Goal: Task Accomplishment & Management: Use online tool/utility

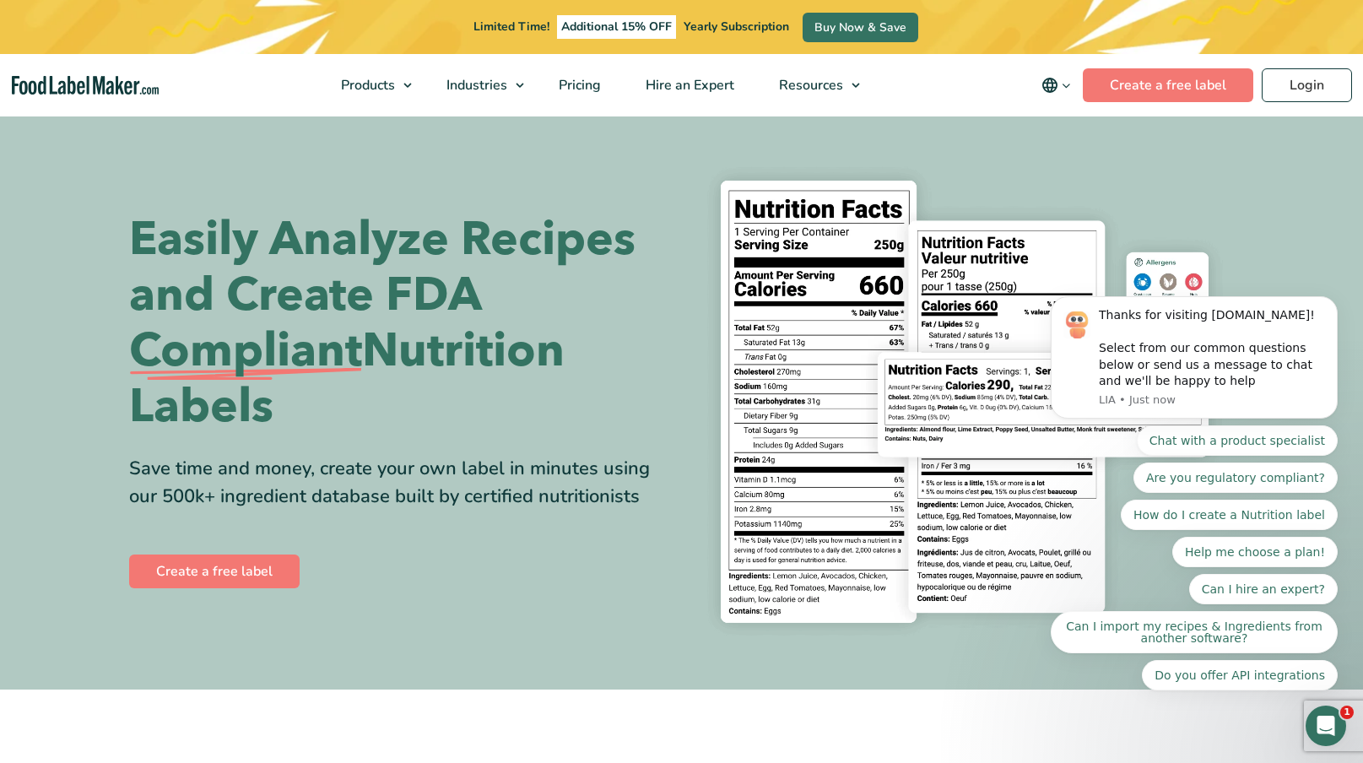
click at [1170, 89] on body "Thanks for visiting FoodLabelMaker.com! Select from our common questions below …" at bounding box center [1194, 362] width 324 height 698
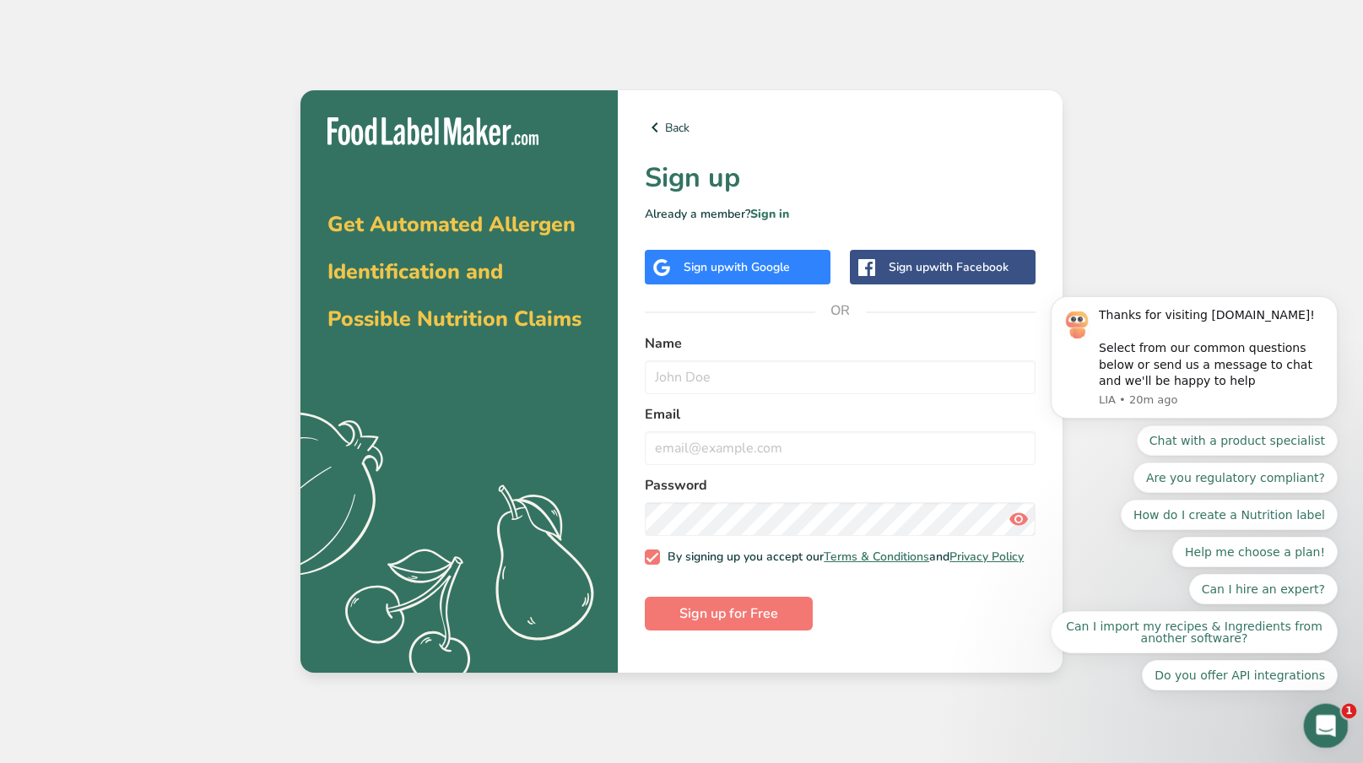
click at [1333, 722] on icon "Open Intercom Messenger" at bounding box center [1324, 724] width 28 height 28
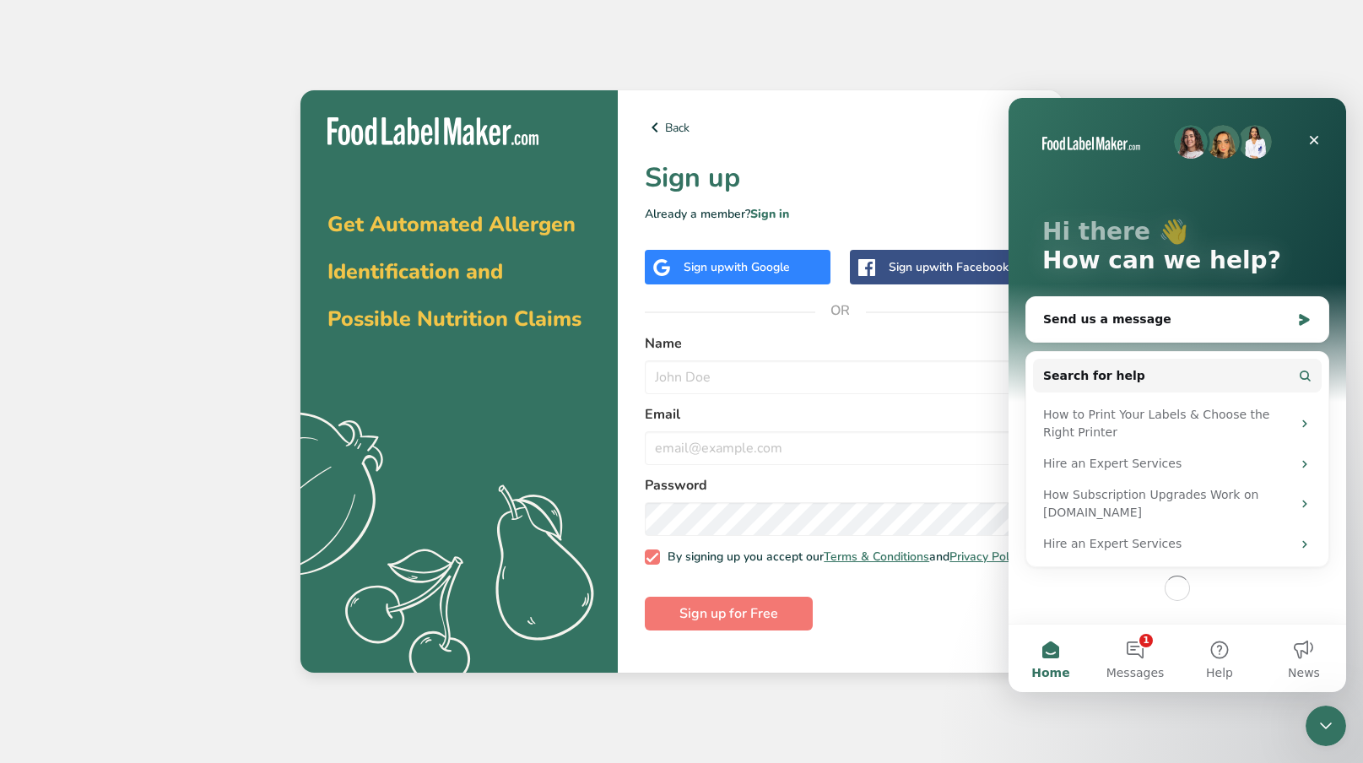
click at [1138, 65] on div "Get Automated Allergen Identification and Possible Nutrition Claims .a{fill:#f5…" at bounding box center [681, 381] width 1363 height 763
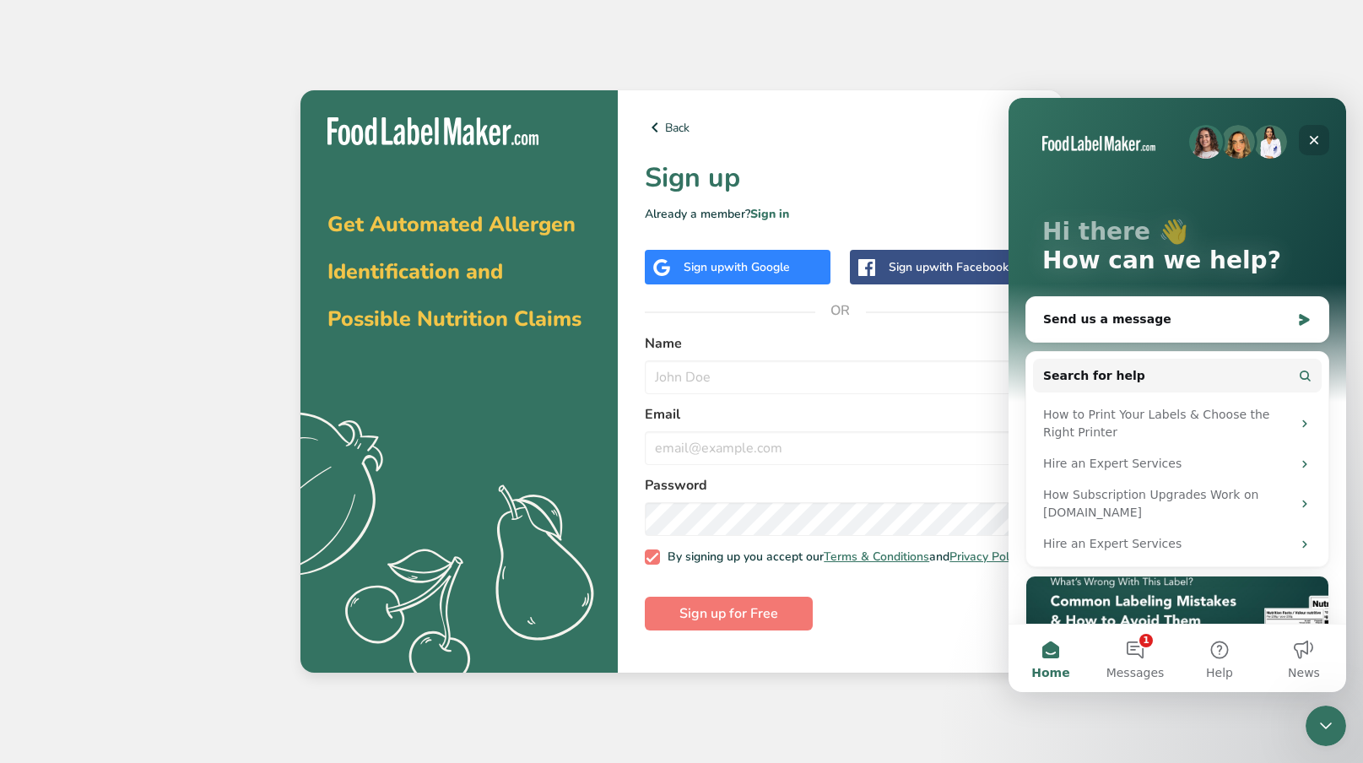
click at [1319, 139] on icon "Close" at bounding box center [1314, 140] width 14 height 14
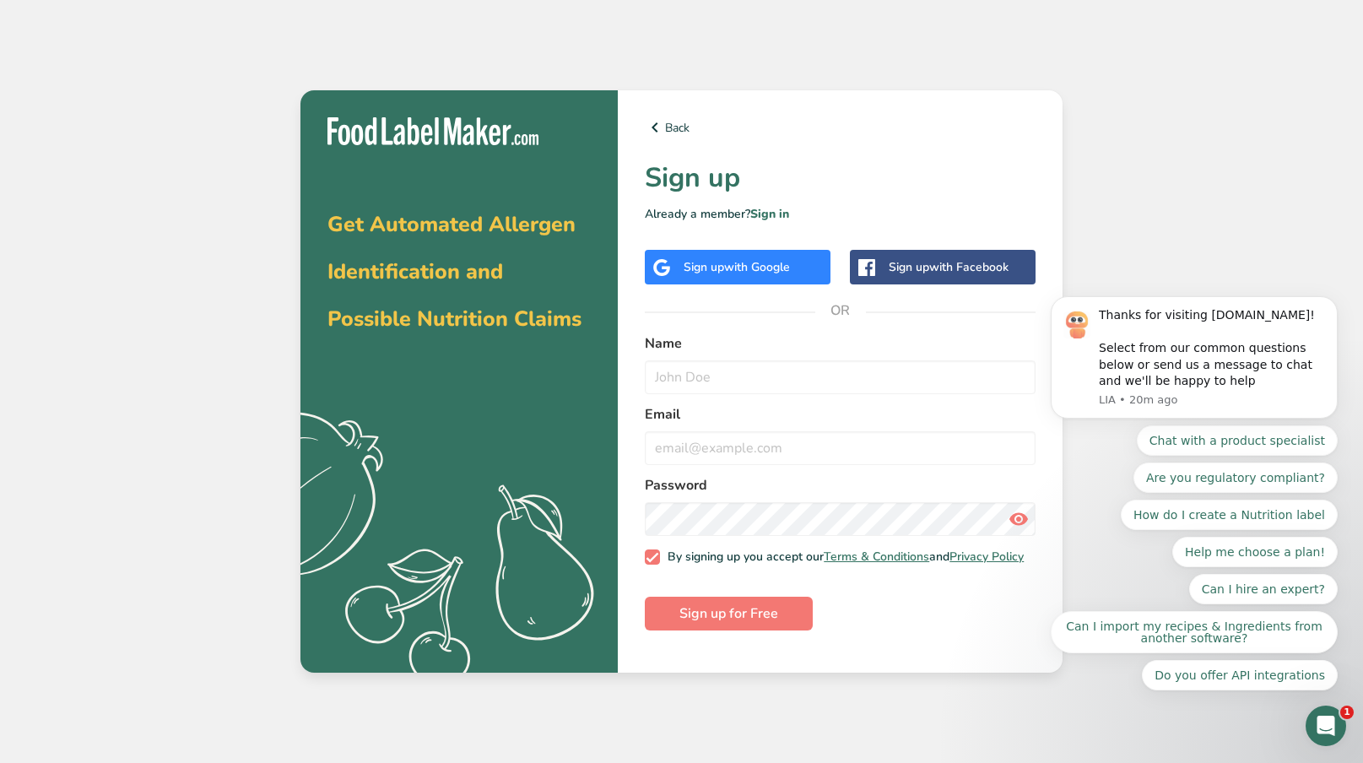
click at [740, 273] on span "with Google" at bounding box center [757, 267] width 66 height 16
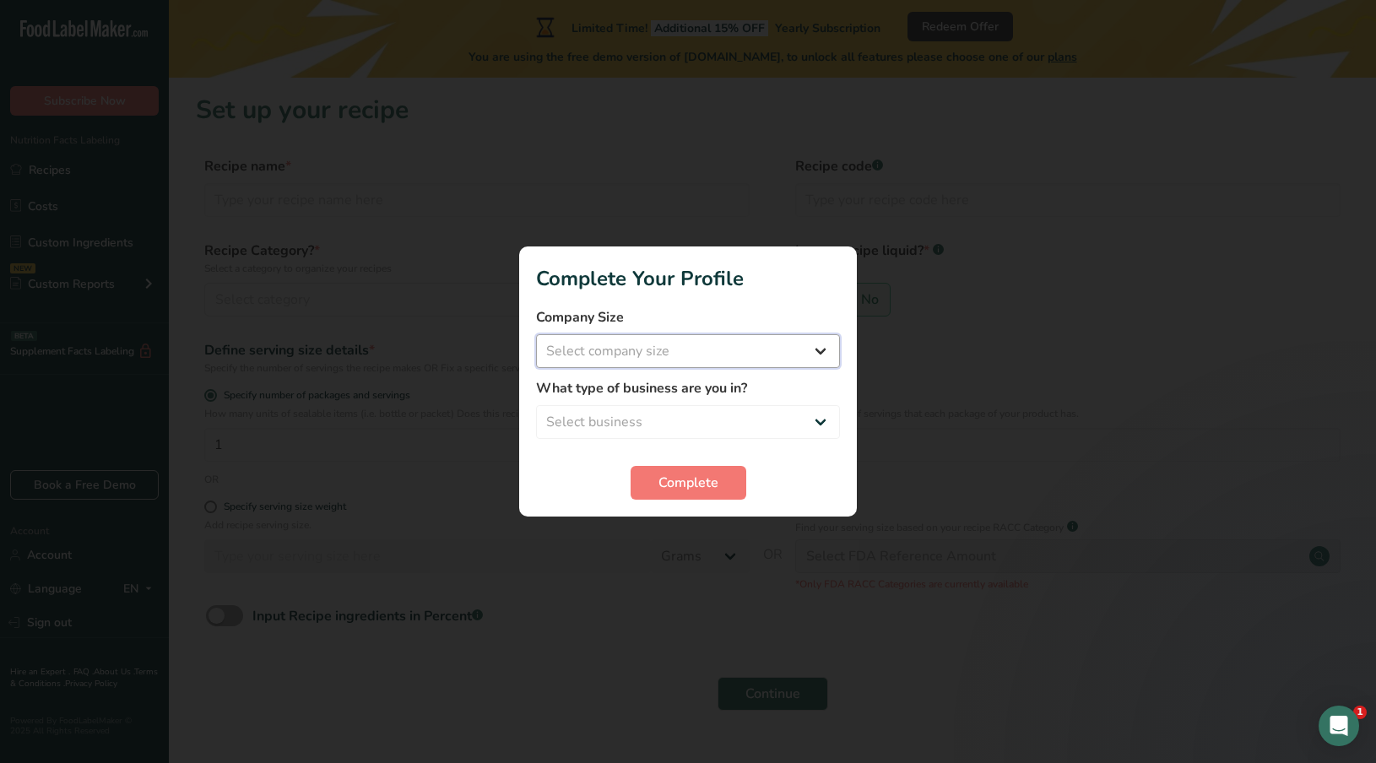
click at [678, 347] on select "Select company size Fewer than 10 Employees 10 to 50 Employees 51 to 500 Employ…" at bounding box center [688, 351] width 304 height 34
click at [641, 425] on select "Select business Packaged Food Manufacturer Restaurant & Cafe Bakery Meal Plans …" at bounding box center [688, 422] width 304 height 34
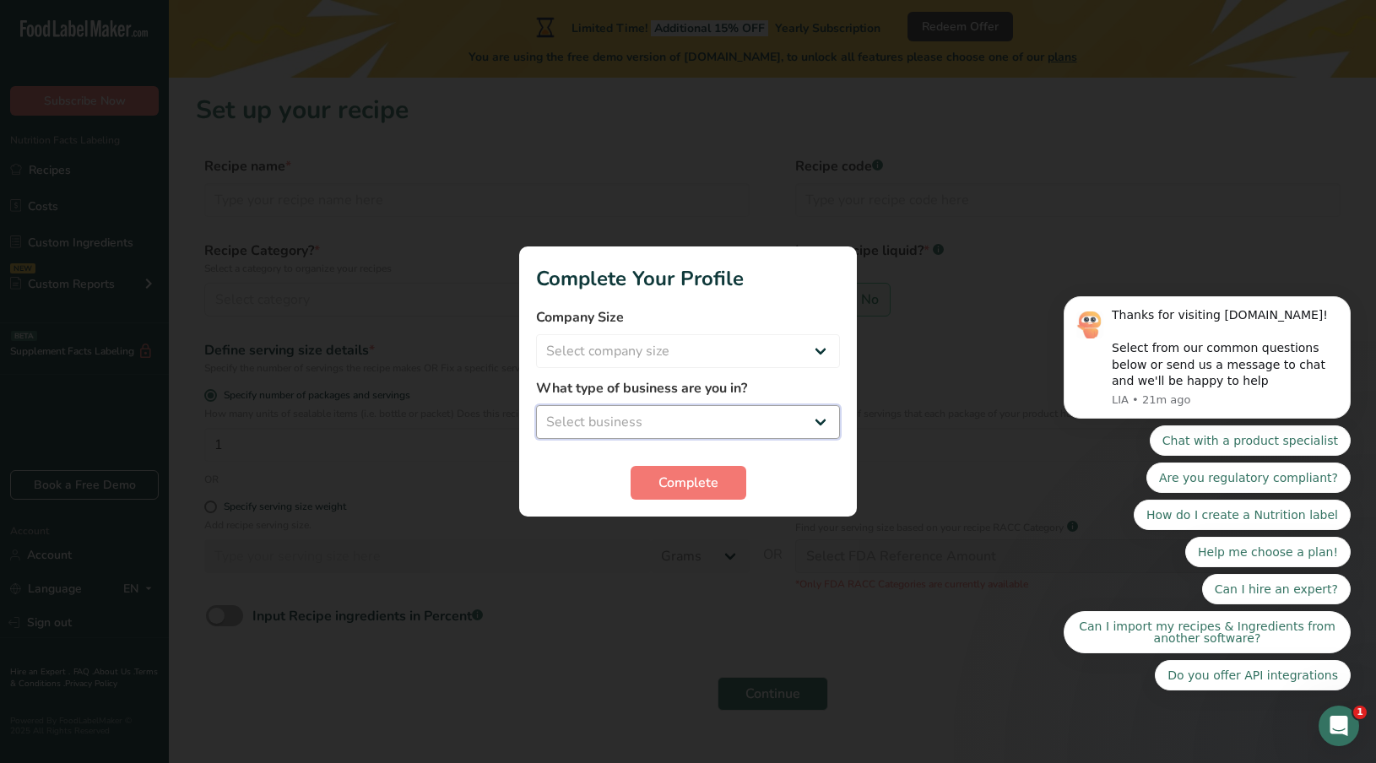
select select "1"
click at [536, 405] on select "Select business Packaged Food Manufacturer Restaurant & Cafe Bakery Meal Plans …" at bounding box center [688, 422] width 304 height 34
click at [680, 484] on span "Complete" at bounding box center [688, 483] width 60 height 20
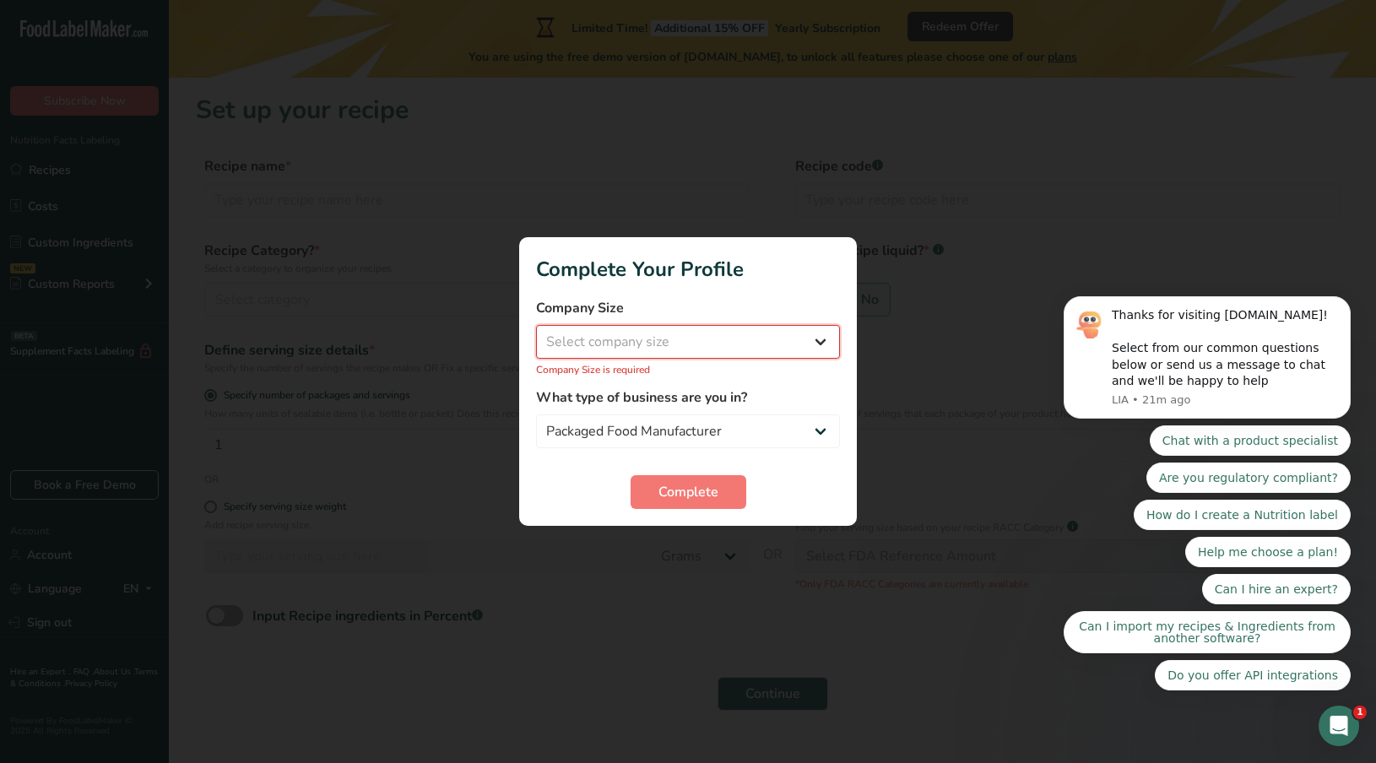
click at [649, 345] on select "Select company size Fewer than 10 Employees 10 to 50 Employees 51 to 500 Employ…" at bounding box center [688, 342] width 304 height 34
select select "2"
click at [536, 334] on select "Select company size Fewer than 10 Employees 10 to 50 Employees 51 to 500 Employ…" at bounding box center [688, 342] width 304 height 34
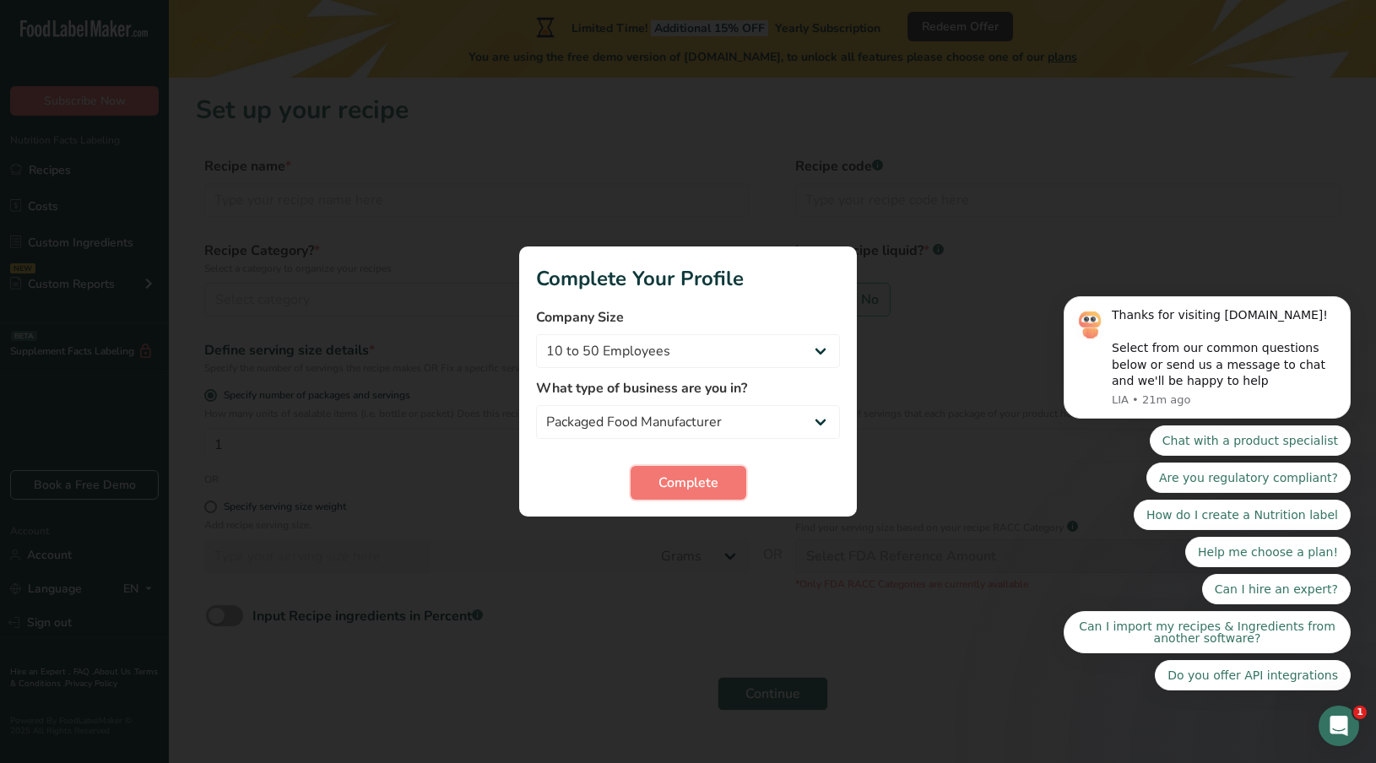
click at [689, 488] on span "Complete" at bounding box center [688, 483] width 60 height 20
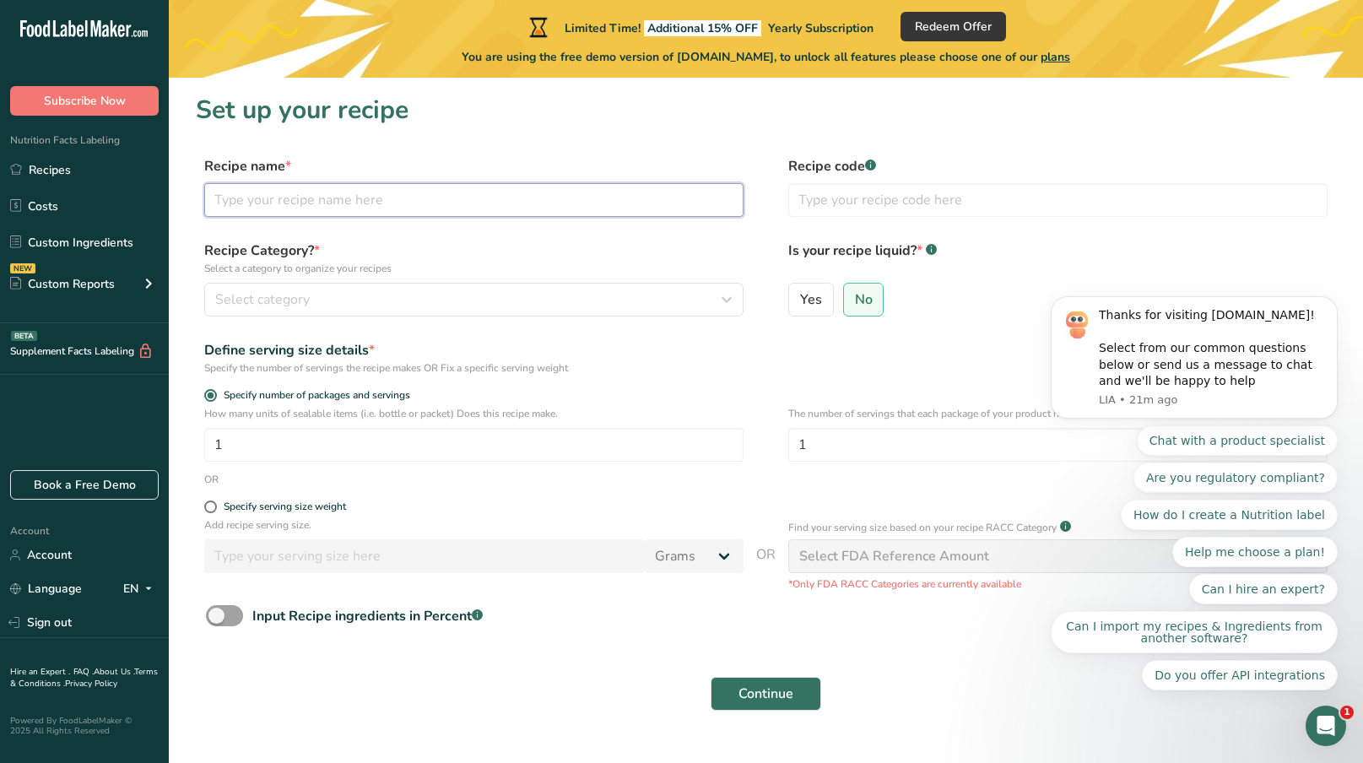
click at [396, 210] on input "text" at bounding box center [473, 200] width 539 height 34
type input "Higos"
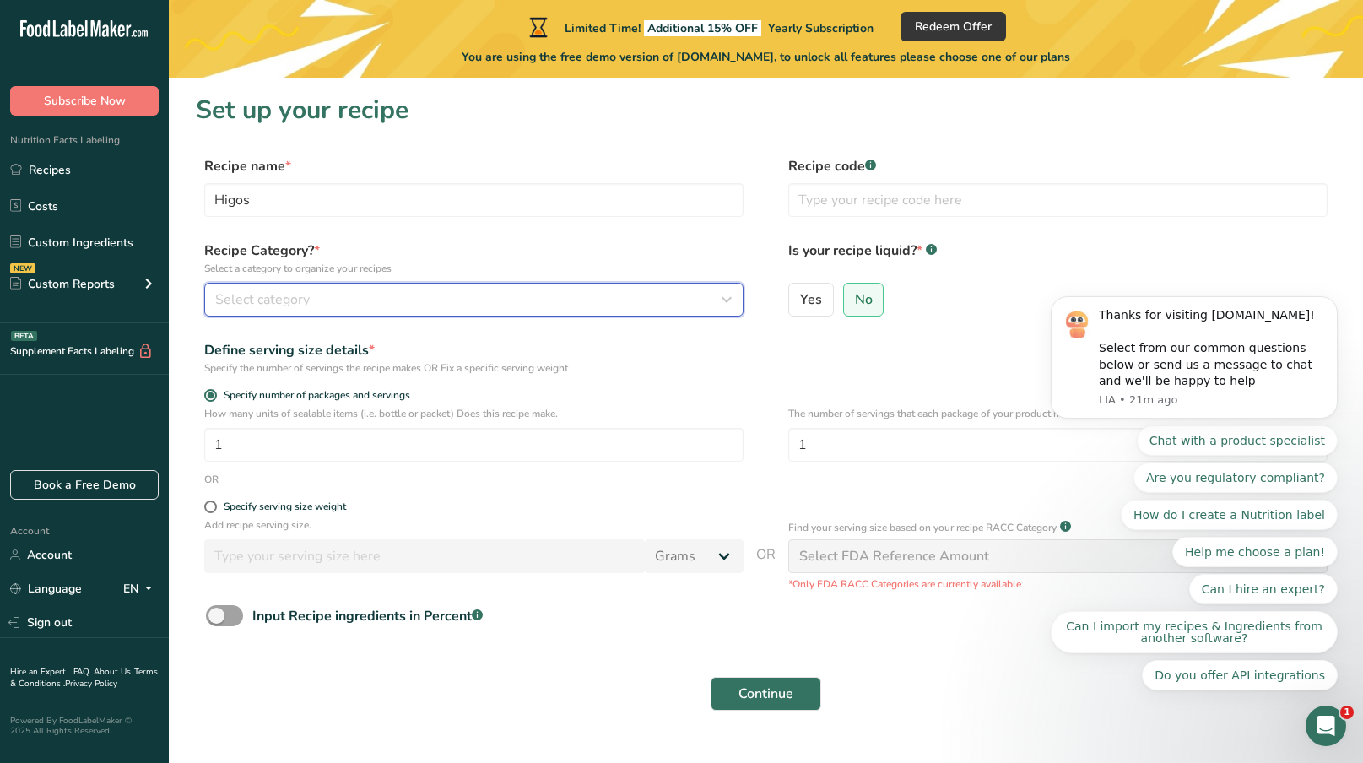
click at [446, 295] on div "Select category" at bounding box center [468, 299] width 507 height 20
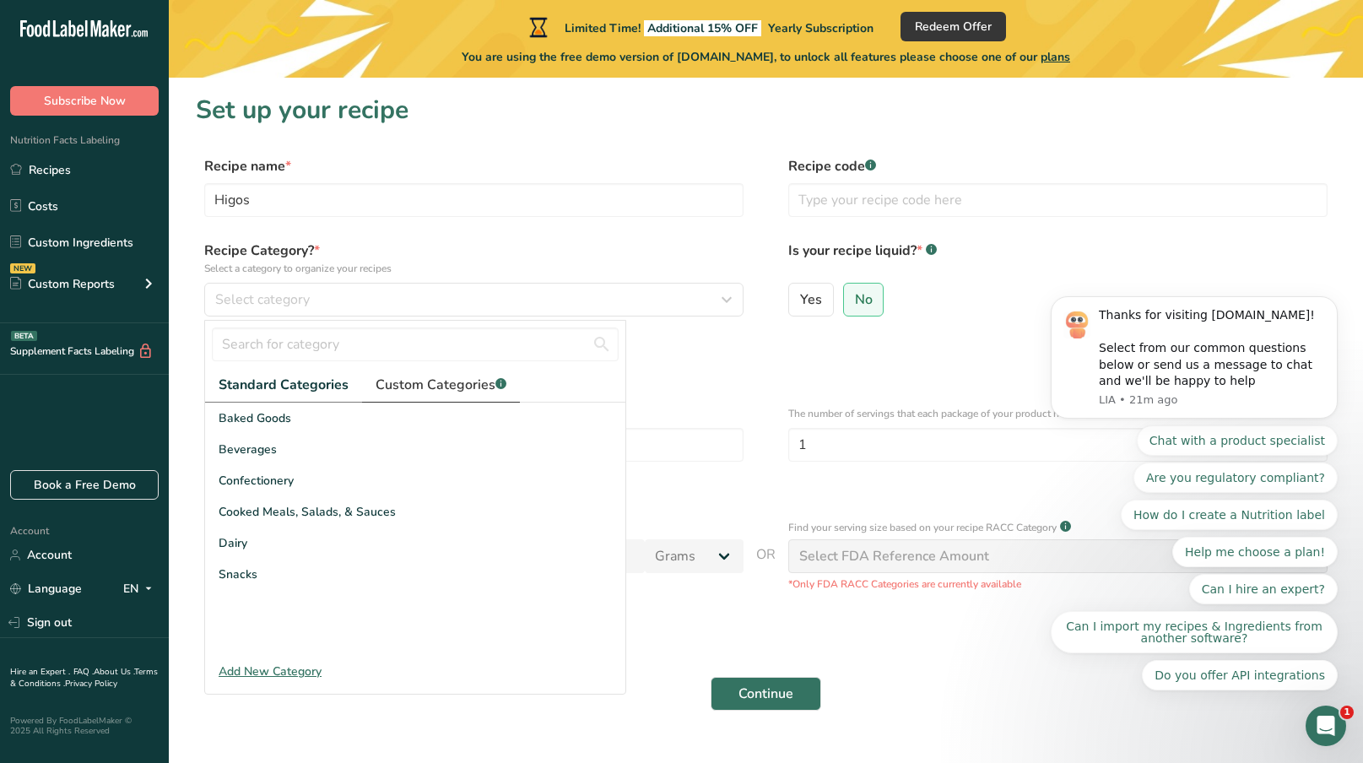
click at [442, 386] on span "Custom Categories .a-a{fill:#347362;}.b-a{fill:#fff;}" at bounding box center [441, 385] width 131 height 20
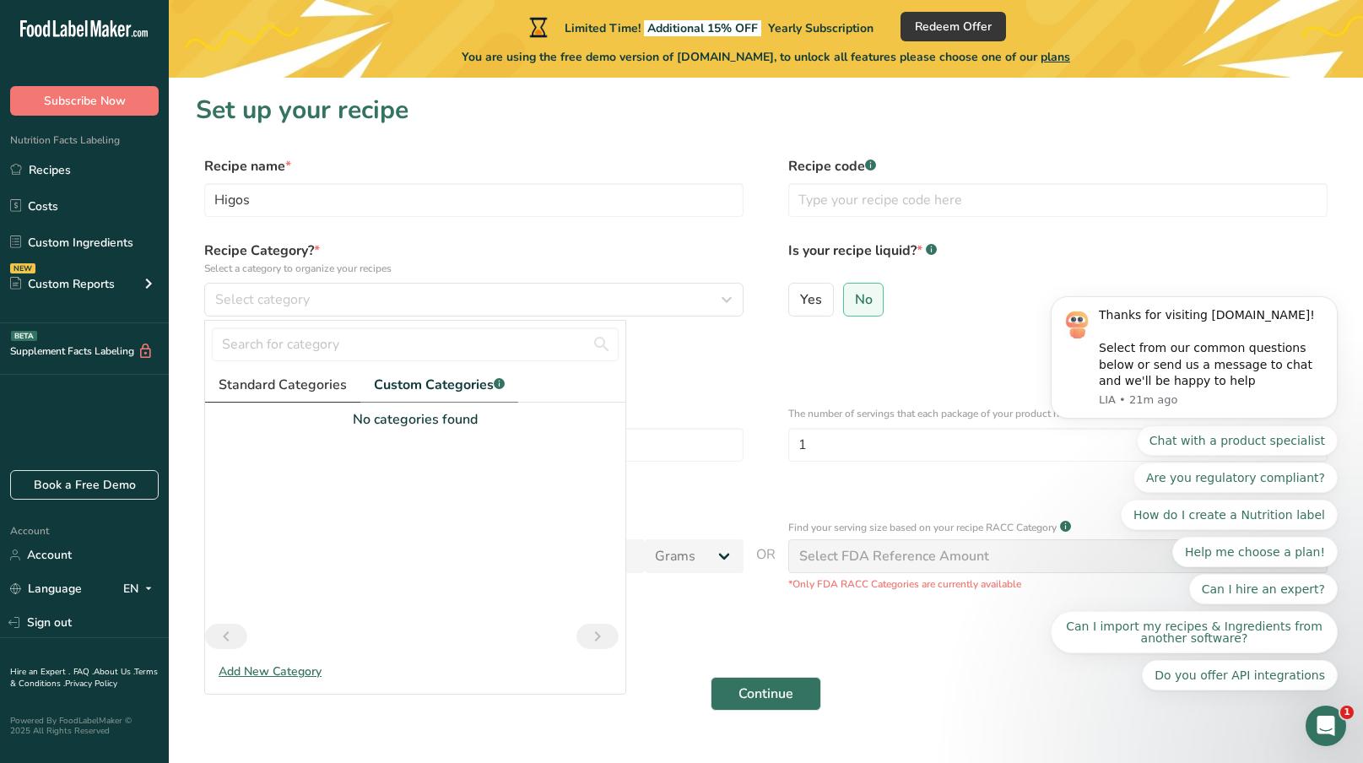
click at [307, 392] on span "Standard Categories" at bounding box center [283, 385] width 128 height 20
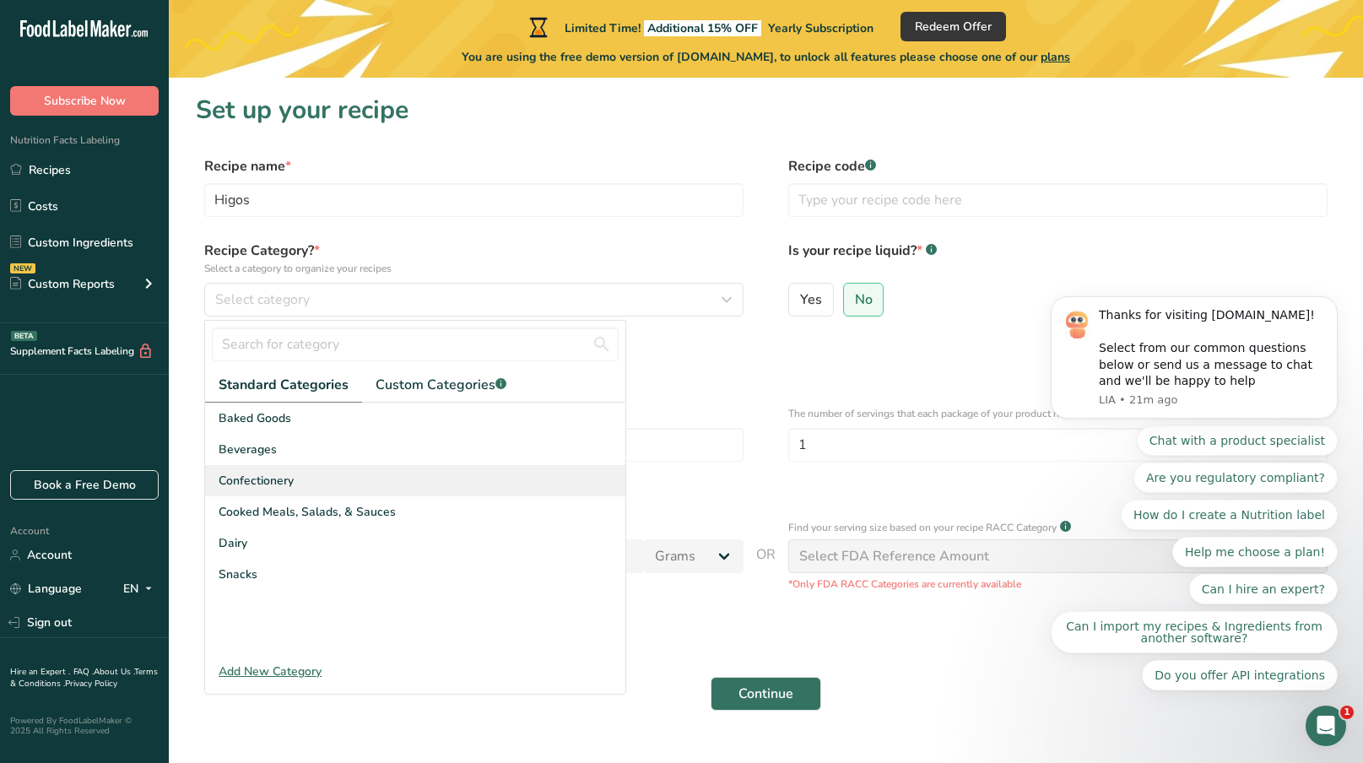
click at [287, 486] on span "Confectionery" at bounding box center [256, 481] width 75 height 18
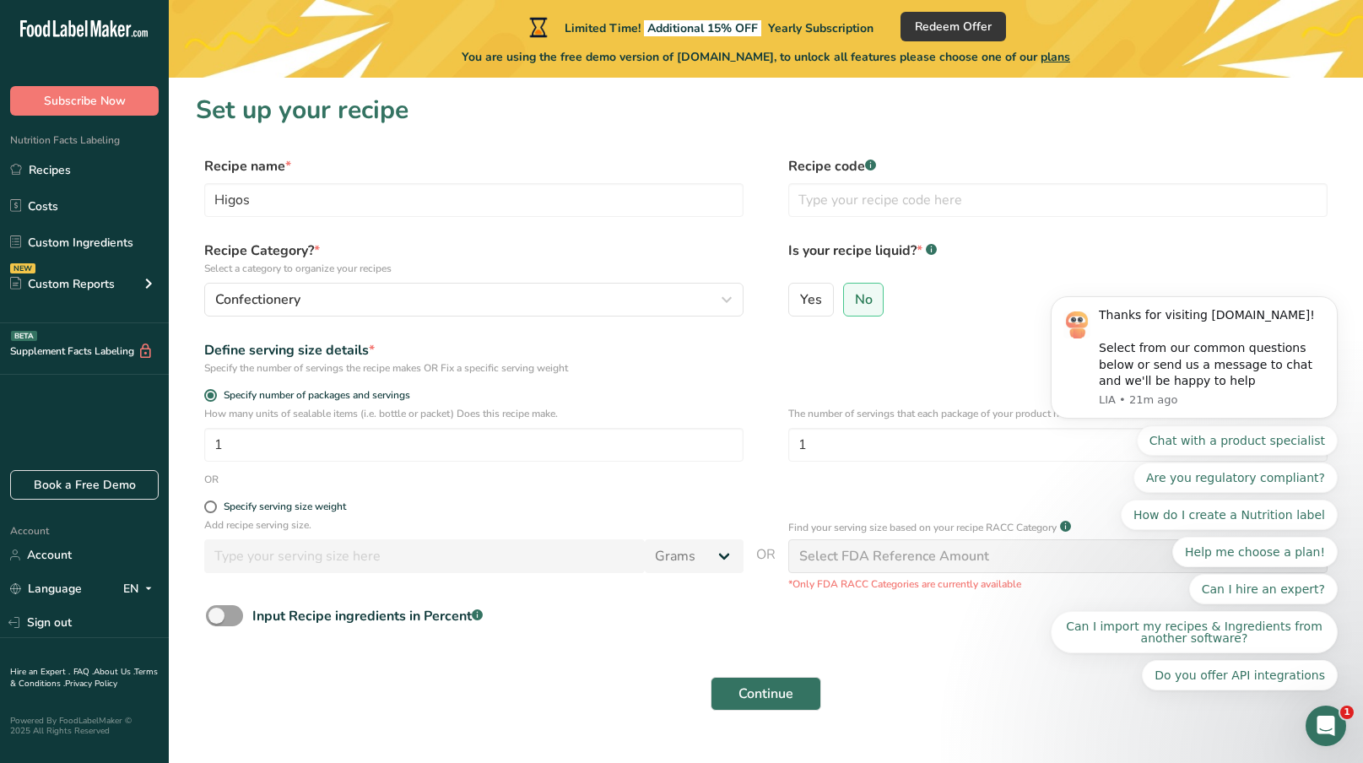
scroll to position [39, 0]
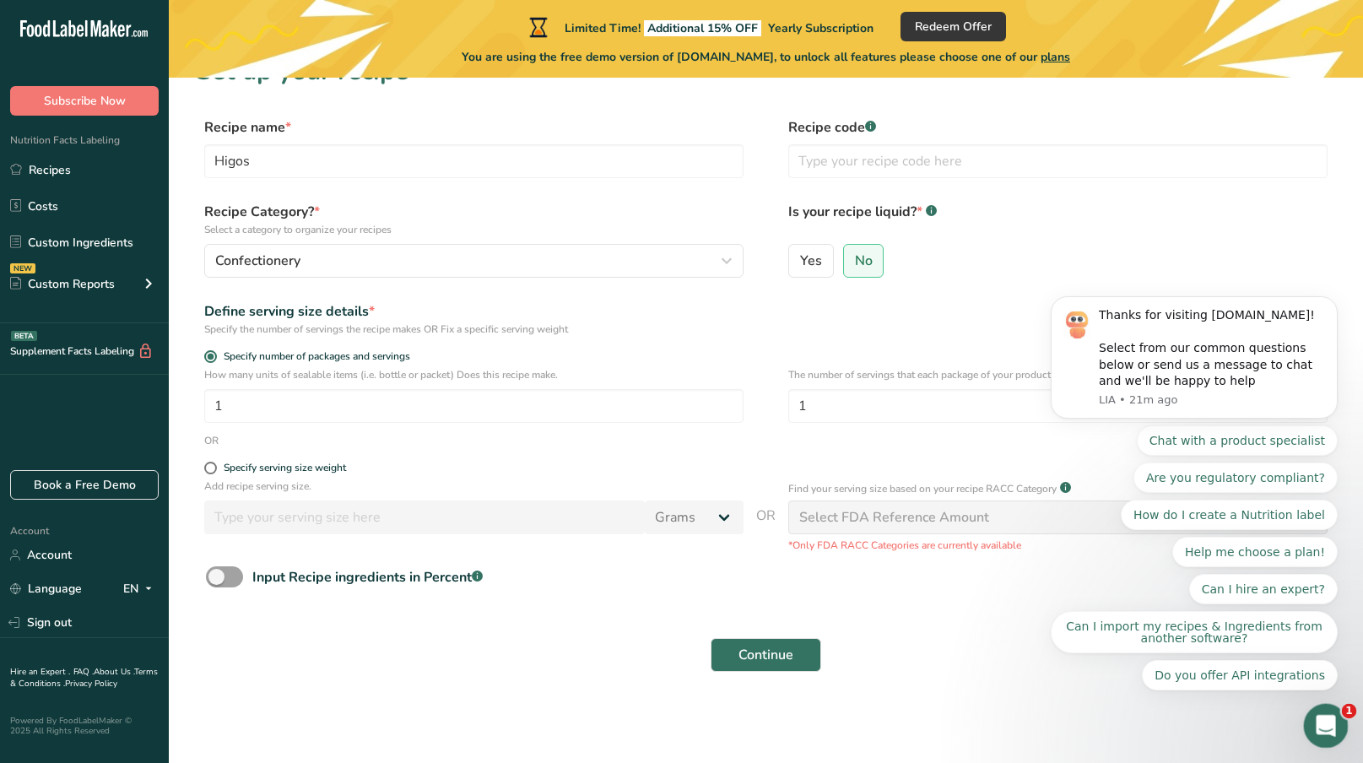
drag, startPoint x: 1317, startPoint y: 713, endPoint x: 2615, endPoint y: 1413, distance: 1474.5
click at [1316, 711] on div "Open Intercom Messenger" at bounding box center [1323, 723] width 56 height 56
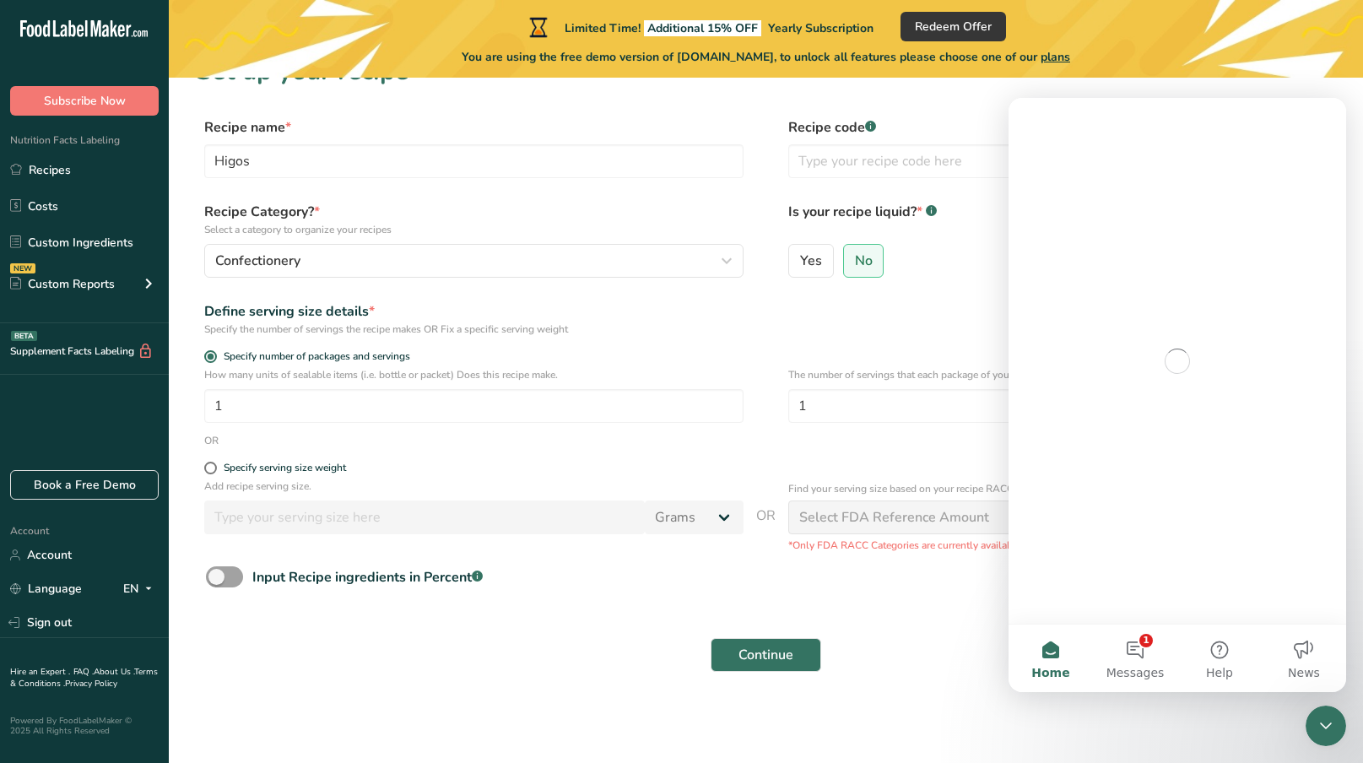
scroll to position [0, 0]
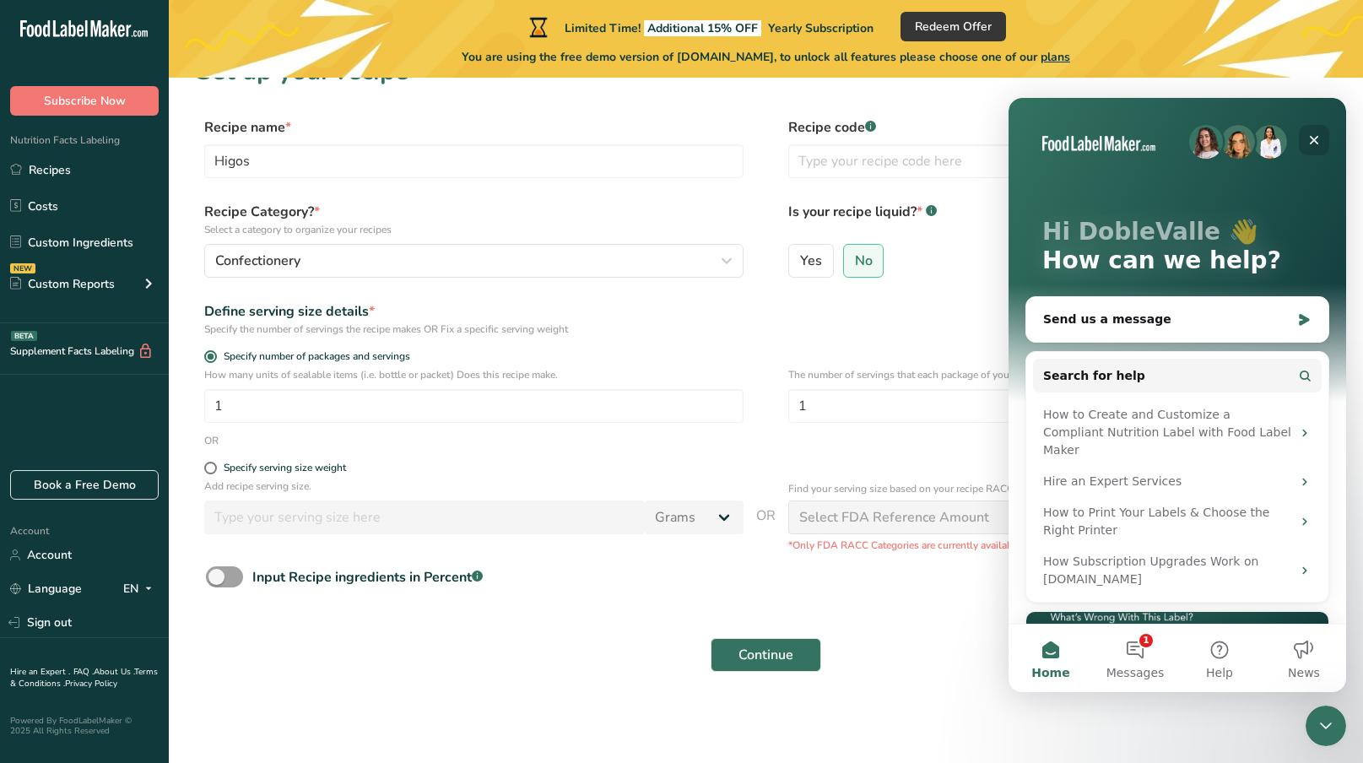
click at [1316, 141] on icon "Close" at bounding box center [1314, 140] width 9 height 9
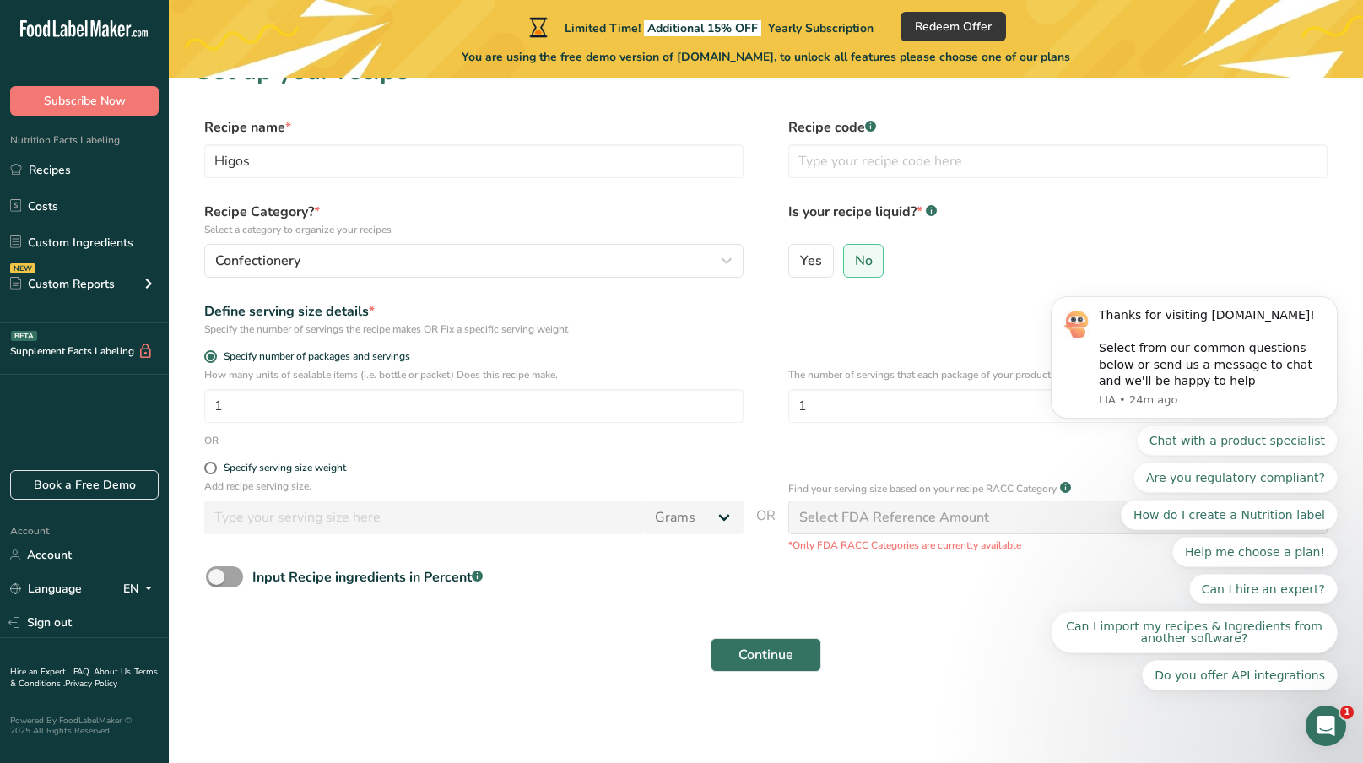
click at [918, 515] on div "Select FDA Reference Amount" at bounding box center [894, 517] width 190 height 20
click at [1316, 723] on icon "Open Intercom Messenger" at bounding box center [1324, 724] width 28 height 28
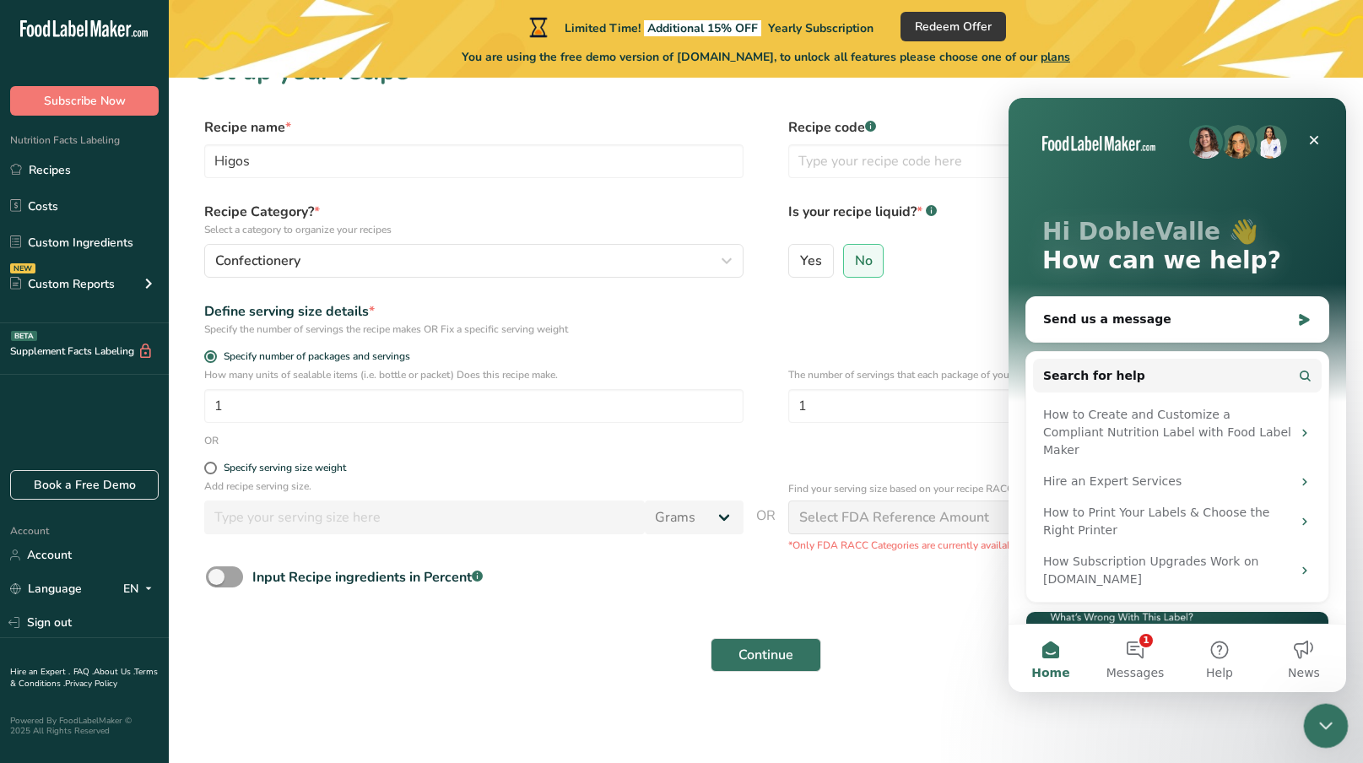
click at [1316, 723] on icon "Close Intercom Messenger" at bounding box center [1323, 723] width 20 height 20
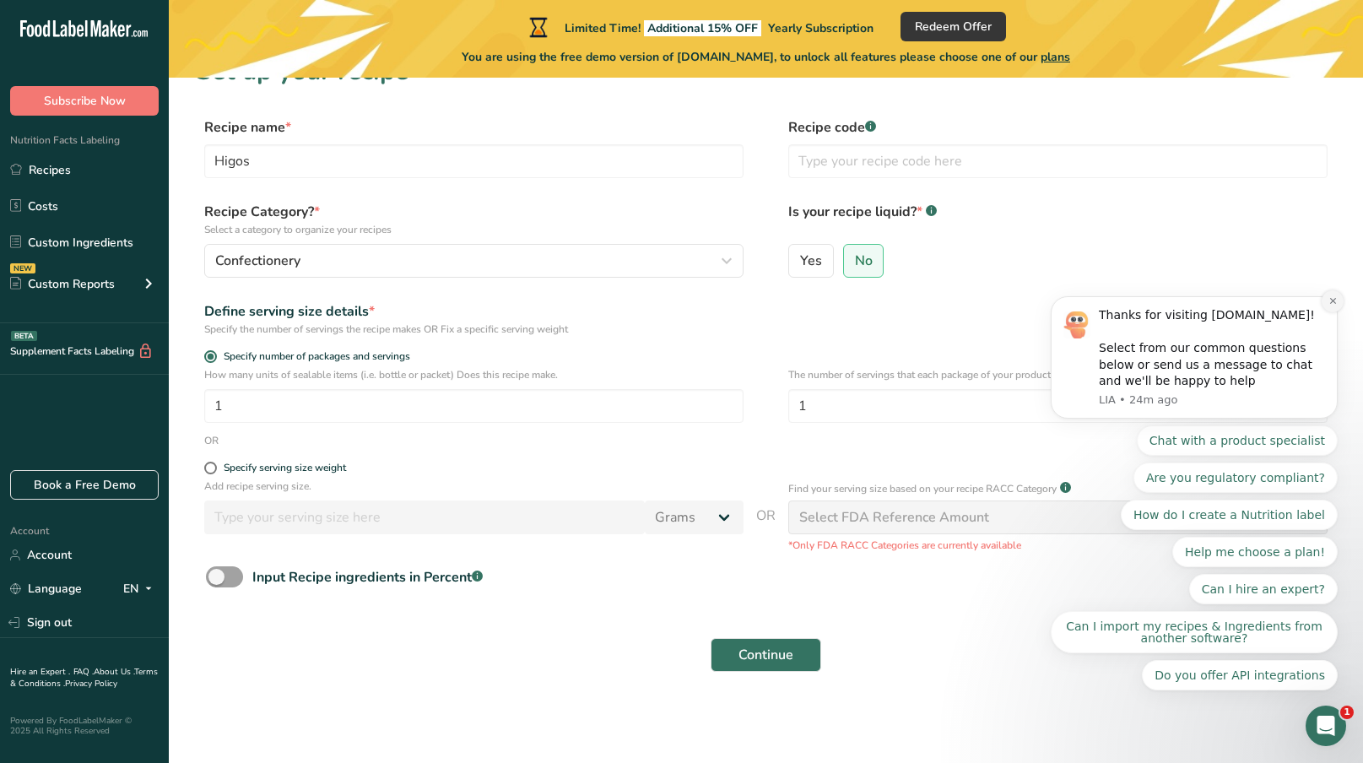
click at [1332, 297] on icon "Dismiss notification" at bounding box center [1332, 300] width 9 height 9
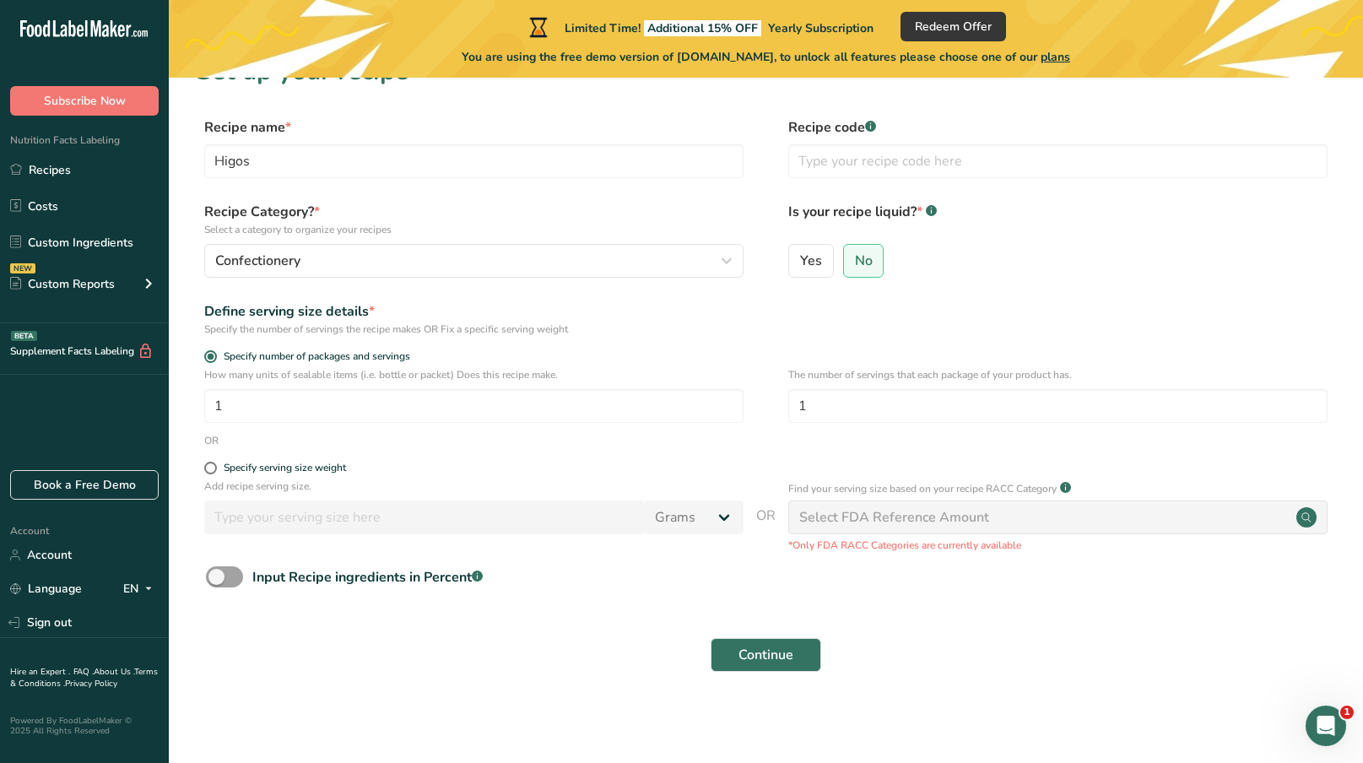
click at [1262, 516] on div "Select FDA Reference Amount" at bounding box center [1057, 517] width 539 height 34
click at [85, 158] on link "Recipes" at bounding box center [84, 170] width 169 height 32
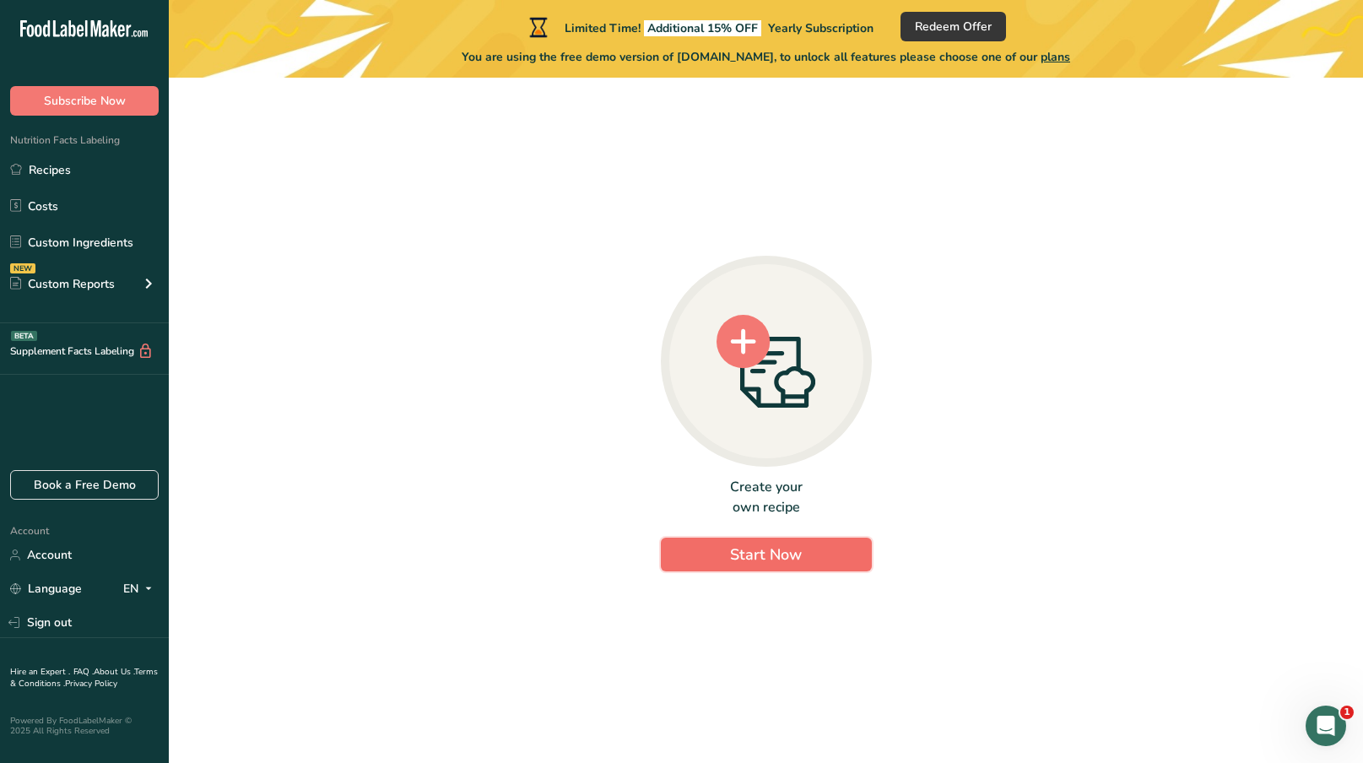
click at [771, 546] on span "Start Now" at bounding box center [766, 554] width 72 height 20
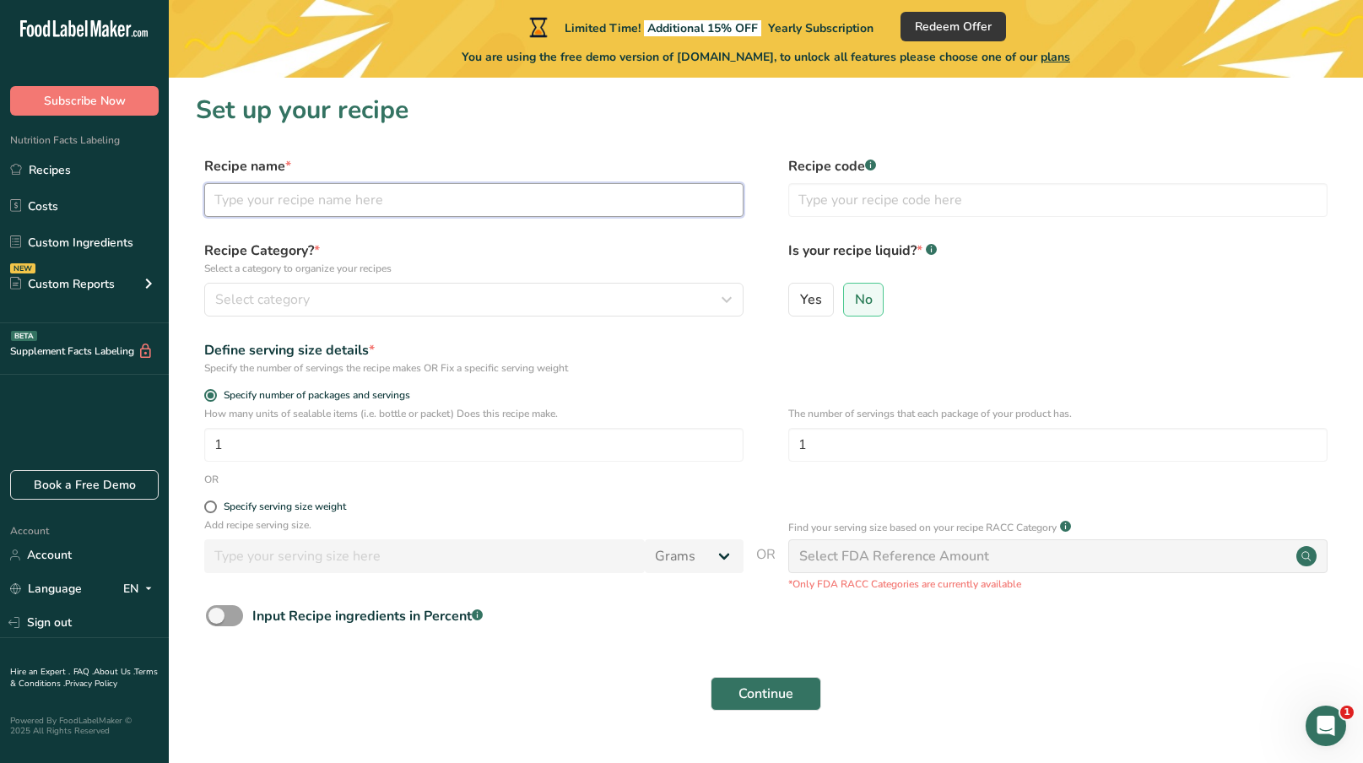
click at [327, 193] on input "text" at bounding box center [473, 200] width 539 height 34
type input "Higos"
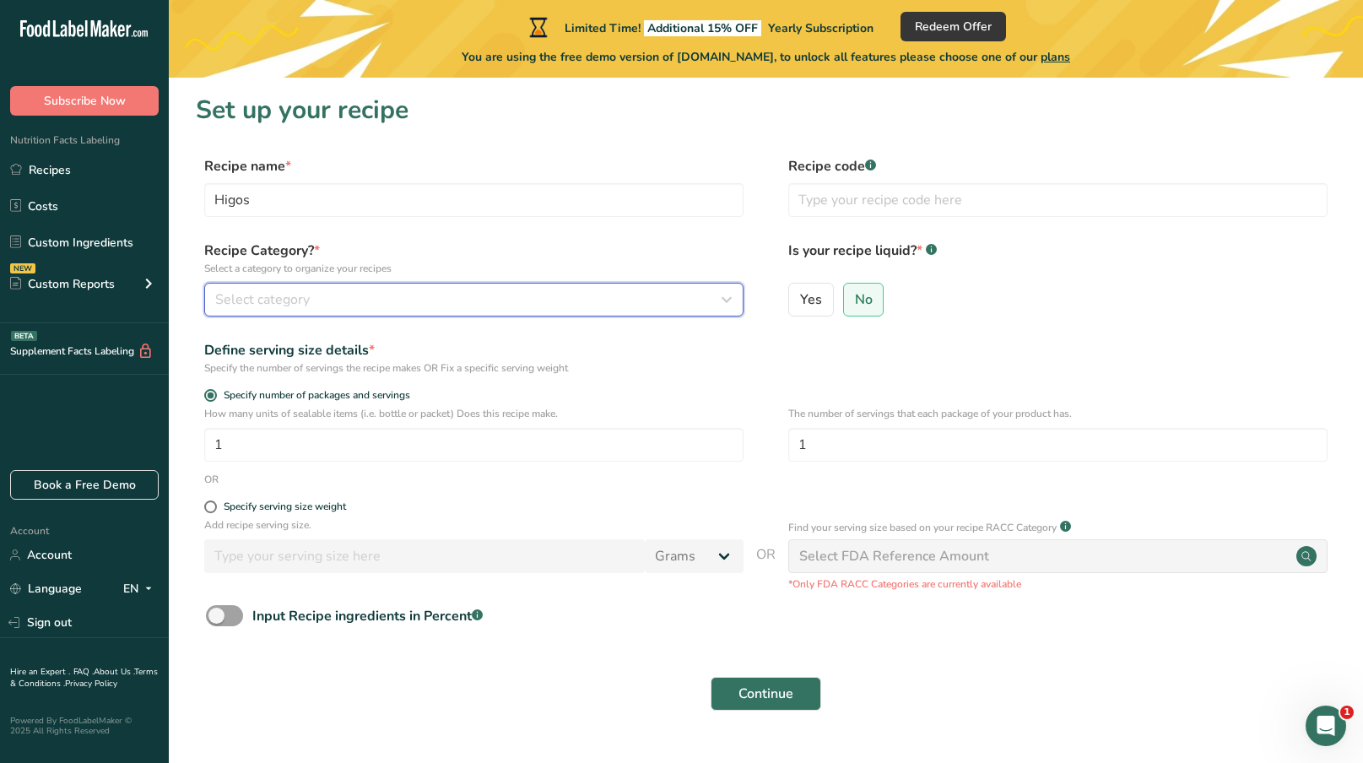
click at [398, 293] on div "Select category" at bounding box center [468, 299] width 507 height 20
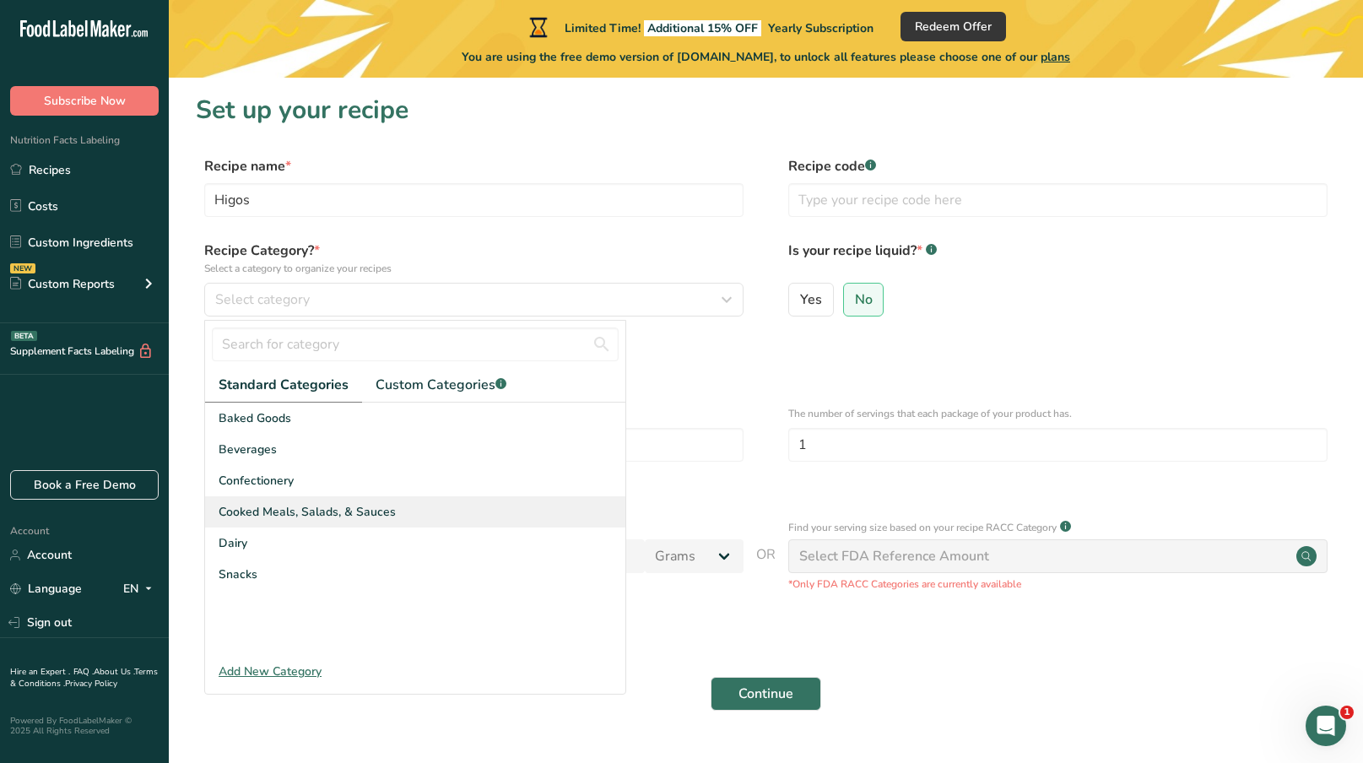
click at [256, 507] on span "Cooked Meals, Salads, & Sauces" at bounding box center [307, 512] width 177 height 18
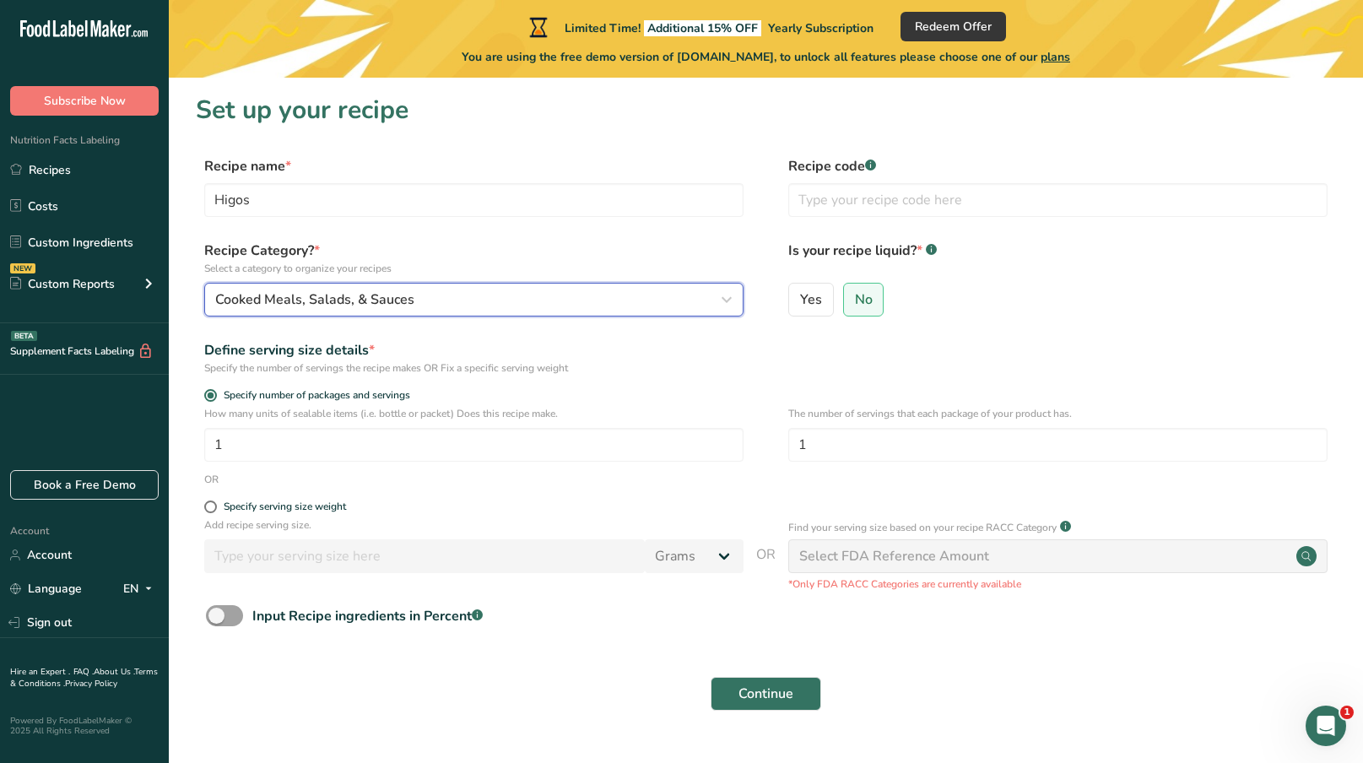
click at [287, 306] on span "Cooked Meals, Salads, & Sauces" at bounding box center [314, 299] width 199 height 20
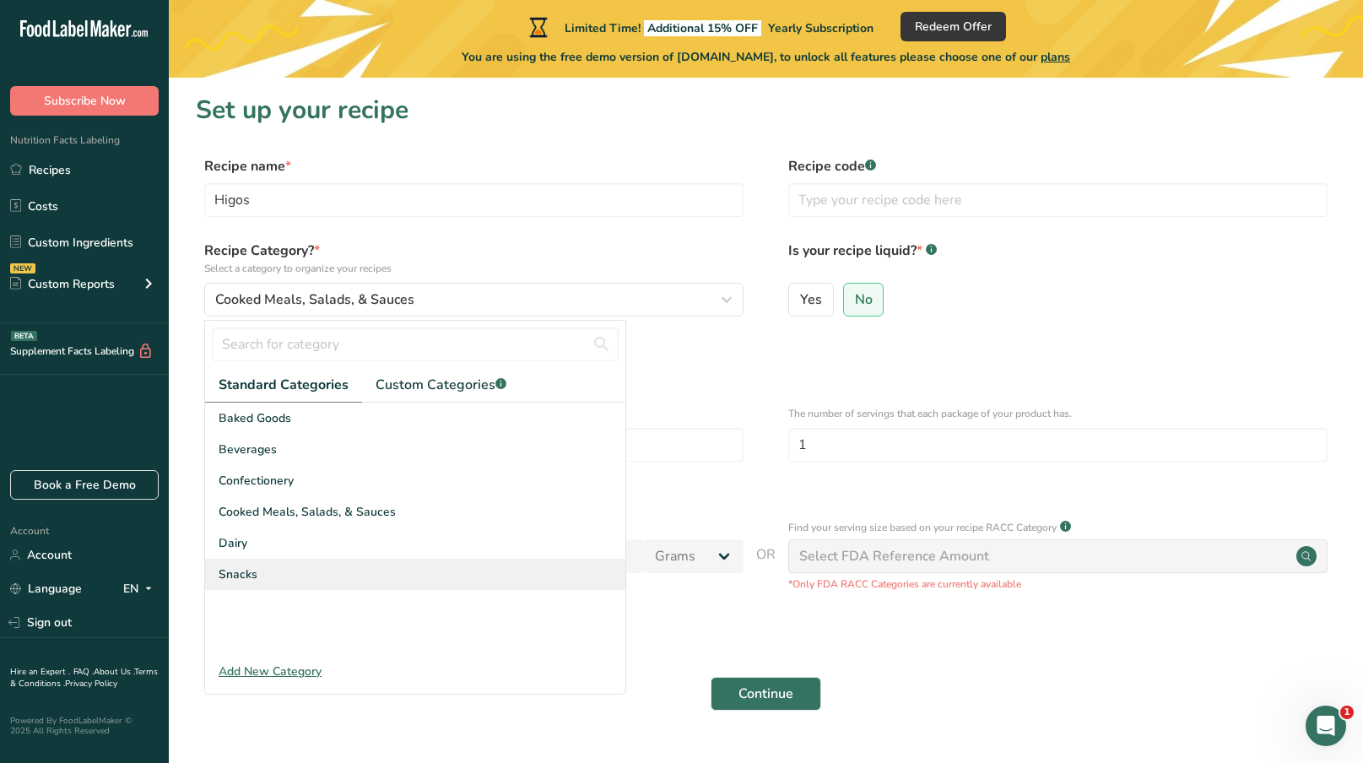
click at [243, 578] on span "Snacks" at bounding box center [238, 574] width 39 height 18
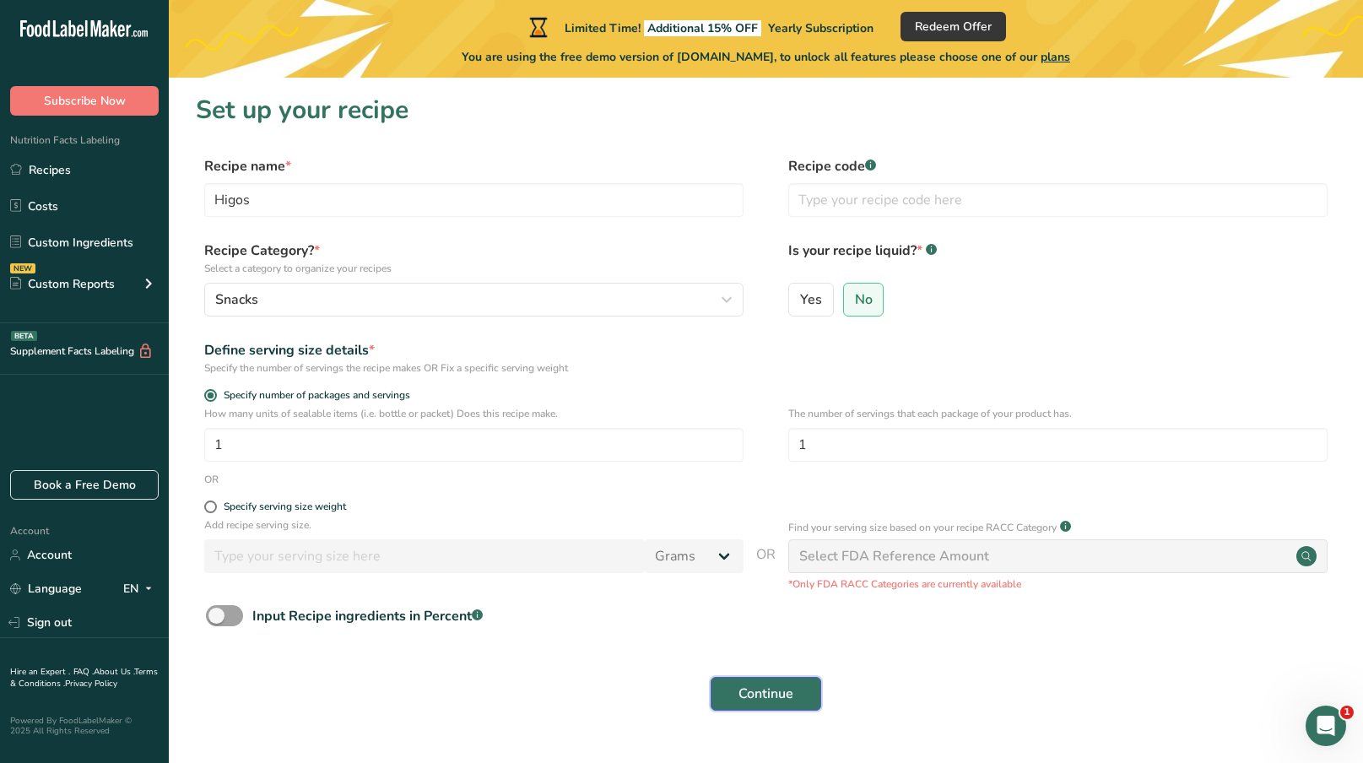
click at [781, 688] on span "Continue" at bounding box center [765, 694] width 55 height 20
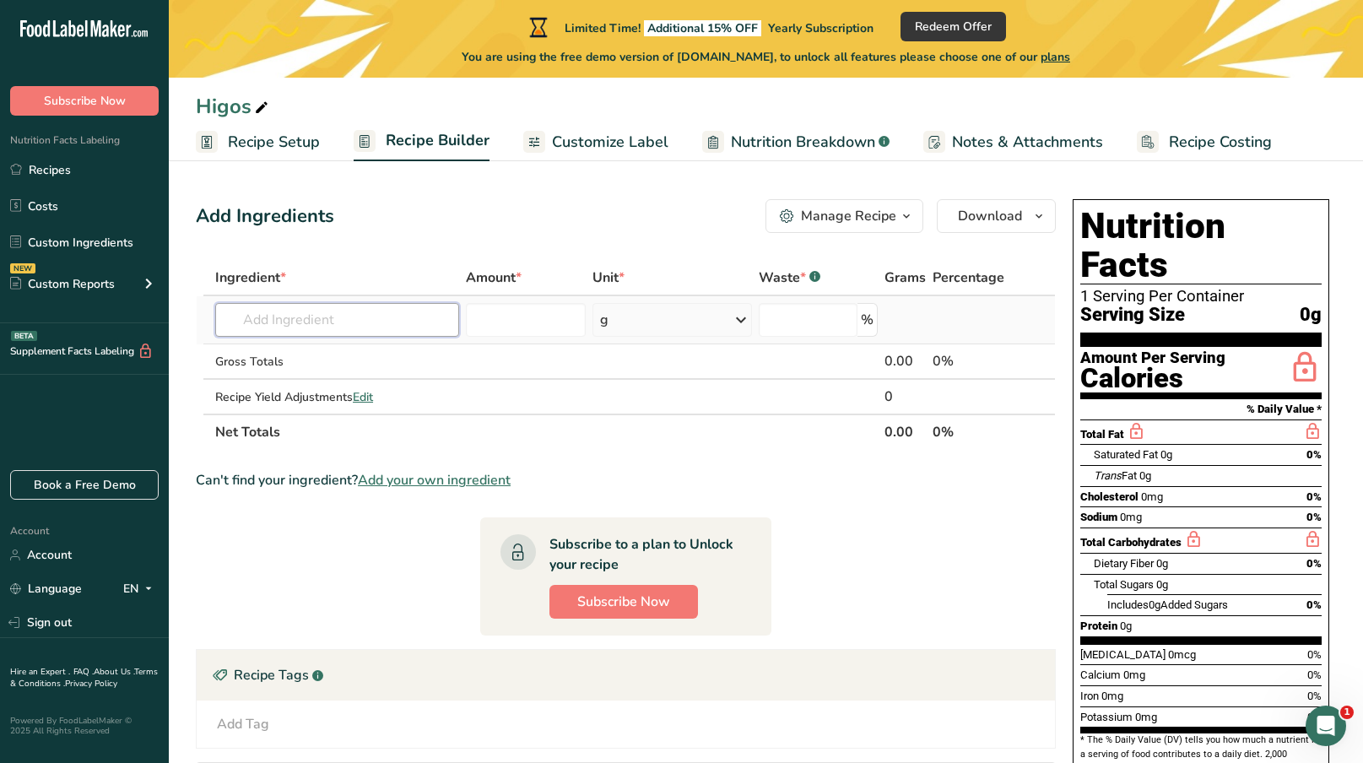
click at [328, 317] on input "text" at bounding box center [337, 320] width 244 height 34
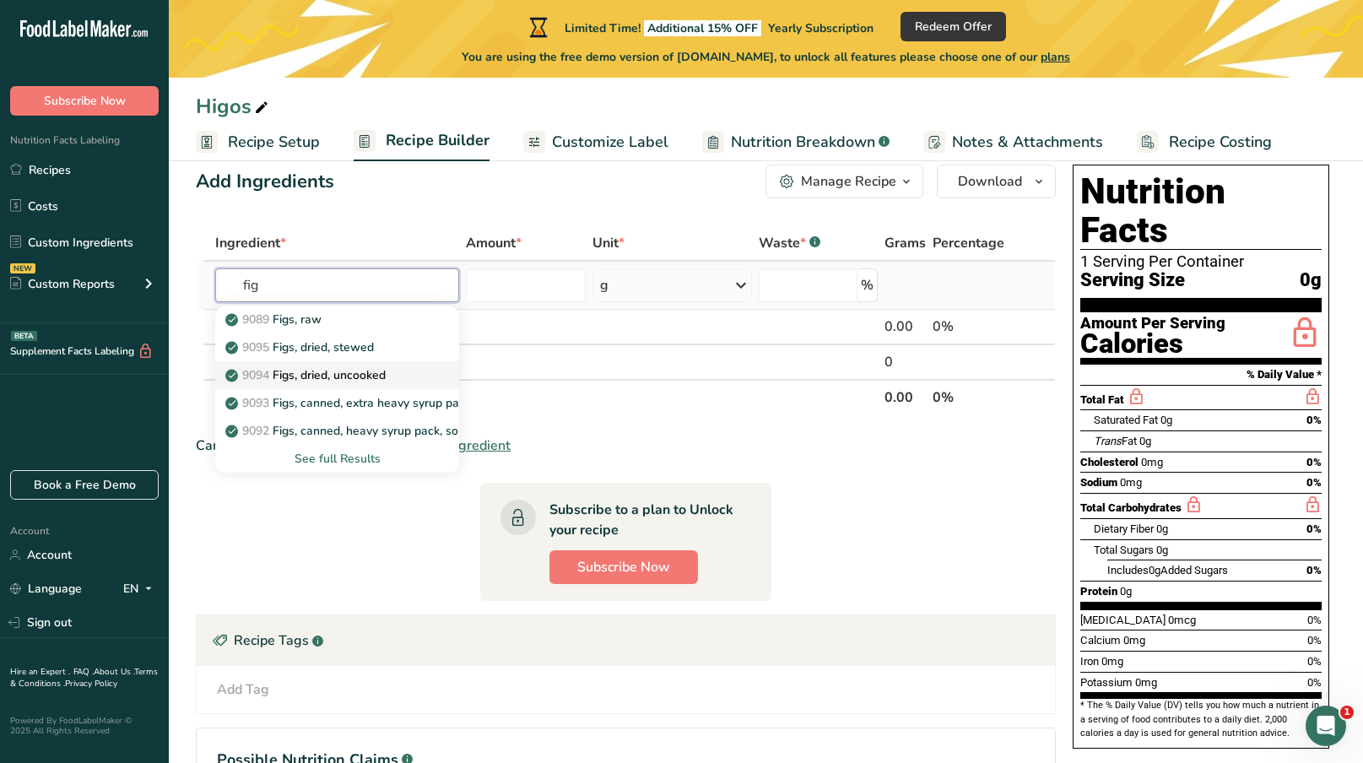
scroll to position [36, 0]
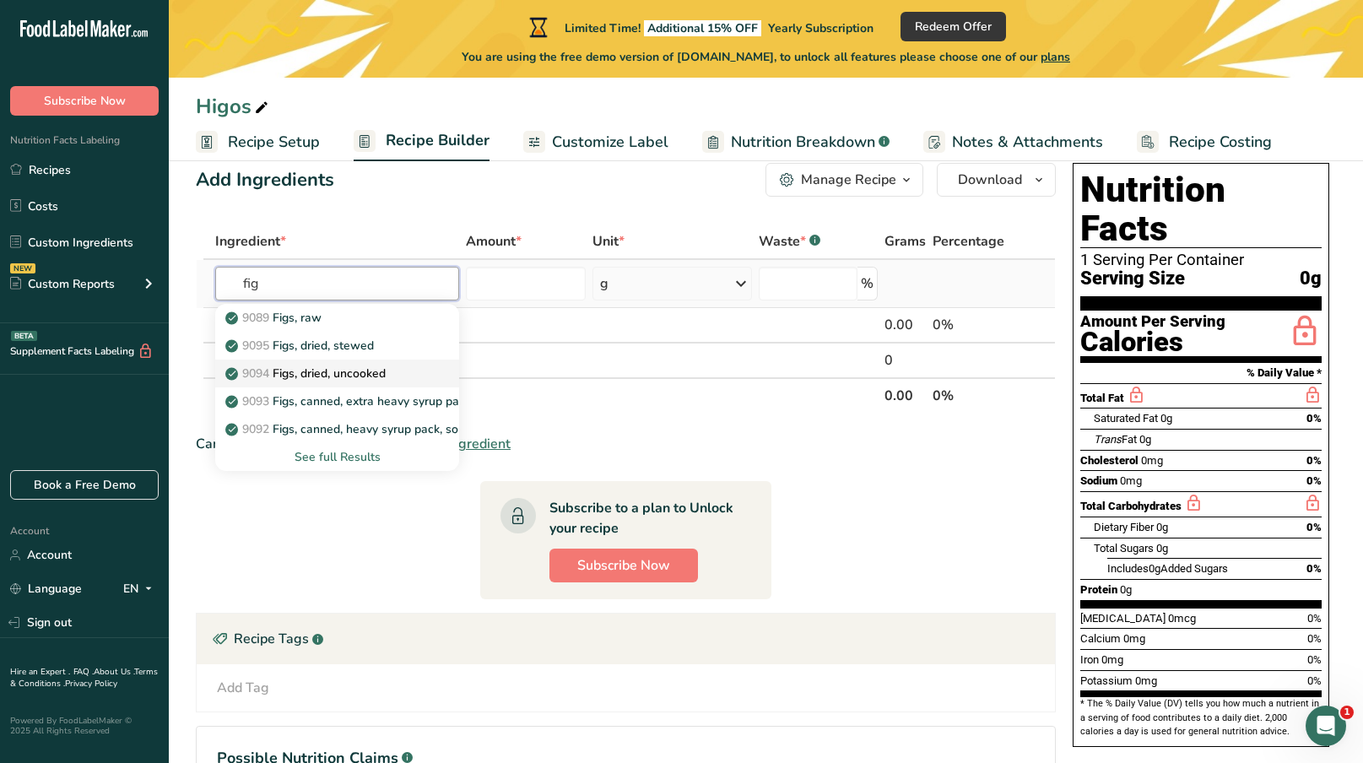
type input "fig"
click at [367, 377] on p "9094 Figs, dried, uncooked" at bounding box center [307, 374] width 157 height 18
type input "Figs, dried, uncooked"
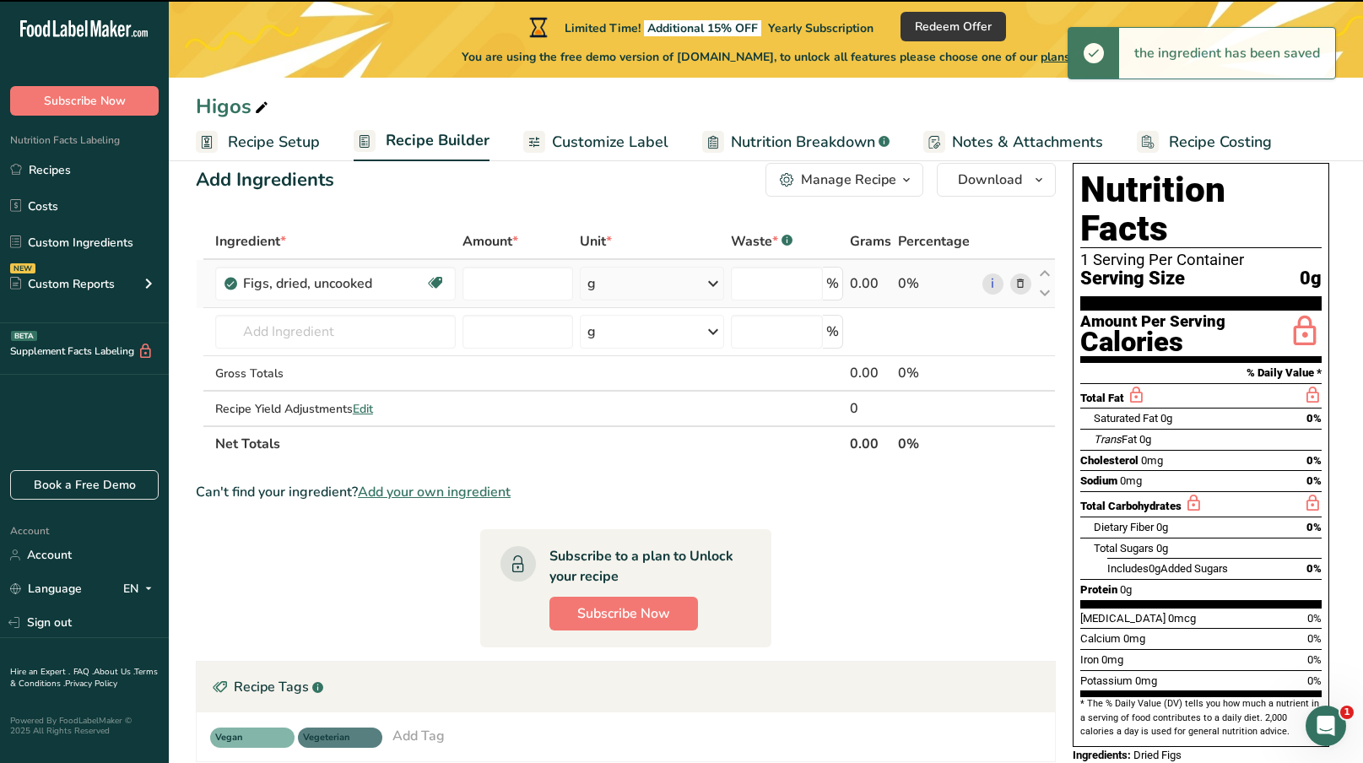
type input "0"
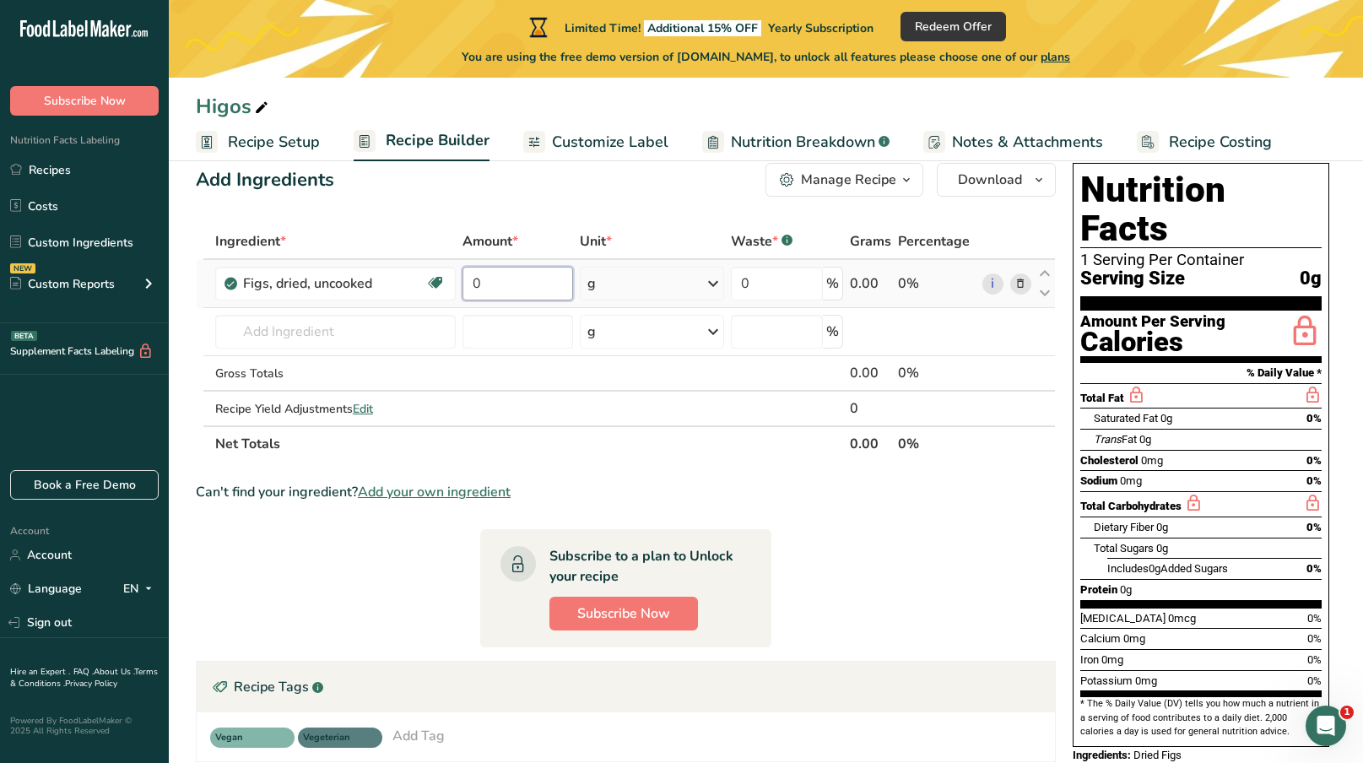
click at [516, 280] on input "0" at bounding box center [517, 284] width 111 height 34
type input "100"
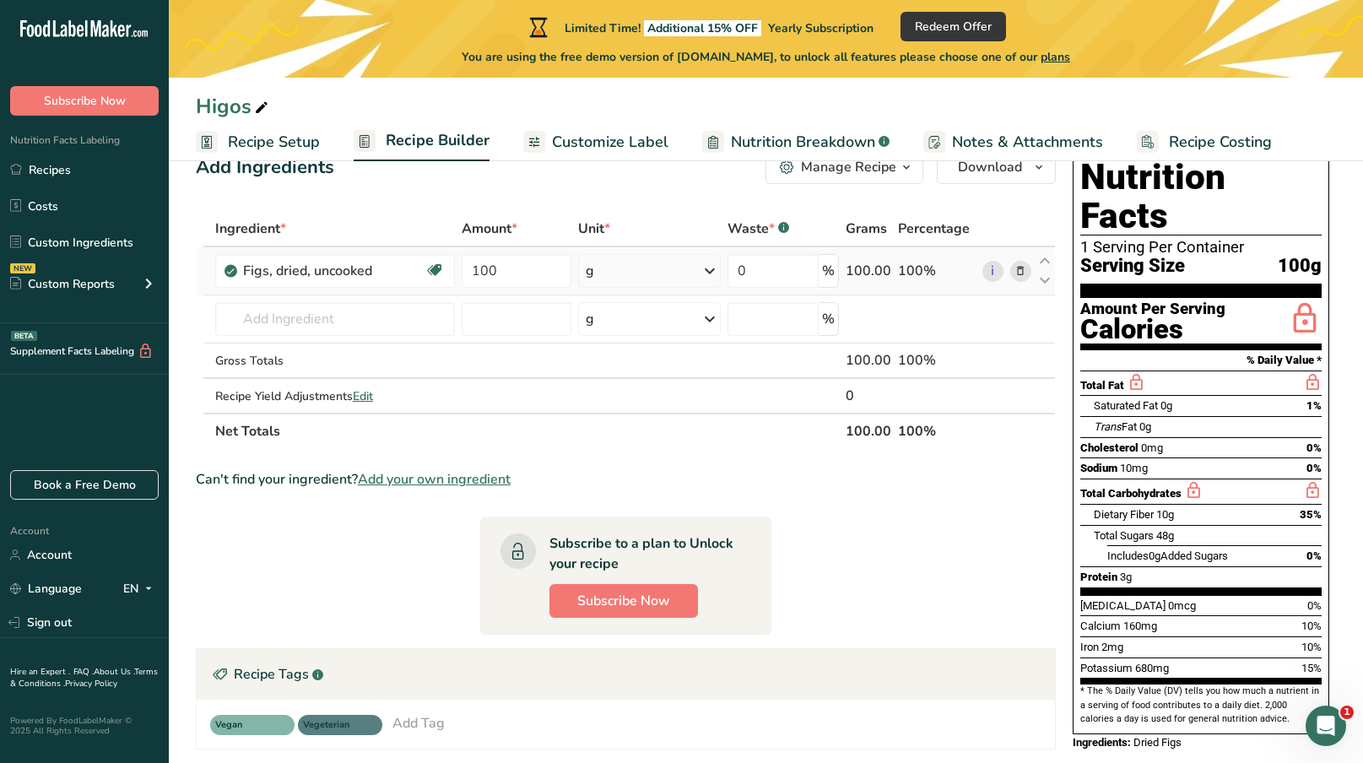
scroll to position [0, 0]
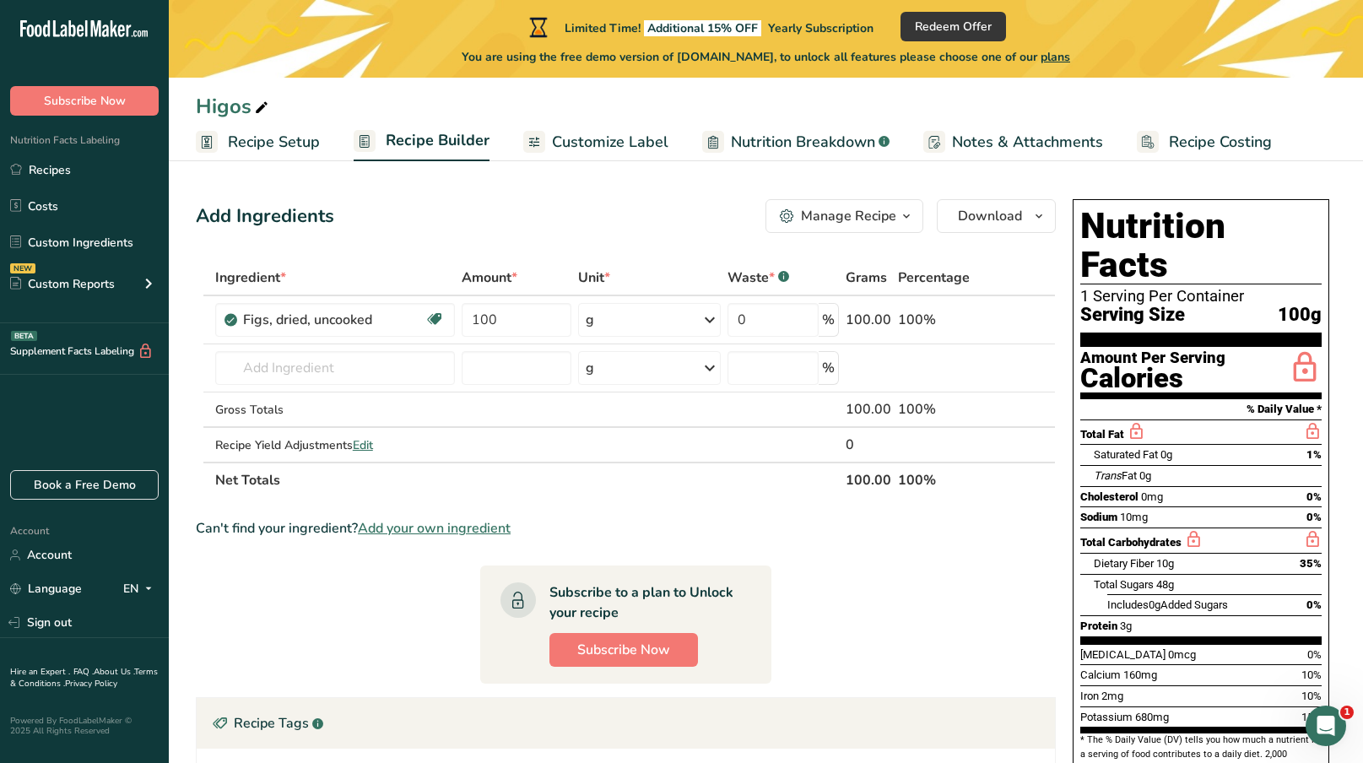
click at [887, 209] on div "Manage Recipe" at bounding box center [848, 216] width 95 height 20
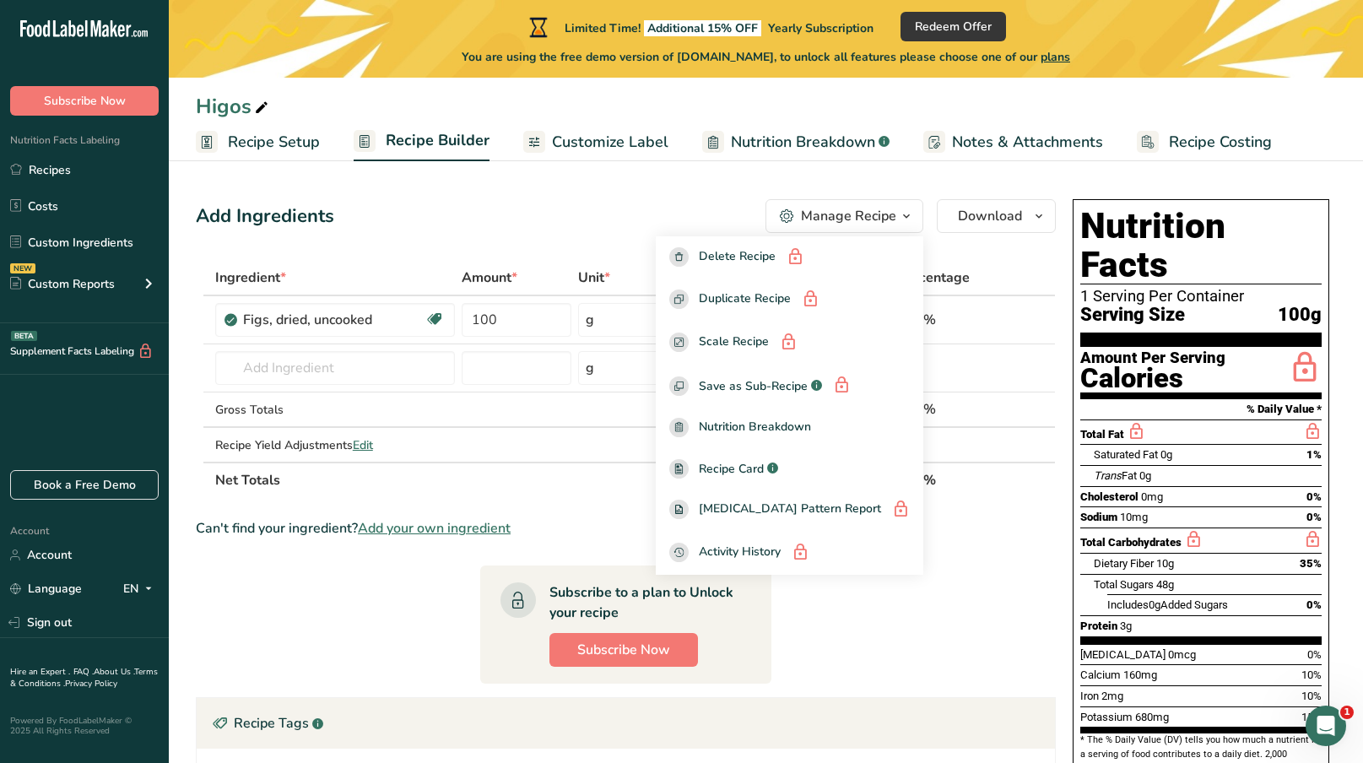
click at [887, 209] on div "Manage Recipe" at bounding box center [848, 216] width 95 height 20
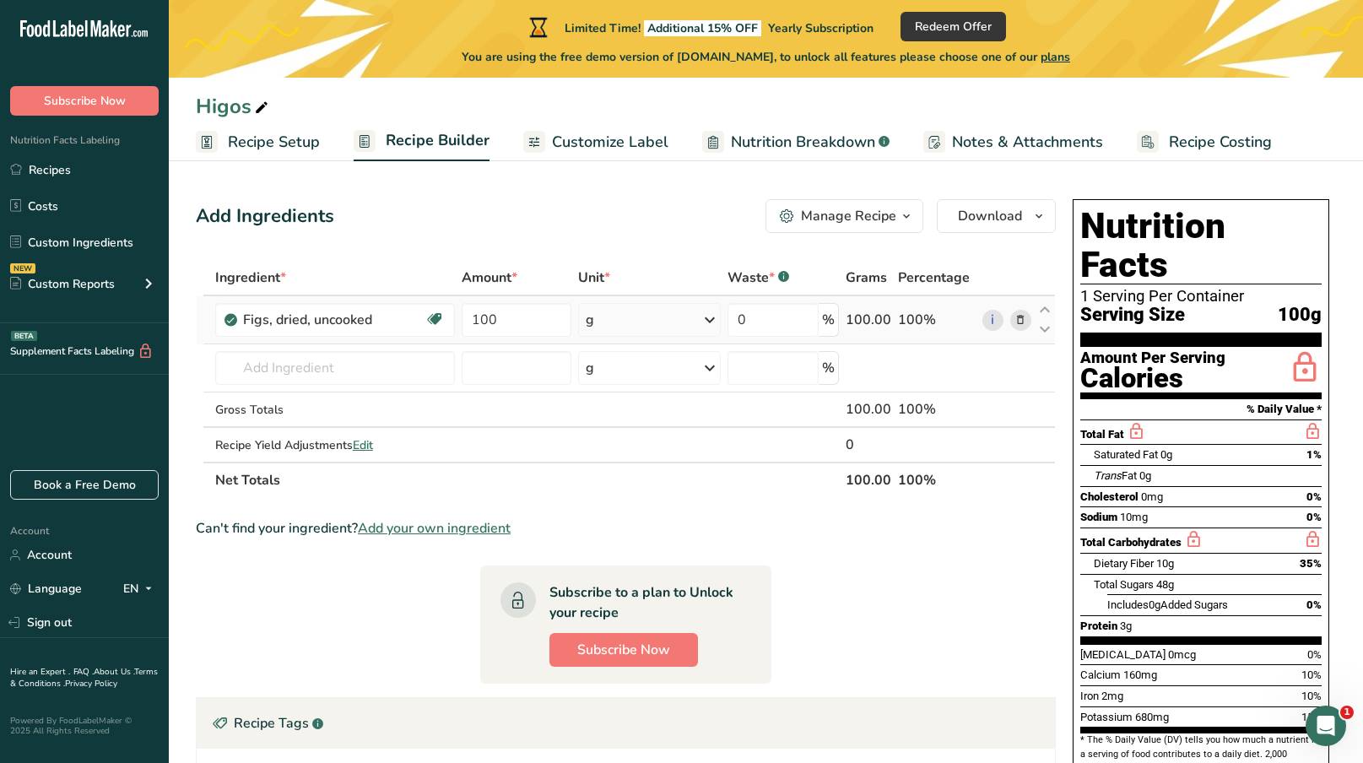
click at [829, 324] on div "0 %" at bounding box center [782, 320] width 111 height 34
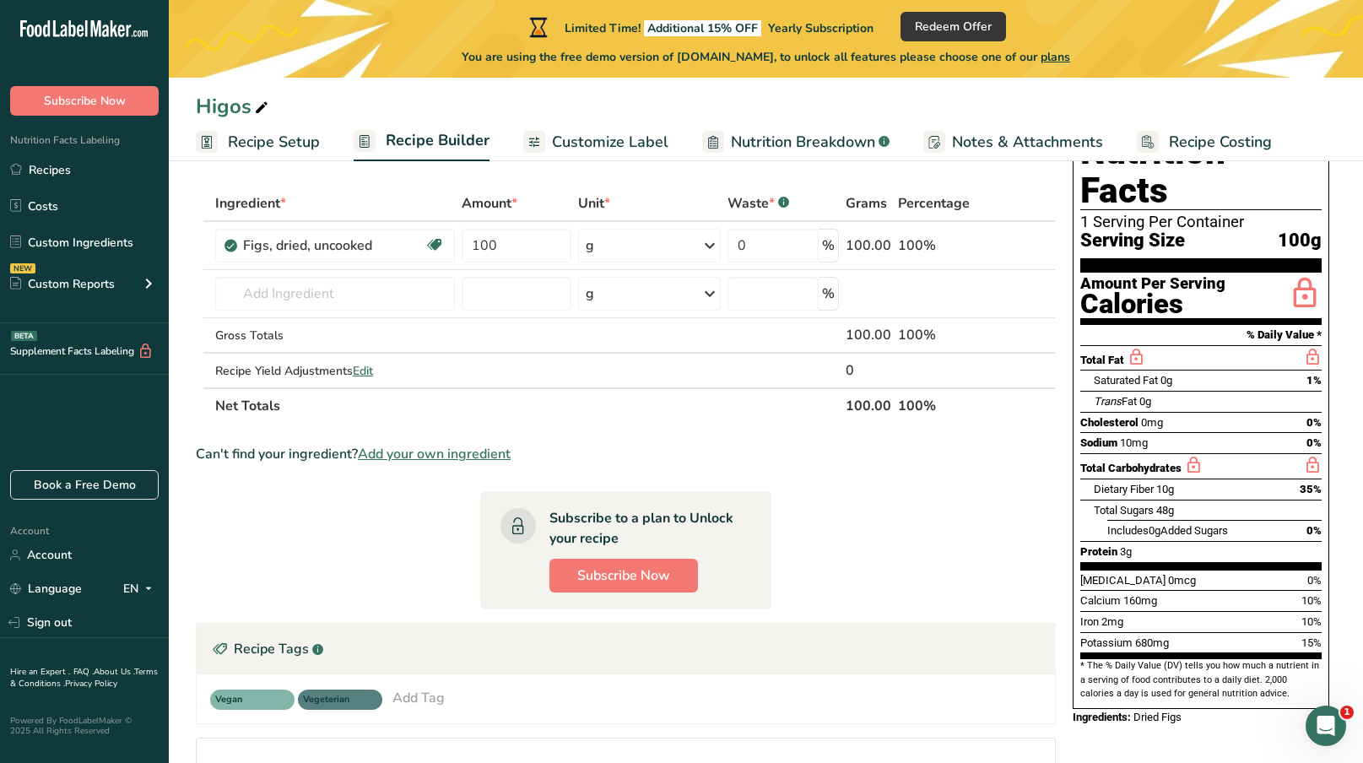
scroll to position [39, 0]
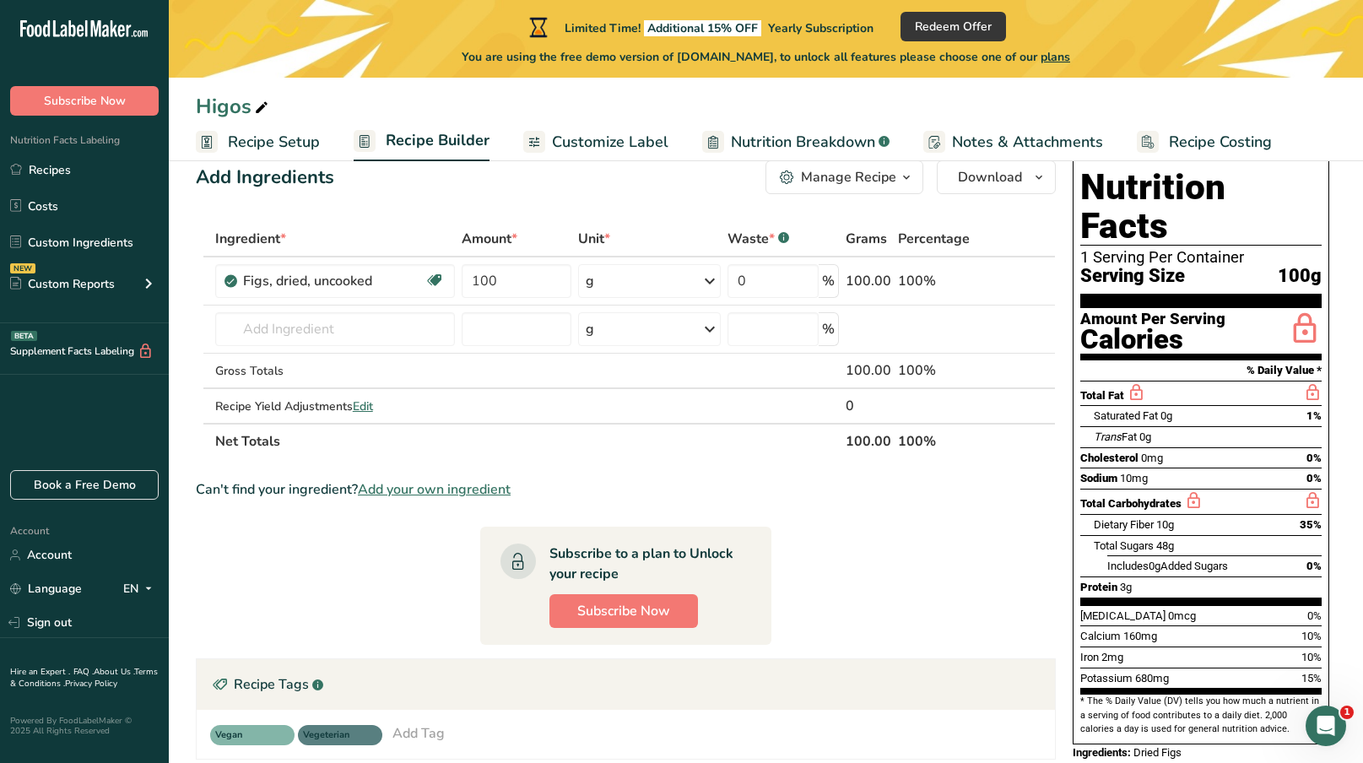
click at [603, 141] on span "Customize Label" at bounding box center [610, 142] width 116 height 23
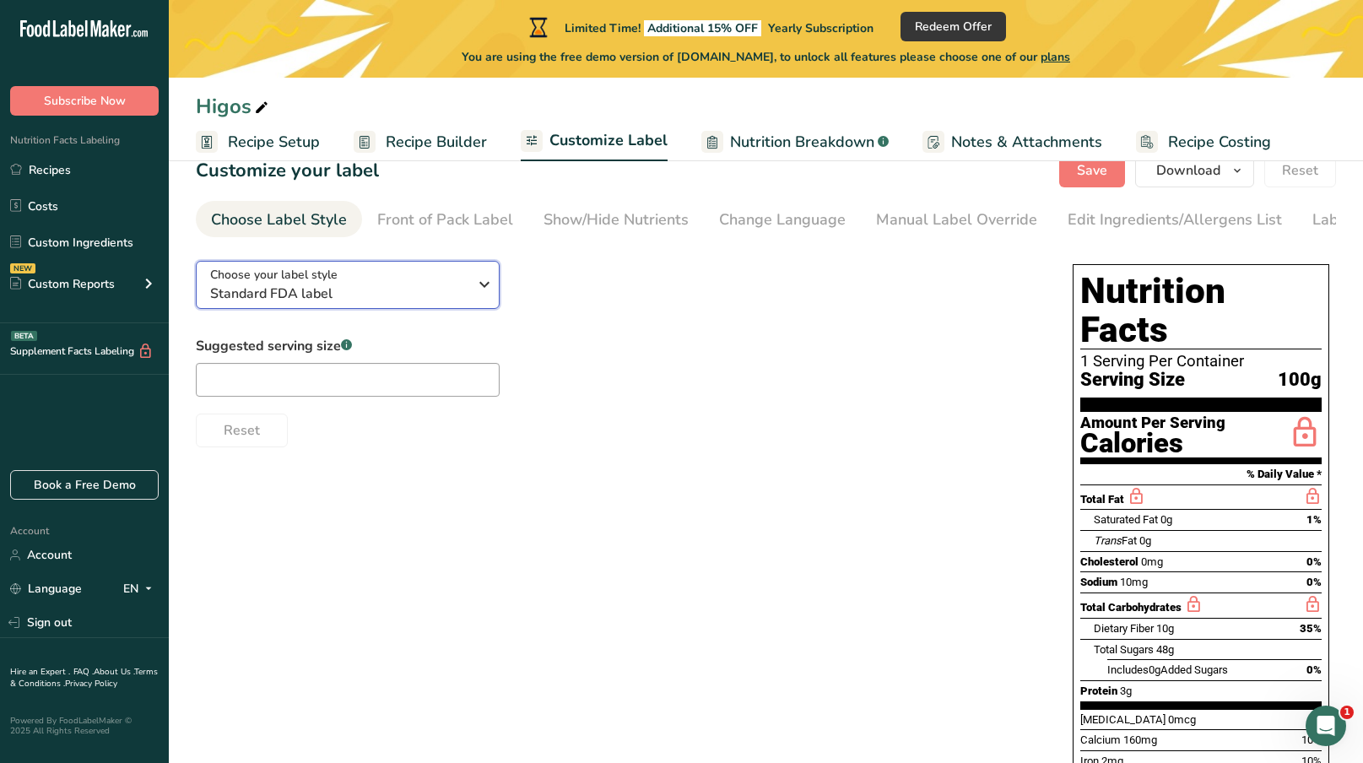
click at [397, 300] on span "Standard FDA label" at bounding box center [338, 294] width 257 height 20
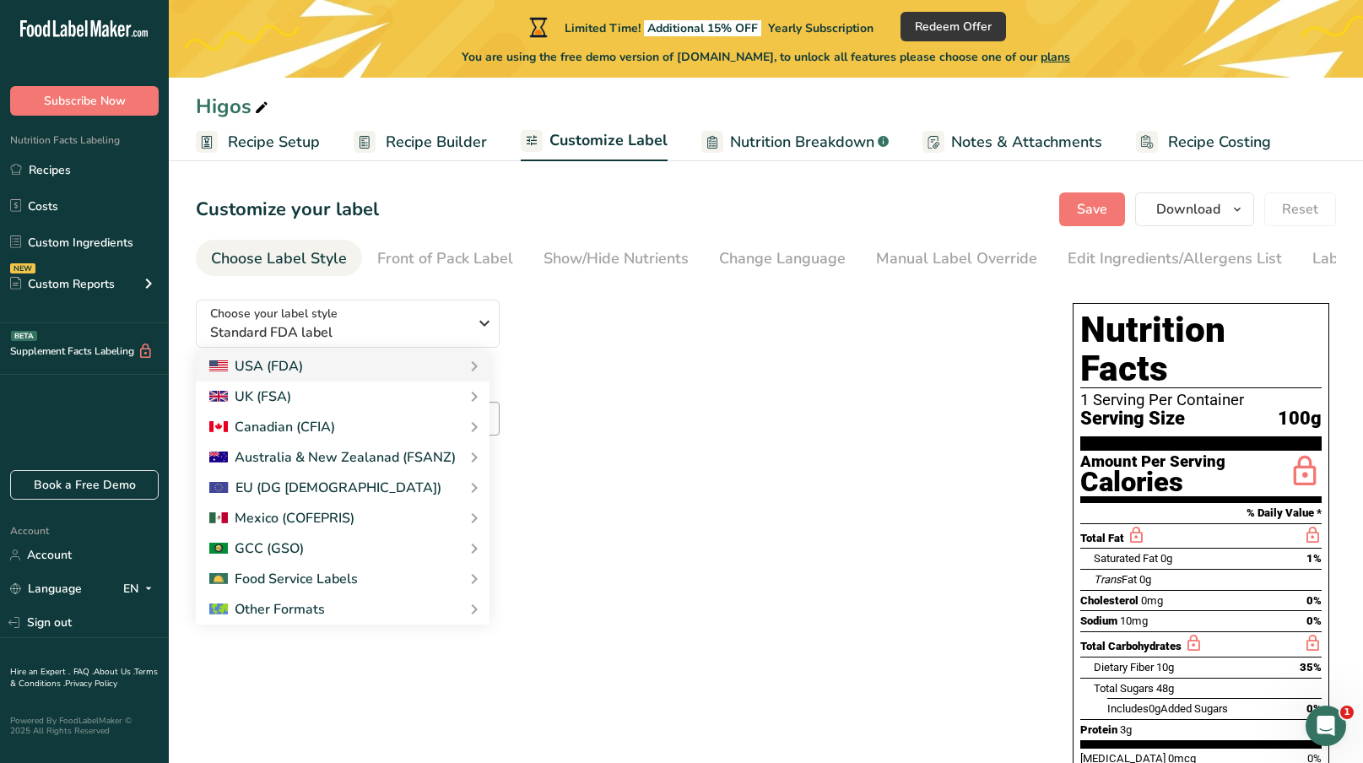
click at [649, 360] on div "Choose your label style Standard FDA label USA (FDA) Standard FDA label Tabular…" at bounding box center [617, 386] width 843 height 200
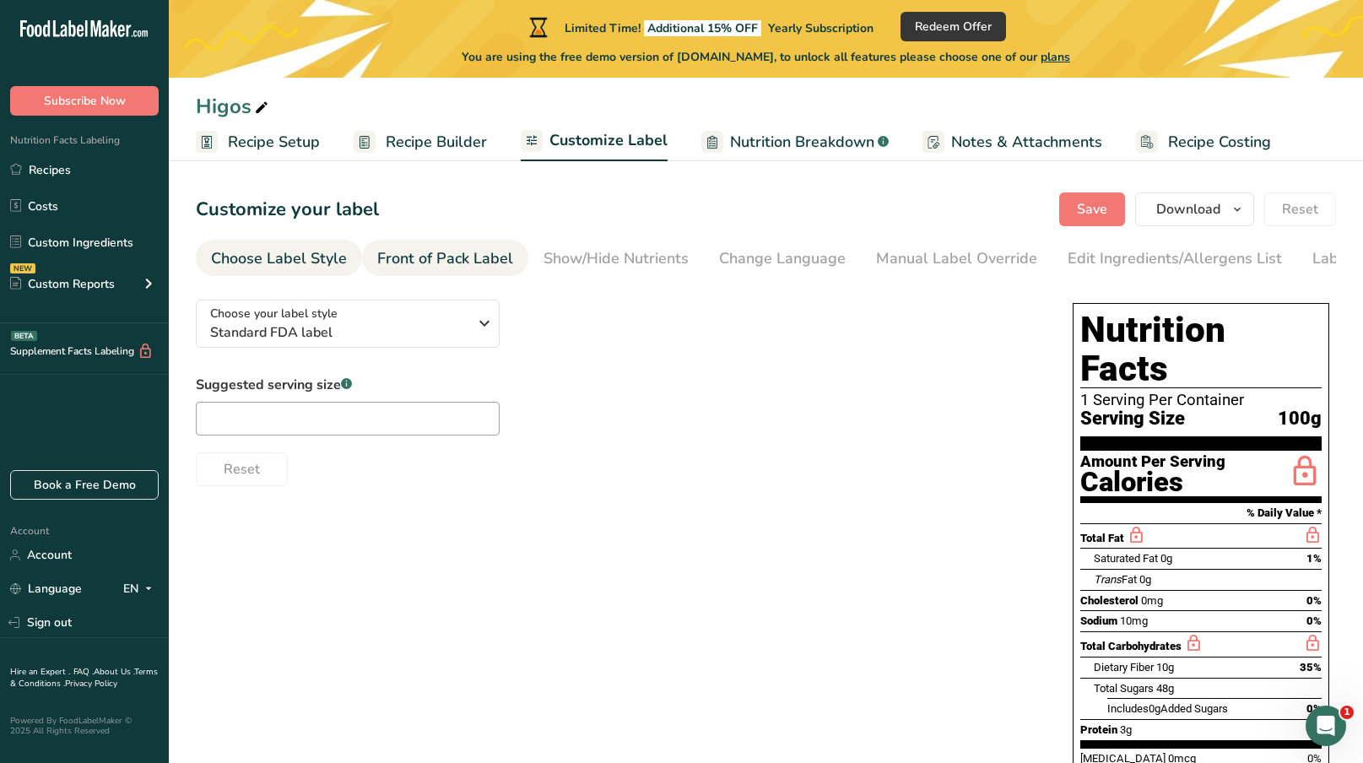
click at [470, 255] on div "Front of Pack Label" at bounding box center [445, 258] width 136 height 23
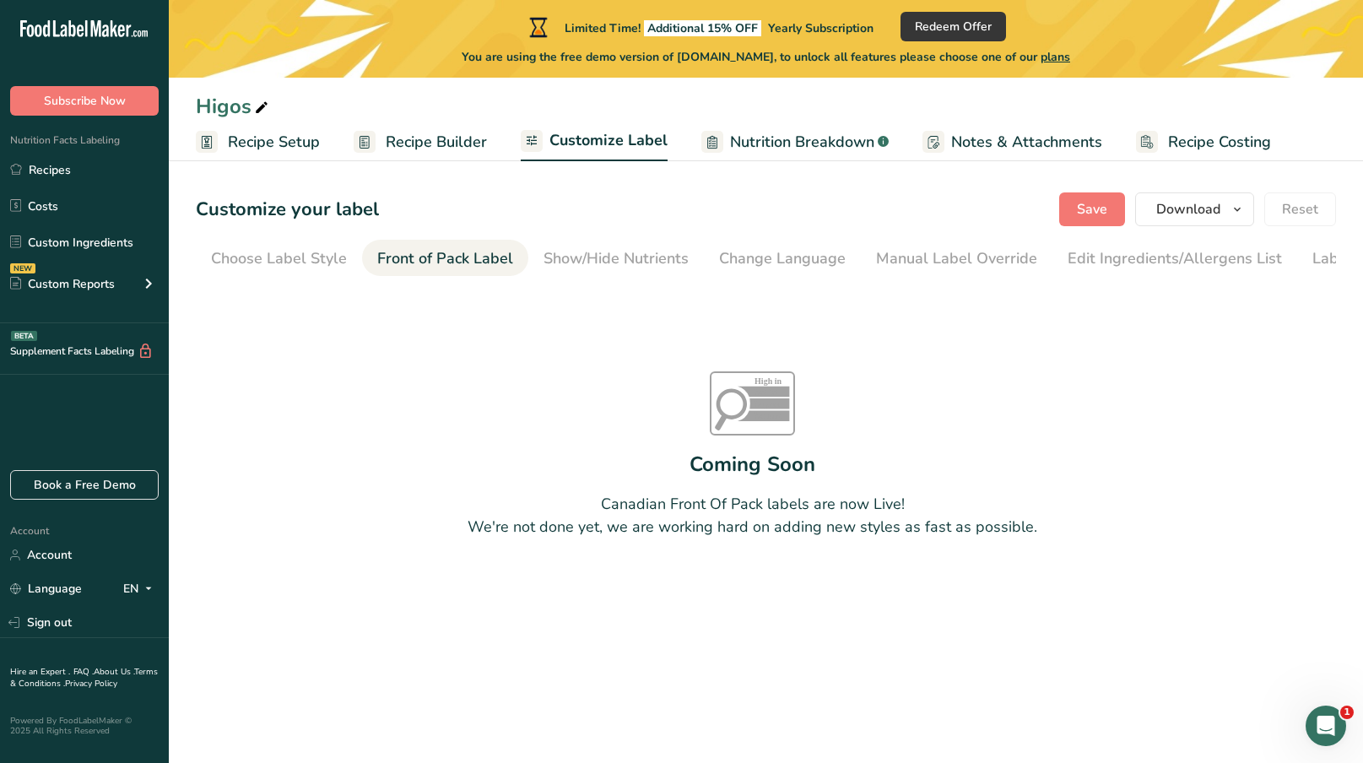
scroll to position [0, 86]
click at [565, 256] on div "Show/Hide Nutrients" at bounding box center [529, 258] width 145 height 23
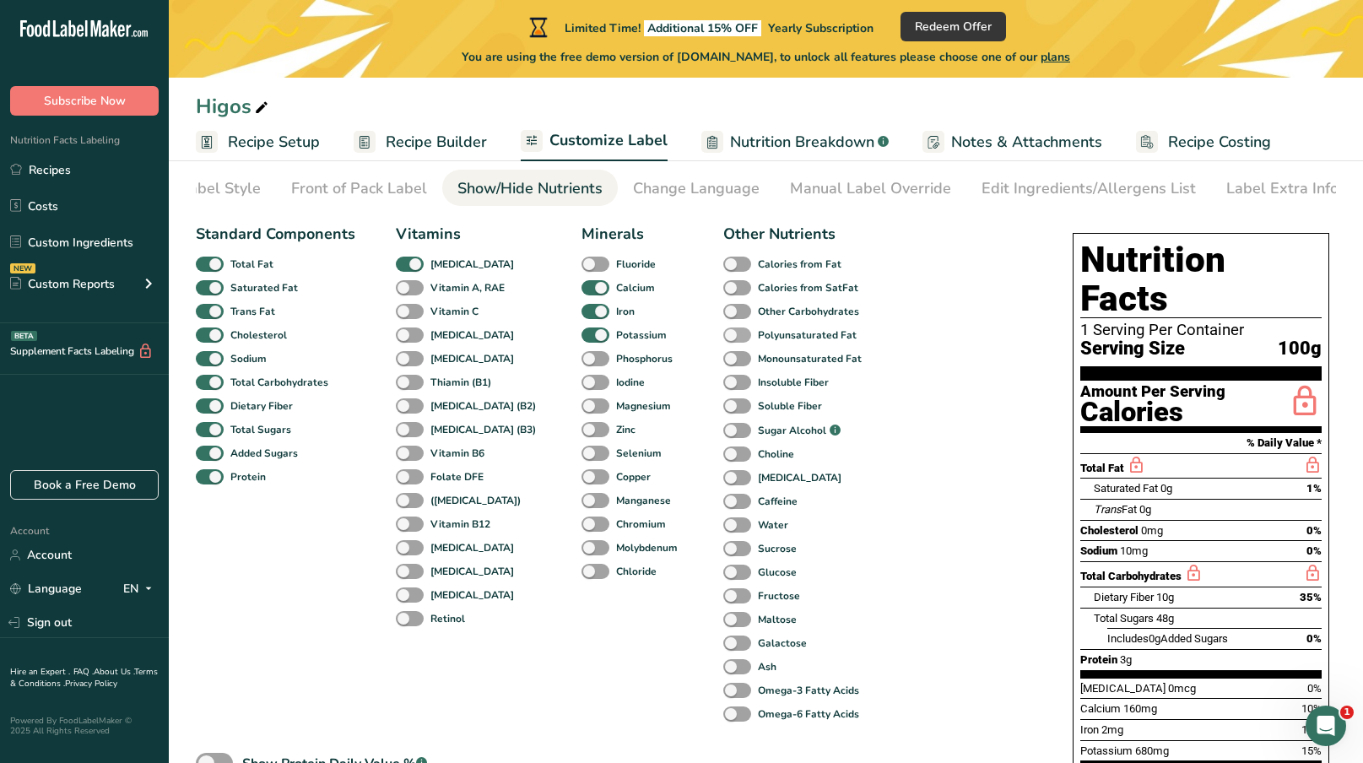
scroll to position [68, 0]
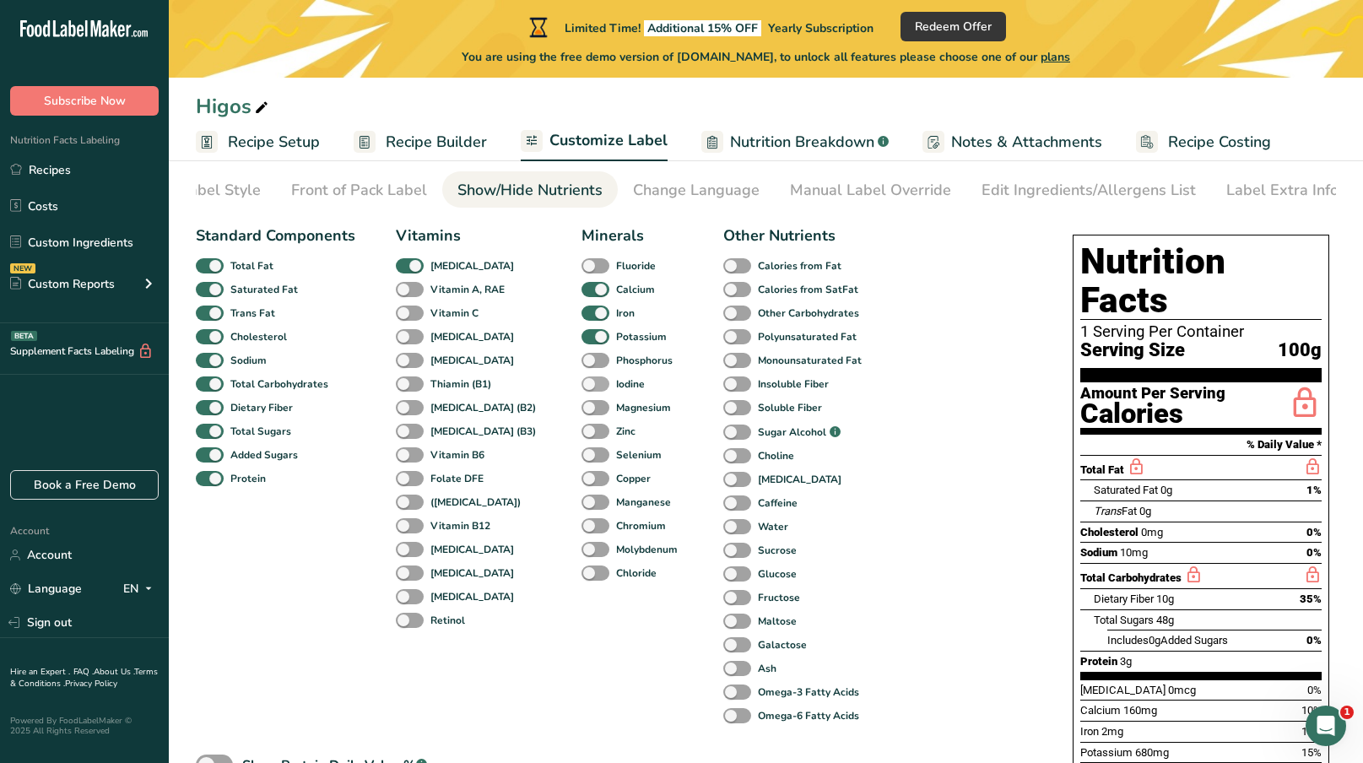
click at [581, 387] on span at bounding box center [595, 384] width 28 height 16
click at [581, 387] on input "Iodine" at bounding box center [586, 383] width 11 height 11
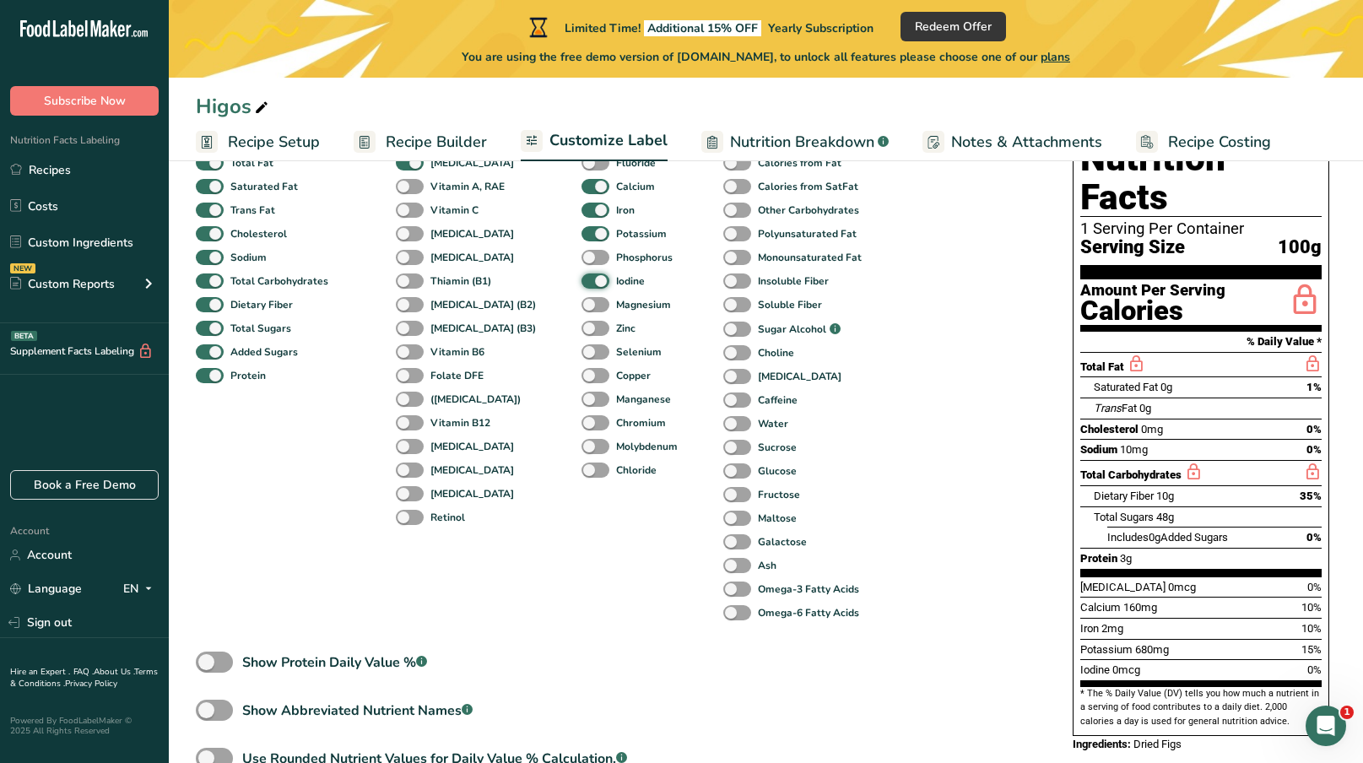
scroll to position [165, 0]
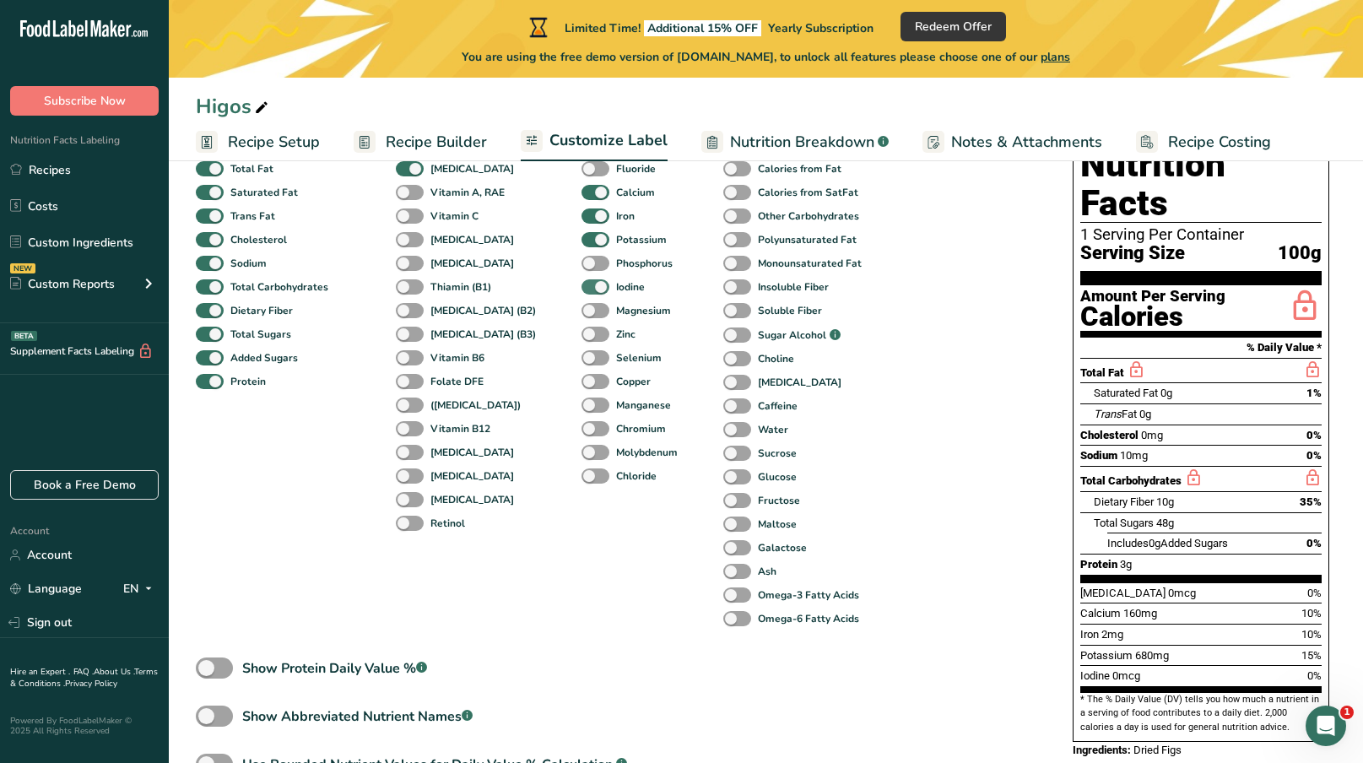
click at [581, 290] on span at bounding box center [595, 287] width 28 height 16
click at [581, 290] on input "Iodine" at bounding box center [586, 286] width 11 height 11
checkbox input "false"
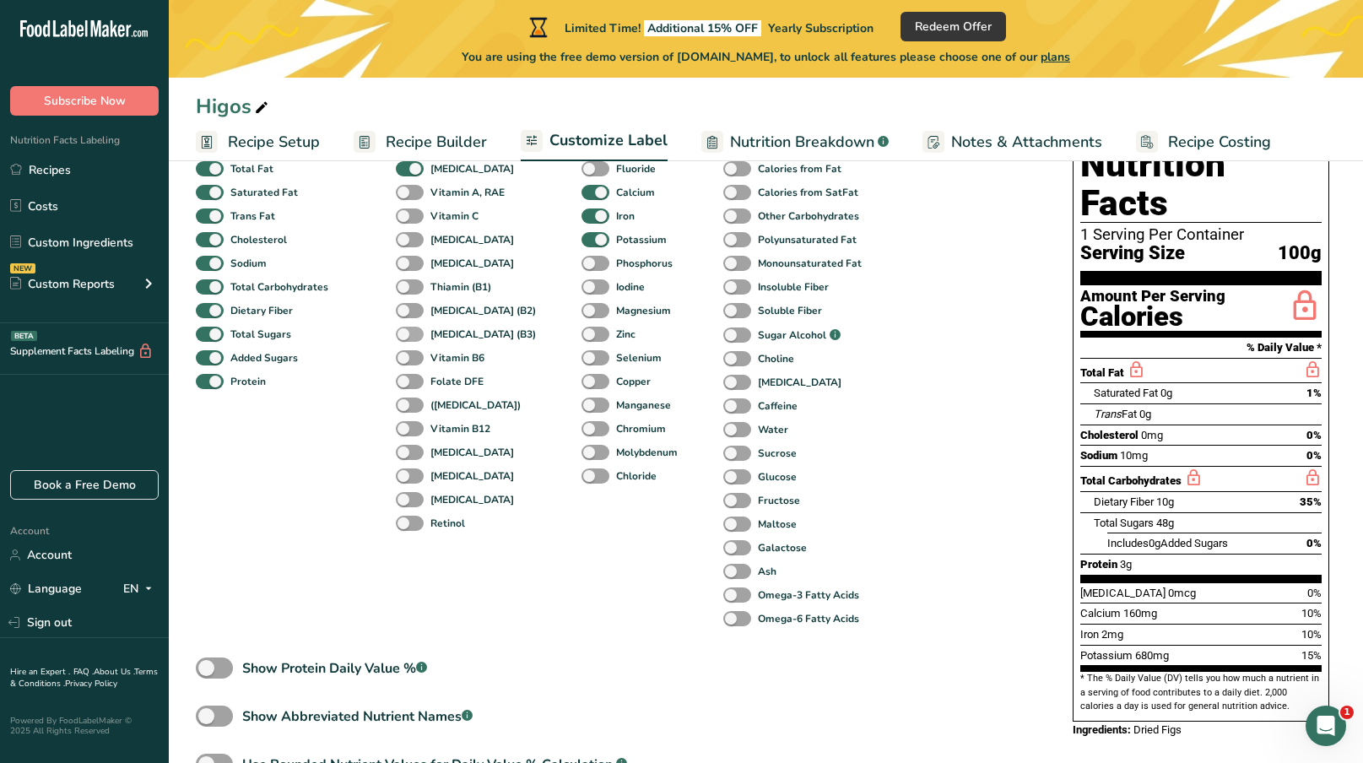
click at [412, 340] on span at bounding box center [410, 335] width 28 height 16
click at [407, 339] on input "[MEDICAL_DATA] (B3)" at bounding box center [401, 333] width 11 height 11
checkbox input "true"
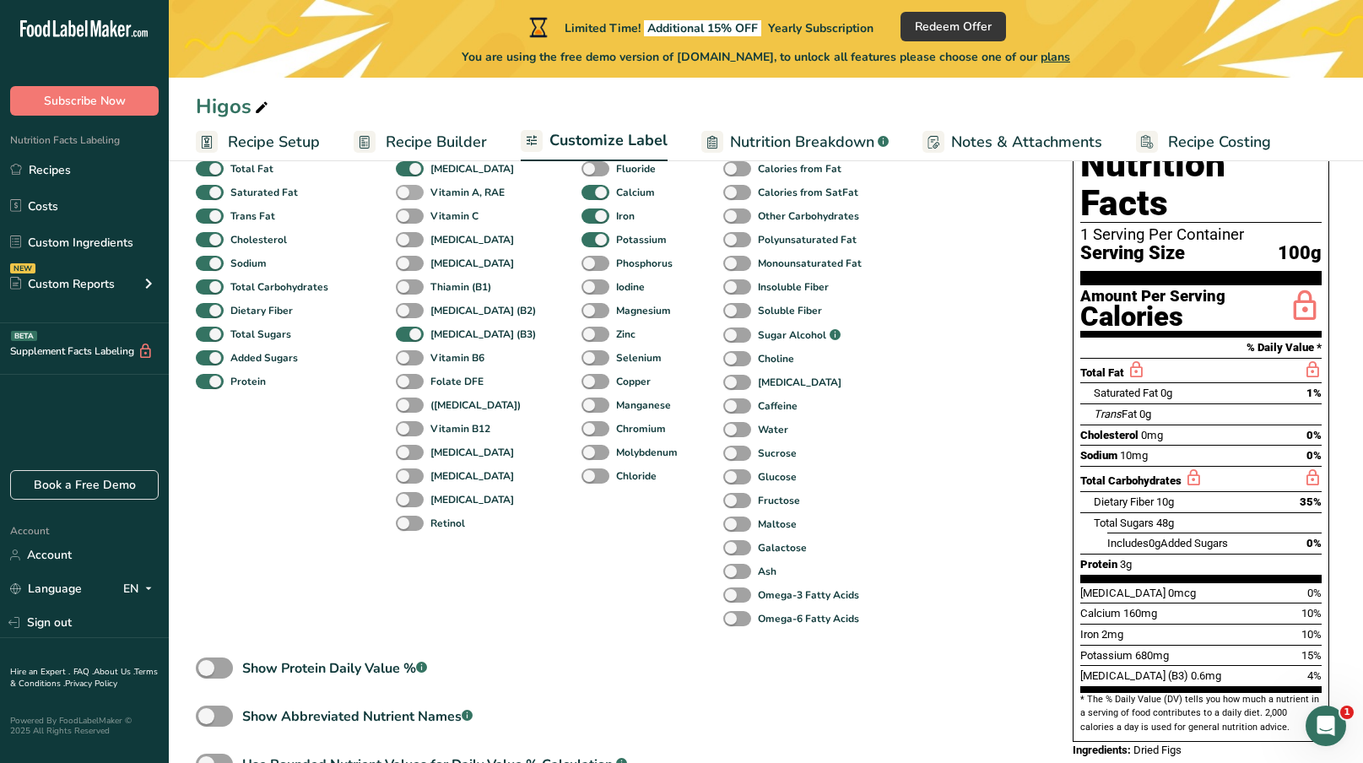
click at [419, 197] on span at bounding box center [410, 193] width 28 height 16
click at [407, 197] on input "Vitamin A, RAE" at bounding box center [401, 192] width 11 height 11
checkbox input "true"
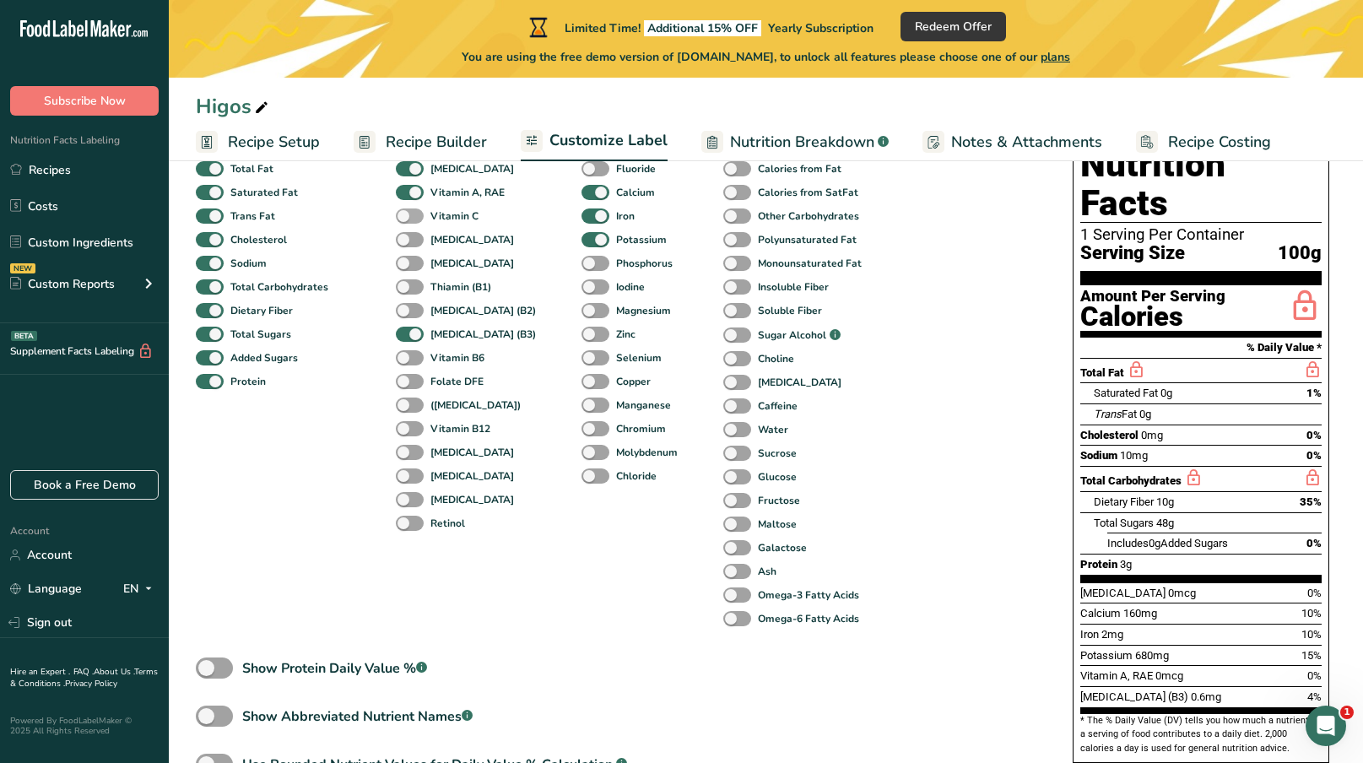
click at [417, 218] on span at bounding box center [410, 216] width 28 height 16
click at [407, 218] on input "Vitamin C" at bounding box center [401, 215] width 11 height 11
click at [417, 218] on span at bounding box center [410, 216] width 28 height 16
click at [407, 218] on input "Vitamin C" at bounding box center [401, 215] width 11 height 11
click at [417, 218] on span at bounding box center [410, 216] width 28 height 16
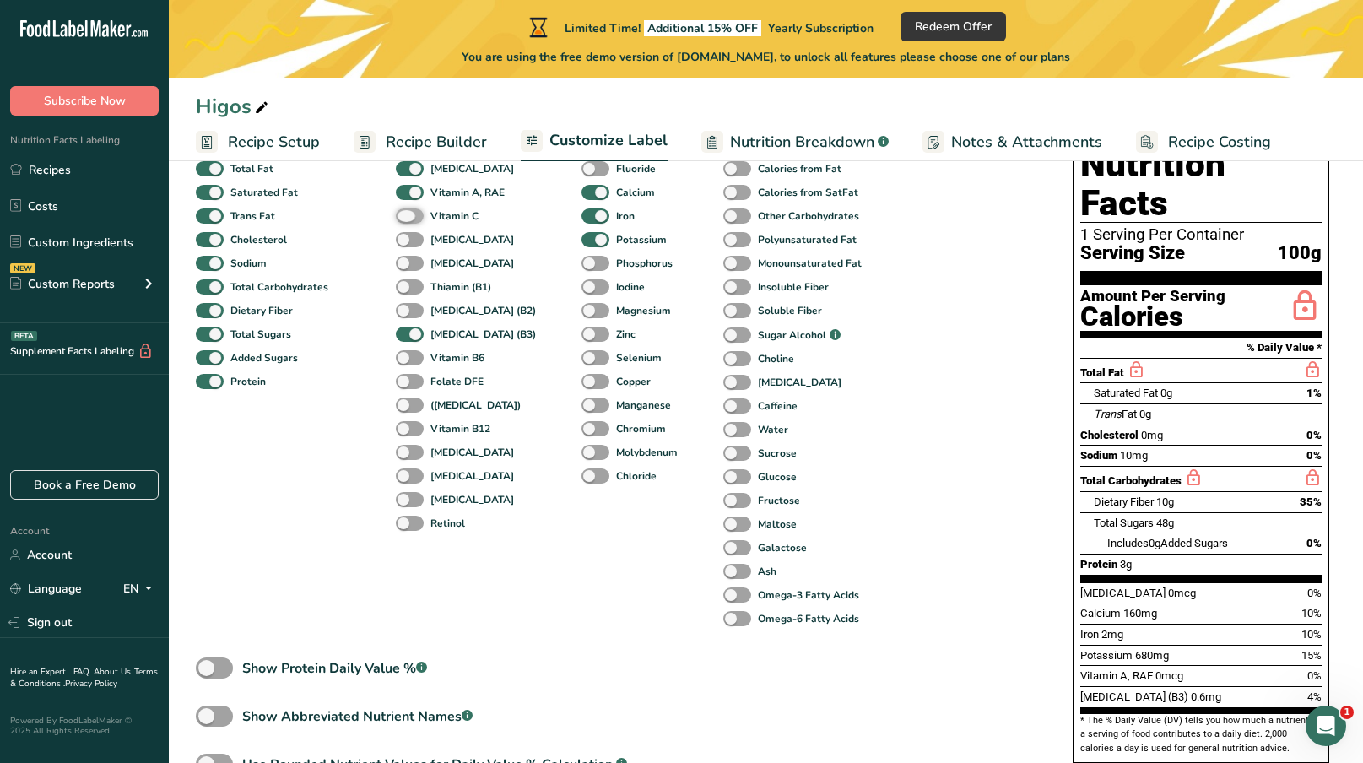
click at [407, 218] on input "Vitamin C" at bounding box center [401, 215] width 11 height 11
checkbox input "true"
click at [408, 197] on span at bounding box center [410, 193] width 28 height 16
click at [407, 197] on input "Vitamin A, RAE" at bounding box center [401, 192] width 11 height 11
checkbox input "false"
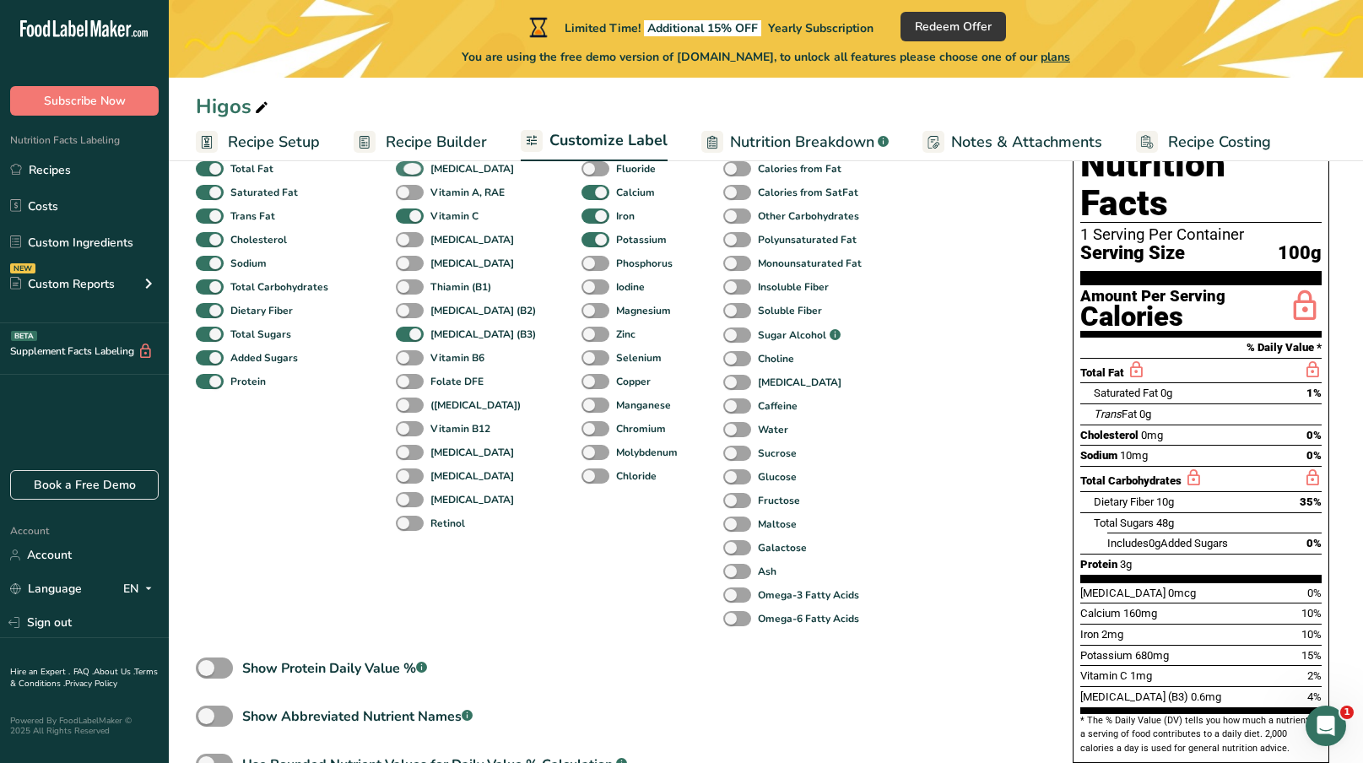
click at [409, 174] on span at bounding box center [410, 169] width 28 height 16
click at [407, 174] on input "[MEDICAL_DATA]" at bounding box center [401, 168] width 11 height 11
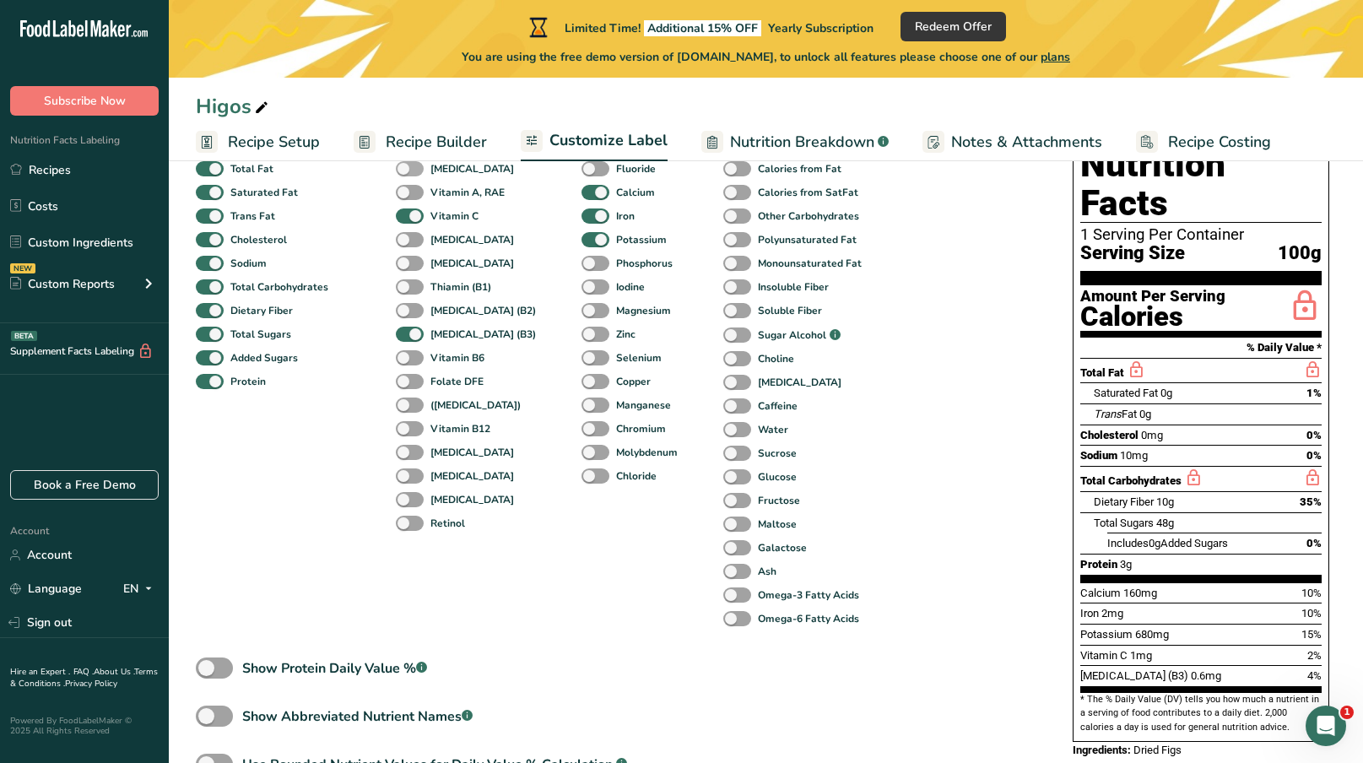
click at [409, 174] on span at bounding box center [410, 169] width 28 height 16
click at [407, 174] on input "[MEDICAL_DATA]" at bounding box center [401, 168] width 11 height 11
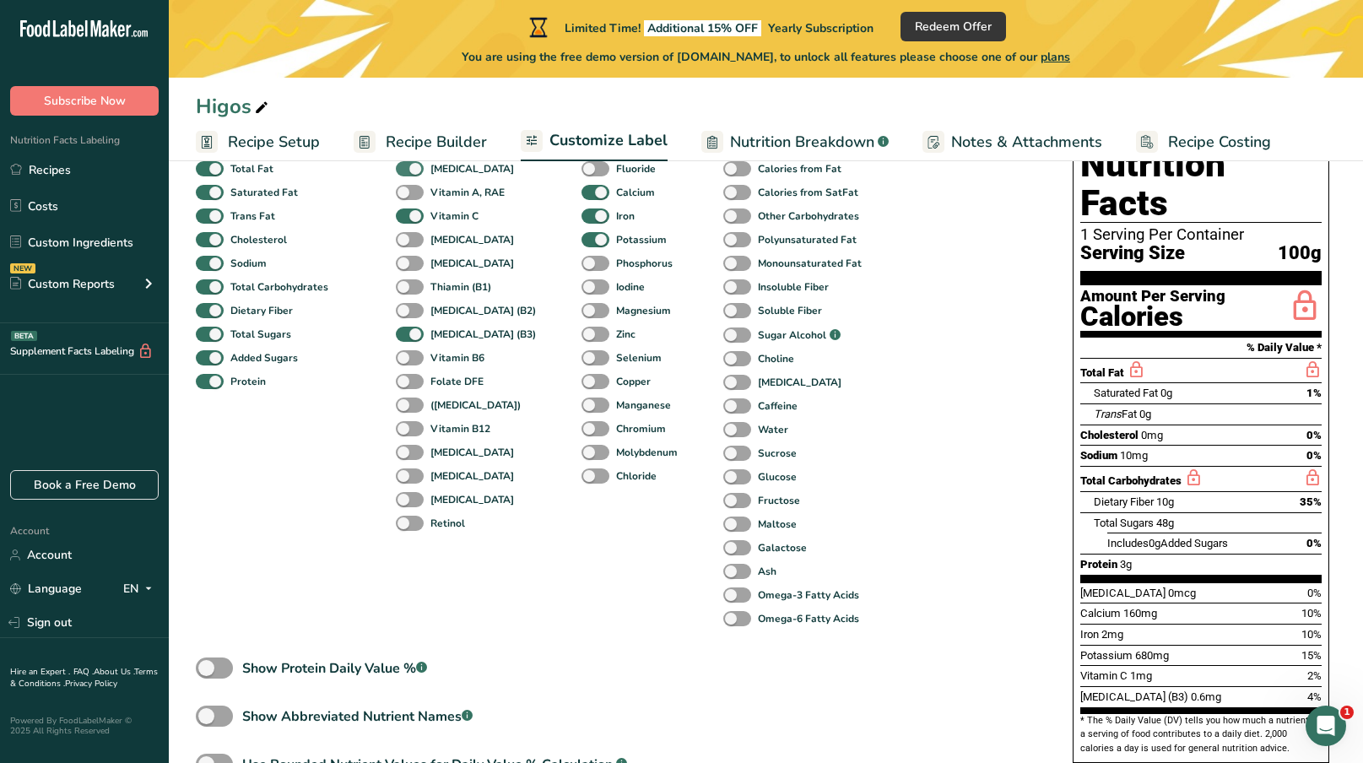
click at [409, 174] on span at bounding box center [410, 169] width 28 height 16
click at [407, 174] on input "[MEDICAL_DATA]" at bounding box center [401, 168] width 11 height 11
checkbox input "false"
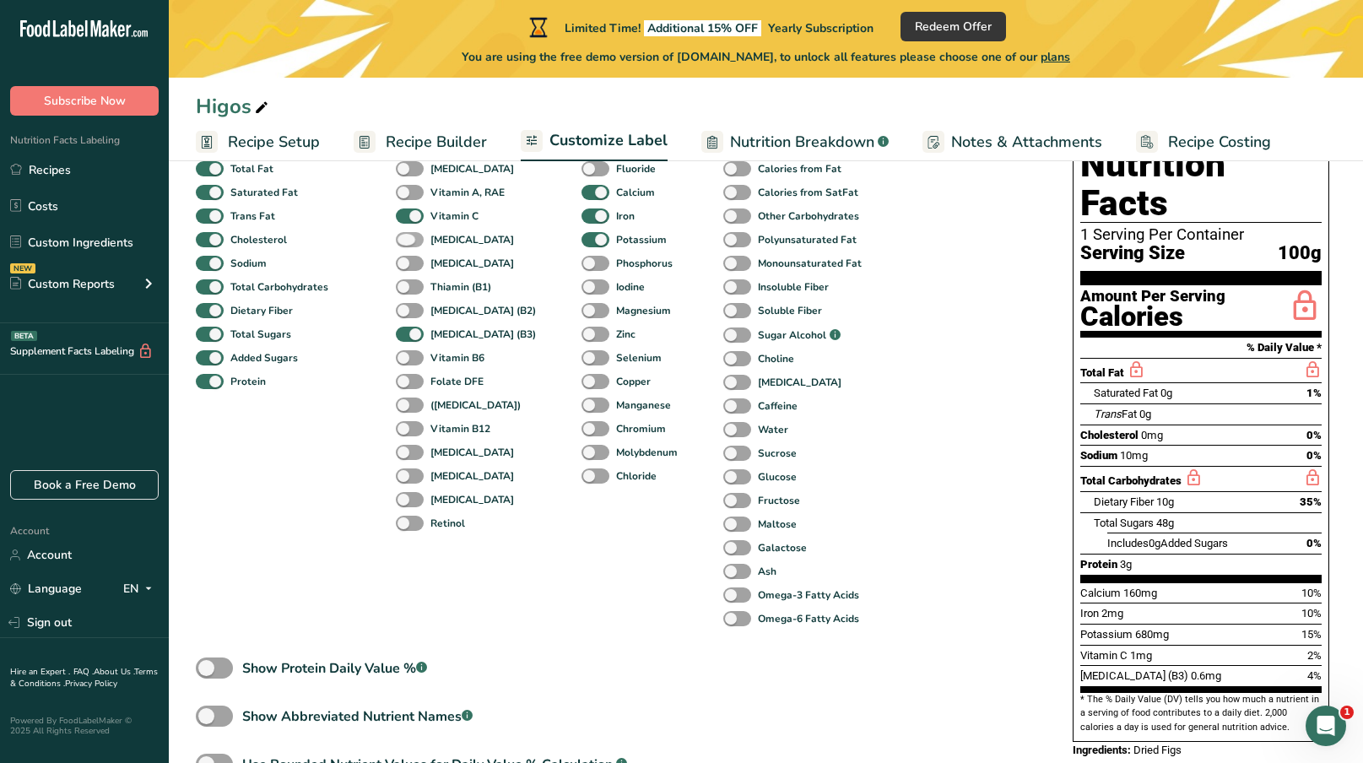
click at [408, 243] on span at bounding box center [410, 240] width 28 height 16
click at [407, 243] on input "[MEDICAL_DATA]" at bounding box center [401, 239] width 11 height 11
checkbox input "true"
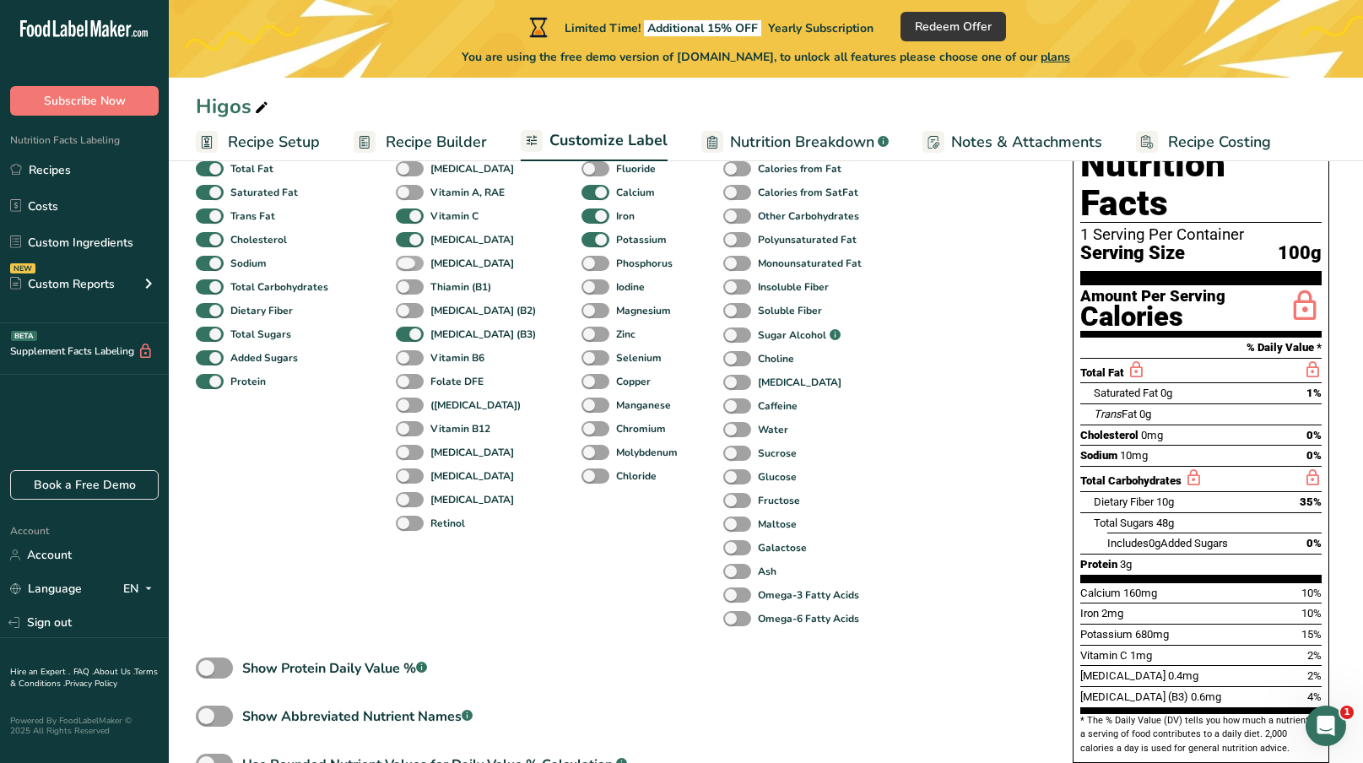
click at [410, 267] on span at bounding box center [410, 264] width 28 height 16
click at [407, 267] on input "[MEDICAL_DATA]" at bounding box center [401, 262] width 11 height 11
checkbox input "true"
click at [412, 294] on span at bounding box center [410, 287] width 28 height 16
click at [407, 292] on input "Thiamin (B1)" at bounding box center [401, 286] width 11 height 11
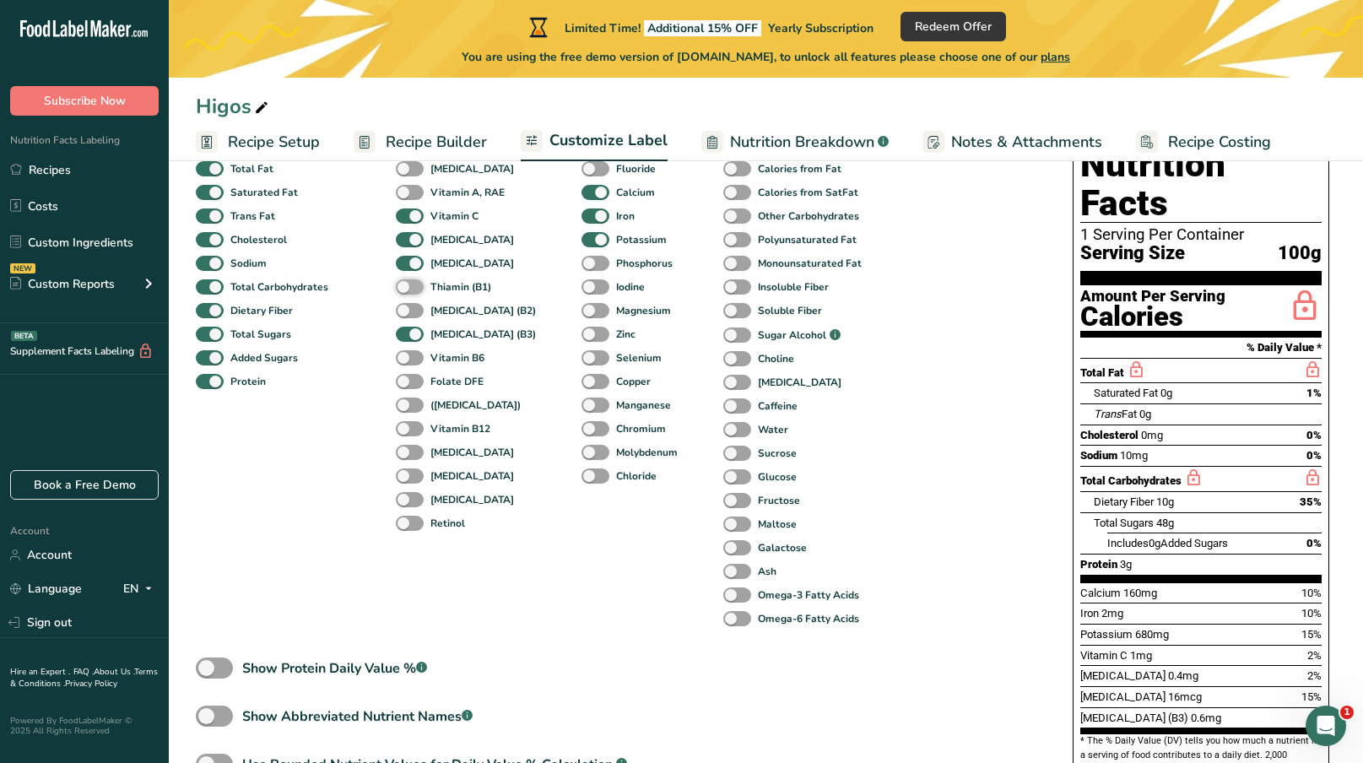
checkbox input "true"
click at [414, 318] on span at bounding box center [410, 311] width 28 height 16
click at [407, 316] on input "[MEDICAL_DATA] (B2)" at bounding box center [401, 310] width 11 height 11
checkbox input "true"
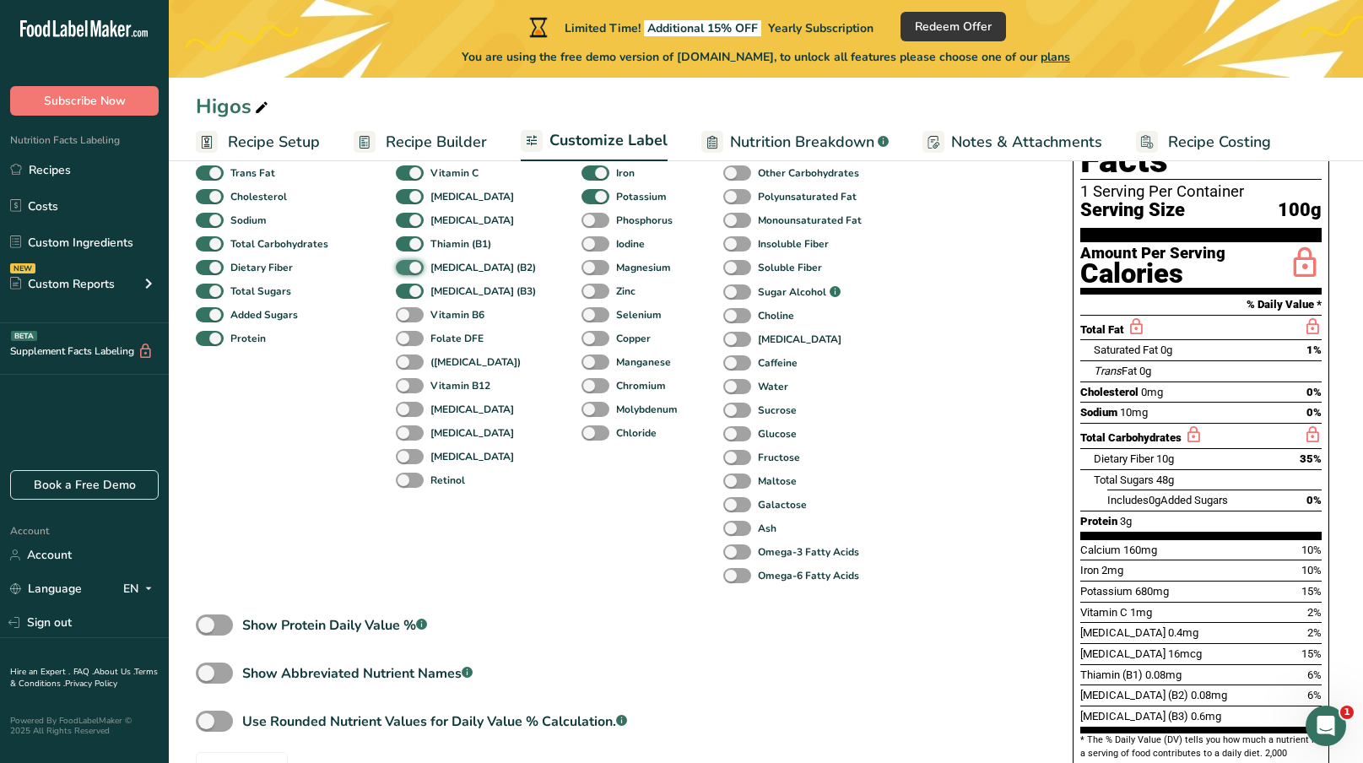
scroll to position [262, 0]
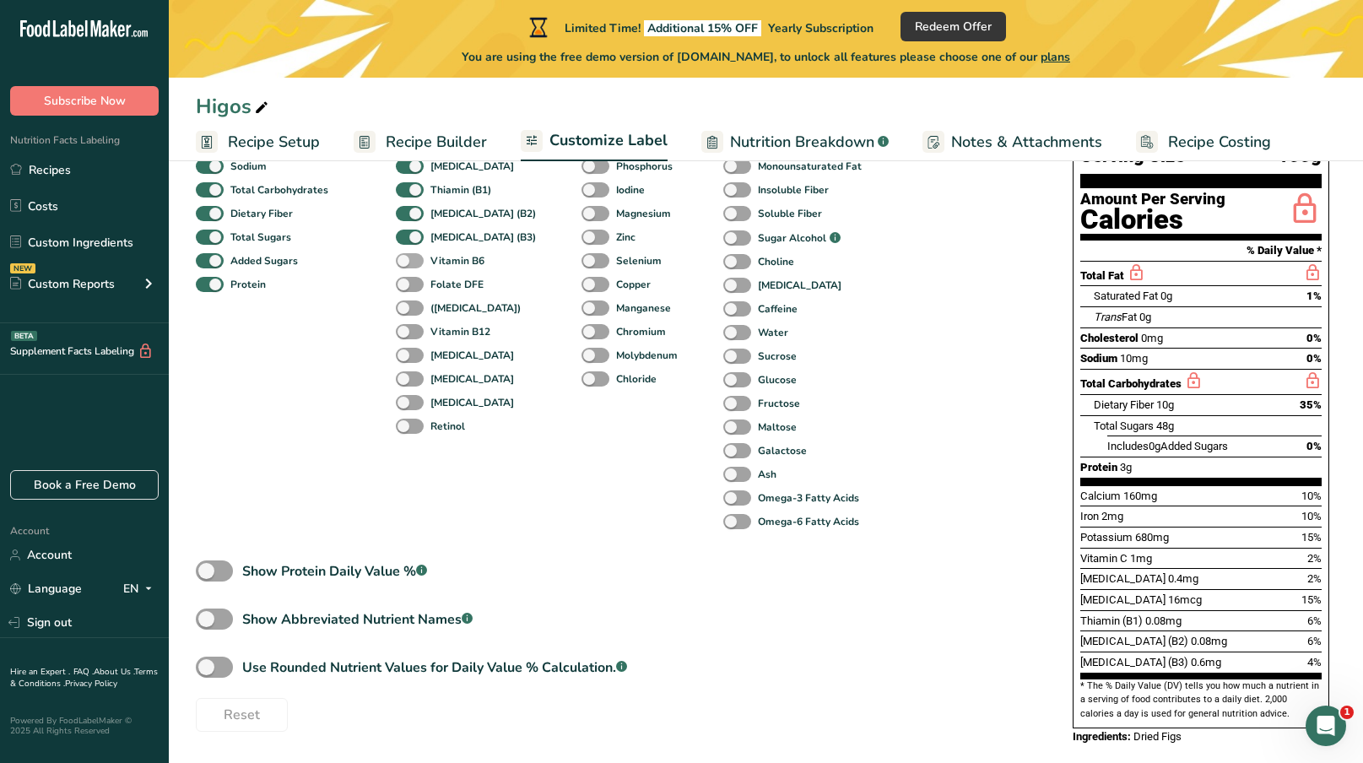
click at [414, 269] on span at bounding box center [410, 261] width 28 height 16
click at [407, 266] on input "Vitamin B6" at bounding box center [401, 260] width 11 height 11
checkbox input "true"
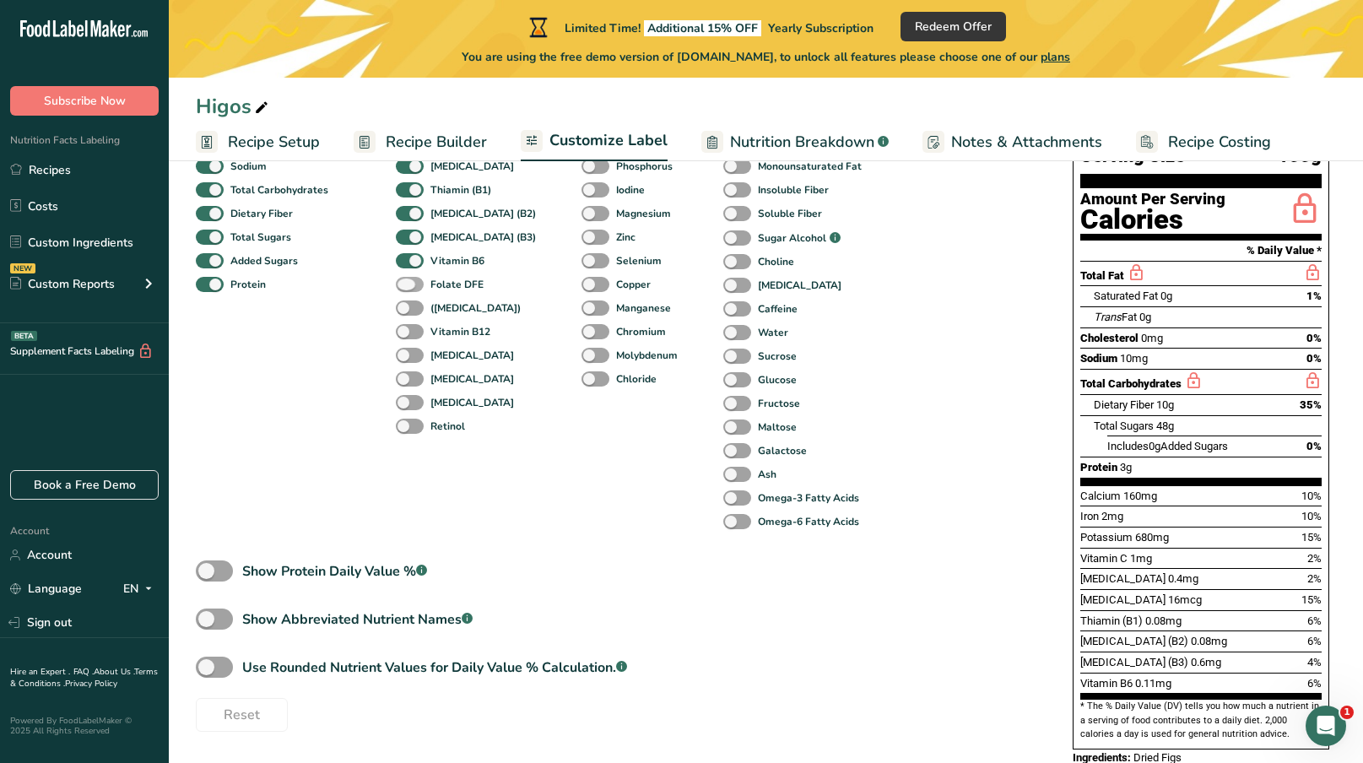
click at [414, 288] on span at bounding box center [410, 285] width 28 height 16
click at [407, 288] on input "Folate DFE" at bounding box center [401, 283] width 11 height 11
checkbox input "true"
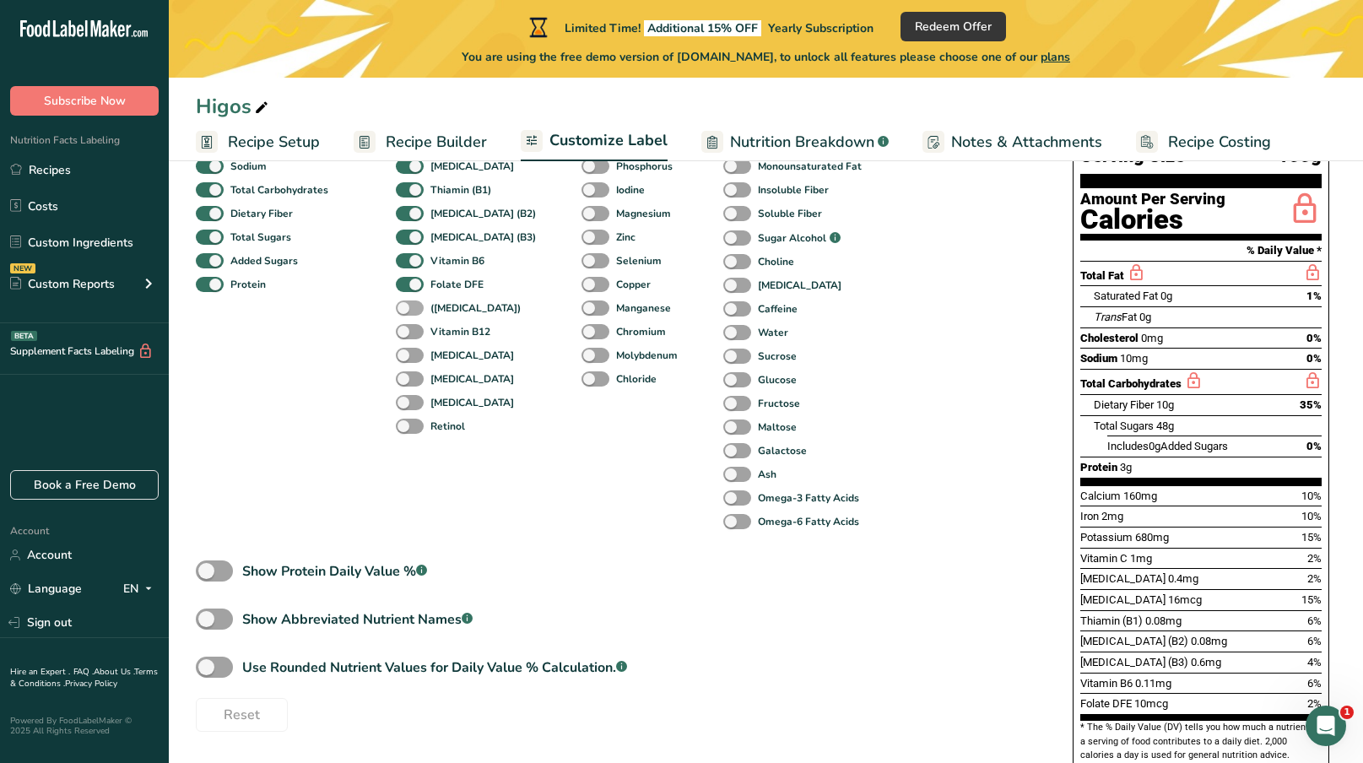
click at [414, 308] on span at bounding box center [410, 308] width 28 height 16
click at [407, 308] on input "([MEDICAL_DATA])" at bounding box center [401, 307] width 11 height 11
checkbox input "true"
click at [414, 334] on span at bounding box center [410, 332] width 28 height 16
click at [407, 334] on input "Vitamin B12" at bounding box center [401, 331] width 11 height 11
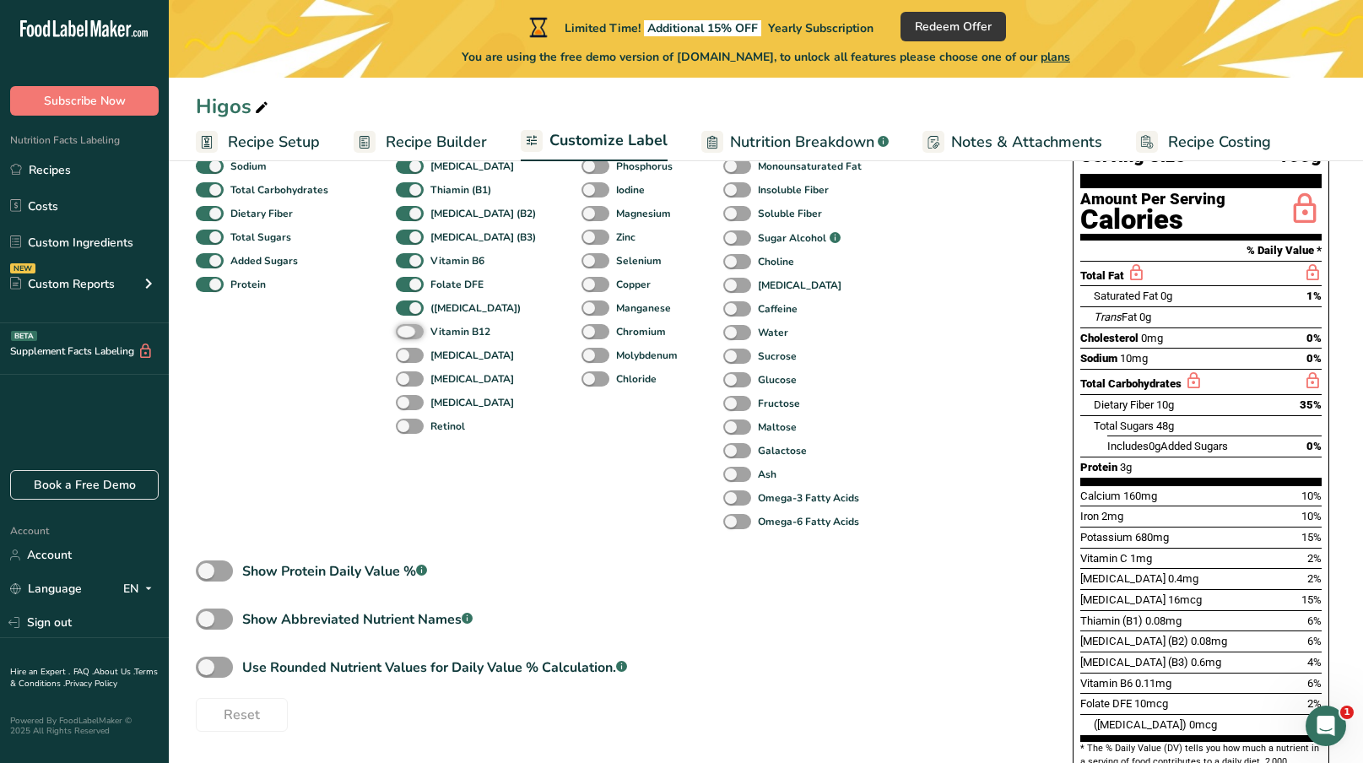
checkbox input "true"
click at [413, 307] on span at bounding box center [410, 308] width 28 height 16
click at [407, 307] on input "([MEDICAL_DATA])" at bounding box center [401, 307] width 11 height 11
checkbox input "false"
click at [410, 357] on span at bounding box center [410, 356] width 28 height 16
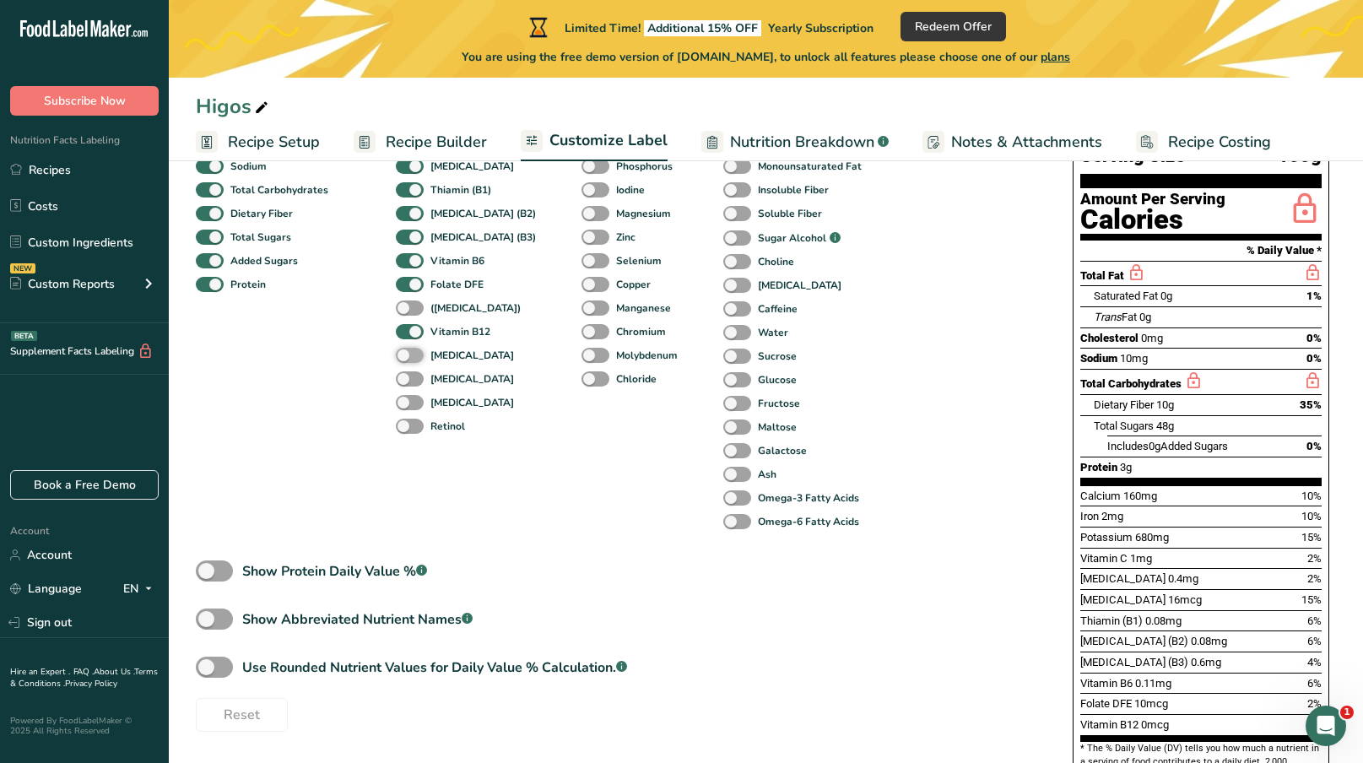
click at [407, 357] on input "[MEDICAL_DATA]" at bounding box center [401, 354] width 11 height 11
click at [410, 357] on span at bounding box center [410, 356] width 28 height 16
click at [407, 357] on input "[MEDICAL_DATA]" at bounding box center [401, 354] width 11 height 11
checkbox input "false"
click at [412, 334] on span at bounding box center [410, 332] width 28 height 16
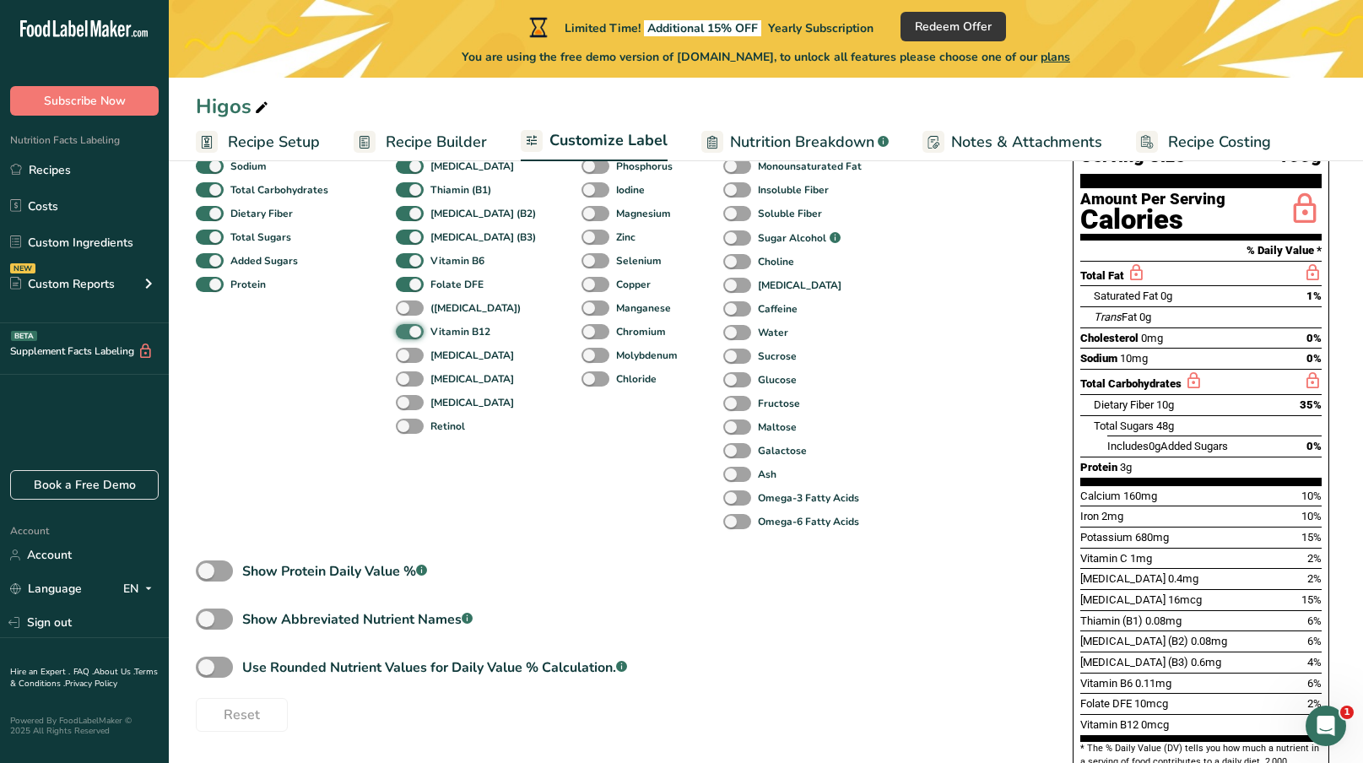
click at [407, 334] on input "Vitamin B12" at bounding box center [401, 331] width 11 height 11
checkbox input "false"
click at [412, 387] on span at bounding box center [410, 379] width 28 height 16
click at [407, 384] on input "[MEDICAL_DATA]" at bounding box center [401, 378] width 11 height 11
checkbox input "true"
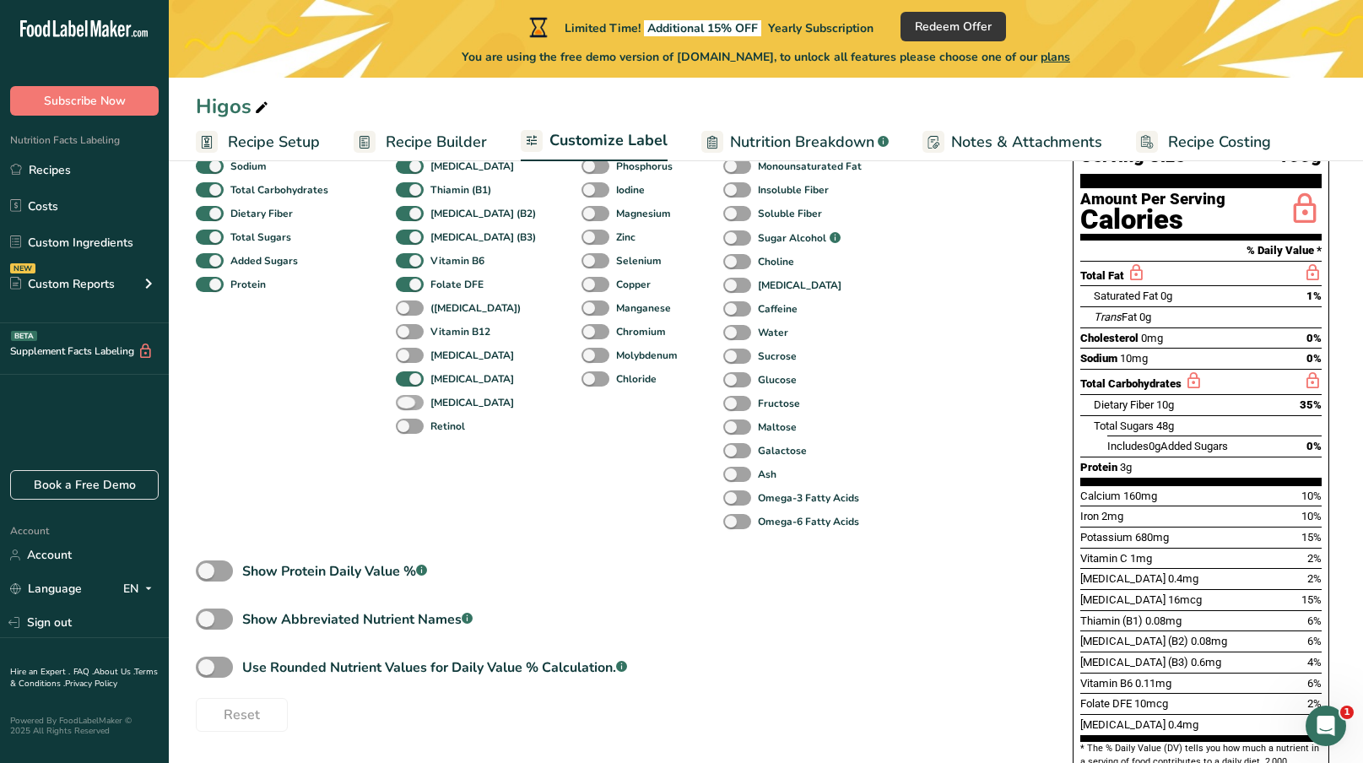
click at [412, 408] on span at bounding box center [410, 403] width 28 height 16
click at [407, 408] on input "[MEDICAL_DATA]" at bounding box center [401, 402] width 11 height 11
checkbox input "true"
click at [411, 428] on span at bounding box center [410, 427] width 28 height 16
click at [407, 428] on input "Retinol" at bounding box center [401, 425] width 11 height 11
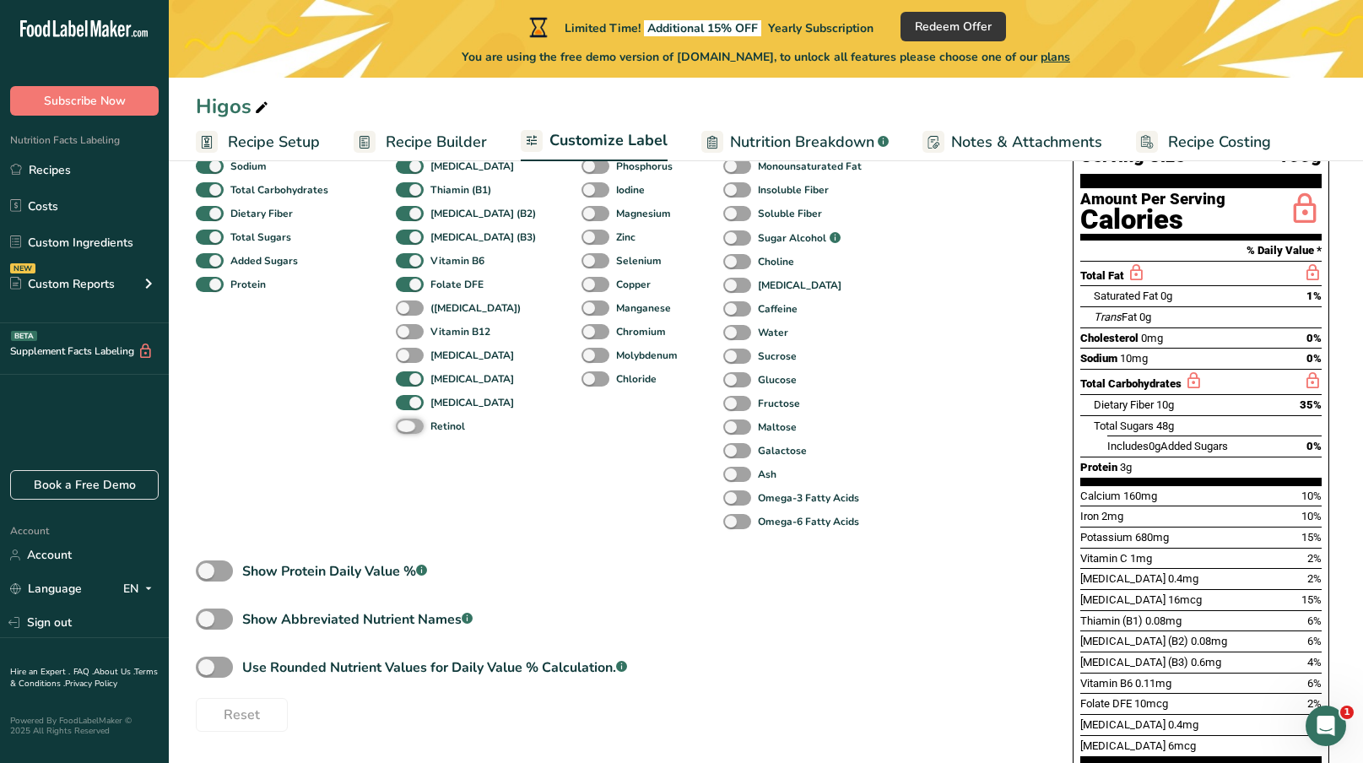
checkbox input "true"
click at [411, 411] on span at bounding box center [410, 403] width 28 height 16
click at [407, 408] on input "[MEDICAL_DATA]" at bounding box center [401, 402] width 11 height 11
checkbox input "false"
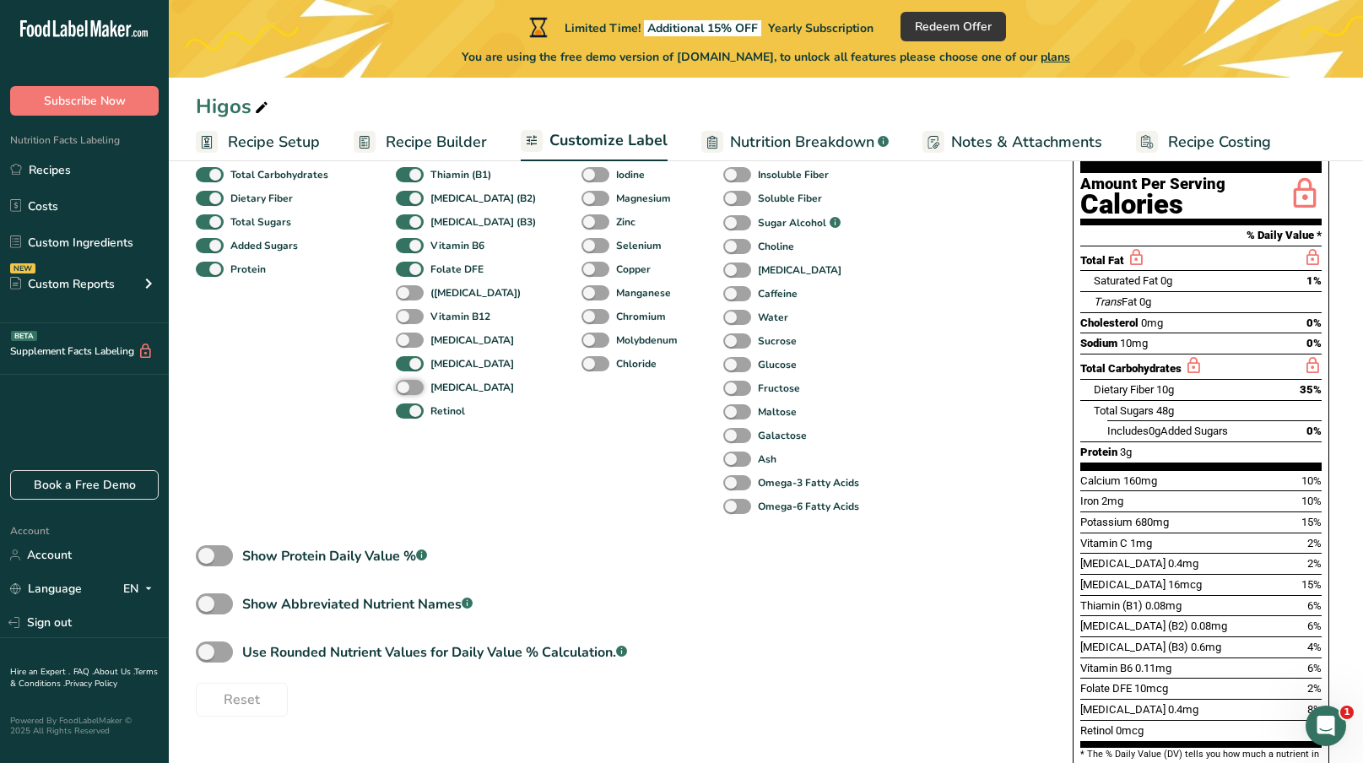
scroll to position [337, 0]
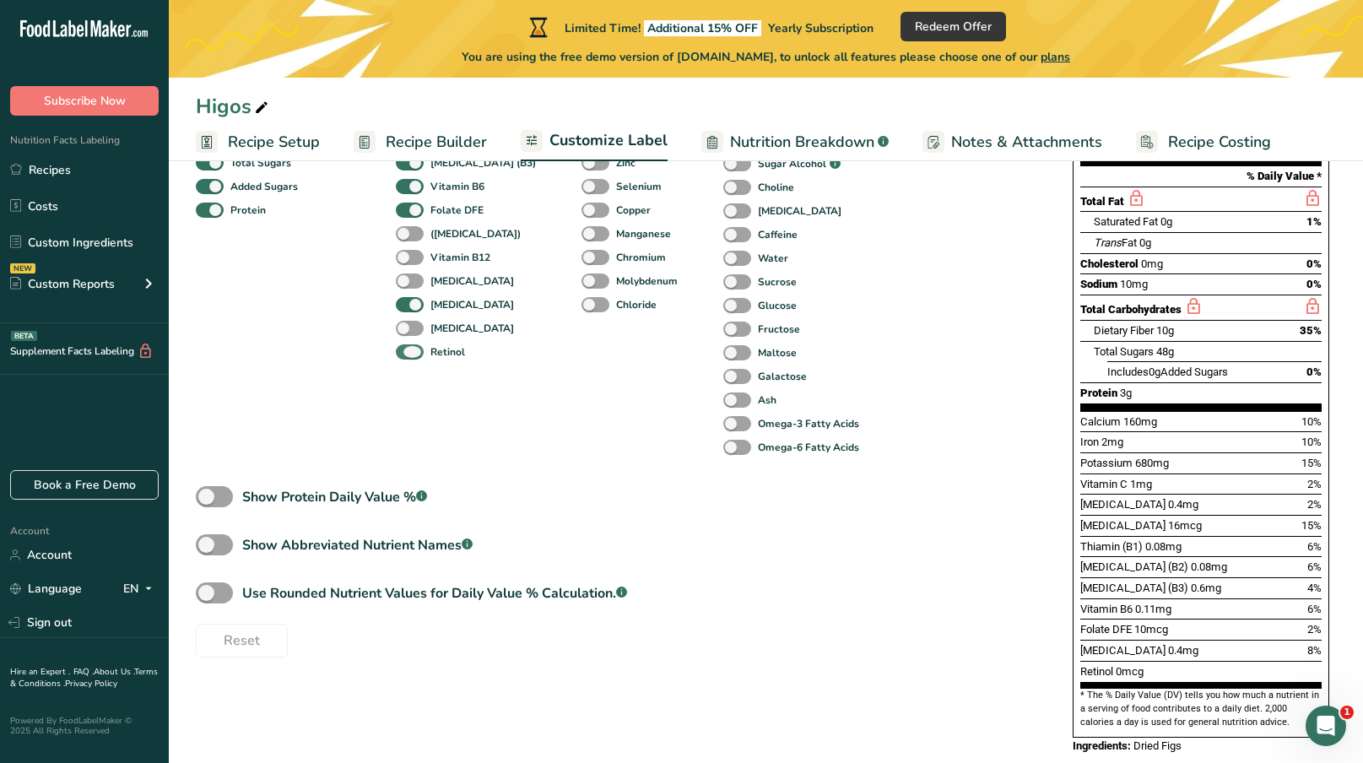
click at [409, 356] on span at bounding box center [410, 352] width 28 height 16
click at [407, 356] on input "Retinol" at bounding box center [401, 351] width 11 height 11
checkbox input "false"
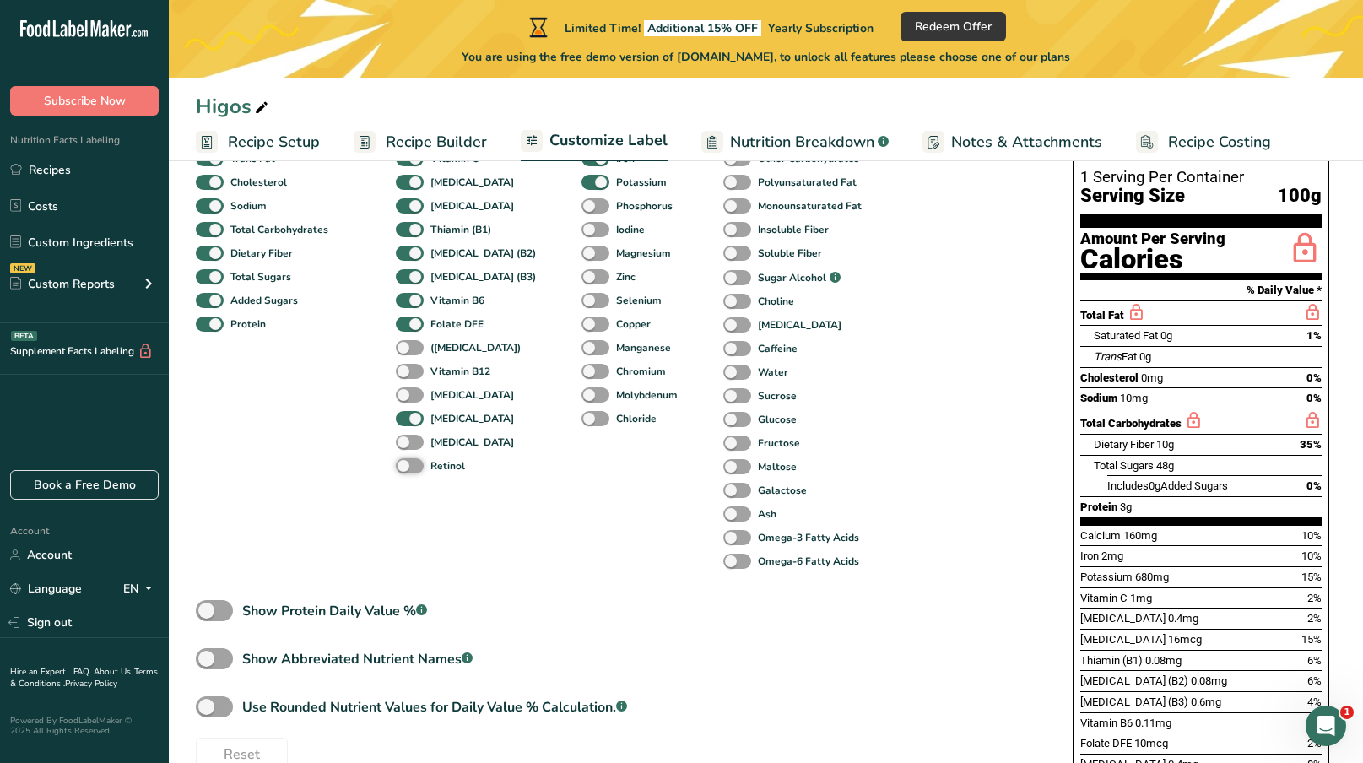
scroll to position [222, 0]
click at [581, 424] on span at bounding box center [595, 420] width 28 height 16
click at [581, 424] on input "Chloride" at bounding box center [586, 419] width 11 height 11
click at [581, 424] on span at bounding box center [595, 420] width 28 height 16
click at [581, 424] on input "Chloride" at bounding box center [586, 419] width 11 height 11
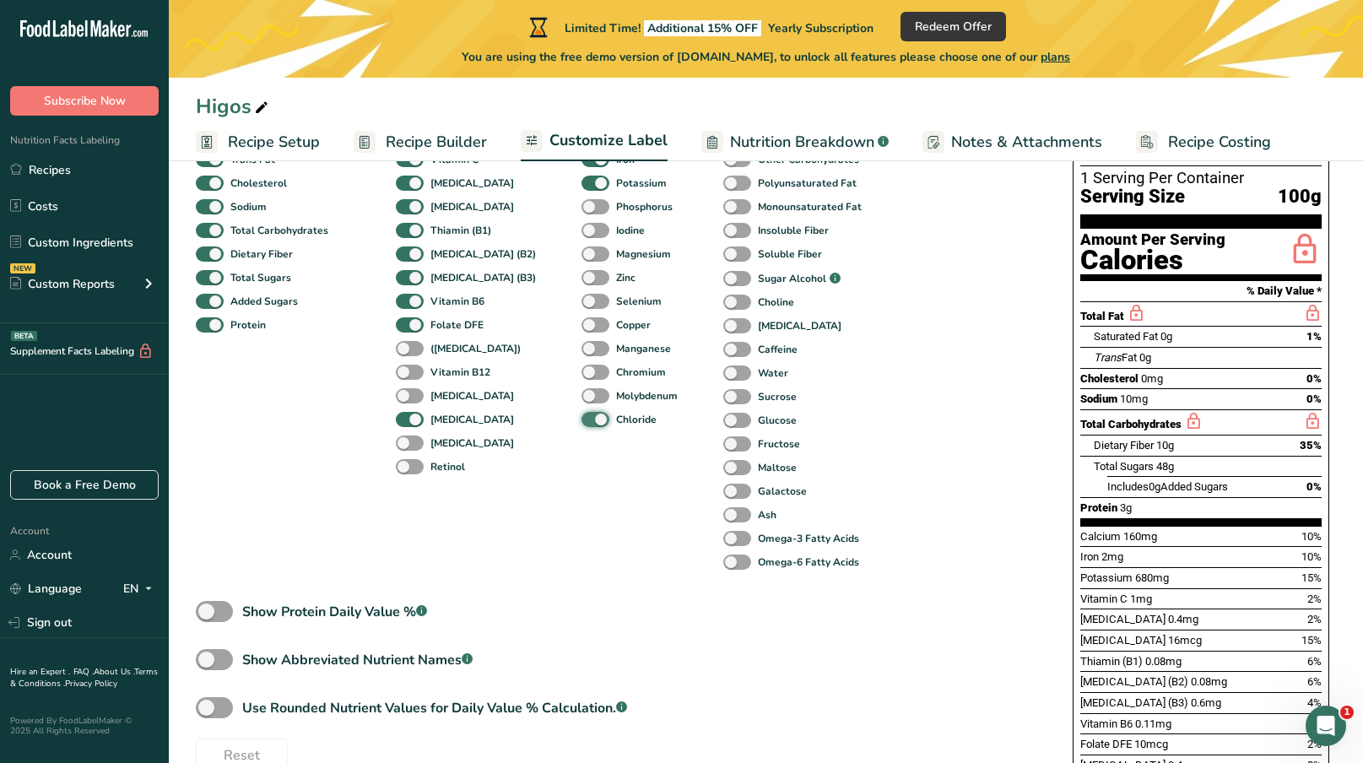
checkbox input "false"
click at [581, 404] on span at bounding box center [595, 396] width 28 height 16
click at [581, 401] on input "Molybdenum" at bounding box center [586, 395] width 11 height 11
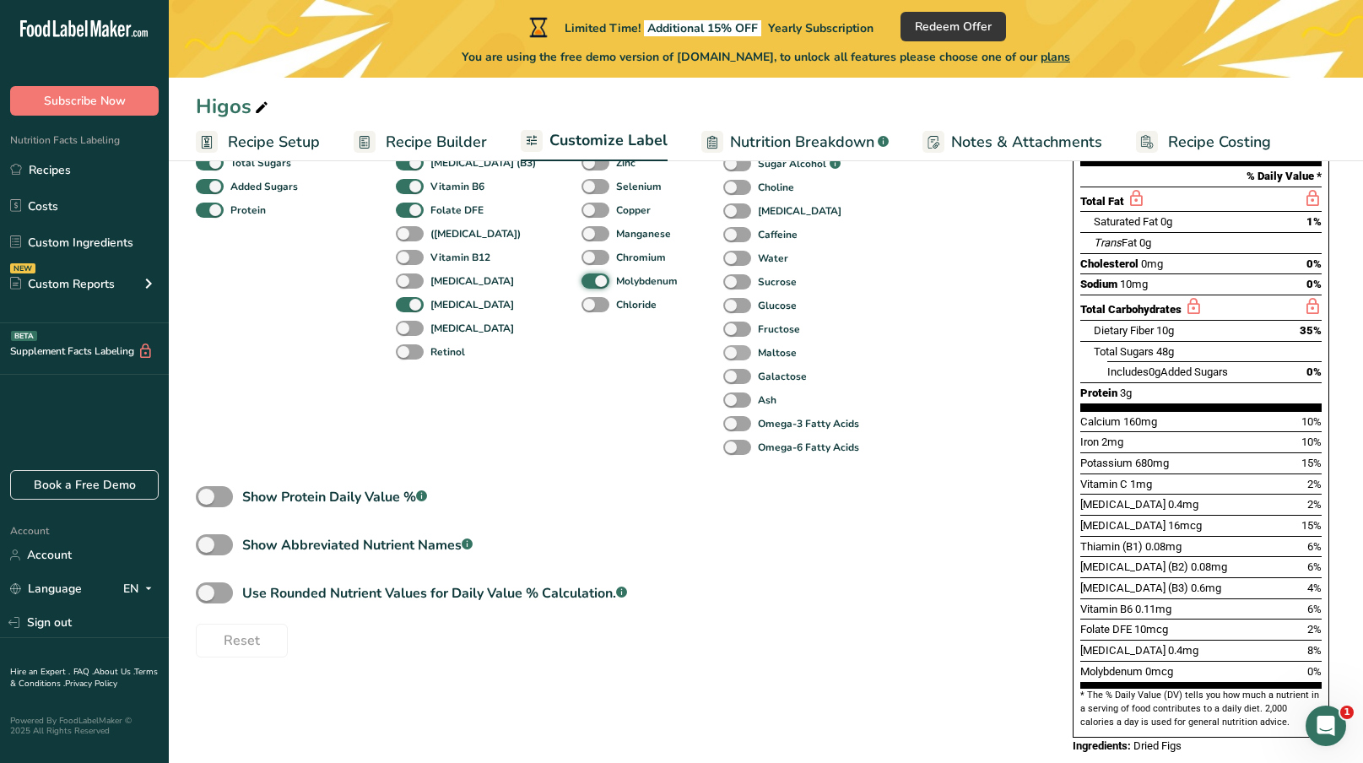
scroll to position [336, 0]
click at [581, 281] on span at bounding box center [595, 282] width 28 height 16
click at [581, 281] on input "Molybdenum" at bounding box center [586, 281] width 11 height 11
checkbox input "false"
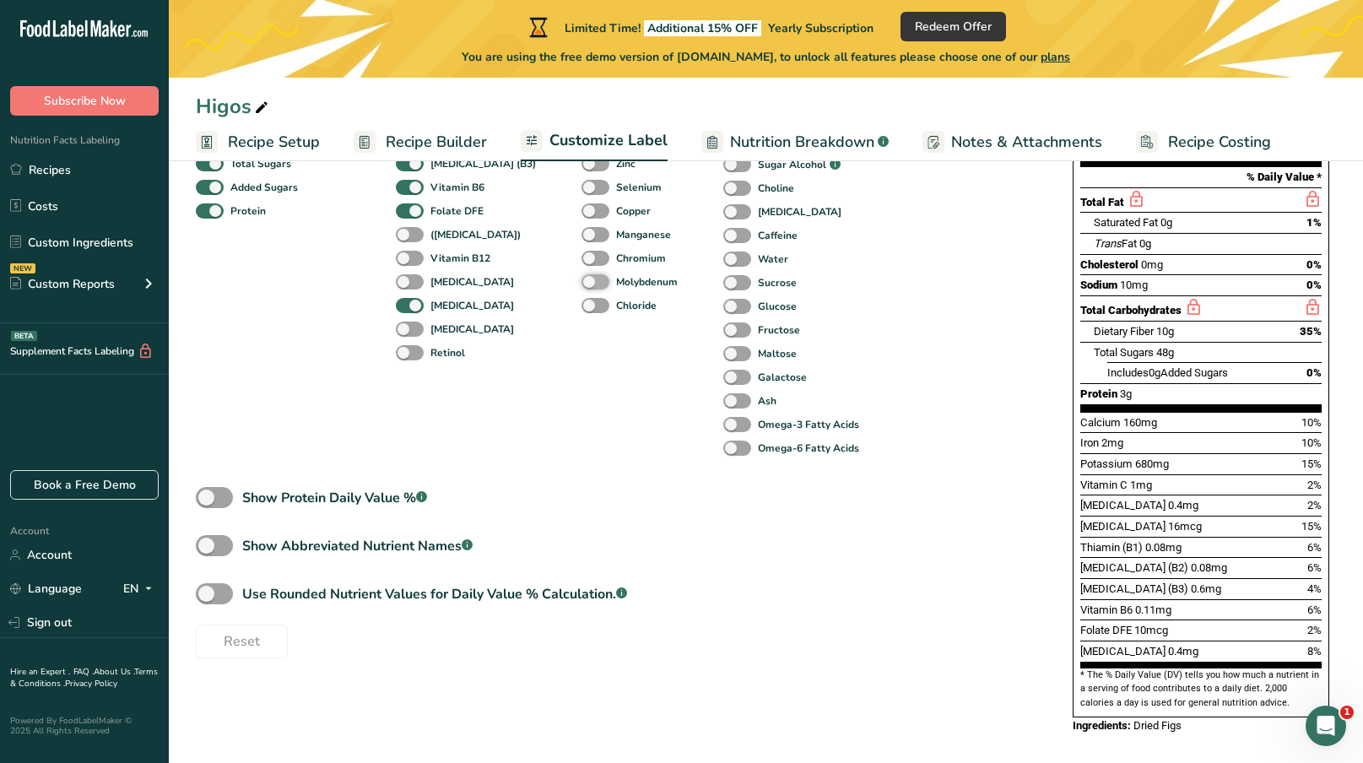
scroll to position [316, 0]
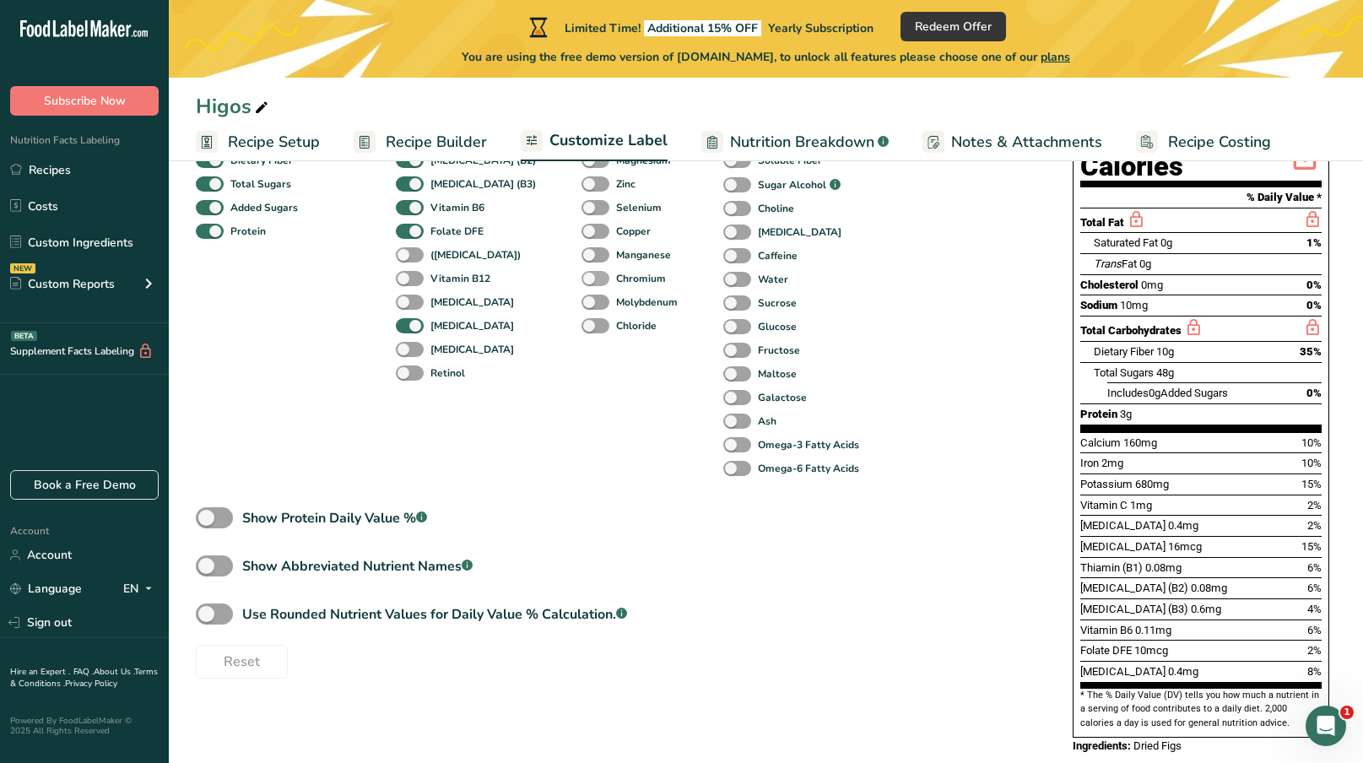
click at [581, 274] on span at bounding box center [595, 279] width 28 height 16
click at [581, 274] on input "Chromium" at bounding box center [586, 278] width 11 height 11
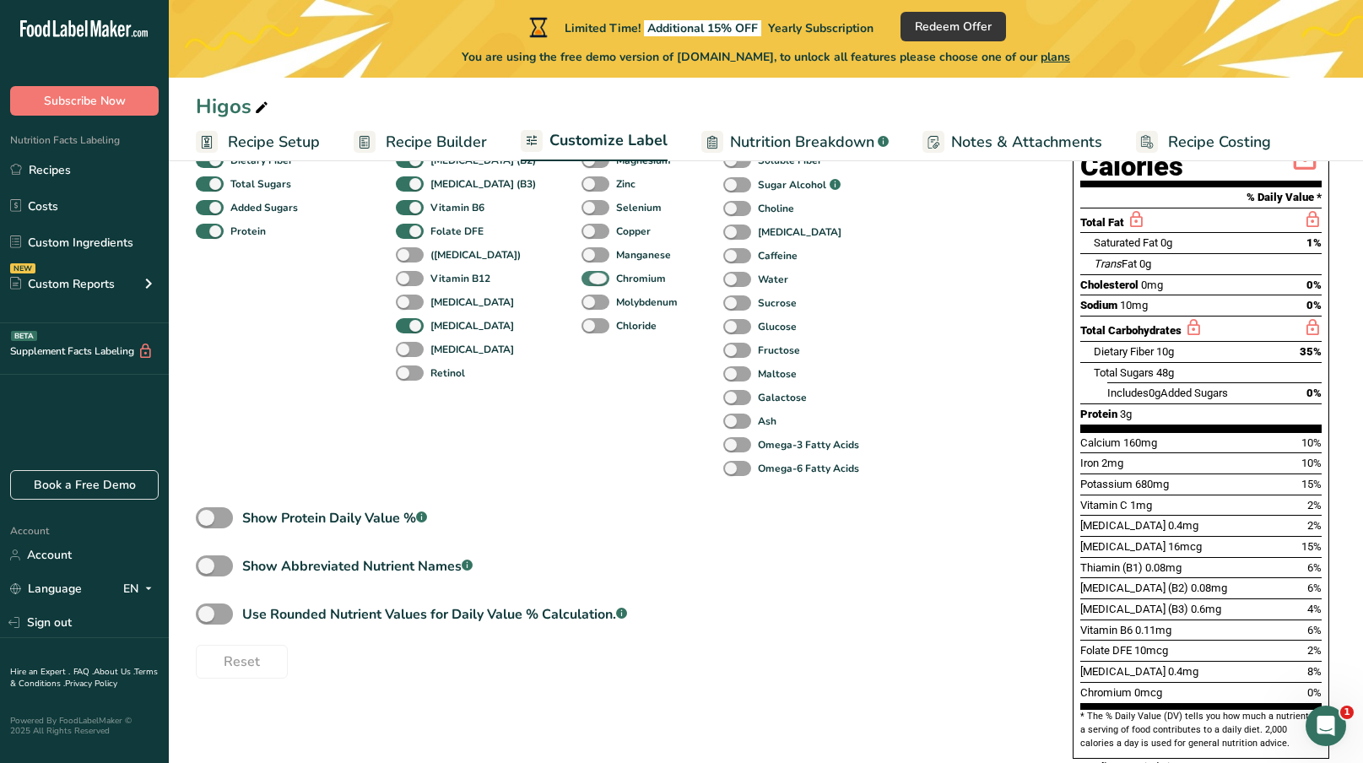
click at [581, 274] on span at bounding box center [595, 279] width 28 height 16
click at [581, 274] on input "Chromium" at bounding box center [586, 278] width 11 height 11
checkbox input "false"
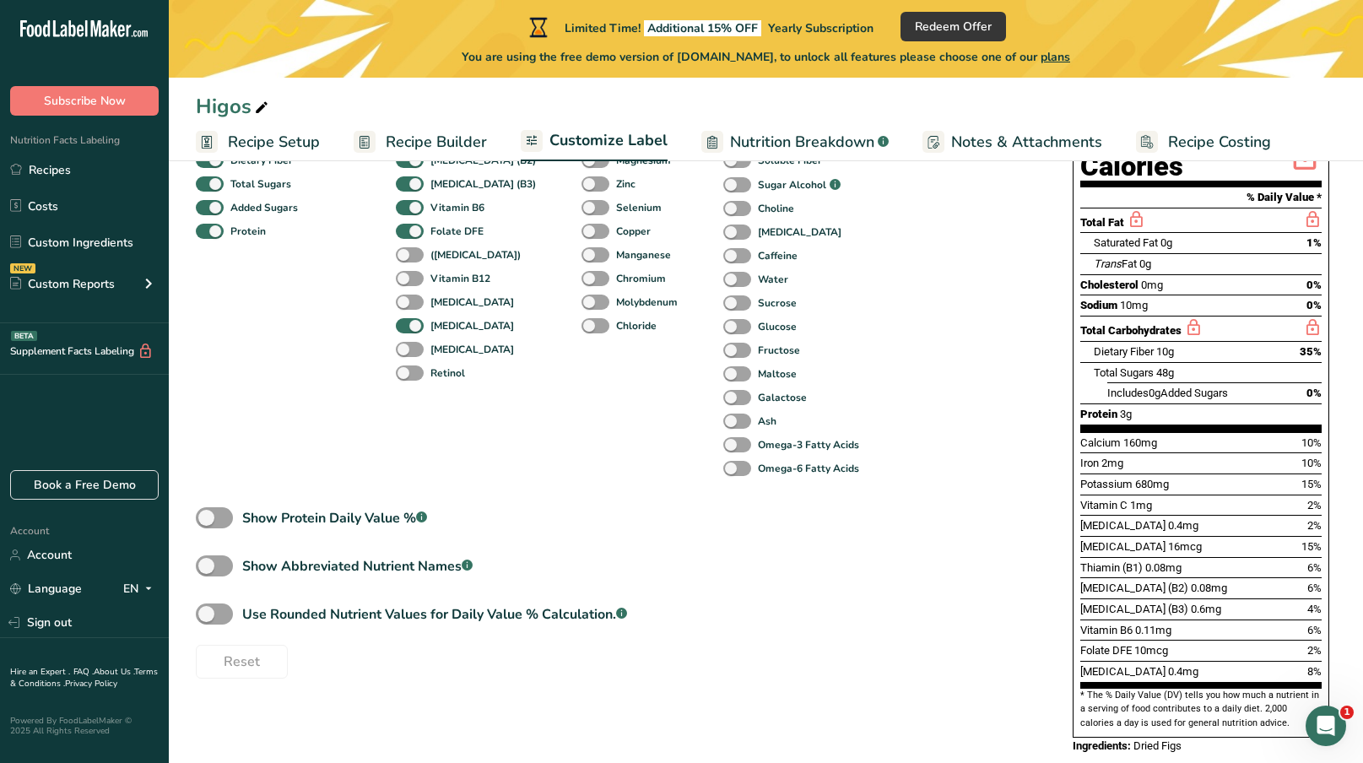
click at [581, 267] on div "Manganese" at bounding box center [593, 255] width 25 height 24
click at [581, 260] on span at bounding box center [595, 255] width 28 height 16
click at [581, 260] on input "Manganese" at bounding box center [586, 254] width 11 height 11
checkbox input "true"
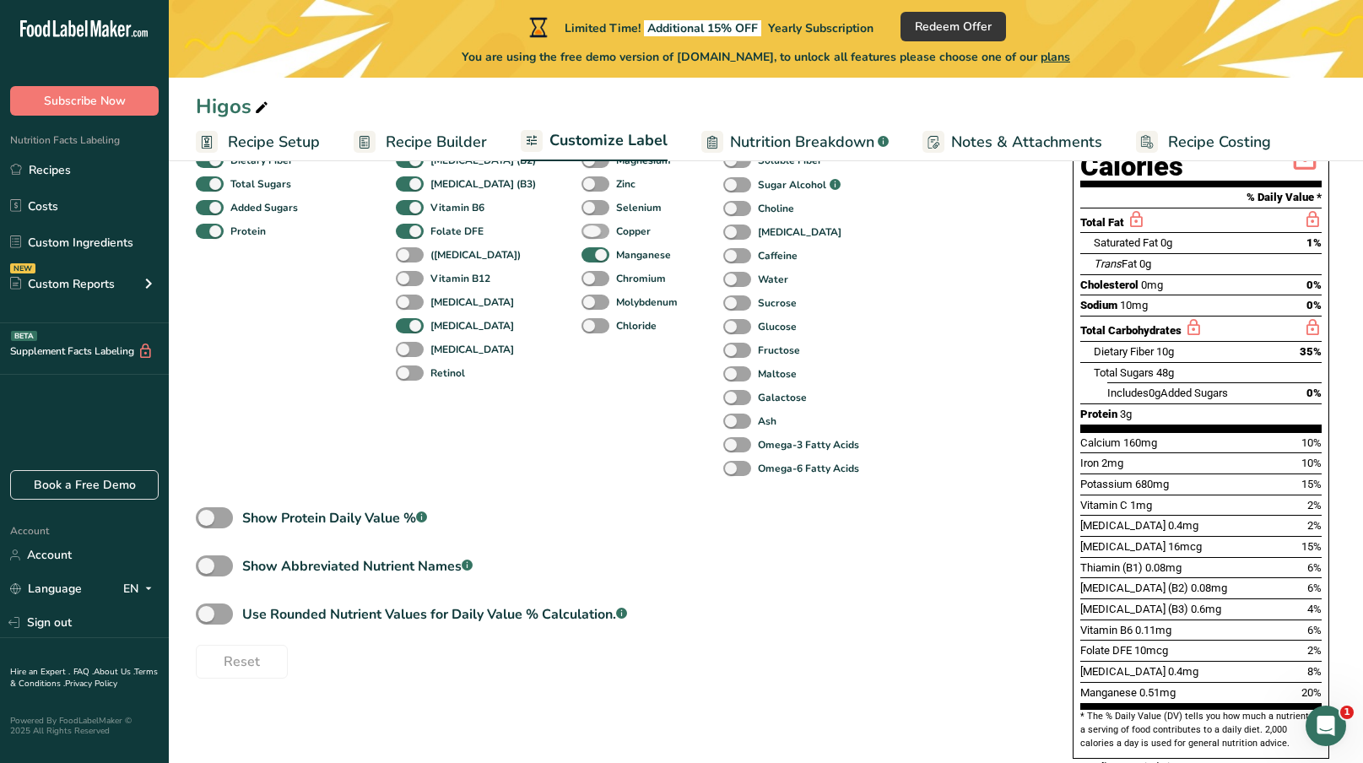
click at [581, 233] on span at bounding box center [595, 232] width 28 height 16
click at [581, 233] on input "Copper" at bounding box center [586, 230] width 11 height 11
checkbox input "true"
click at [581, 215] on span at bounding box center [595, 208] width 28 height 16
click at [581, 213] on input "Selenium" at bounding box center [586, 207] width 11 height 11
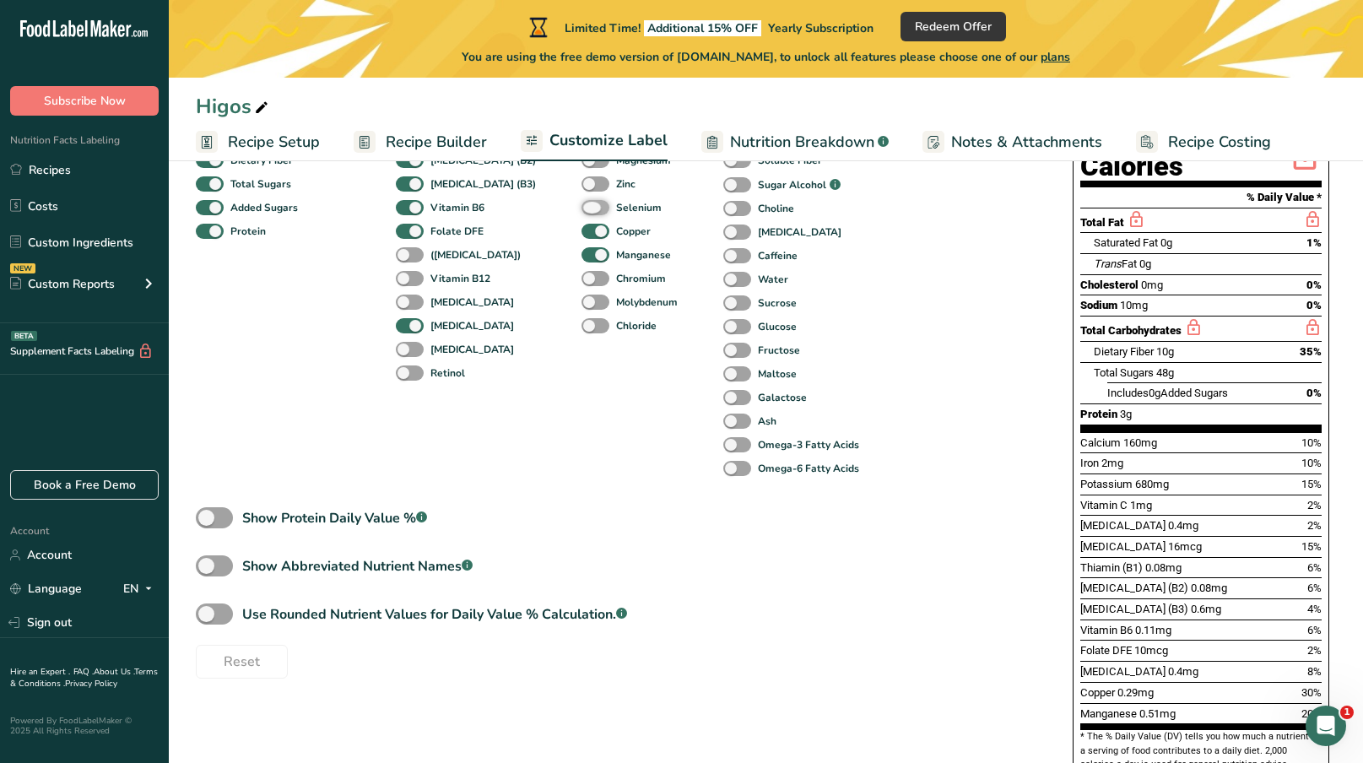
checkbox input "true"
click at [581, 187] on span at bounding box center [595, 184] width 28 height 16
click at [581, 187] on input "Zinc" at bounding box center [586, 183] width 11 height 11
checkbox input "true"
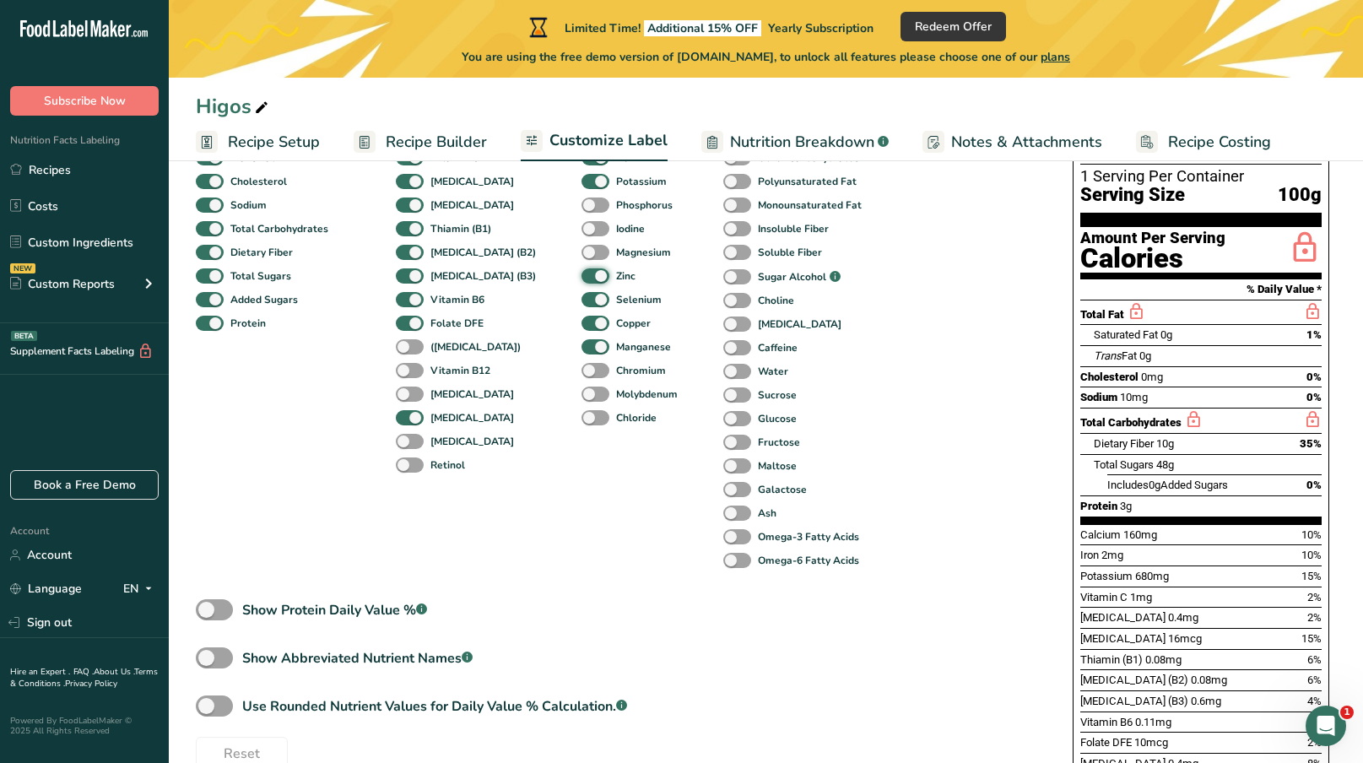
scroll to position [217, 0]
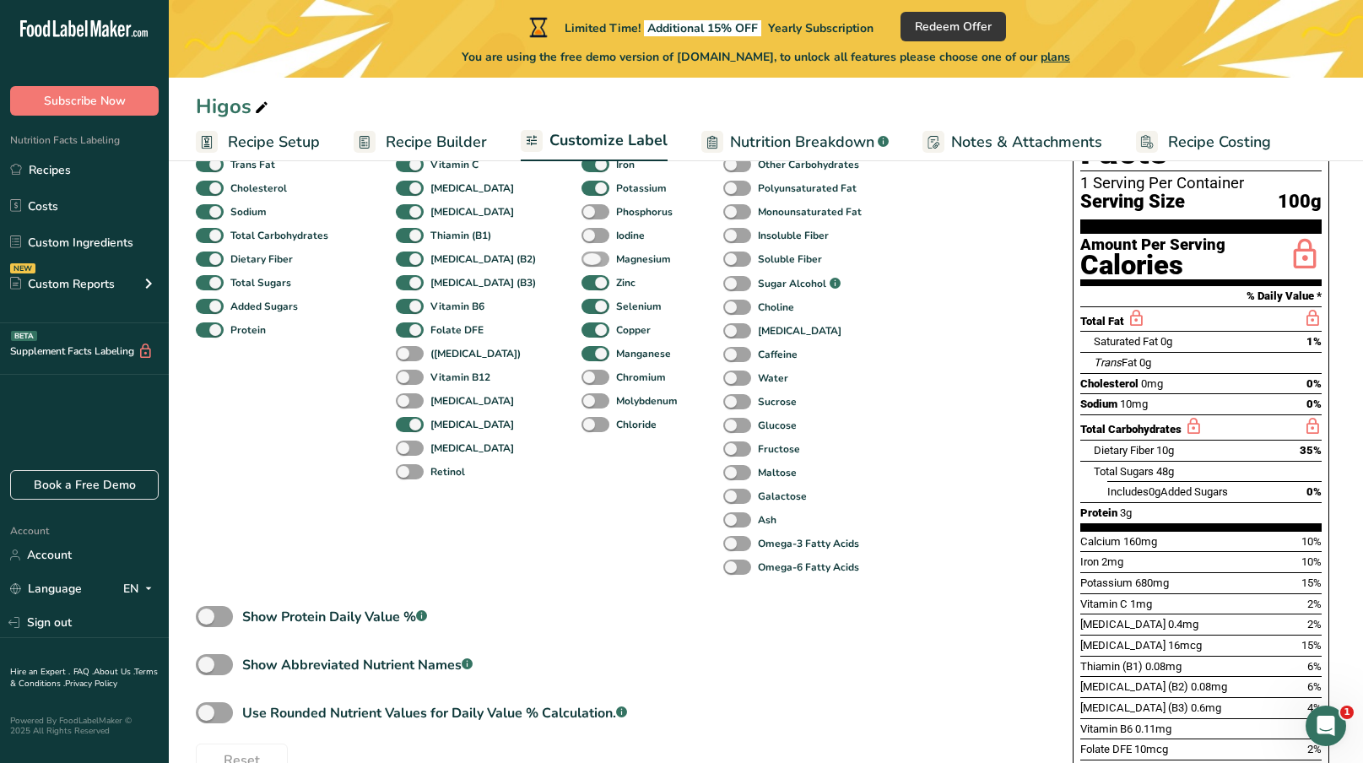
click at [581, 266] on span at bounding box center [595, 259] width 28 height 16
click at [581, 264] on input "Magnesium" at bounding box center [586, 258] width 11 height 11
checkbox input "true"
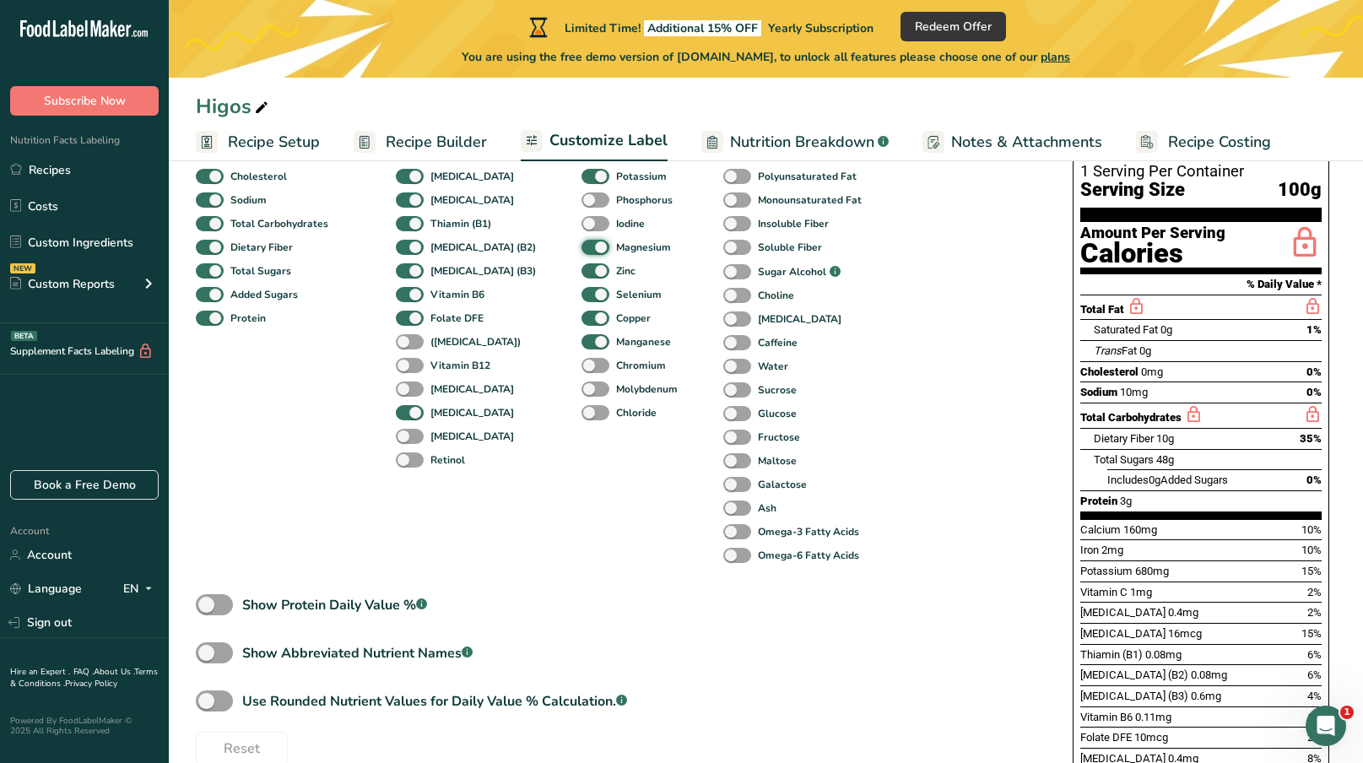
scroll to position [227, 0]
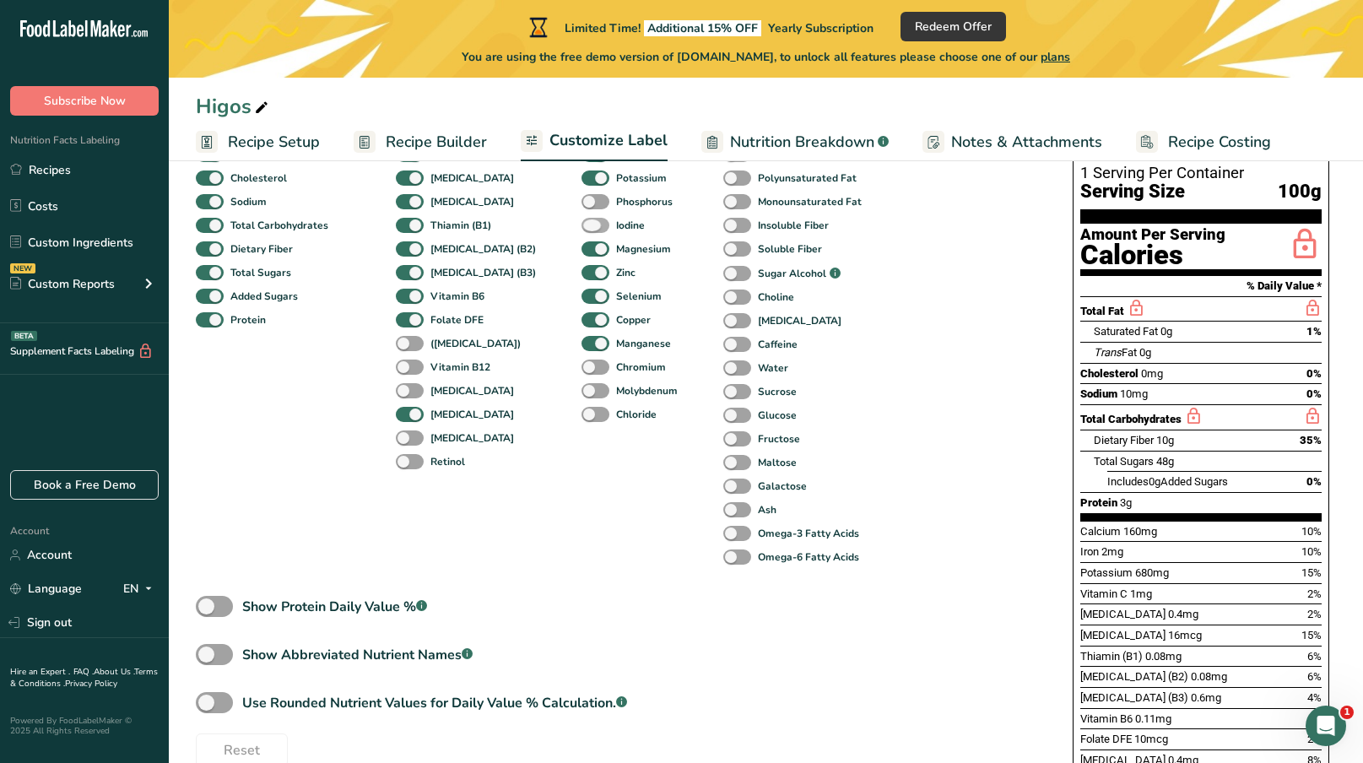
click at [581, 233] on span at bounding box center [595, 226] width 28 height 16
click at [581, 230] on input "Iodine" at bounding box center [586, 224] width 11 height 11
checkbox input "true"
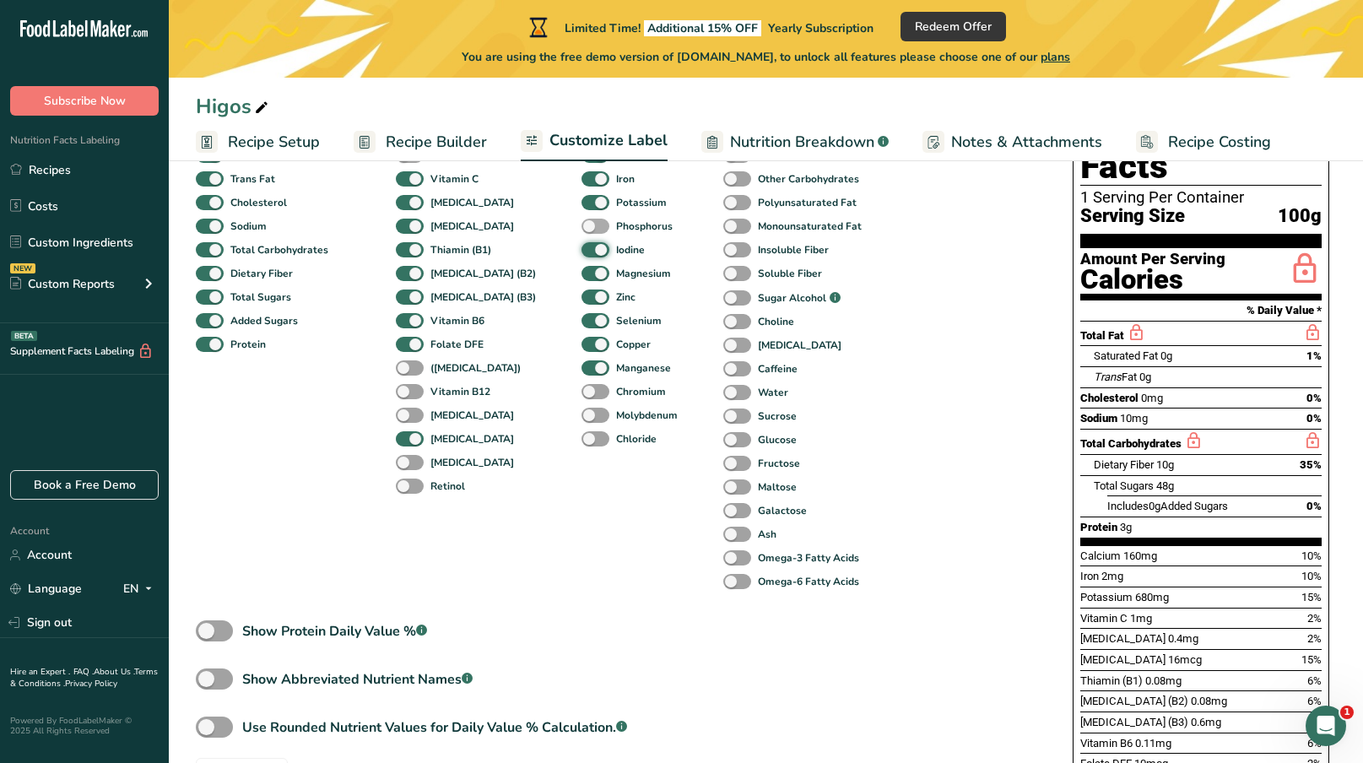
scroll to position [202, 0]
click at [581, 224] on span at bounding box center [595, 227] width 28 height 16
click at [581, 224] on input "Phosphorus" at bounding box center [586, 226] width 11 height 11
checkbox input "true"
click at [581, 262] on div "Iodine" at bounding box center [593, 251] width 25 height 24
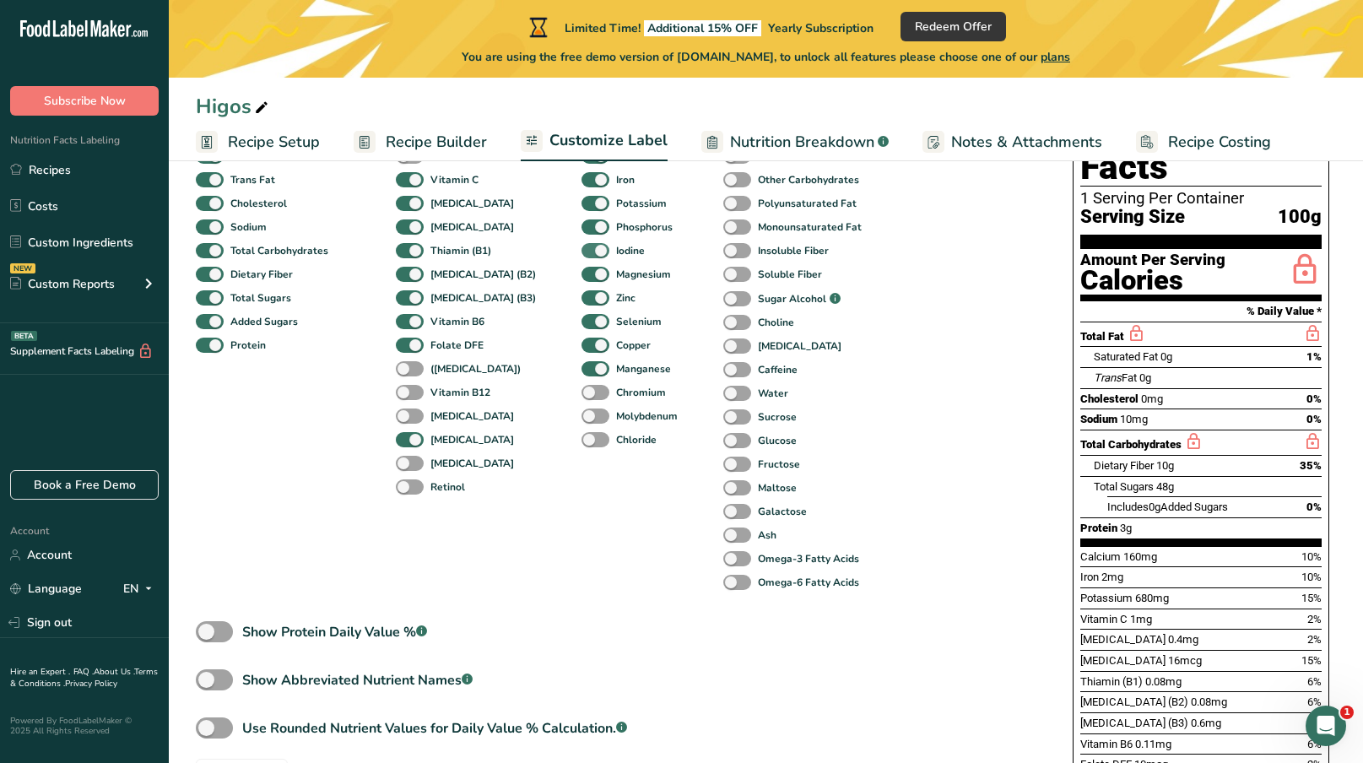
click at [581, 252] on span at bounding box center [595, 251] width 28 height 16
click at [581, 252] on input "Iodine" at bounding box center [586, 250] width 11 height 11
checkbox input "false"
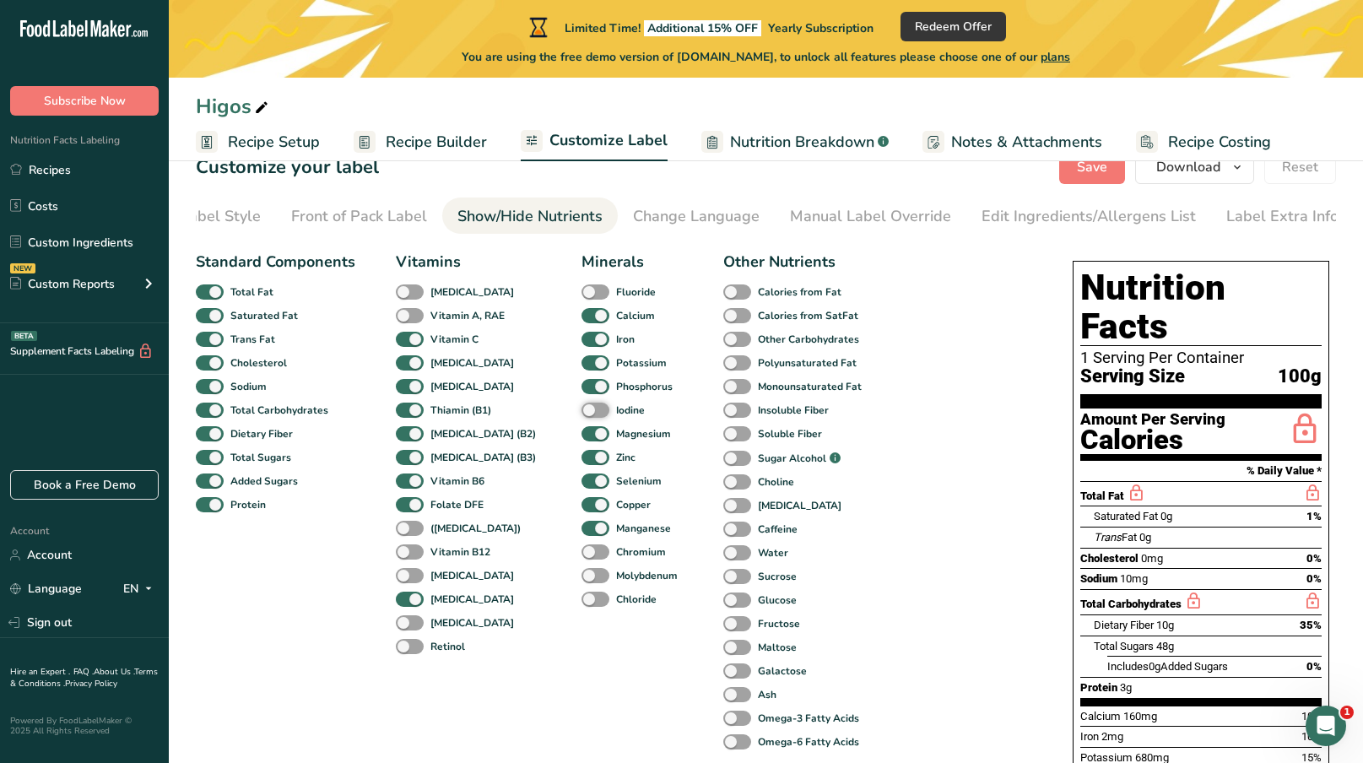
scroll to position [74, 0]
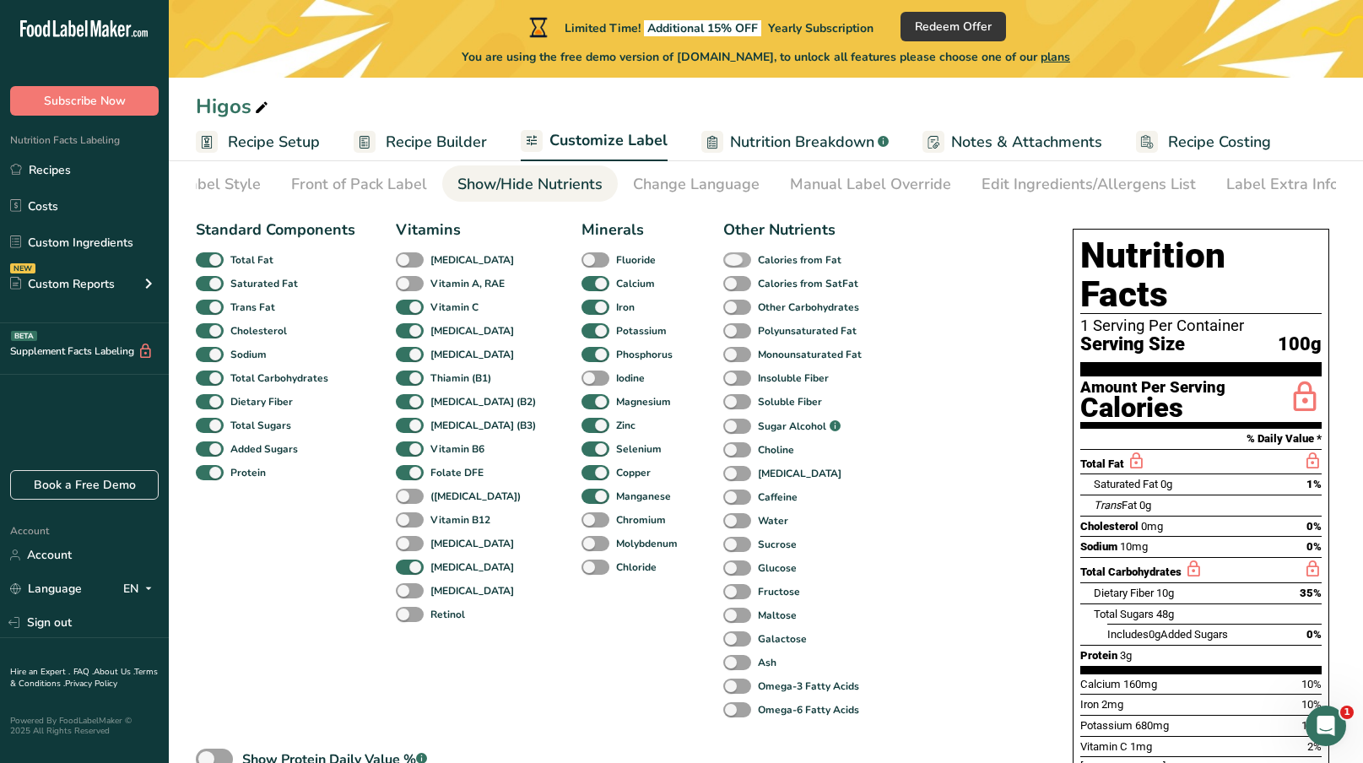
click at [723, 262] on span at bounding box center [737, 260] width 28 height 16
click at [723, 262] on input "Calories from Fat" at bounding box center [728, 259] width 11 height 11
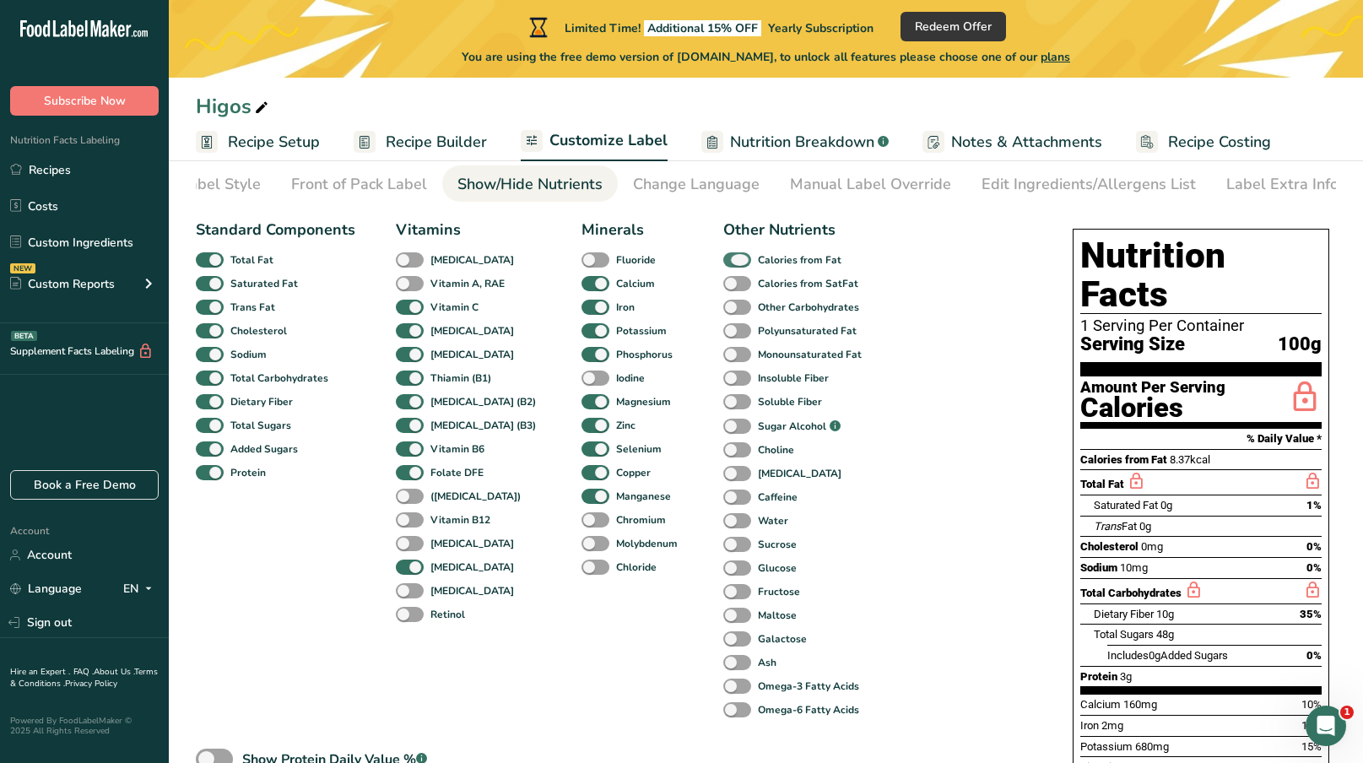
click at [723, 260] on span at bounding box center [737, 260] width 28 height 16
click at [723, 260] on input "Calories from Fat" at bounding box center [728, 259] width 11 height 11
checkbox input "false"
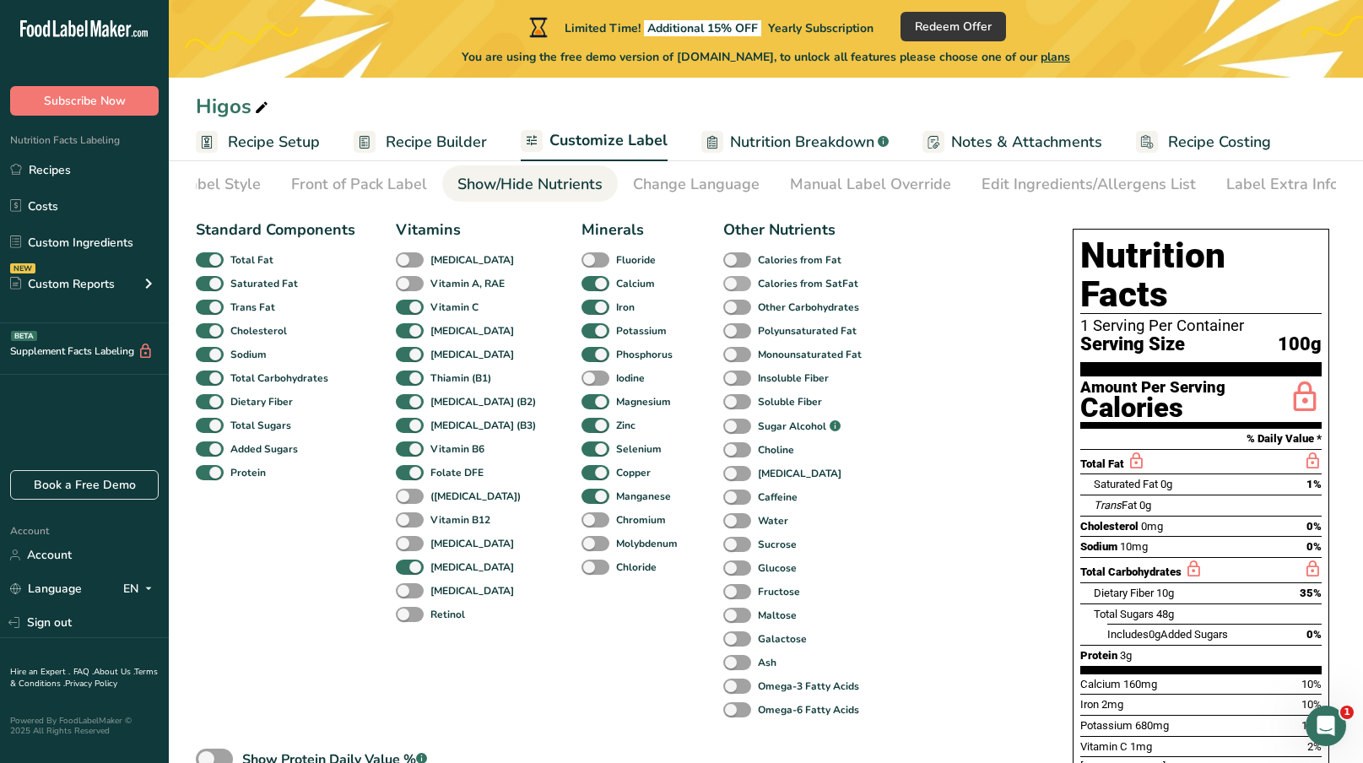
click at [723, 283] on span at bounding box center [737, 284] width 28 height 16
click at [723, 283] on input "Calories from SatFat" at bounding box center [728, 283] width 11 height 11
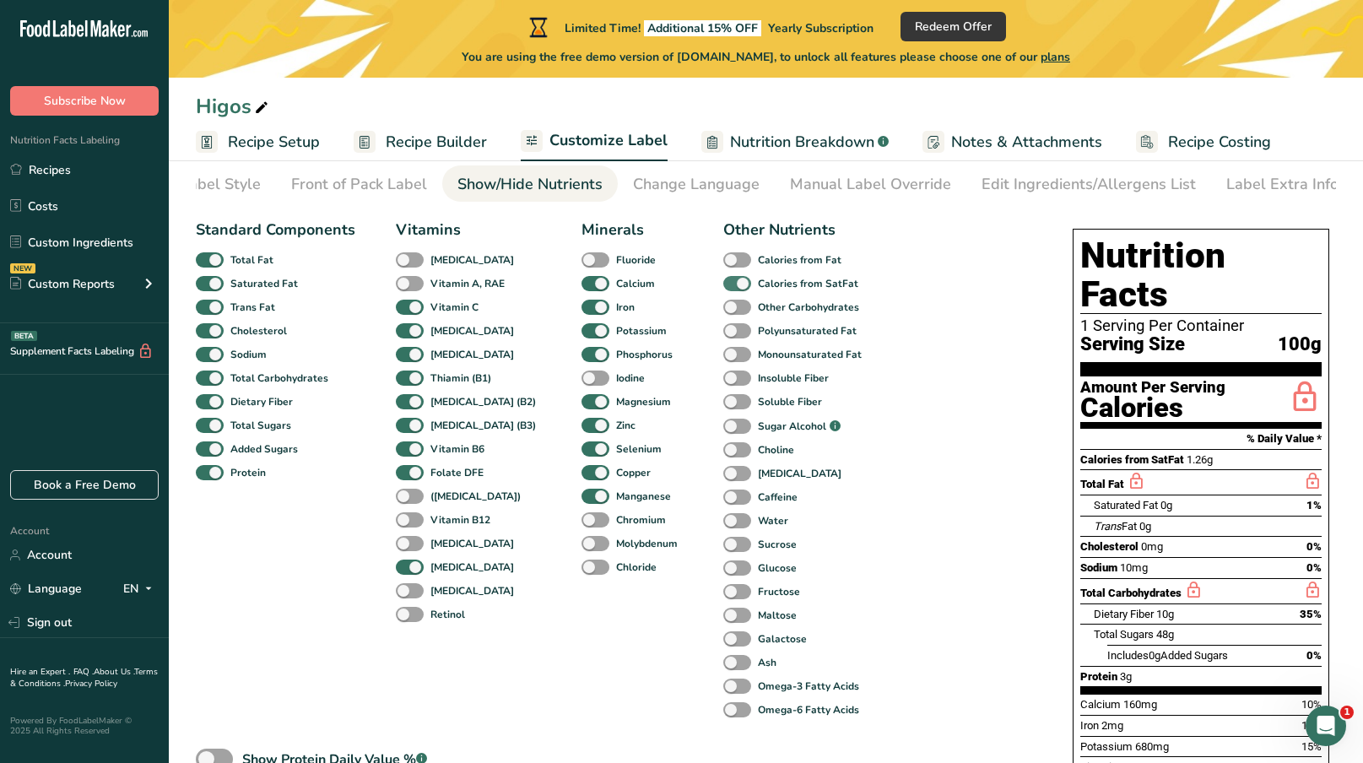
click at [723, 283] on span at bounding box center [737, 284] width 28 height 16
click at [723, 283] on input "Calories from SatFat" at bounding box center [728, 283] width 11 height 11
checkbox input "false"
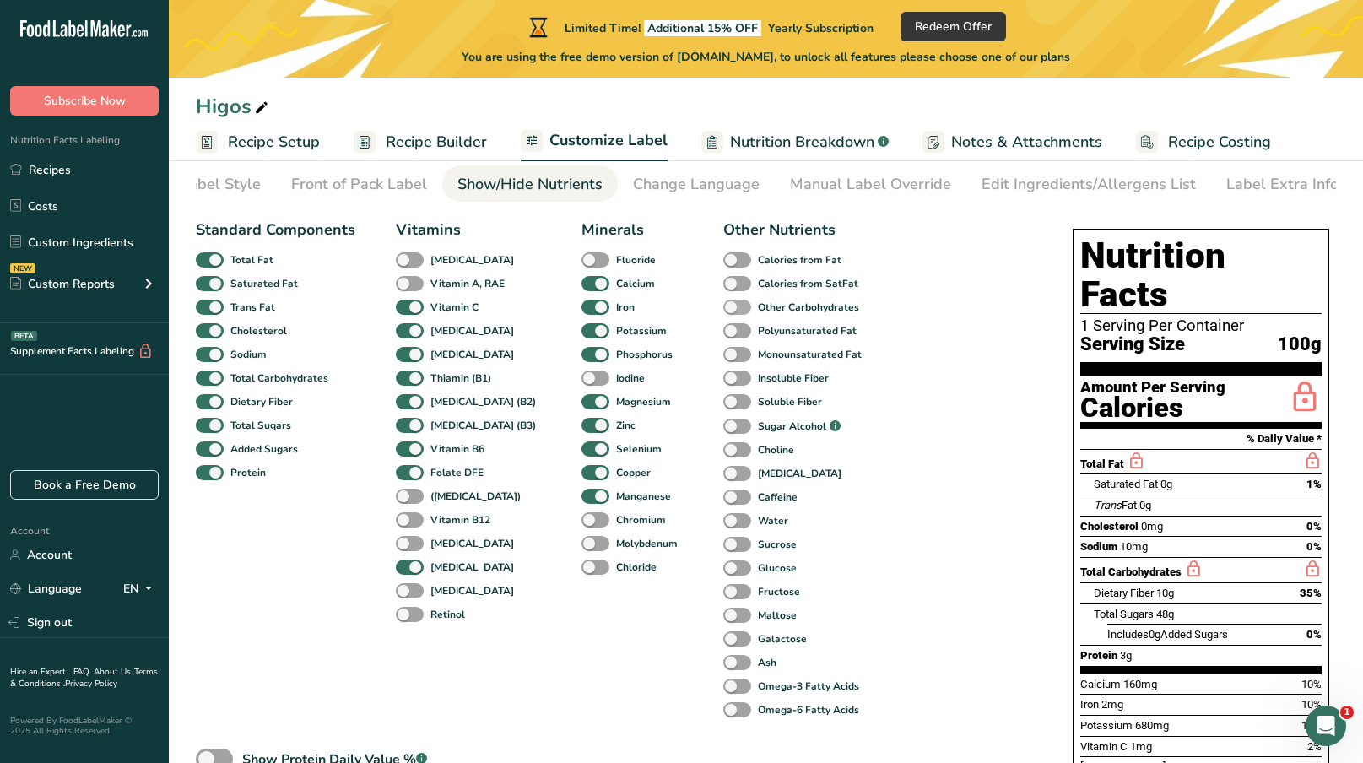
click at [723, 311] on span at bounding box center [737, 308] width 28 height 16
click at [723, 311] on input "Other Carbohydrates" at bounding box center [728, 306] width 11 height 11
click at [723, 311] on span at bounding box center [737, 308] width 28 height 16
click at [723, 311] on input "Other Carbohydrates" at bounding box center [728, 306] width 11 height 11
click at [723, 311] on span at bounding box center [737, 308] width 28 height 16
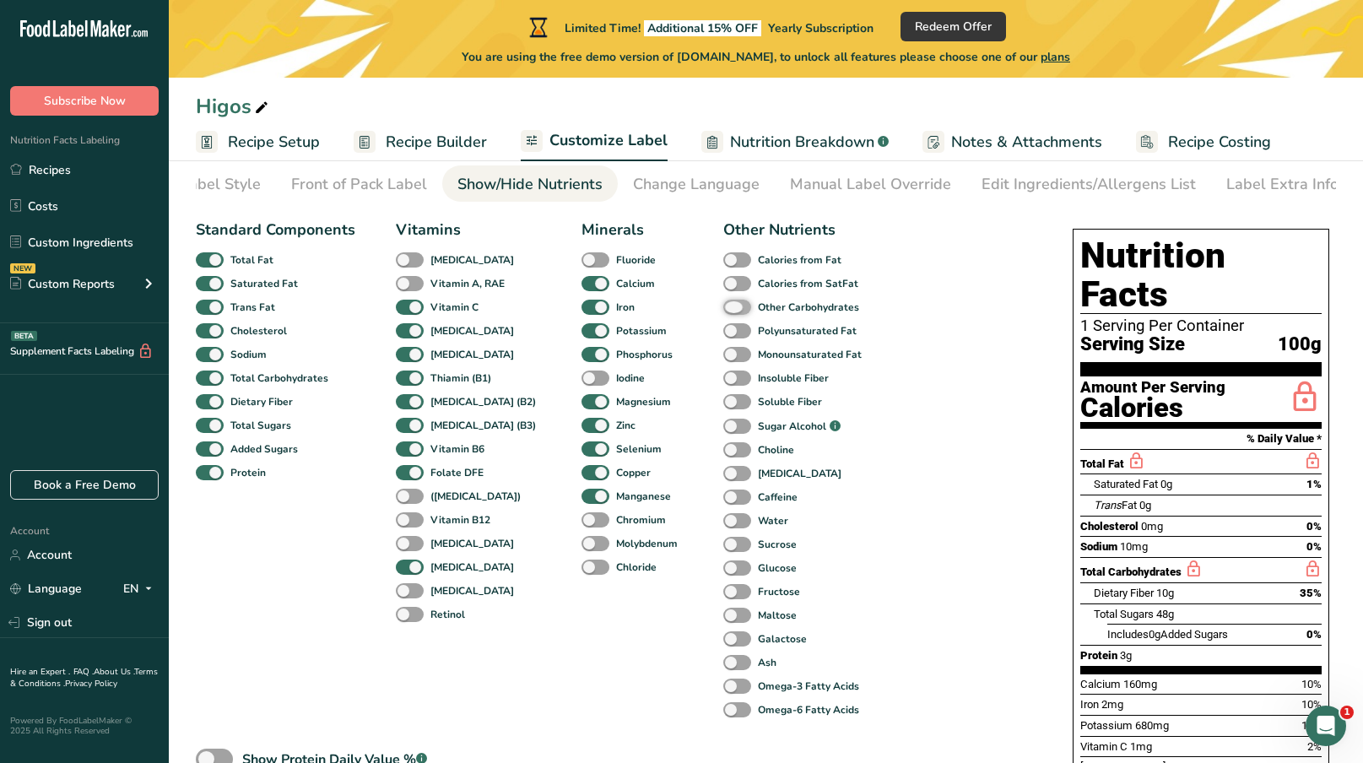
click at [723, 311] on input "Other Carbohydrates" at bounding box center [728, 306] width 11 height 11
click at [723, 311] on span at bounding box center [737, 308] width 28 height 16
click at [723, 311] on input "Other Carbohydrates" at bounding box center [728, 306] width 11 height 11
checkbox input "false"
click at [723, 333] on span at bounding box center [737, 331] width 28 height 16
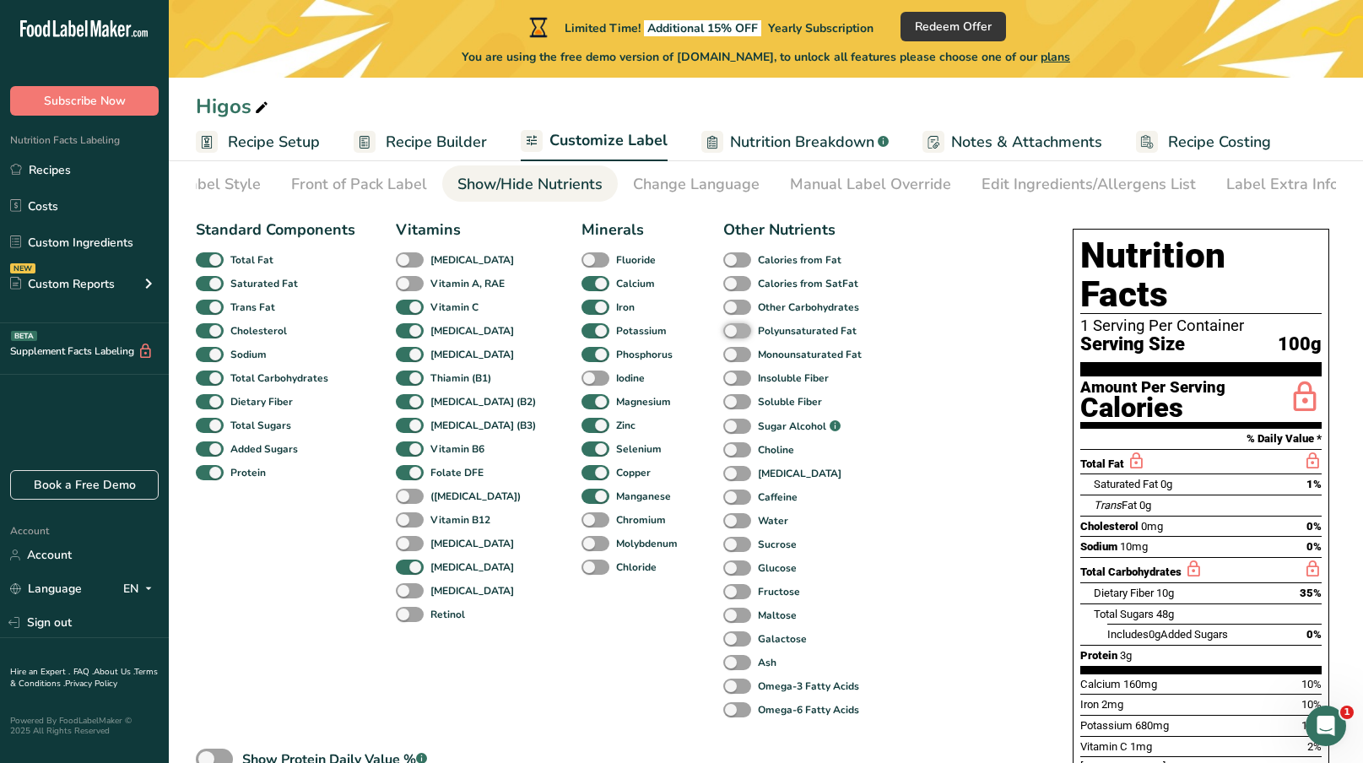
click at [723, 333] on input "Polyunsaturated Fat" at bounding box center [728, 330] width 11 height 11
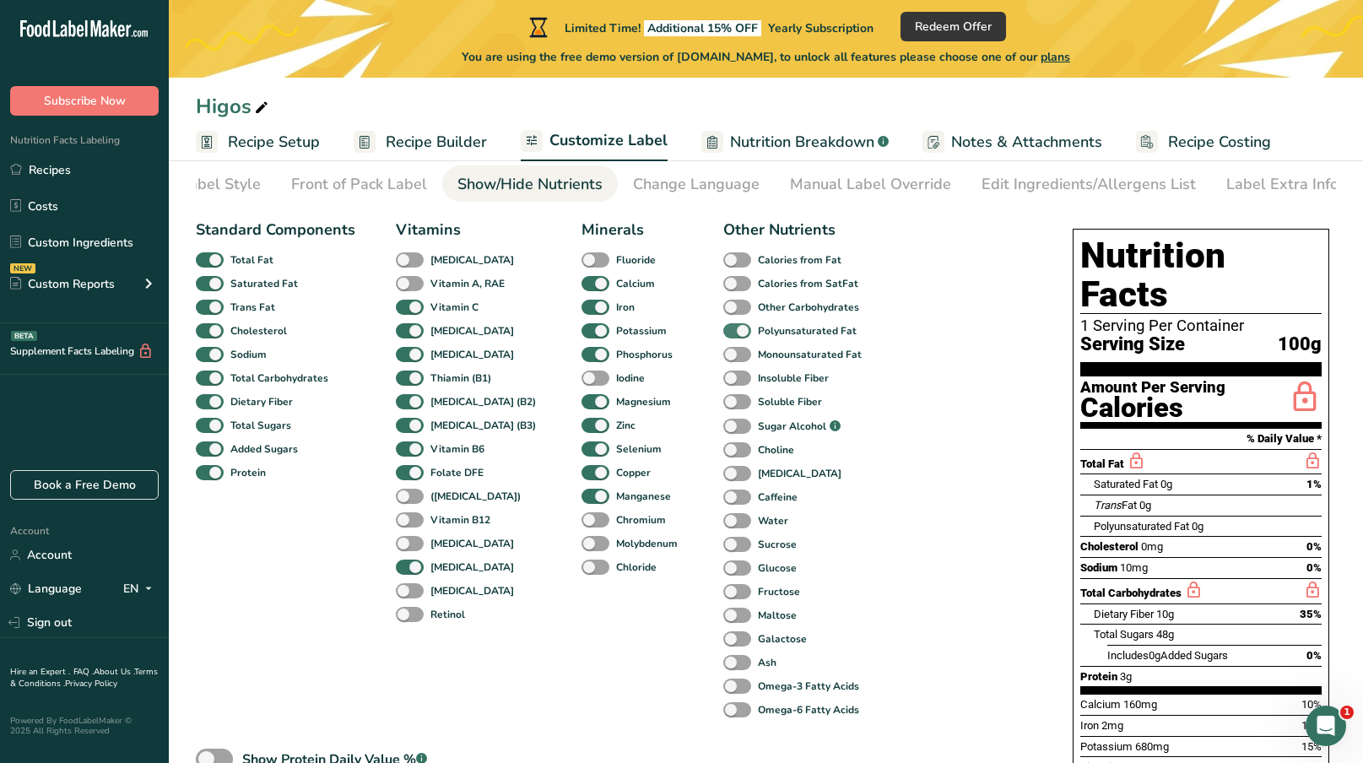
click at [723, 333] on span at bounding box center [737, 331] width 28 height 16
click at [723, 333] on input "Polyunsaturated Fat" at bounding box center [728, 330] width 11 height 11
checkbox input "false"
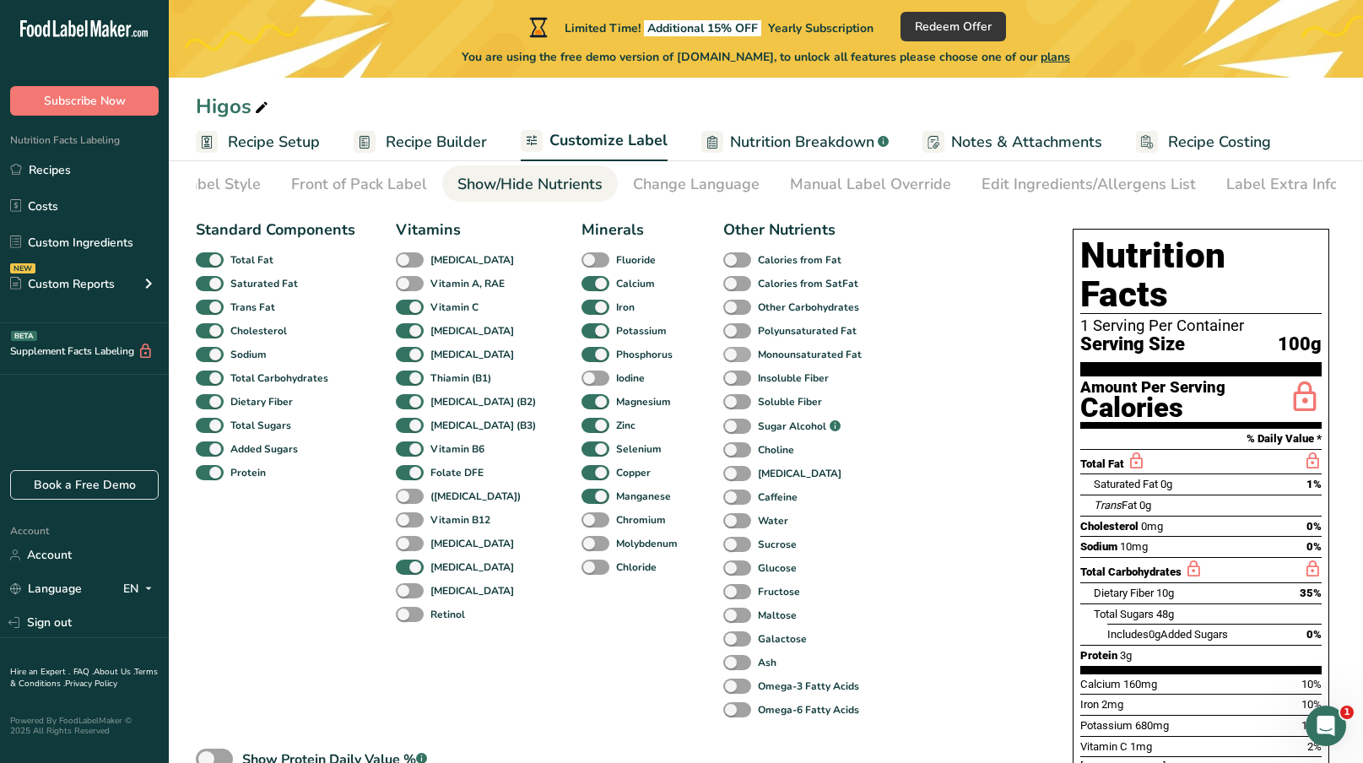
click at [723, 354] on span at bounding box center [737, 355] width 28 height 16
click at [723, 354] on input "Monounsaturated Fat" at bounding box center [728, 354] width 11 height 11
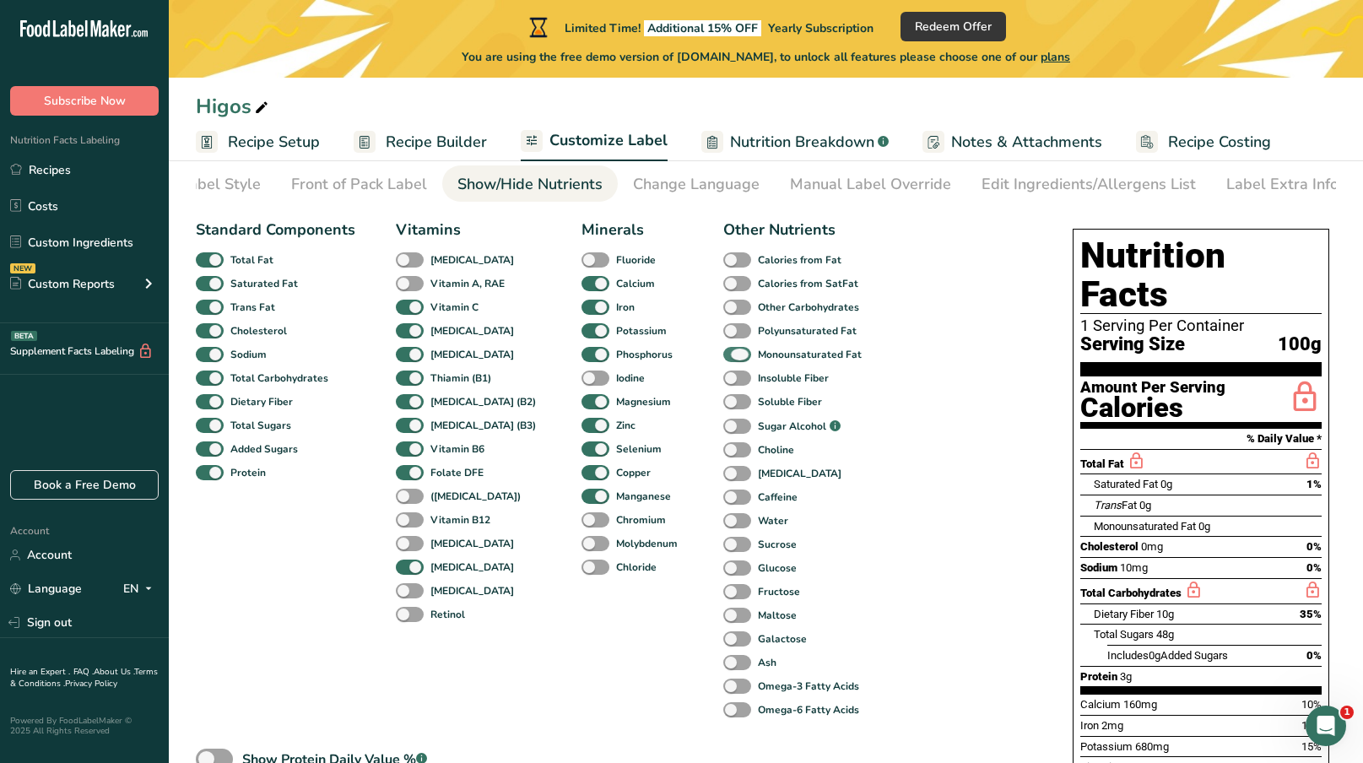
click at [723, 354] on span at bounding box center [737, 355] width 28 height 16
click at [723, 354] on input "Monounsaturated Fat" at bounding box center [728, 354] width 11 height 11
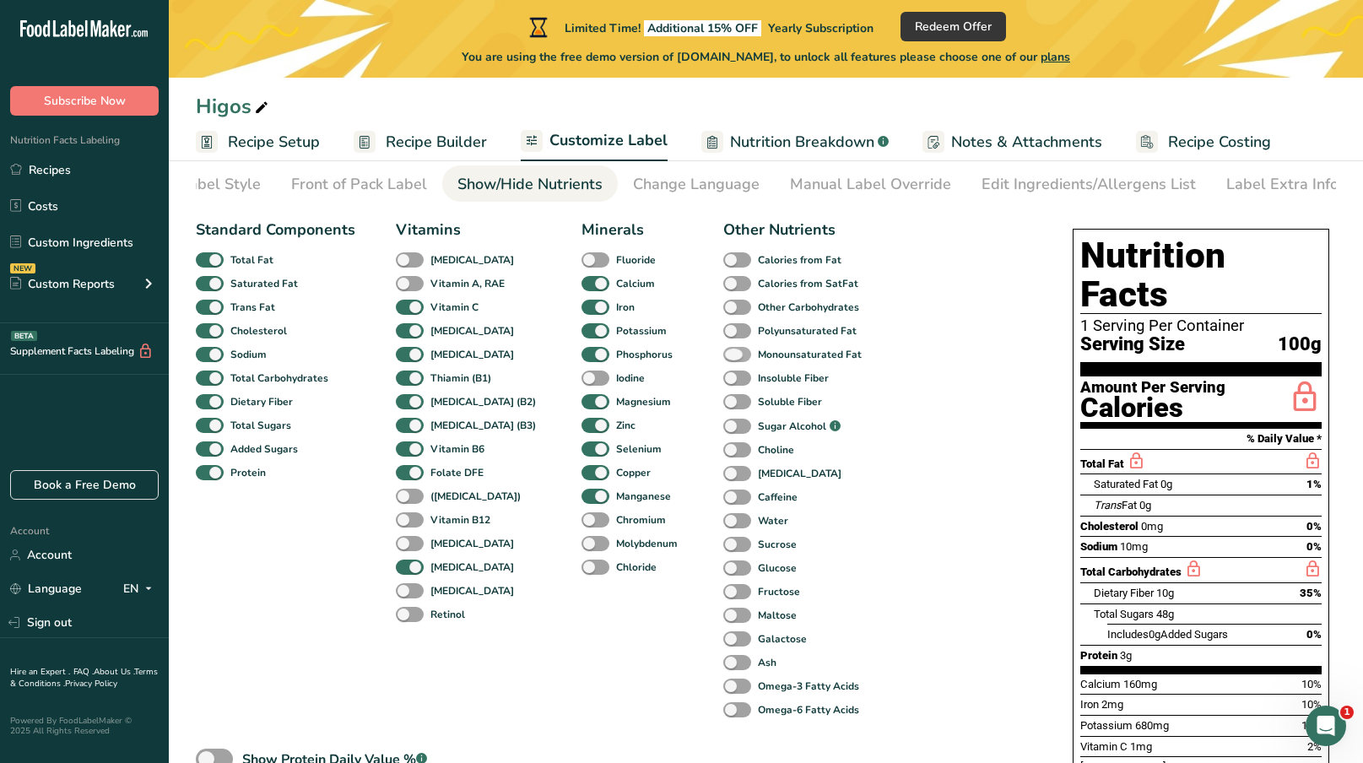
click at [723, 354] on span at bounding box center [737, 355] width 28 height 16
click at [723, 354] on input "Monounsaturated Fat" at bounding box center [728, 354] width 11 height 11
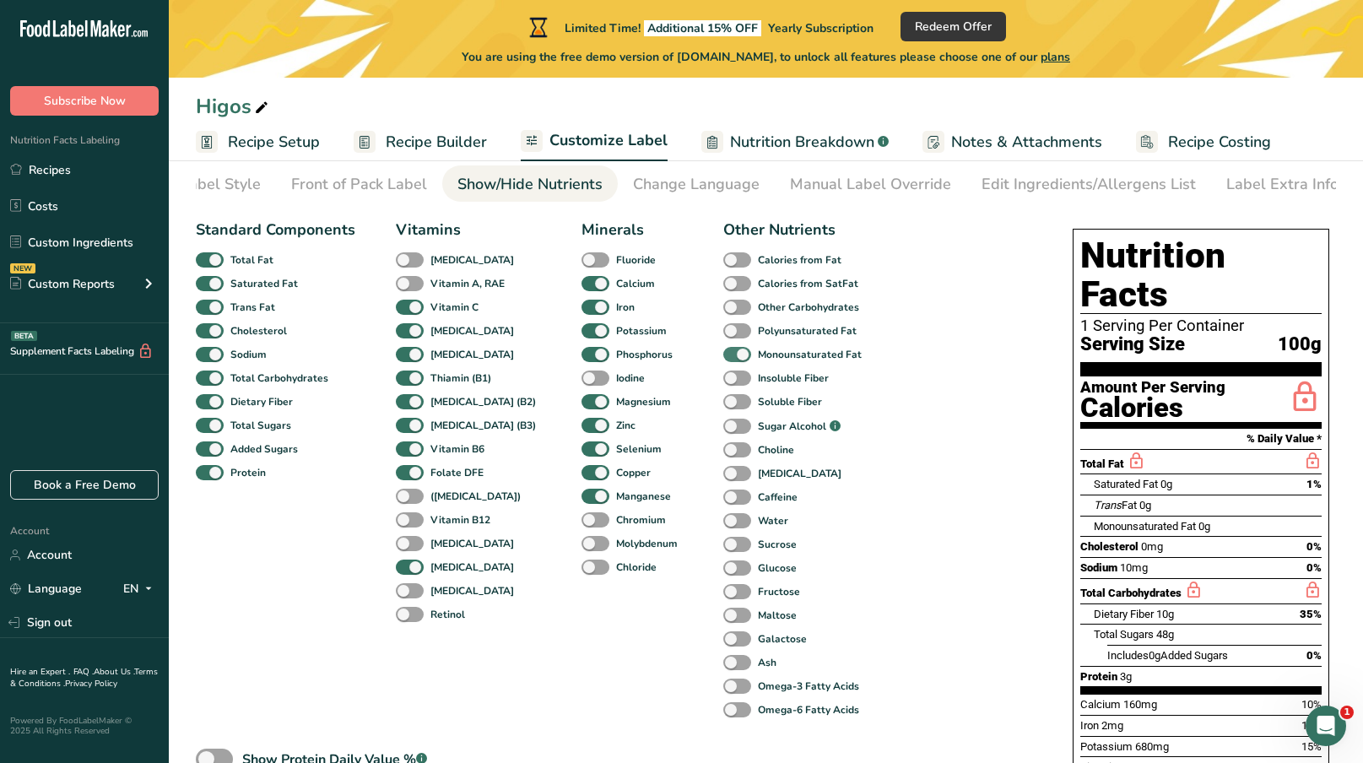
click at [723, 354] on span at bounding box center [737, 355] width 28 height 16
click at [723, 354] on input "Monounsaturated Fat" at bounding box center [728, 354] width 11 height 11
checkbox input "false"
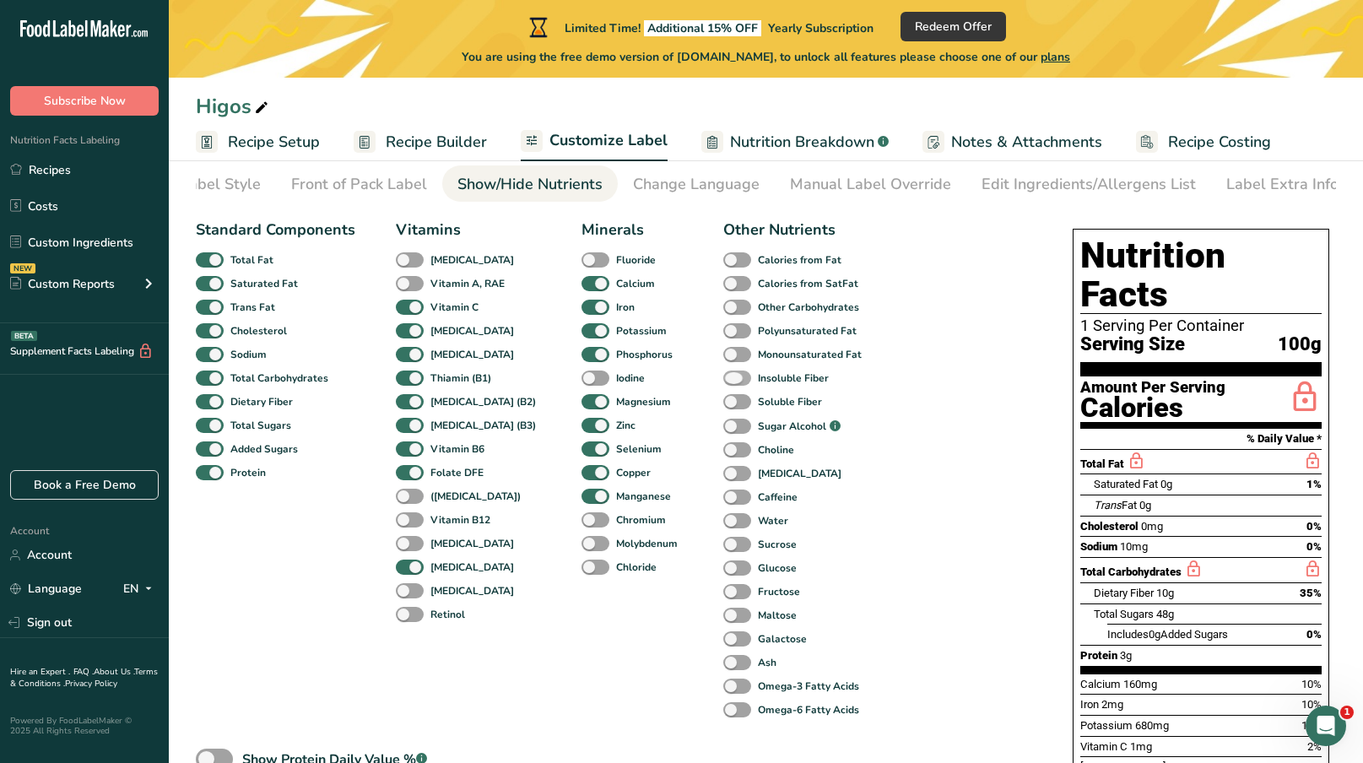
click at [723, 378] on span at bounding box center [737, 378] width 28 height 16
click at [723, 378] on input "Insoluble Fiber" at bounding box center [728, 377] width 11 height 11
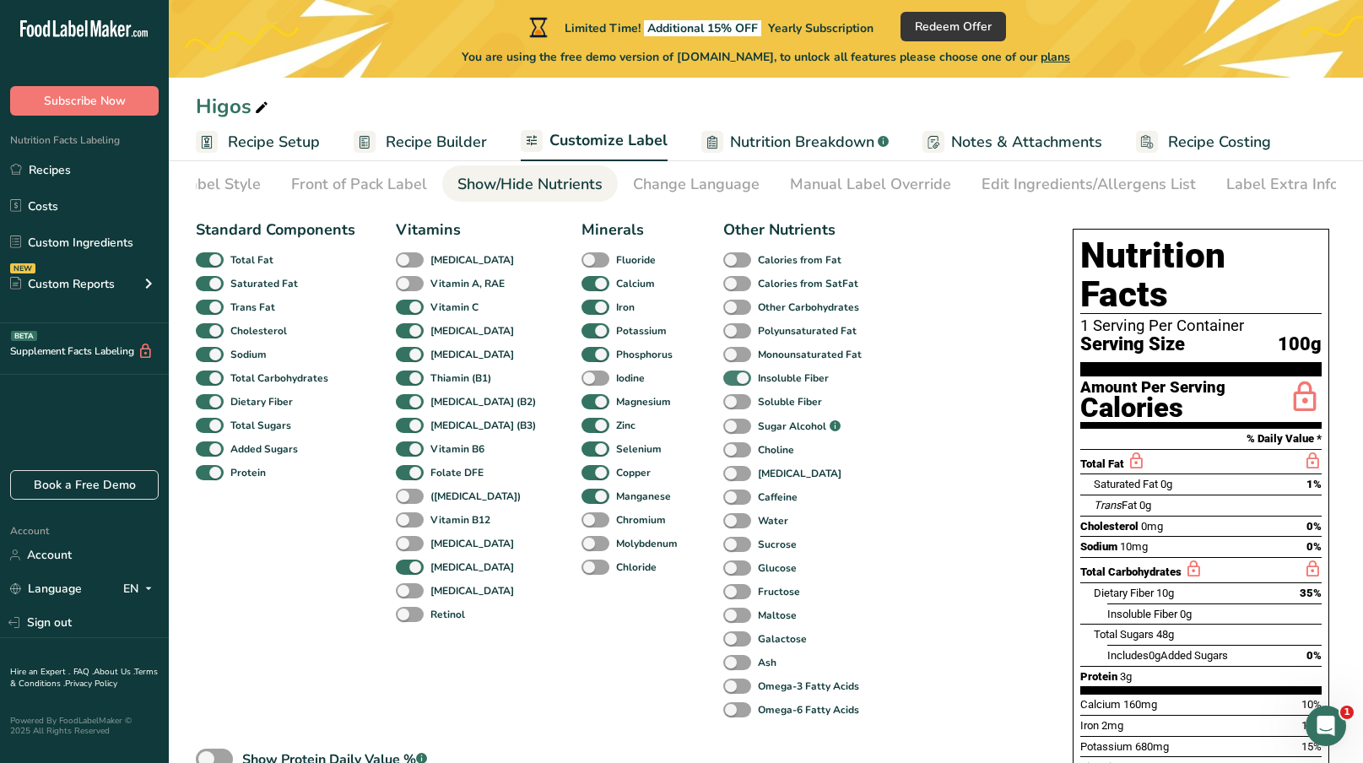
click at [723, 378] on span at bounding box center [737, 378] width 28 height 16
click at [723, 378] on input "Insoluble Fiber" at bounding box center [728, 377] width 11 height 11
checkbox input "false"
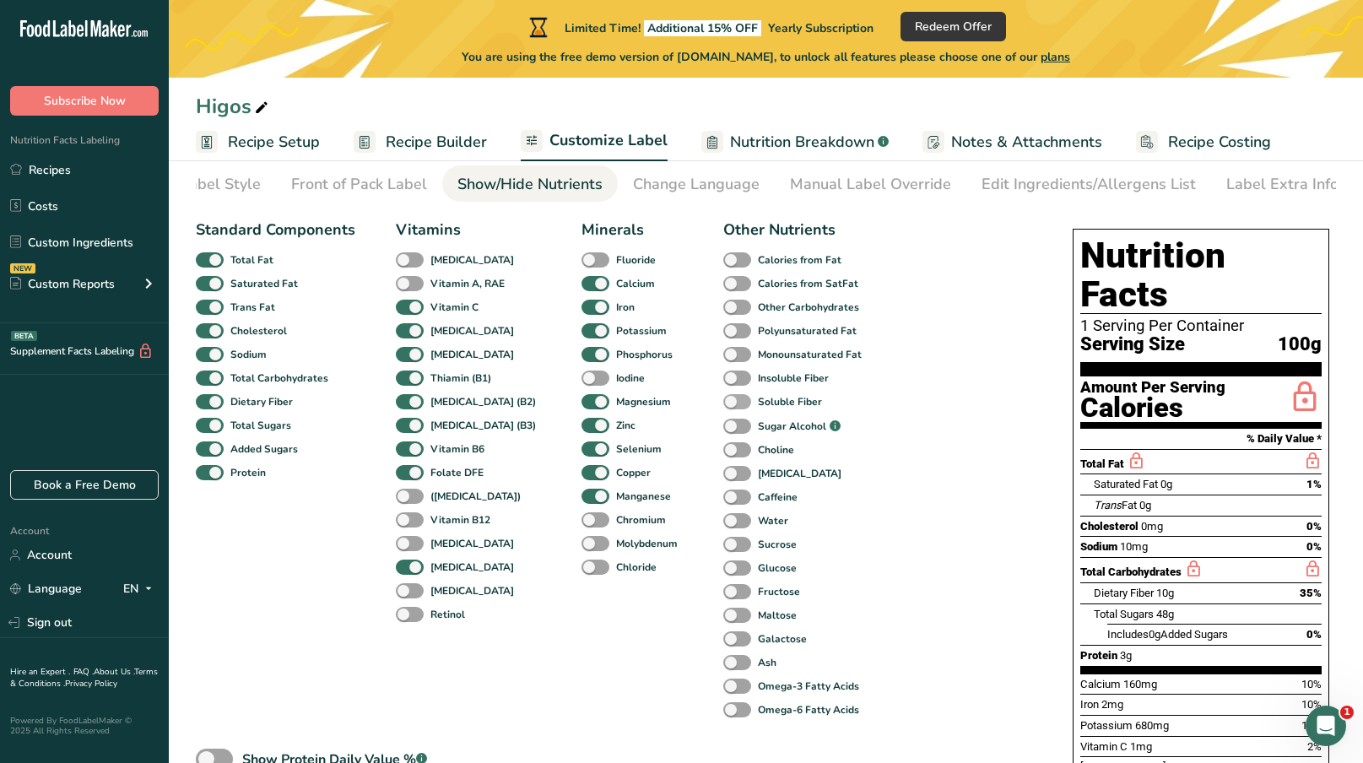
click at [723, 402] on span at bounding box center [737, 402] width 28 height 16
click at [723, 402] on input "Soluble Fiber" at bounding box center [728, 401] width 11 height 11
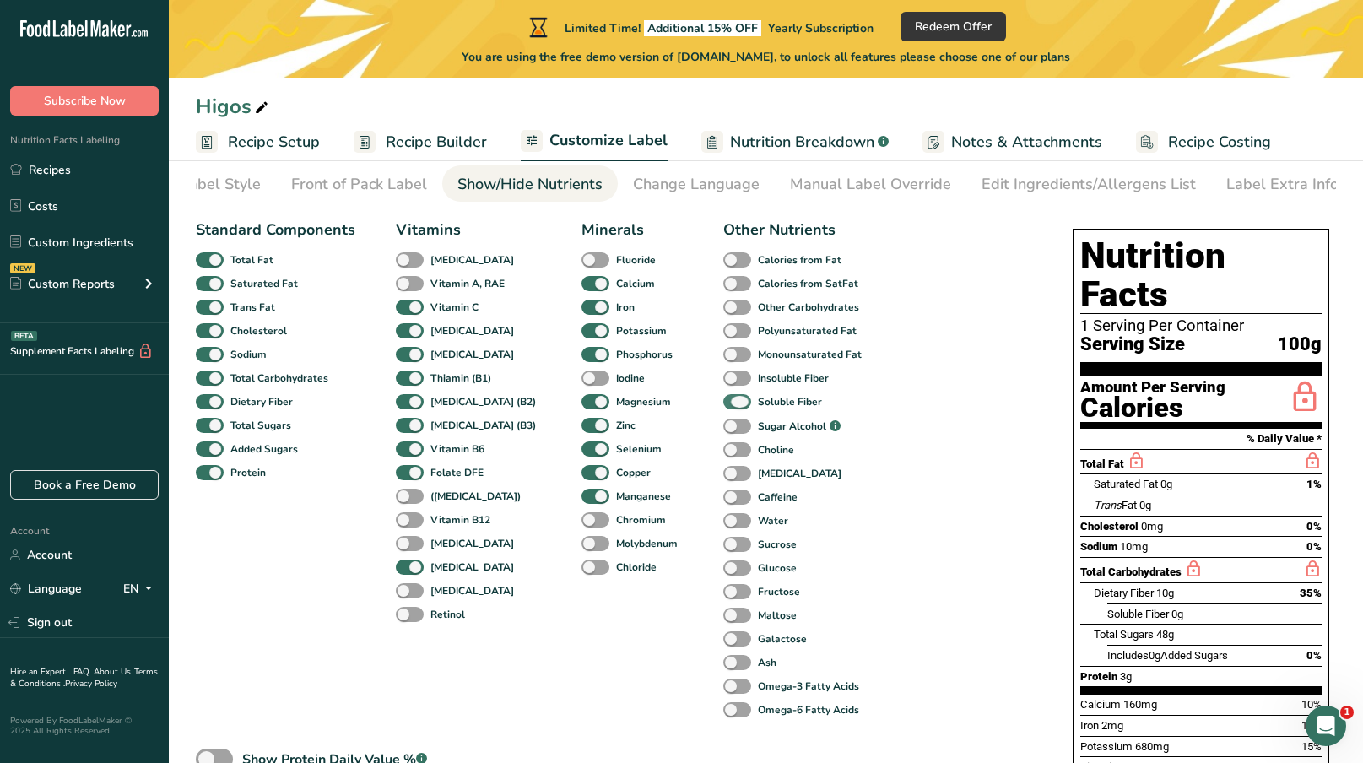
click at [723, 402] on span at bounding box center [737, 402] width 28 height 16
click at [723, 402] on input "Soluble Fiber" at bounding box center [728, 401] width 11 height 11
checkbox input "false"
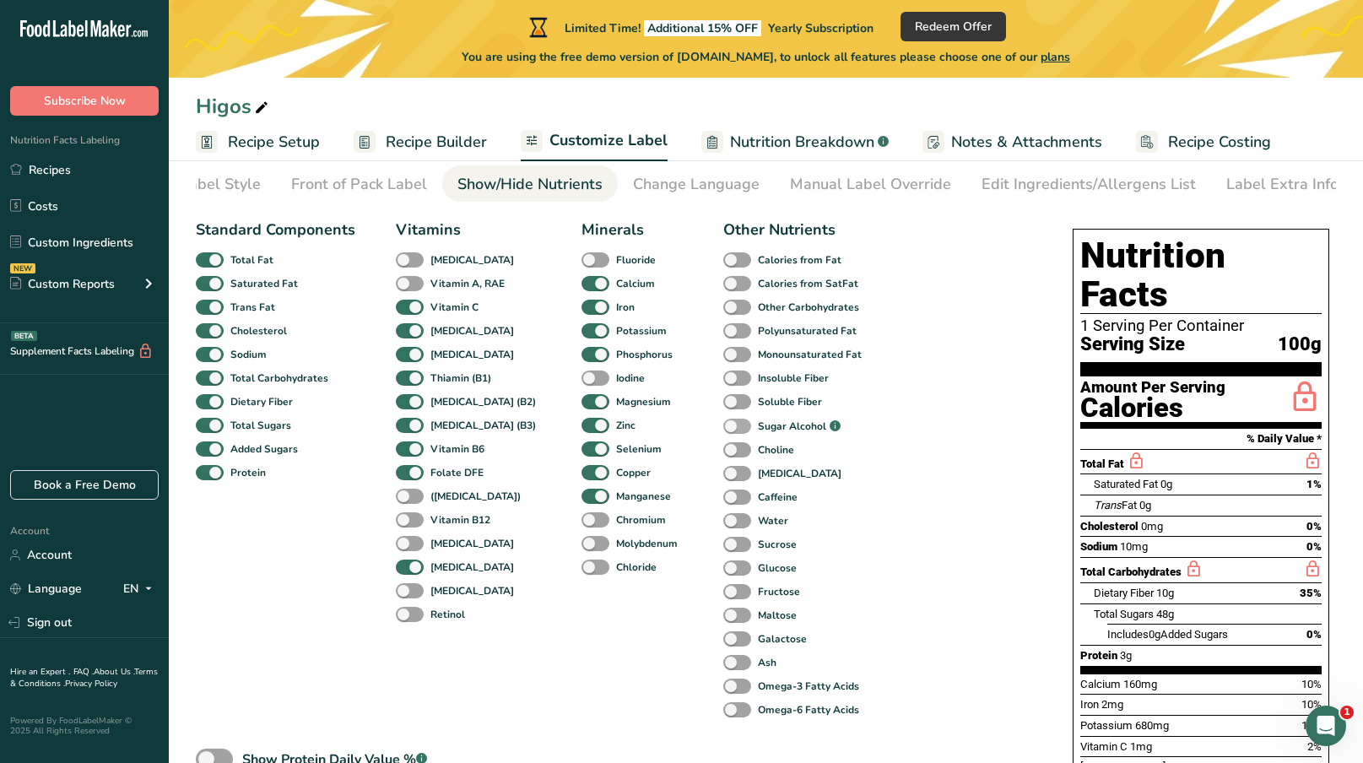
click at [723, 429] on span at bounding box center [737, 427] width 28 height 16
click at [723, 429] on input "Sugar Alcohol .a-a{fill:#347362;}.b-a{fill:#fff;}" at bounding box center [728, 426] width 11 height 11
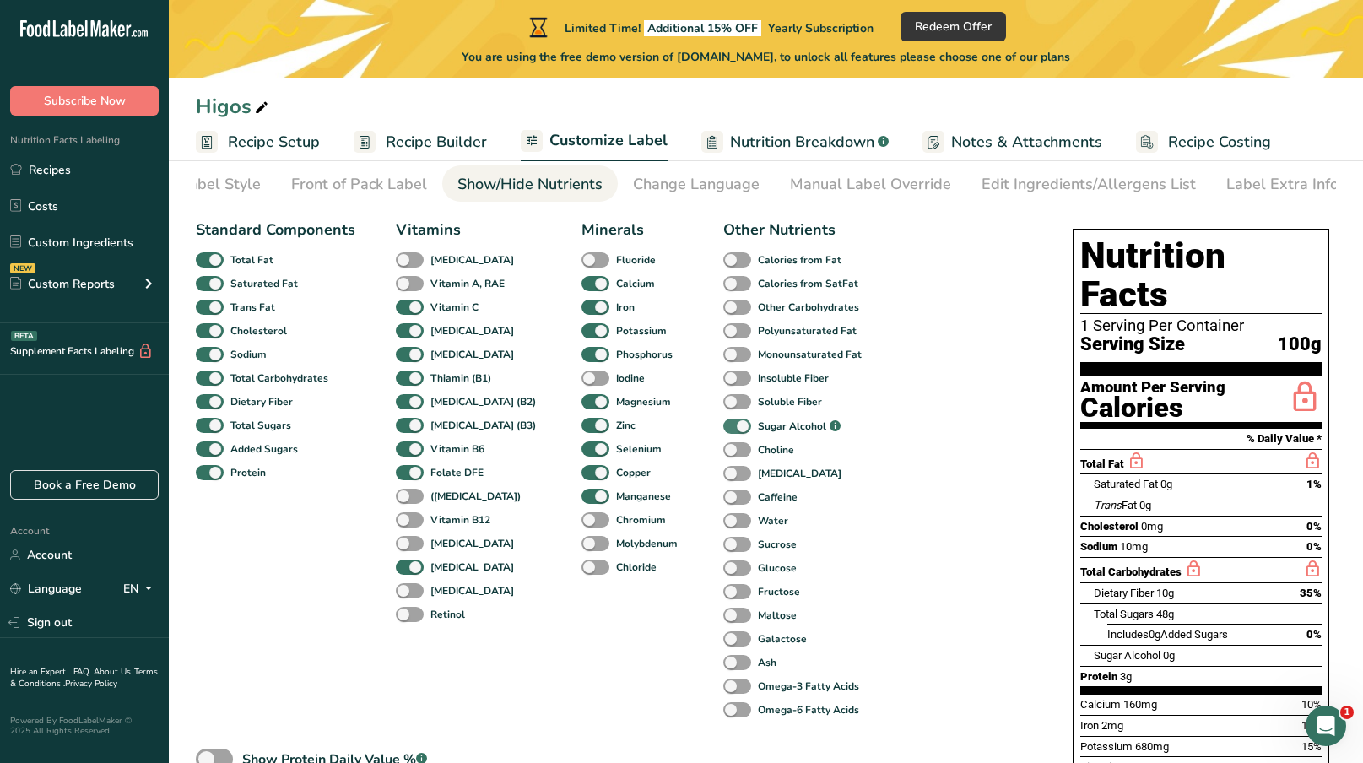
click at [723, 429] on span at bounding box center [737, 427] width 28 height 16
click at [723, 429] on input "Sugar Alcohol .a-a{fill:#347362;}.b-a{fill:#fff;}" at bounding box center [728, 426] width 11 height 11
checkbox input "false"
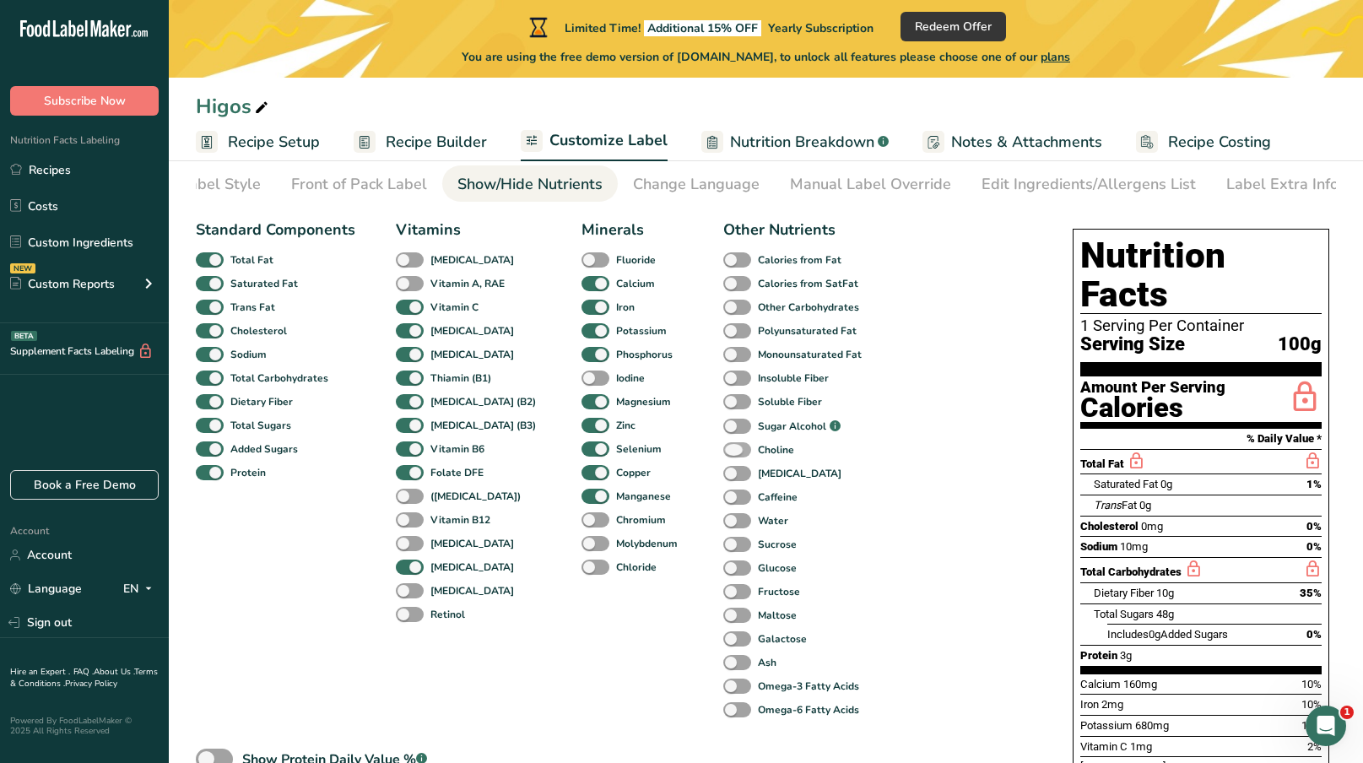
click at [723, 456] on span at bounding box center [737, 450] width 28 height 16
click at [723, 455] on input "Choline" at bounding box center [728, 449] width 11 height 11
click at [723, 456] on span at bounding box center [737, 450] width 28 height 16
click at [723, 455] on input "Choline" at bounding box center [728, 449] width 11 height 11
click at [723, 456] on span at bounding box center [737, 450] width 28 height 16
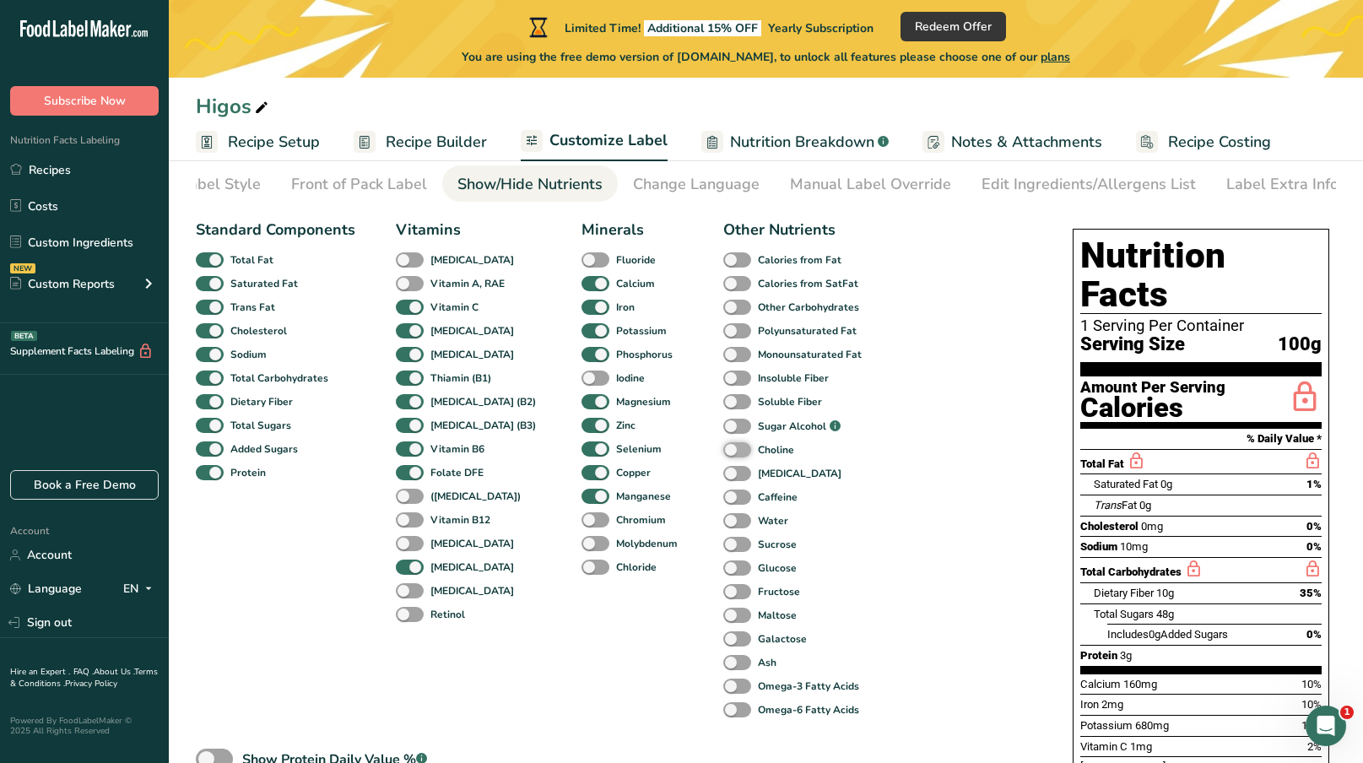
click at [723, 455] on input "Choline" at bounding box center [728, 449] width 11 height 11
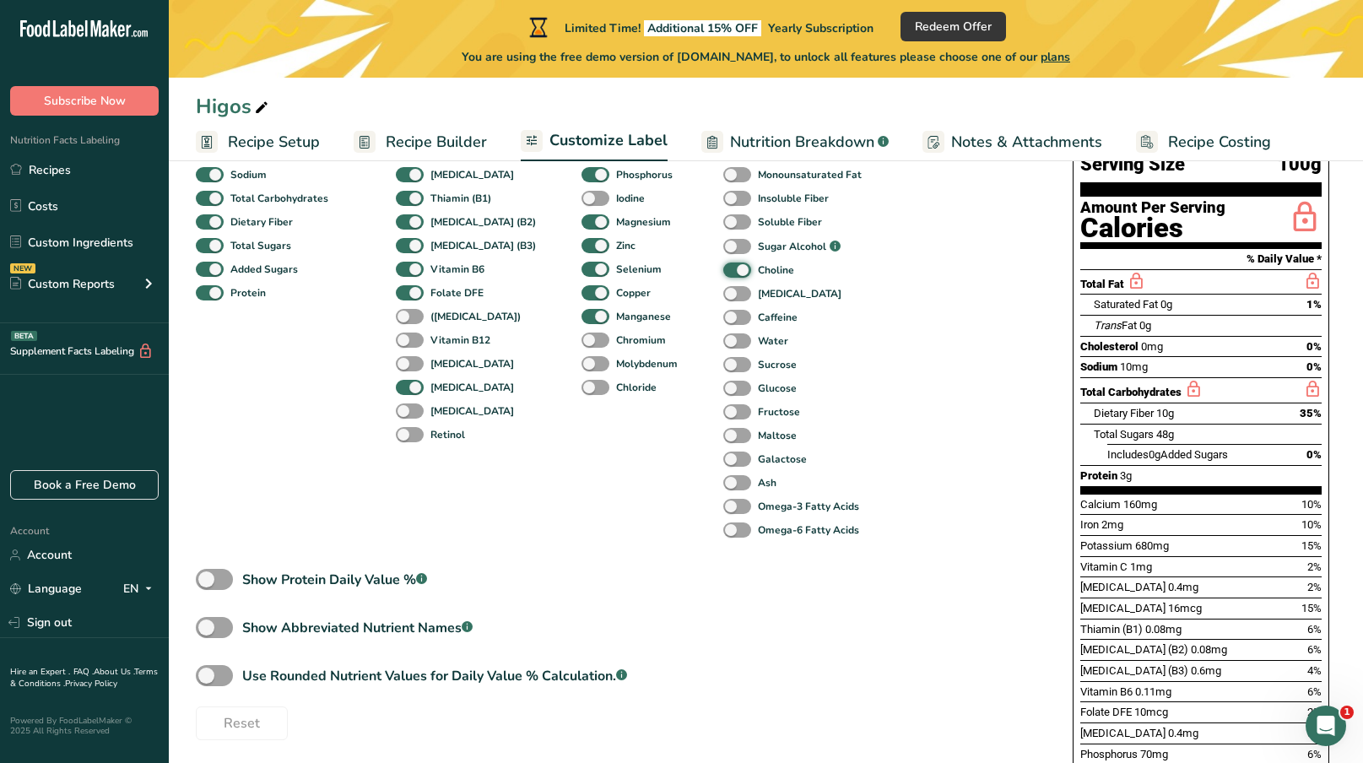
scroll to position [273, 0]
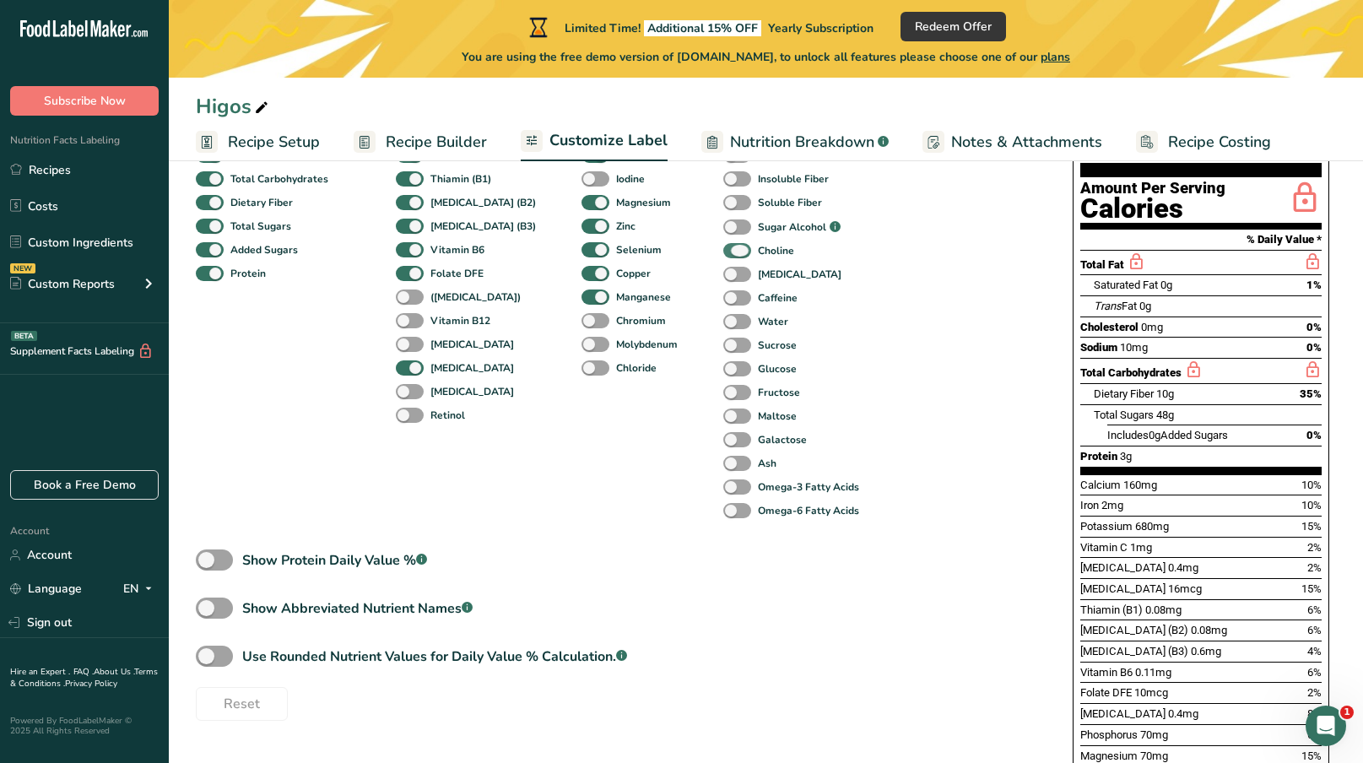
click at [723, 253] on span at bounding box center [737, 251] width 28 height 16
click at [723, 253] on input "Choline" at bounding box center [728, 250] width 11 height 11
click at [723, 253] on span at bounding box center [737, 251] width 28 height 16
click at [723, 253] on input "Choline" at bounding box center [728, 250] width 11 height 11
checkbox input "true"
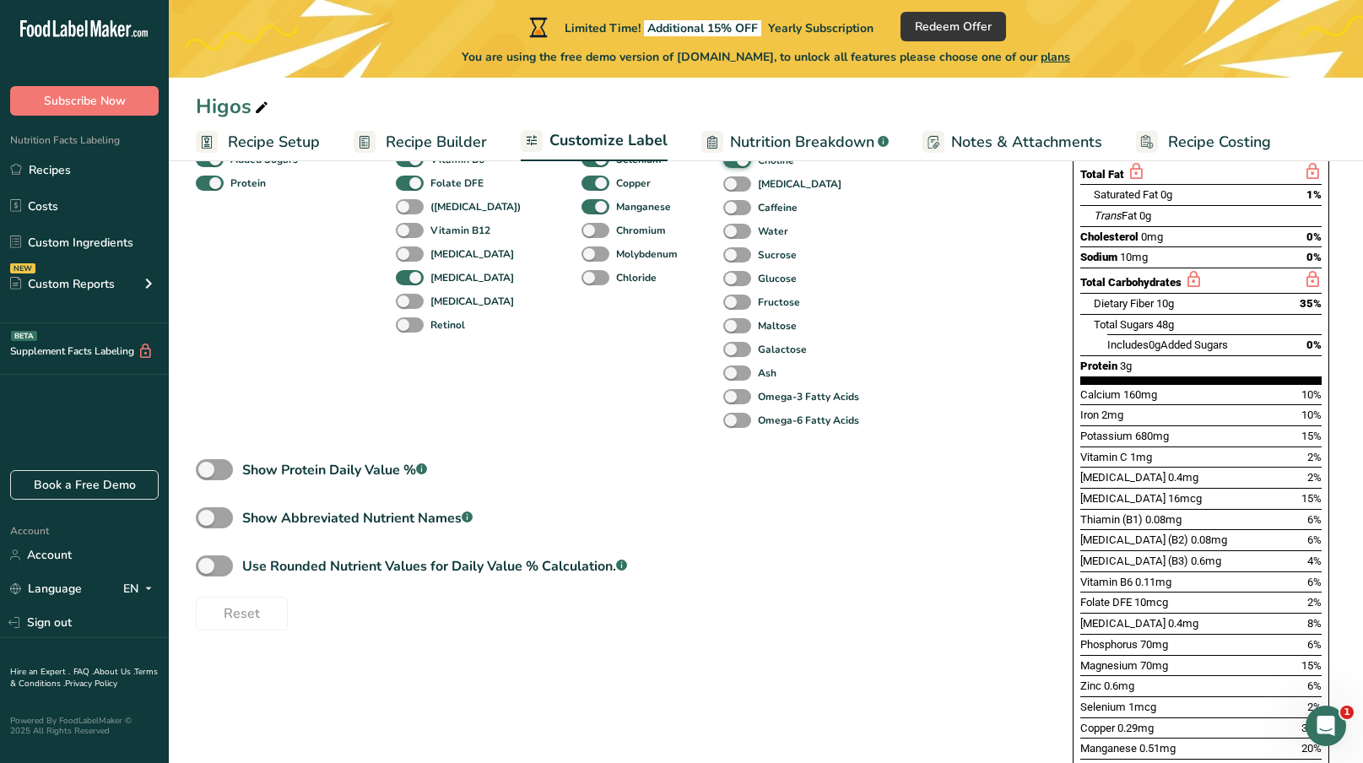
scroll to position [363, 0]
click at [723, 187] on span at bounding box center [737, 185] width 28 height 16
click at [723, 187] on input "[MEDICAL_DATA]" at bounding box center [728, 184] width 11 height 11
checkbox input "true"
click at [723, 170] on span at bounding box center [737, 162] width 28 height 16
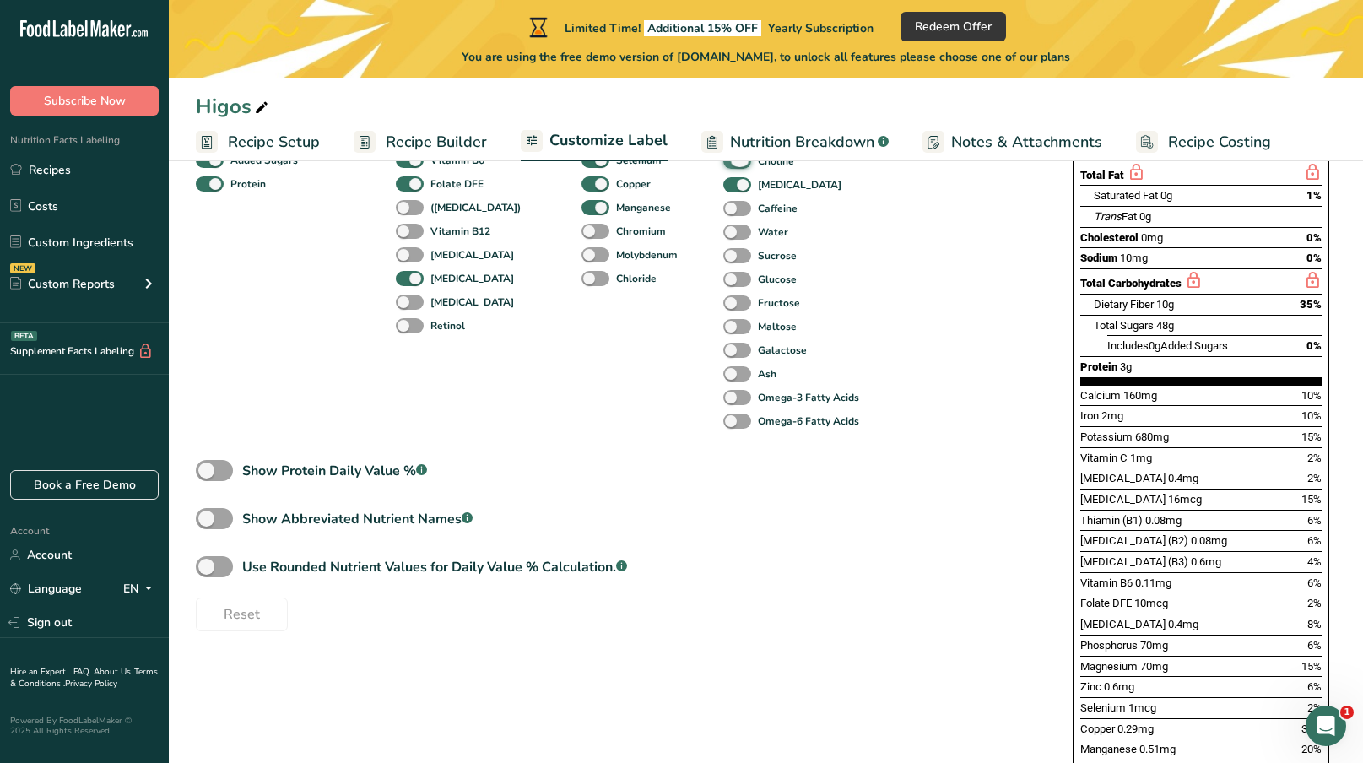
click at [723, 166] on input "Choline" at bounding box center [728, 160] width 11 height 11
checkbox input "false"
click at [723, 185] on span at bounding box center [737, 185] width 28 height 16
click at [723, 185] on input "[MEDICAL_DATA]" at bounding box center [728, 184] width 11 height 11
checkbox input "false"
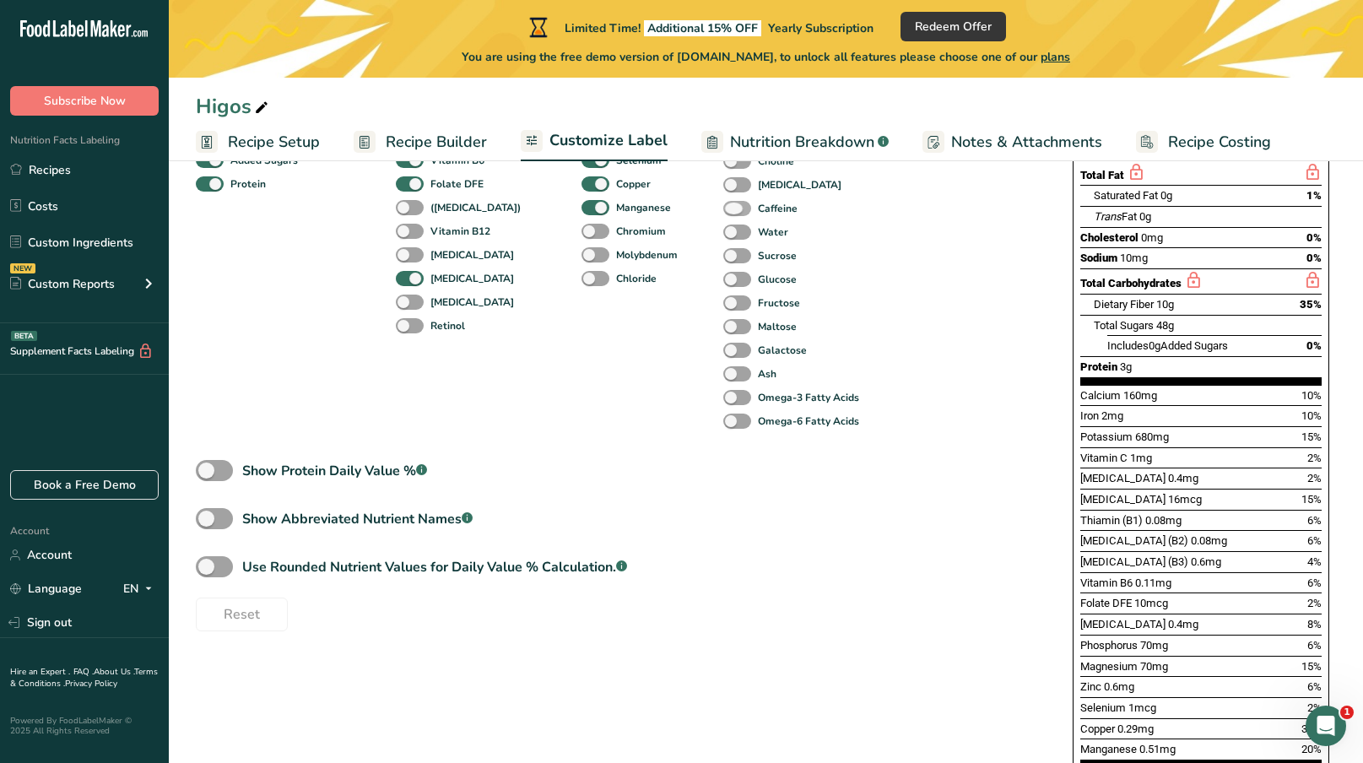
click at [723, 214] on span at bounding box center [737, 209] width 28 height 16
click at [723, 214] on input "Caffeine" at bounding box center [728, 208] width 11 height 11
click at [723, 210] on span at bounding box center [737, 209] width 28 height 16
click at [723, 210] on input "Caffeine" at bounding box center [728, 208] width 11 height 11
checkbox input "false"
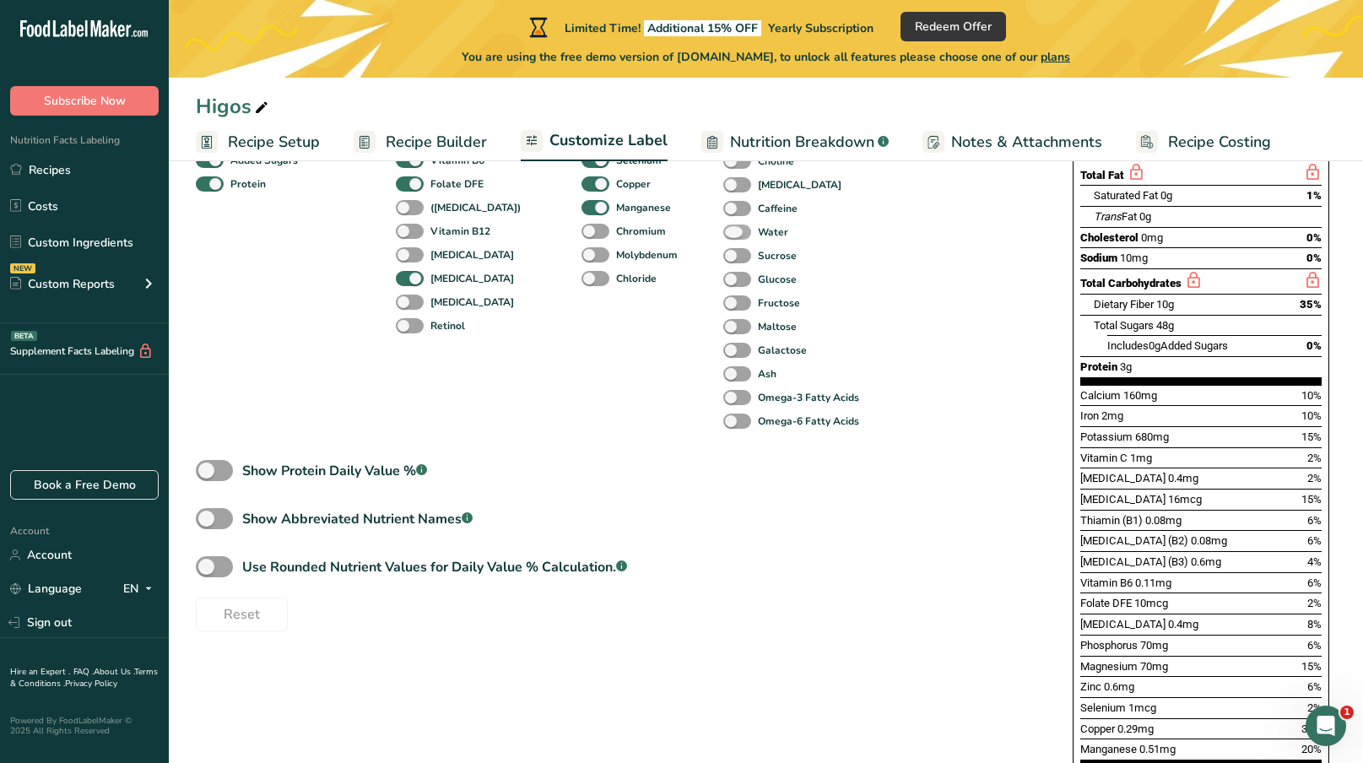
click at [723, 230] on span at bounding box center [737, 232] width 28 height 16
click at [723, 230] on input "Water" at bounding box center [728, 231] width 11 height 11
checkbox input "true"
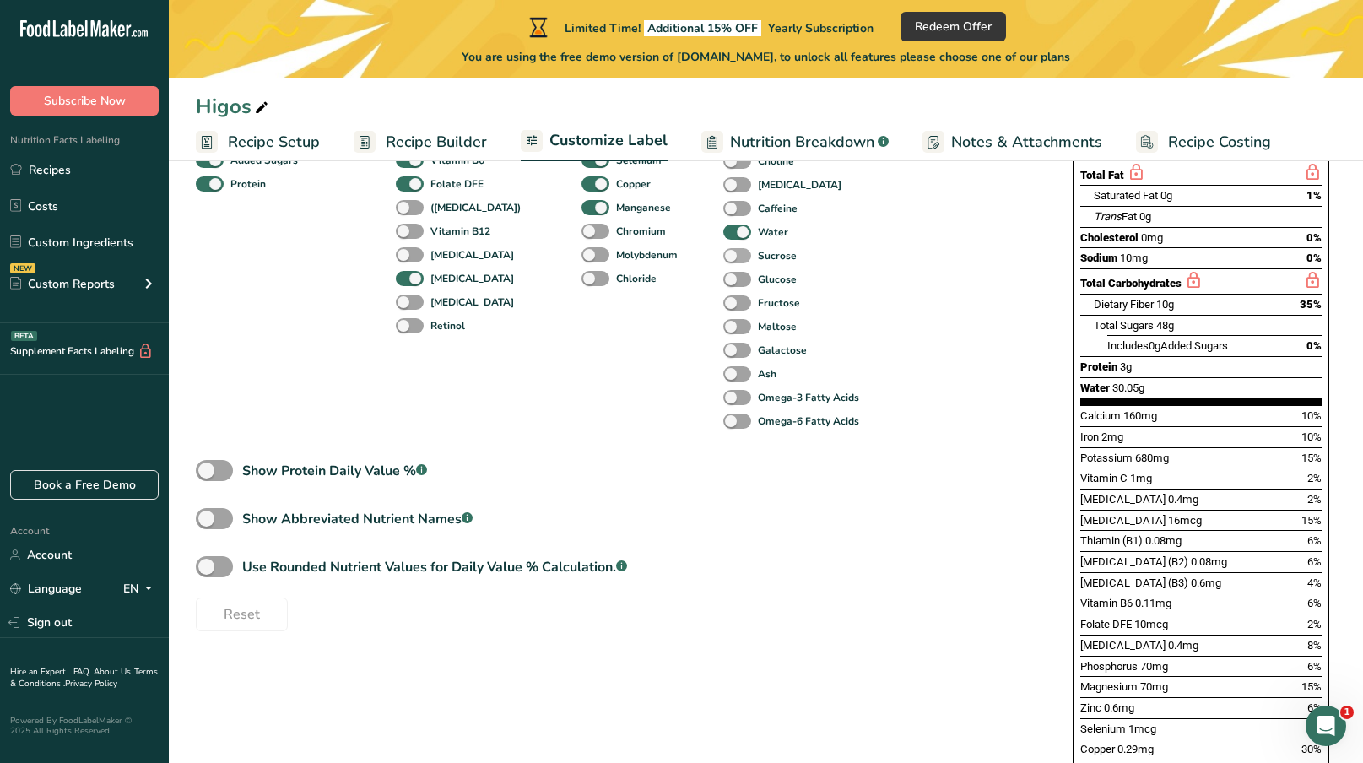
click at [723, 255] on span at bounding box center [737, 256] width 28 height 16
click at [723, 255] on input "Sucrose" at bounding box center [728, 255] width 11 height 11
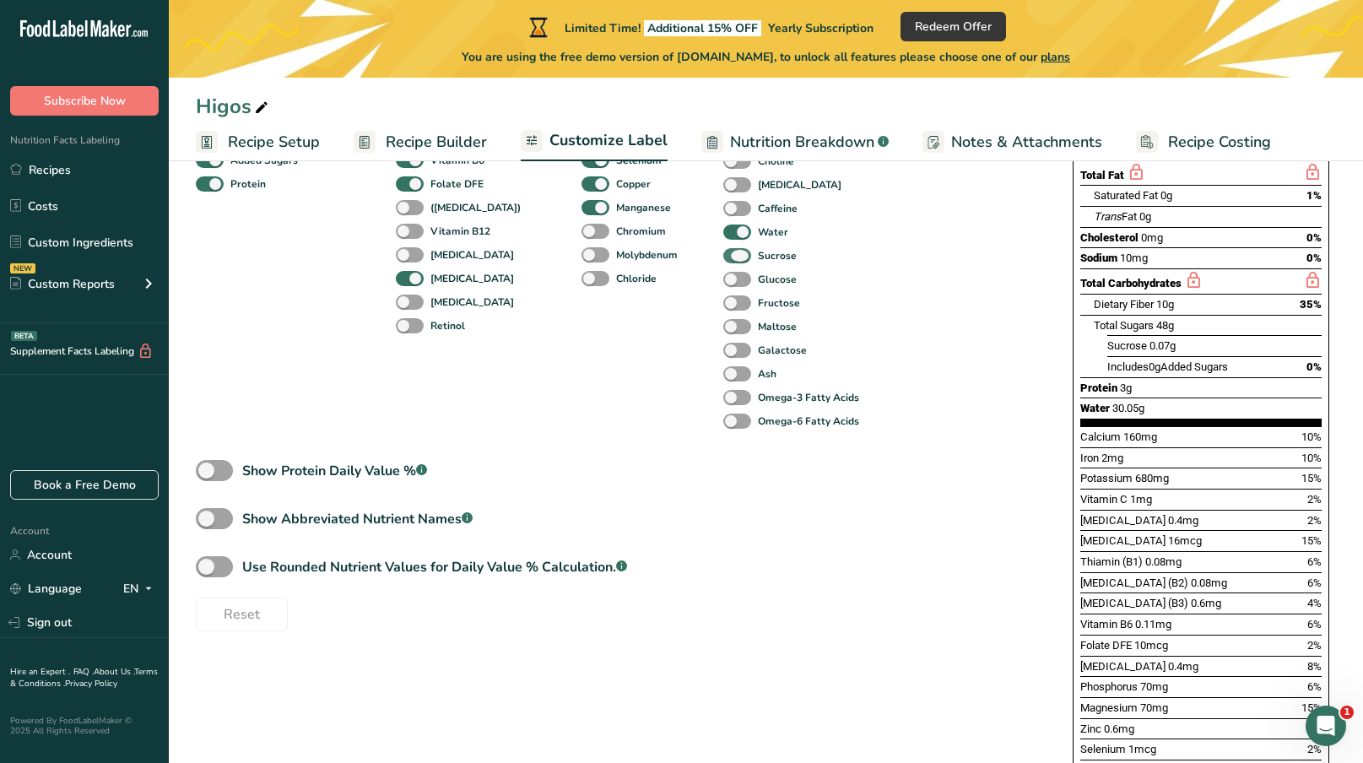
click at [723, 255] on span at bounding box center [737, 256] width 28 height 16
click at [723, 255] on input "Sucrose" at bounding box center [728, 255] width 11 height 11
checkbox input "false"
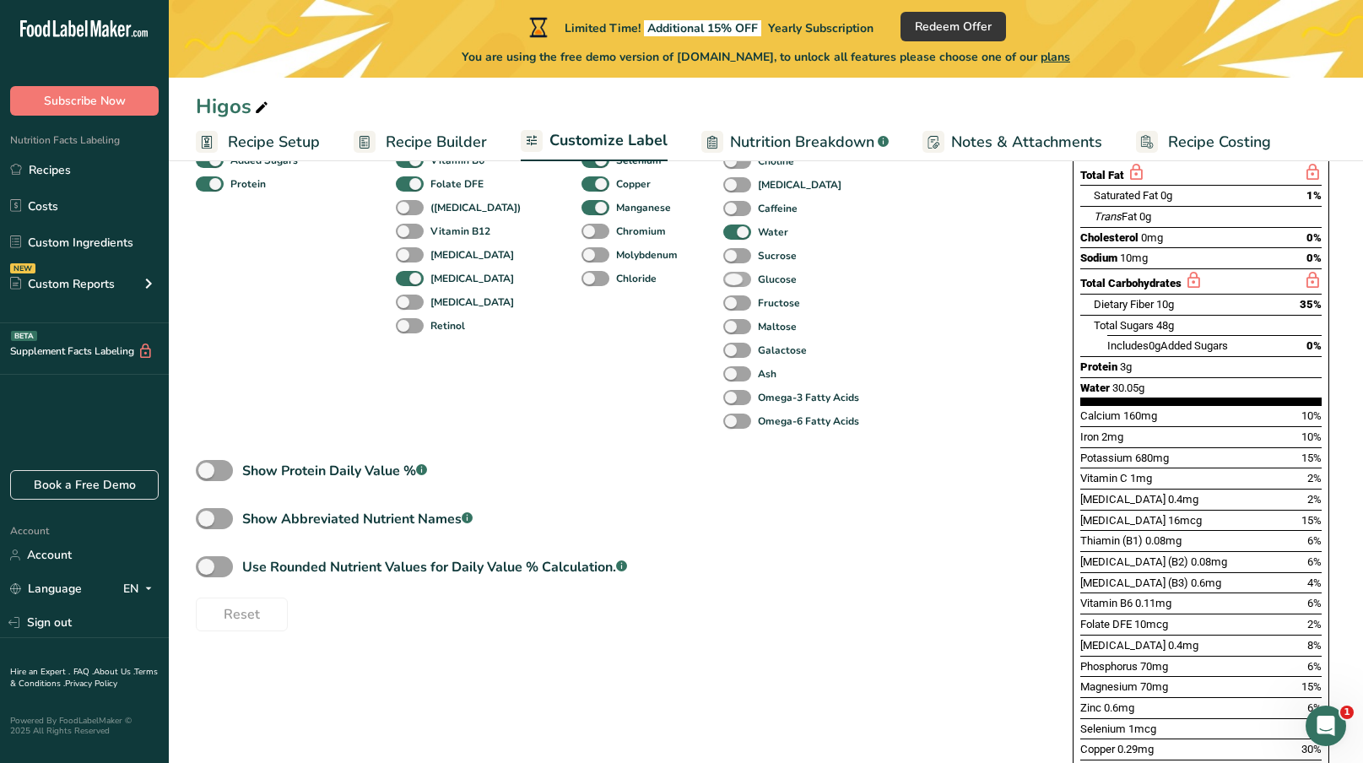
click at [723, 278] on span at bounding box center [737, 280] width 28 height 16
click at [723, 278] on input "Glucose" at bounding box center [728, 278] width 11 height 11
checkbox input "true"
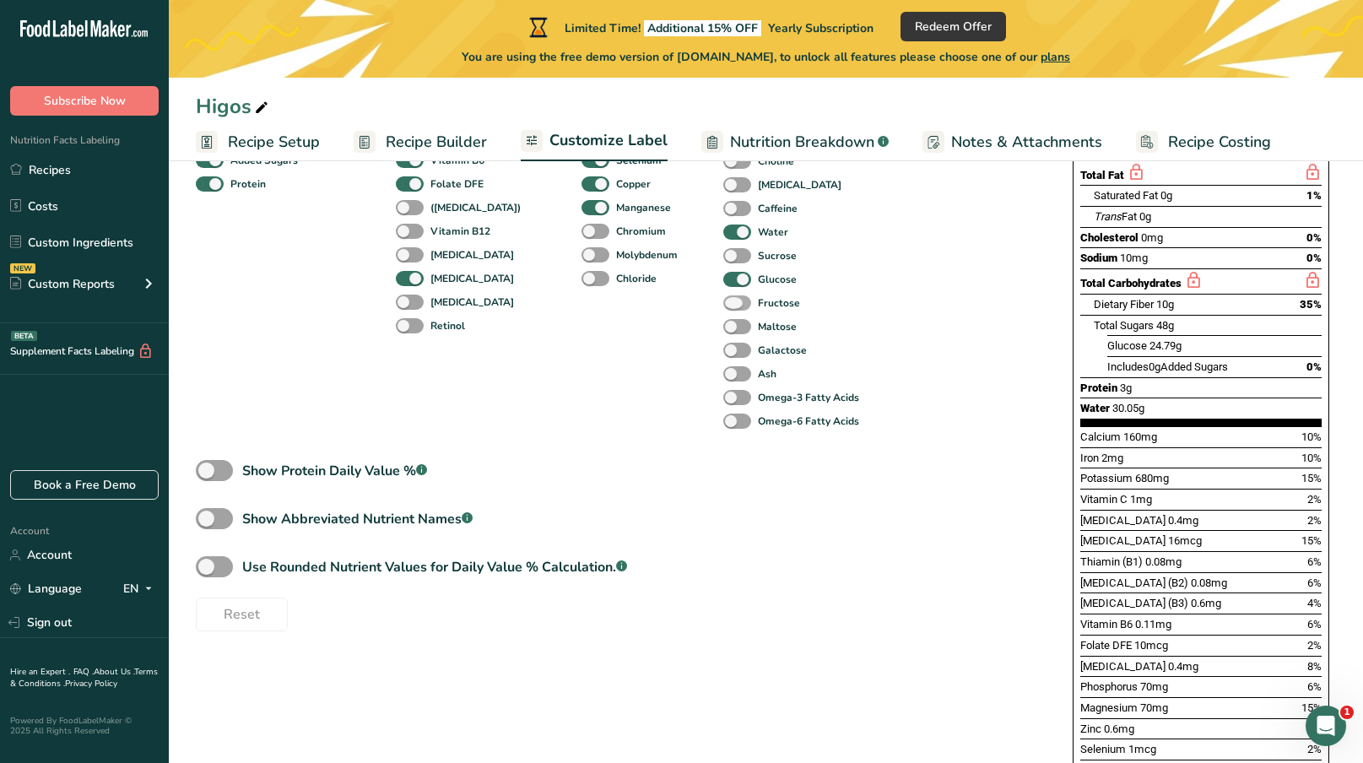
click at [723, 305] on span at bounding box center [737, 303] width 28 height 16
click at [723, 305] on input "Fructose" at bounding box center [728, 302] width 11 height 11
checkbox input "true"
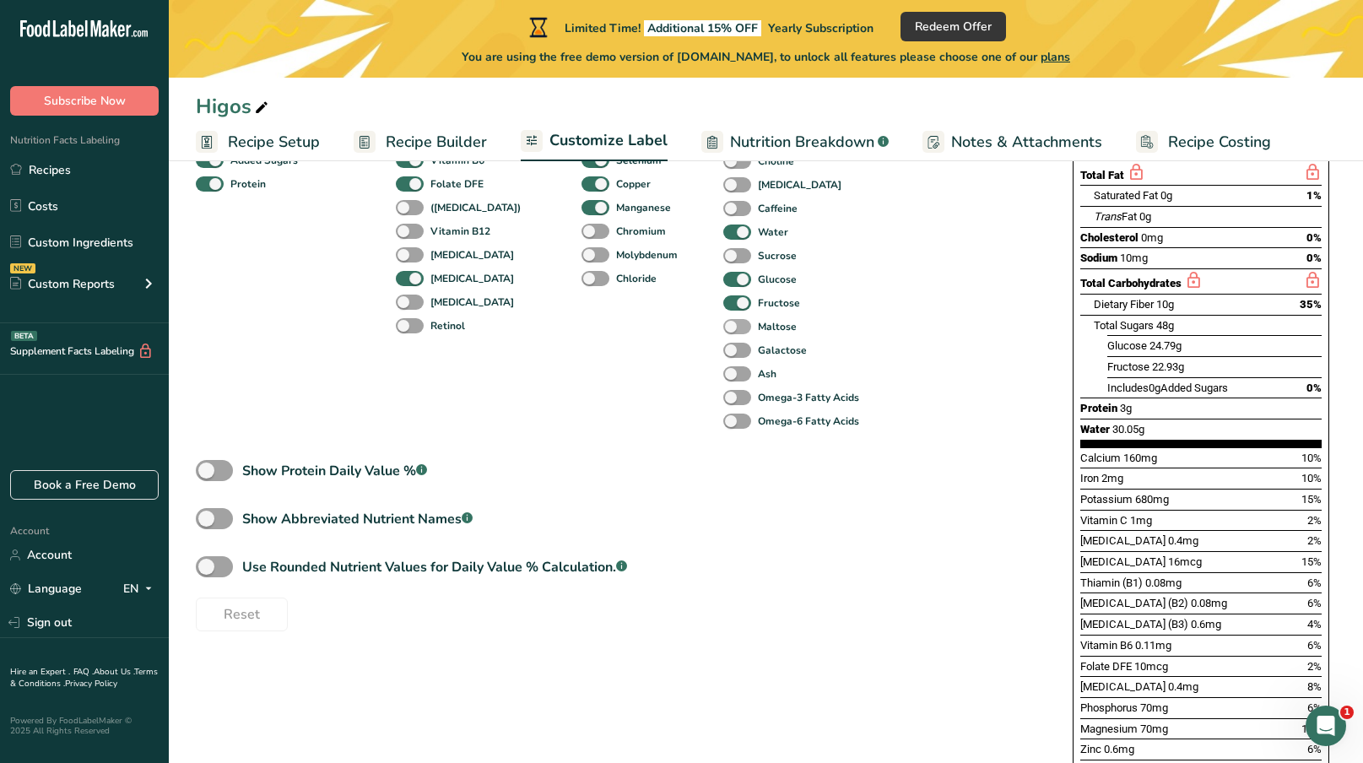
click at [723, 331] on span at bounding box center [737, 327] width 28 height 16
click at [723, 331] on input "Maltose" at bounding box center [728, 326] width 11 height 11
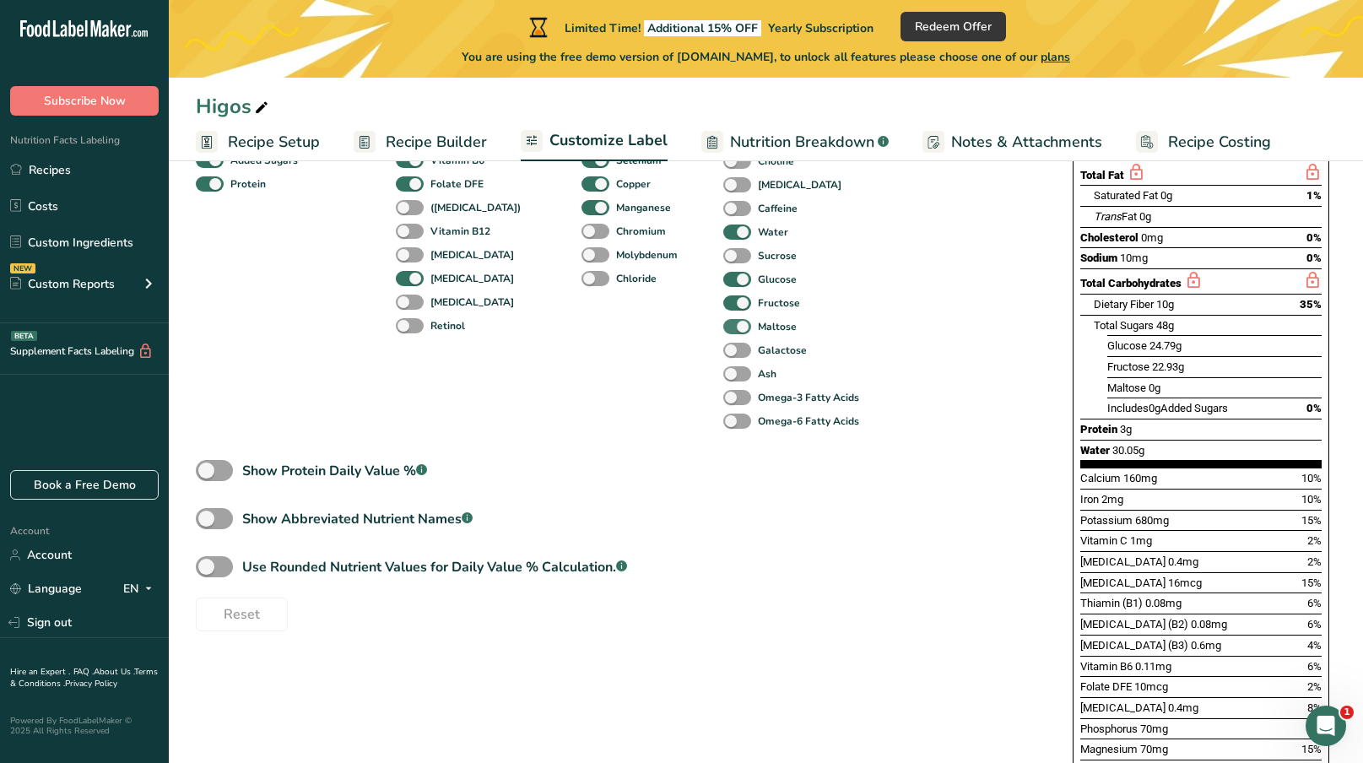
click at [723, 331] on span at bounding box center [737, 327] width 28 height 16
click at [723, 331] on input "Maltose" at bounding box center [728, 326] width 11 height 11
checkbox input "false"
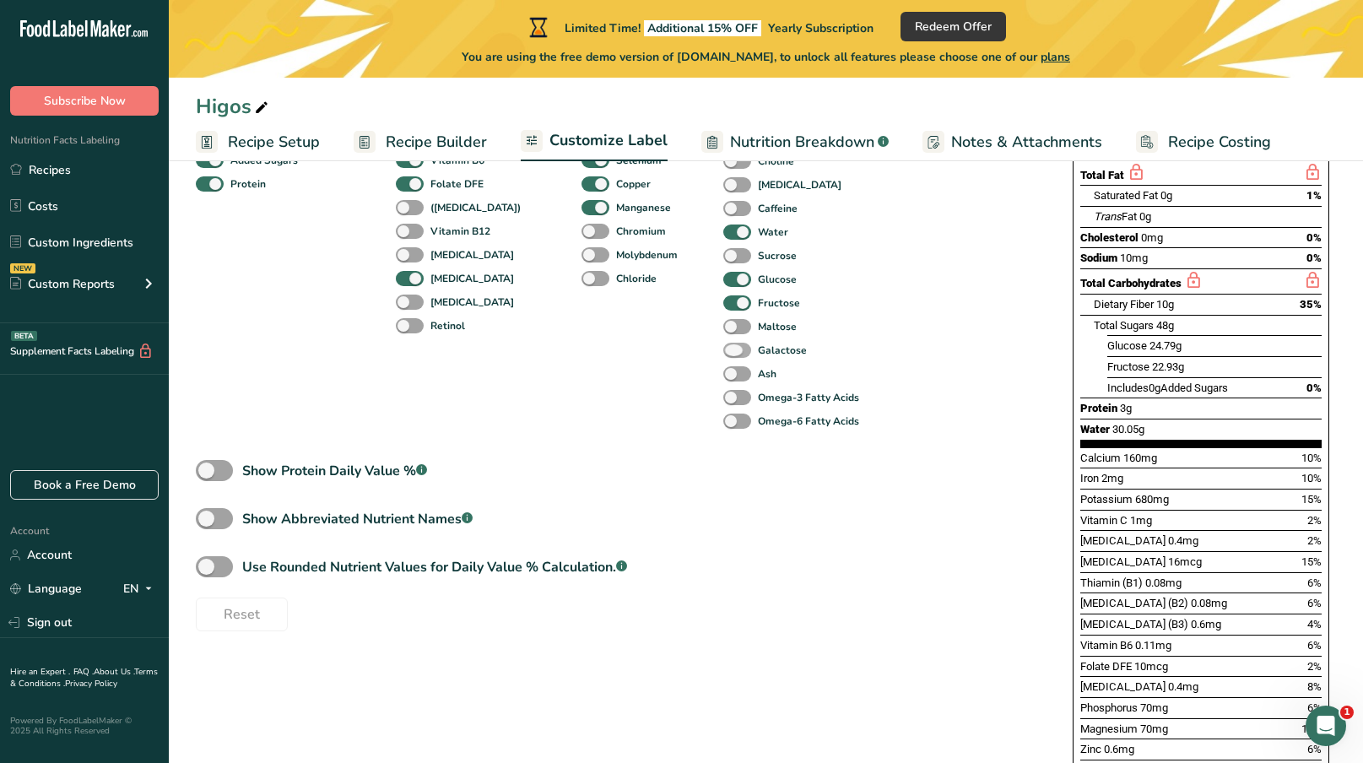
click at [723, 353] on span at bounding box center [737, 351] width 28 height 16
click at [723, 353] on input "Galactose" at bounding box center [728, 349] width 11 height 11
checkbox input "true"
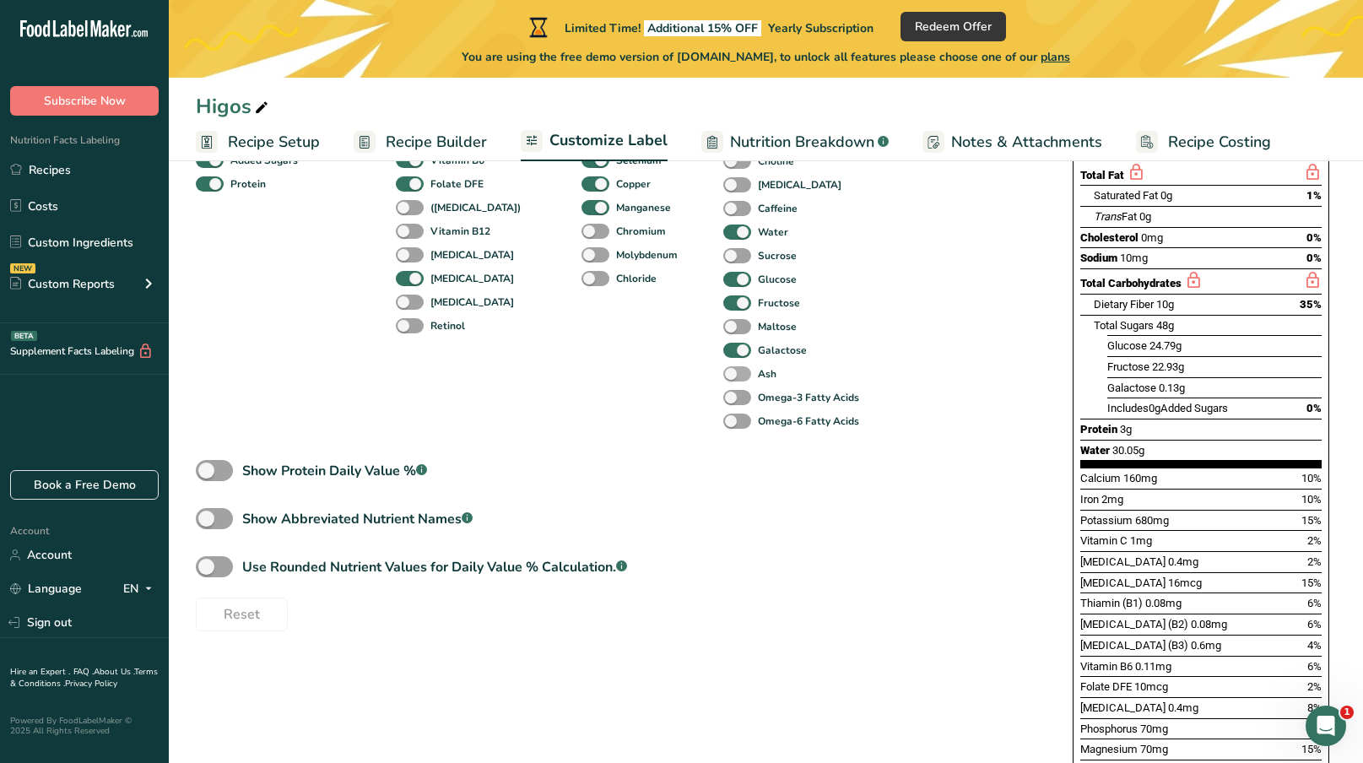
click at [723, 375] on span at bounding box center [737, 374] width 28 height 16
click at [723, 375] on input "Ash" at bounding box center [728, 373] width 11 height 11
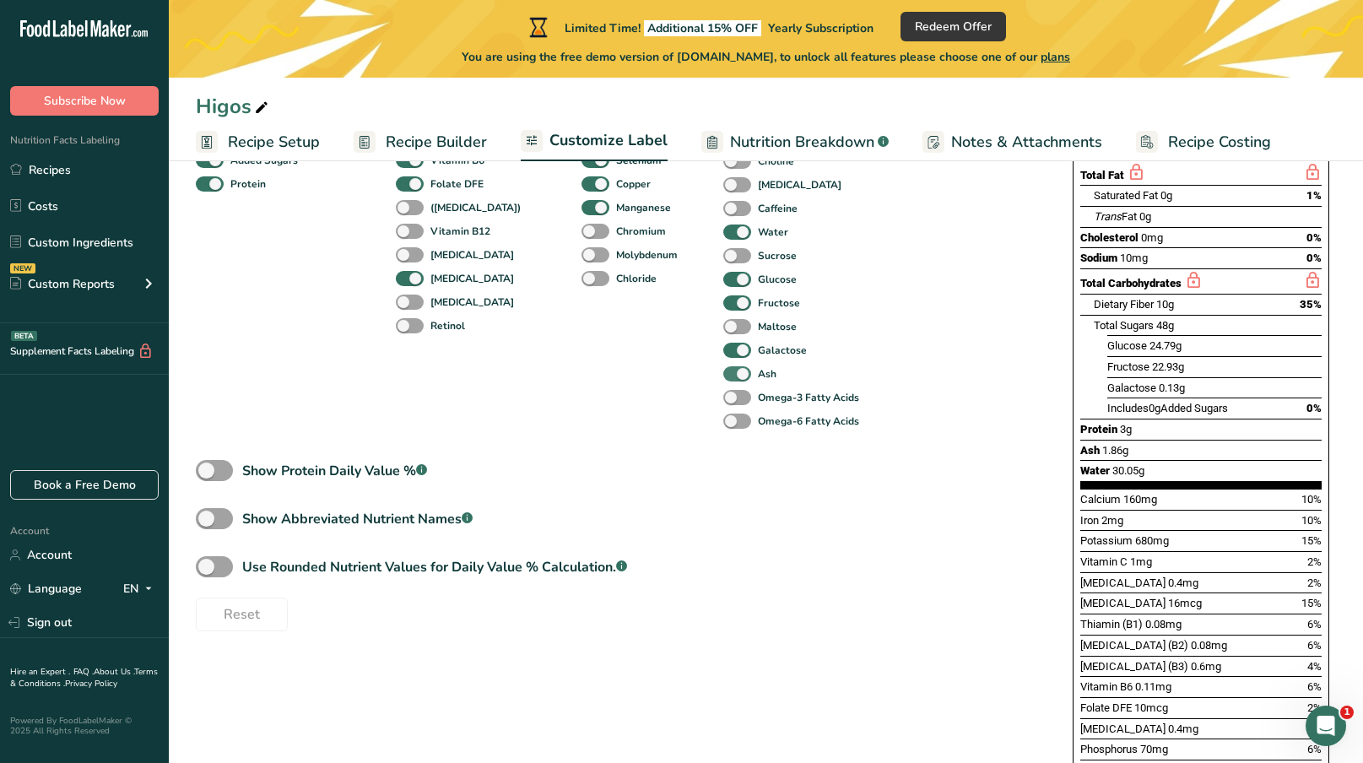
click at [723, 375] on span at bounding box center [737, 374] width 28 height 16
click at [723, 375] on input "Ash" at bounding box center [728, 373] width 11 height 11
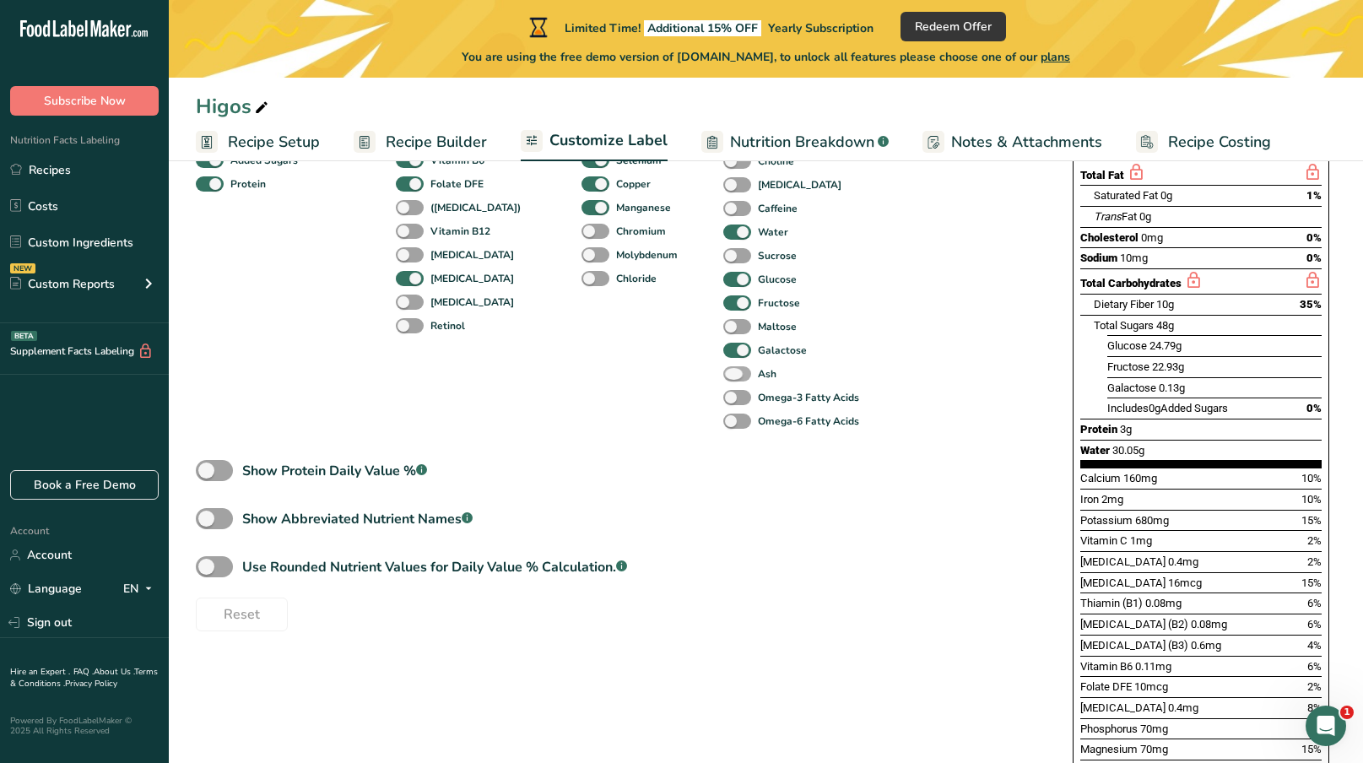
click at [723, 377] on span at bounding box center [737, 374] width 28 height 16
click at [723, 377] on input "Ash" at bounding box center [728, 373] width 11 height 11
checkbox input "true"
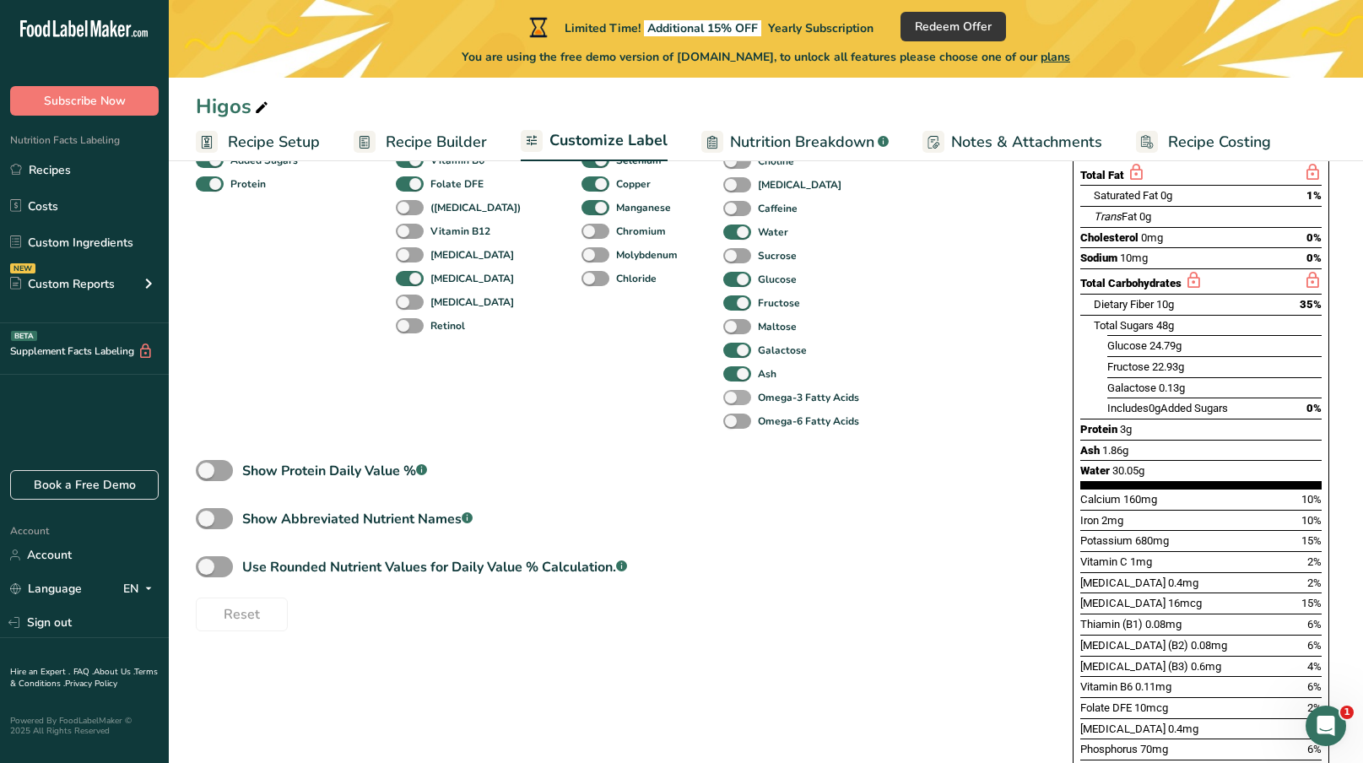
click at [723, 400] on span at bounding box center [737, 398] width 28 height 16
click at [723, 400] on input "Omega-3 Fatty Acids" at bounding box center [728, 397] width 11 height 11
click at [723, 400] on span at bounding box center [737, 398] width 28 height 16
click at [723, 400] on input "Omega-3 Fatty Acids" at bounding box center [728, 397] width 11 height 11
click at [723, 403] on span at bounding box center [737, 398] width 28 height 16
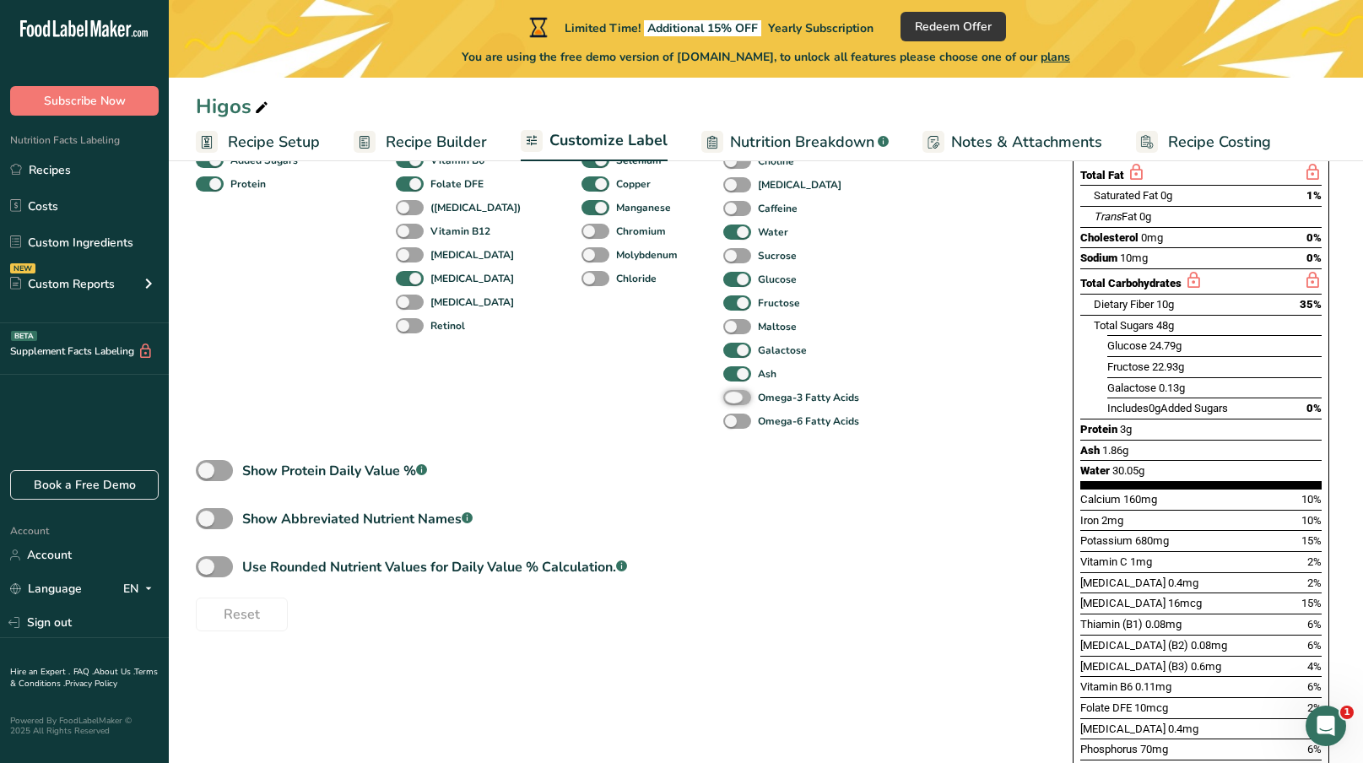
click at [723, 403] on input "Omega-3 Fatty Acids" at bounding box center [728, 397] width 11 height 11
checkbox input "true"
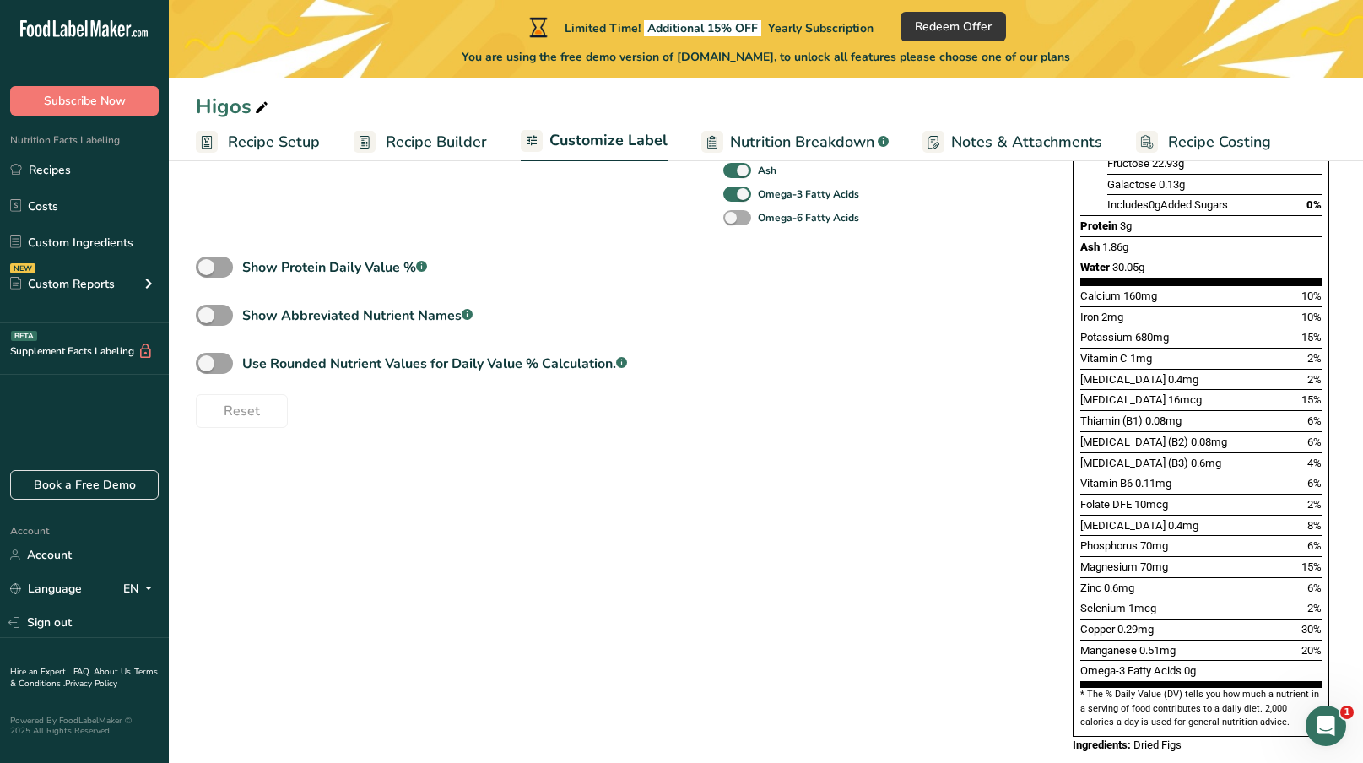
click at [723, 221] on span at bounding box center [737, 218] width 28 height 16
click at [723, 221] on input "Omega-6 Fatty Acids" at bounding box center [728, 217] width 11 height 11
checkbox input "true"
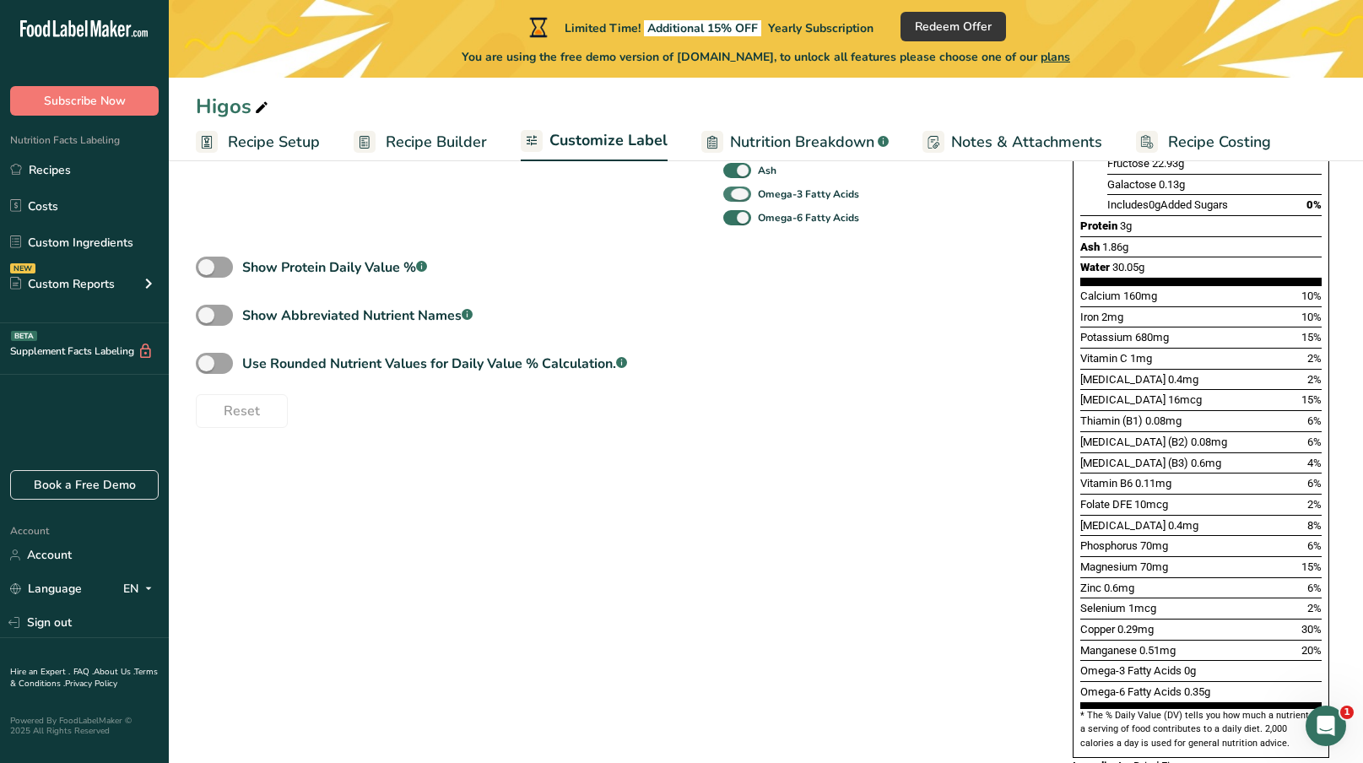
click at [723, 201] on span at bounding box center [737, 195] width 28 height 16
click at [723, 199] on input "Omega-3 Fatty Acids" at bounding box center [728, 193] width 11 height 11
checkbox input "false"
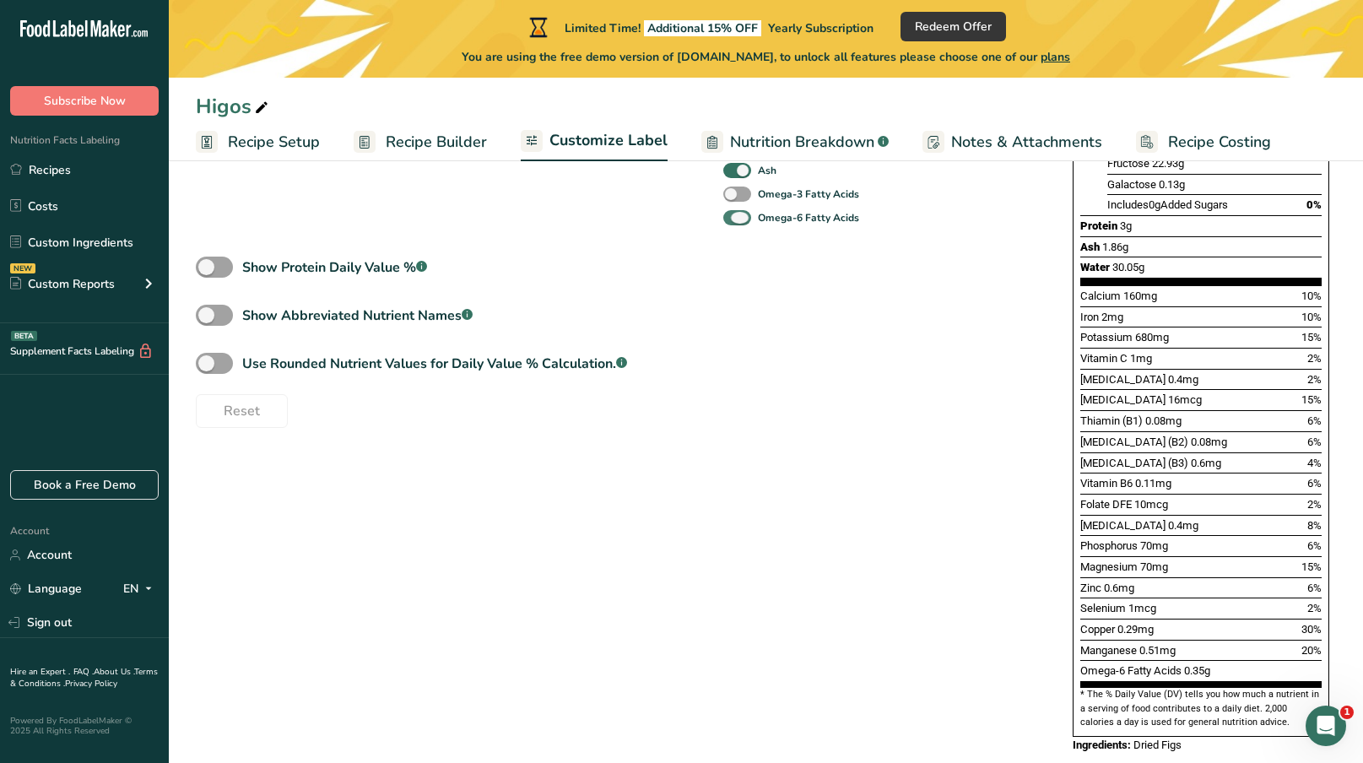
click at [723, 219] on span at bounding box center [737, 218] width 28 height 16
click at [723, 219] on input "Omega-6 Fatty Acids" at bounding box center [728, 217] width 11 height 11
checkbox input "false"
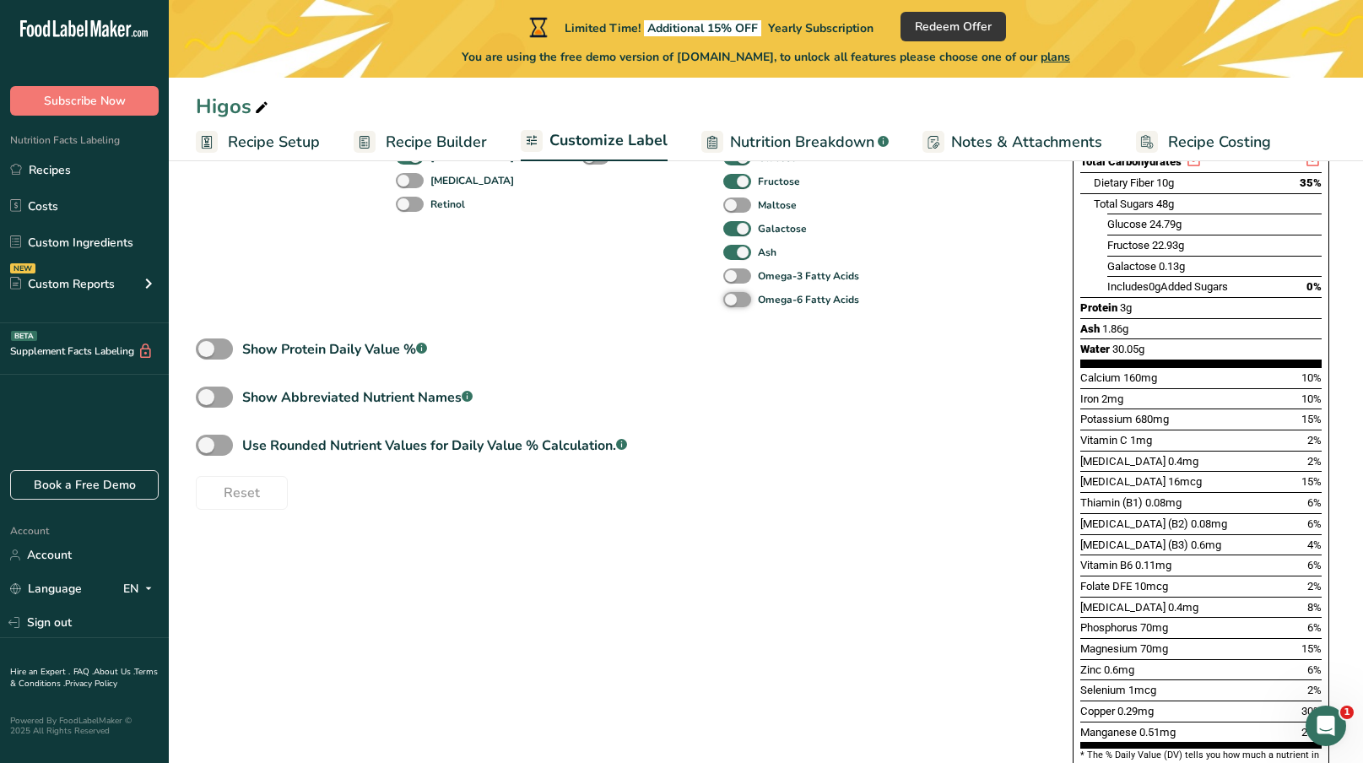
scroll to position [484, 0]
click at [219, 353] on span at bounding box center [214, 349] width 37 height 21
click at [207, 353] on input "Show Protein Daily Value % .a-a{fill:#347362;}.b-a{fill:#fff;}" at bounding box center [201, 349] width 11 height 11
checkbox input "true"
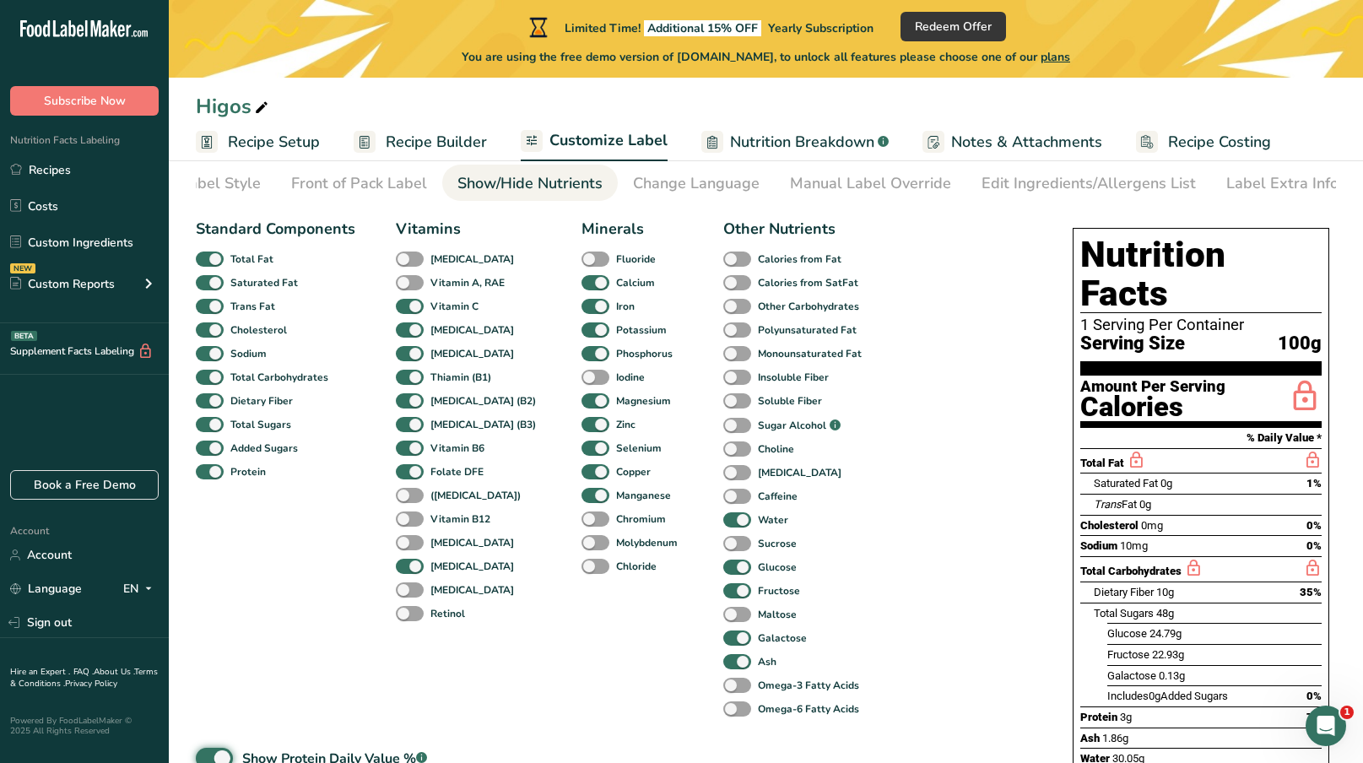
scroll to position [73, 0]
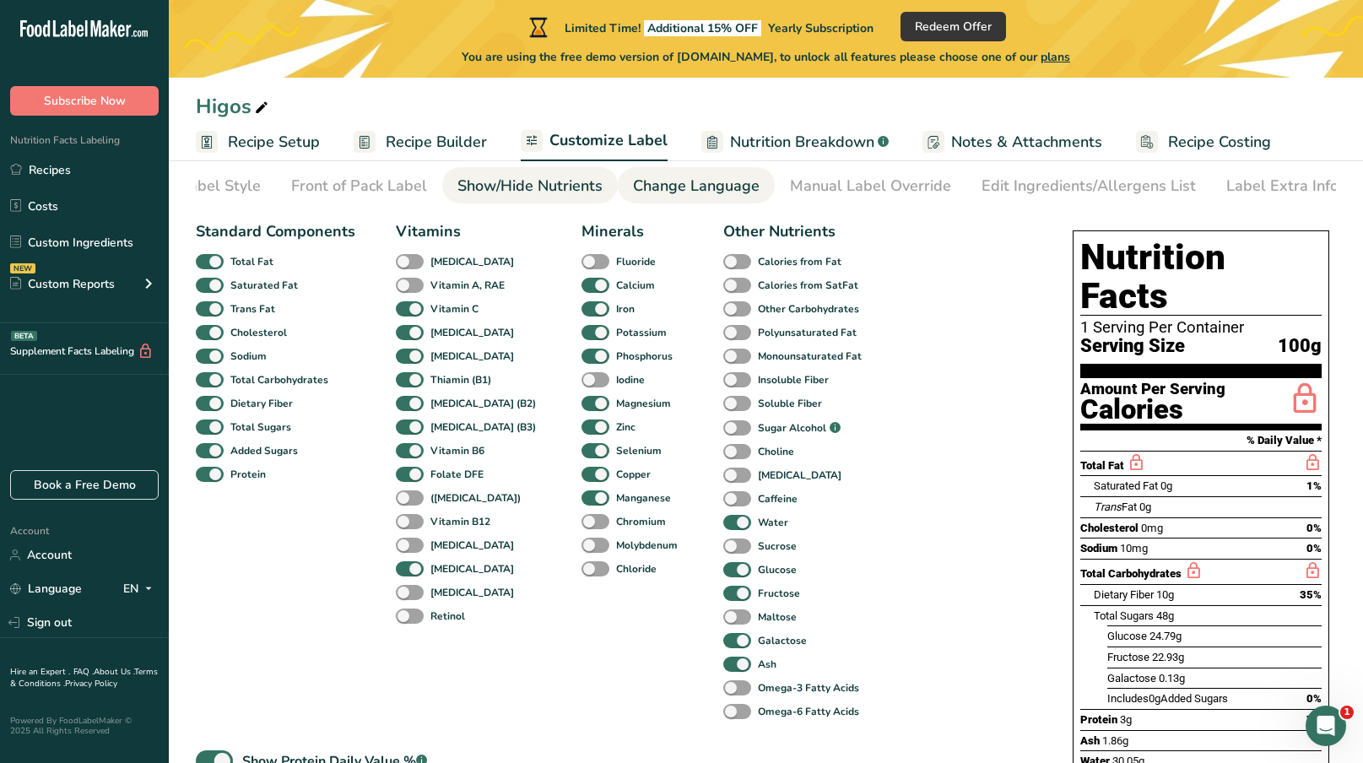
click at [719, 181] on div "Change Language" at bounding box center [696, 186] width 127 height 23
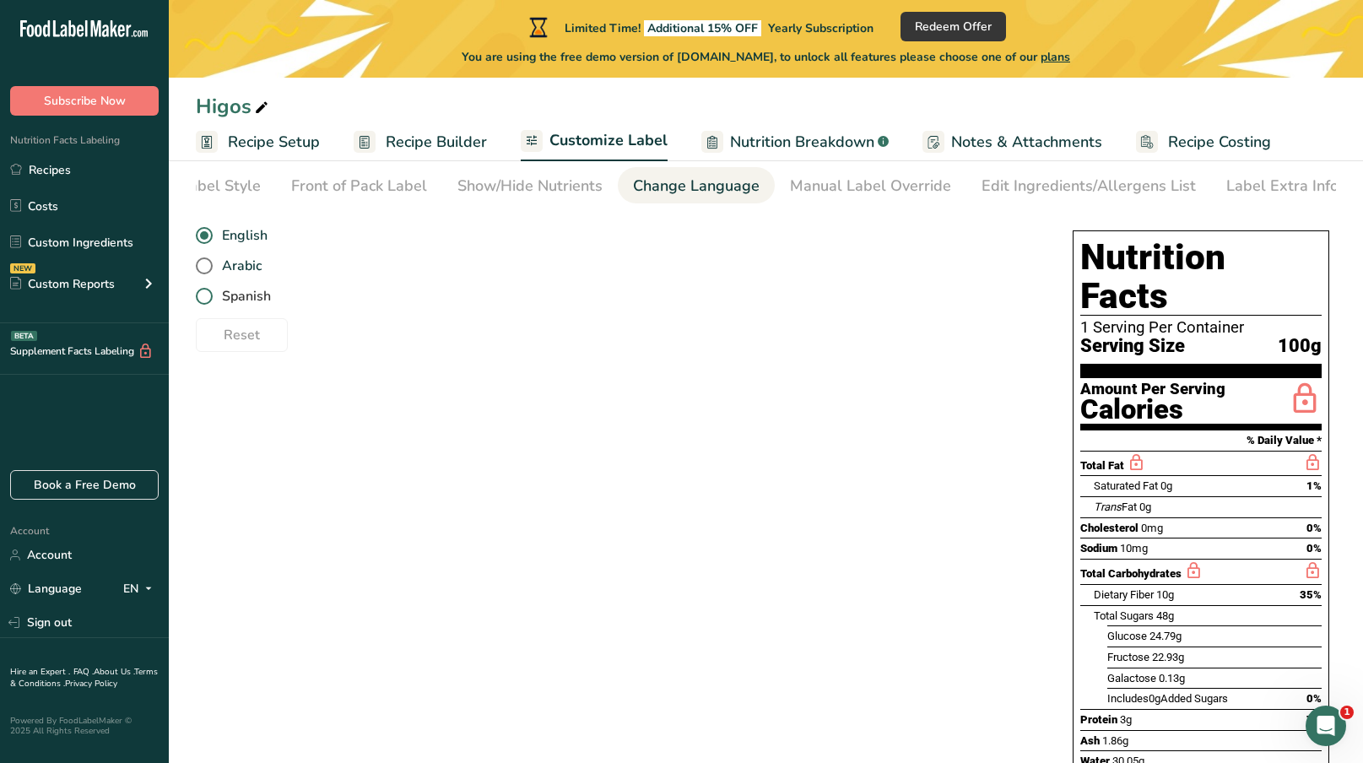
click at [202, 305] on span at bounding box center [204, 296] width 17 height 17
click at [202, 302] on input "Spanish" at bounding box center [201, 296] width 11 height 11
radio input "true"
radio input "false"
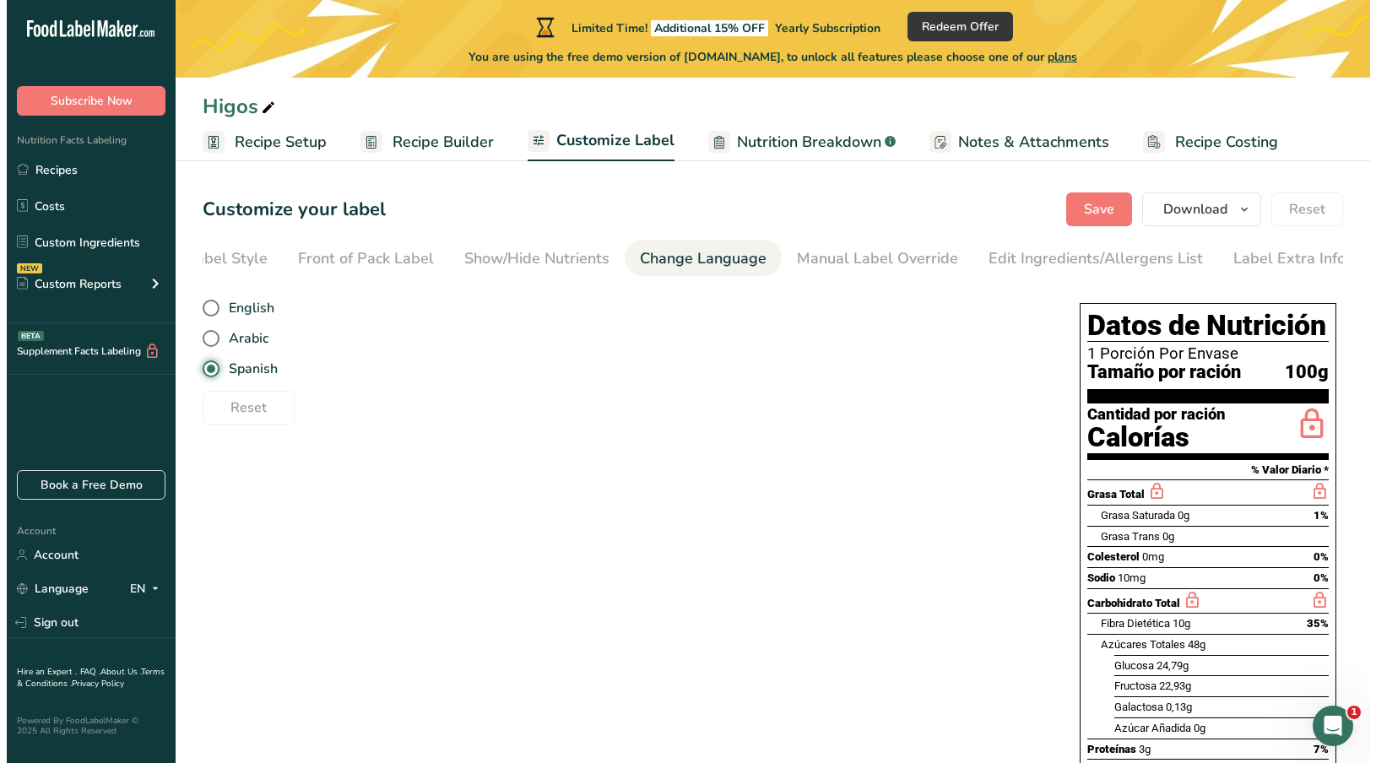
scroll to position [1, 0]
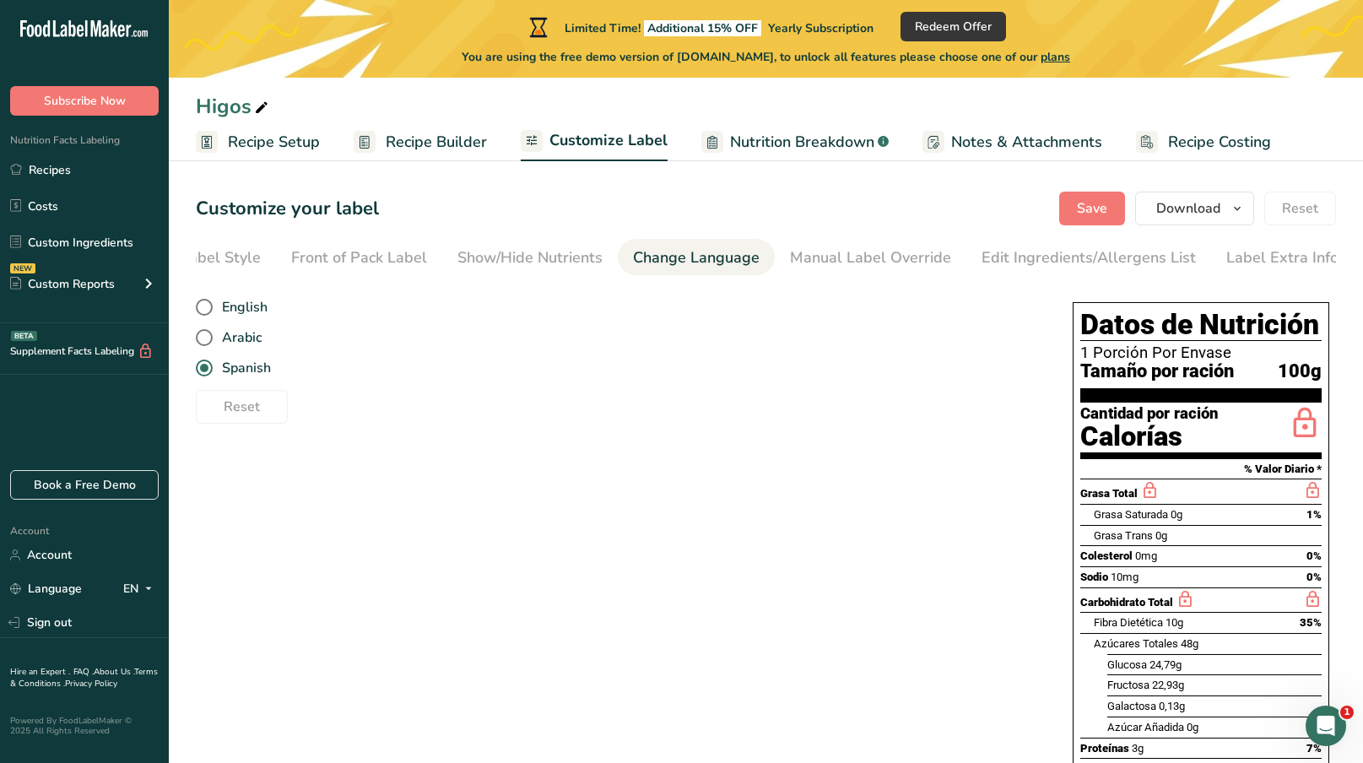
click at [760, 142] on span "Nutrition Breakdown" at bounding box center [802, 142] width 144 height 23
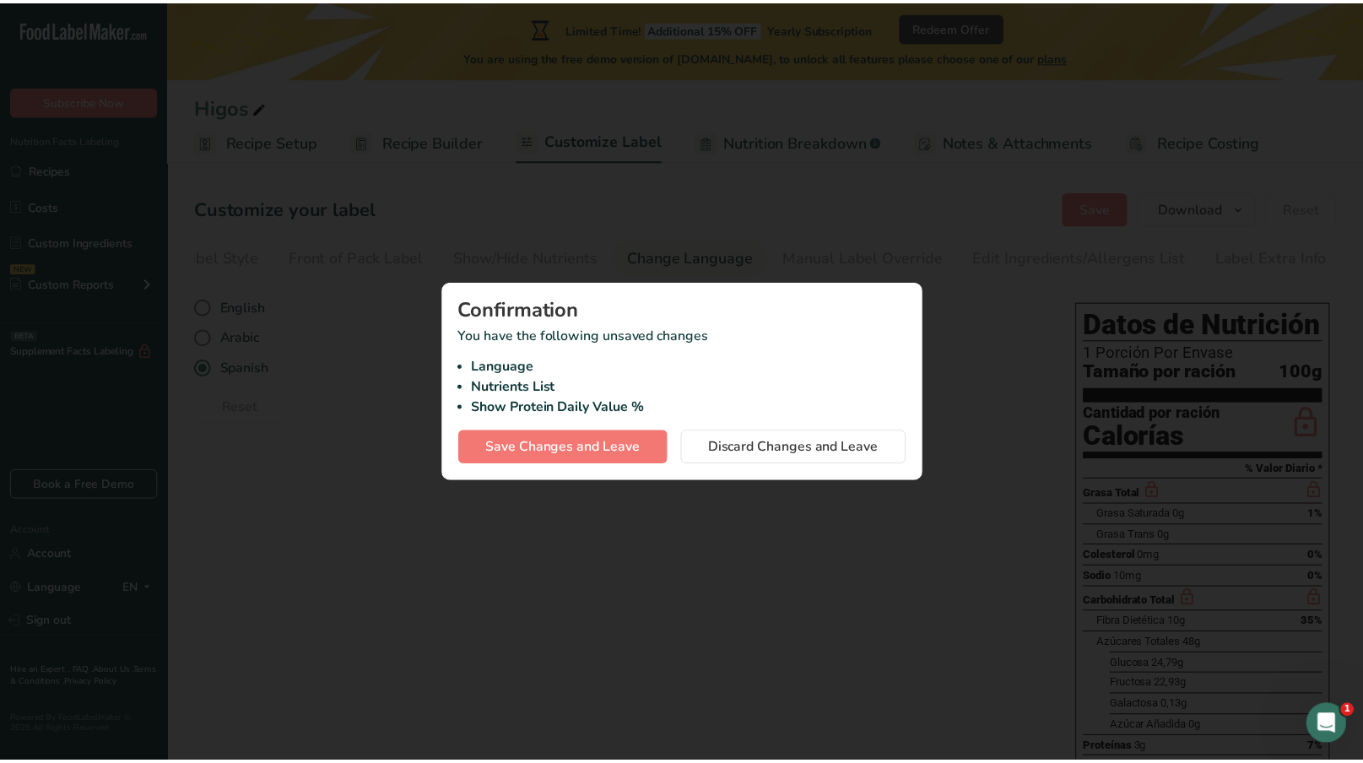
scroll to position [0, 73]
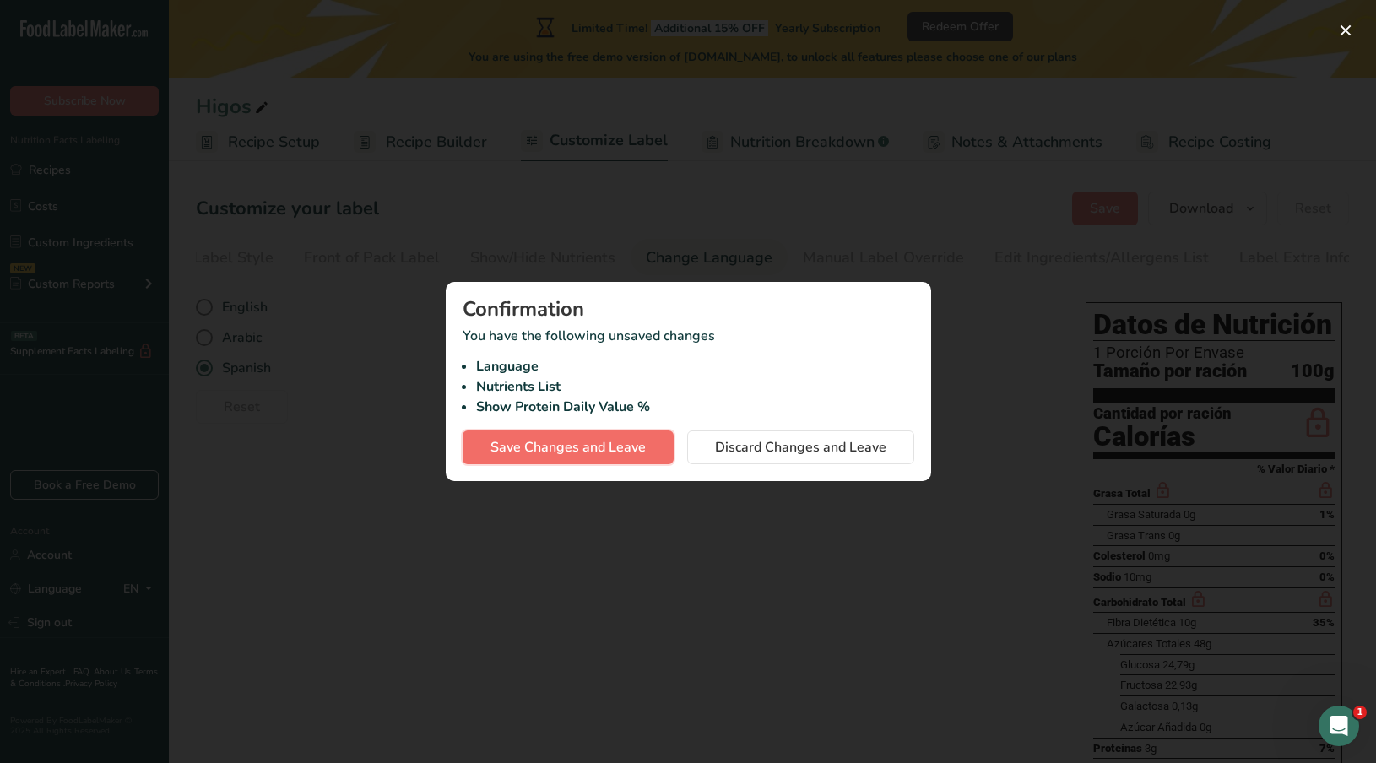
click at [586, 446] on span "Save Changes and Leave" at bounding box center [567, 447] width 155 height 20
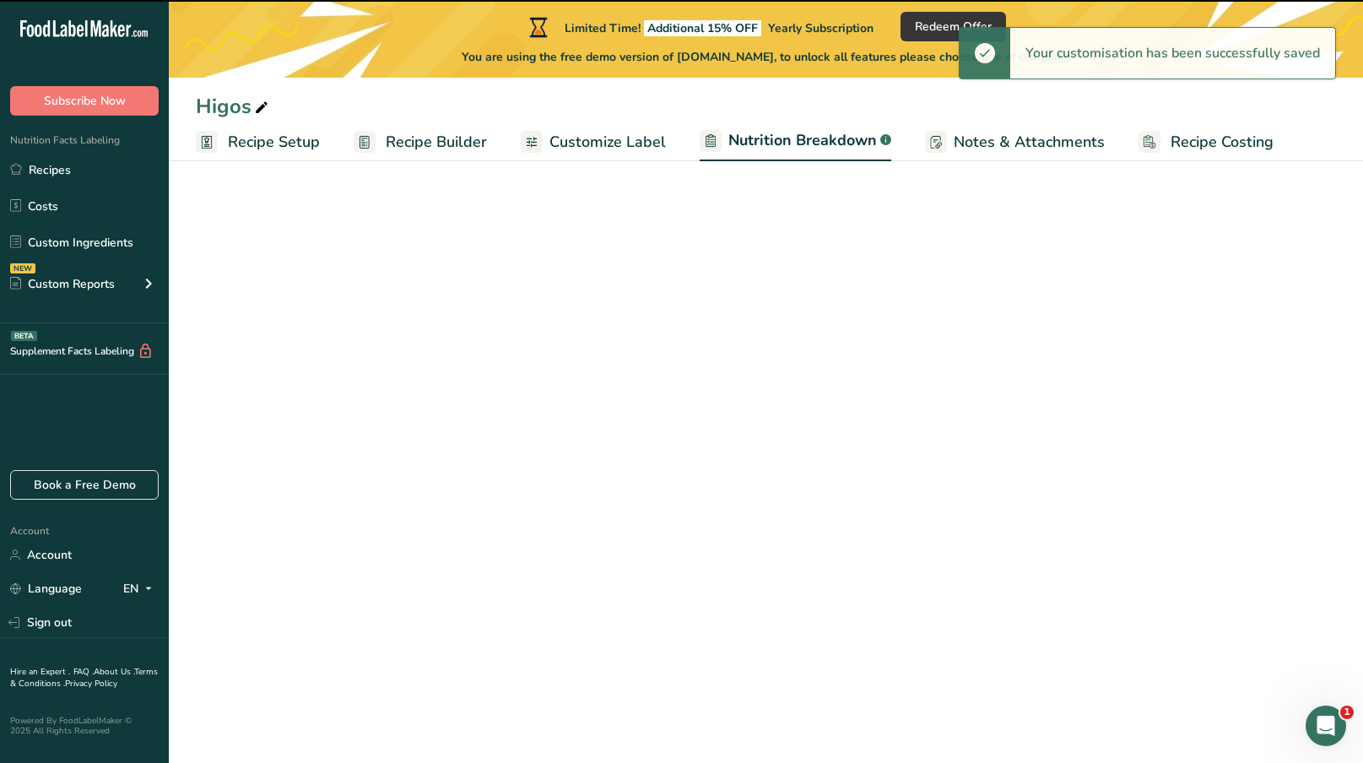
select select "Calories"
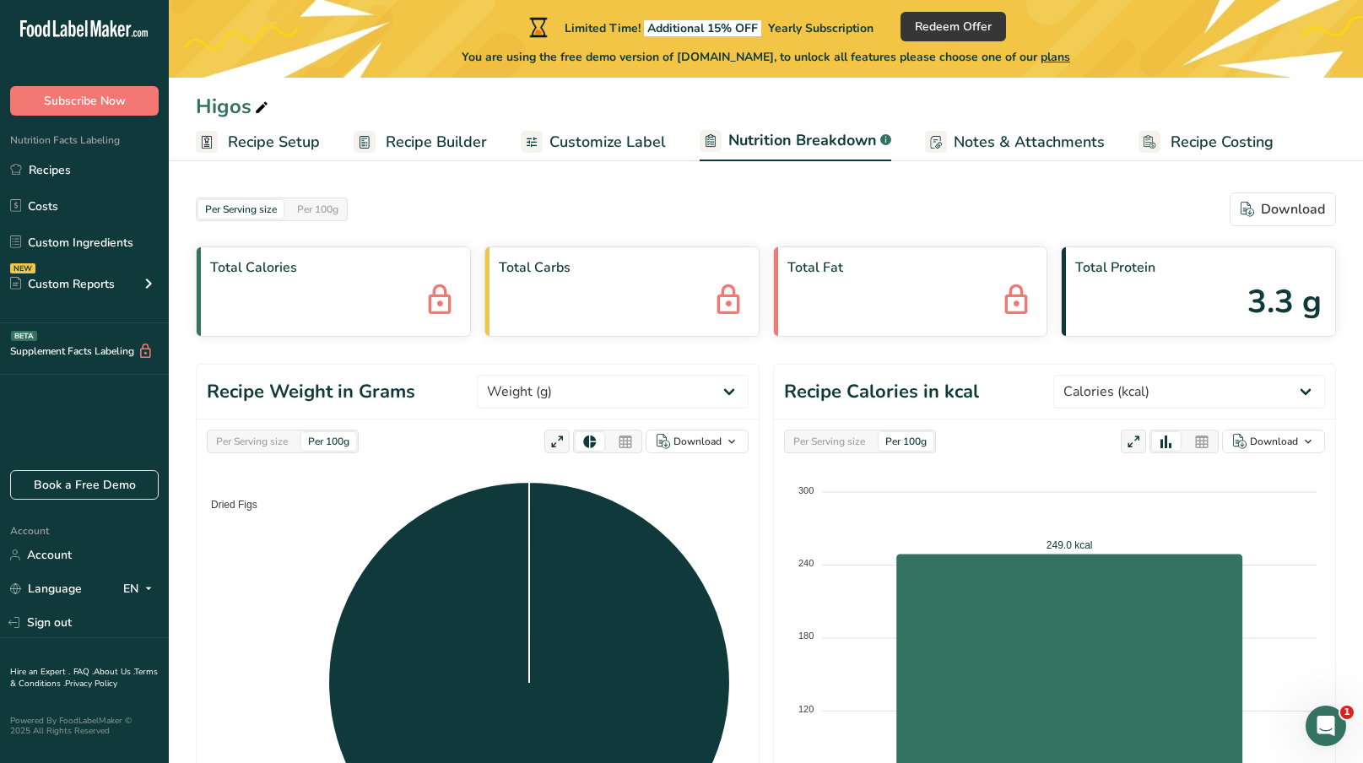
click at [632, 134] on span "Customize Label" at bounding box center [607, 142] width 116 height 23
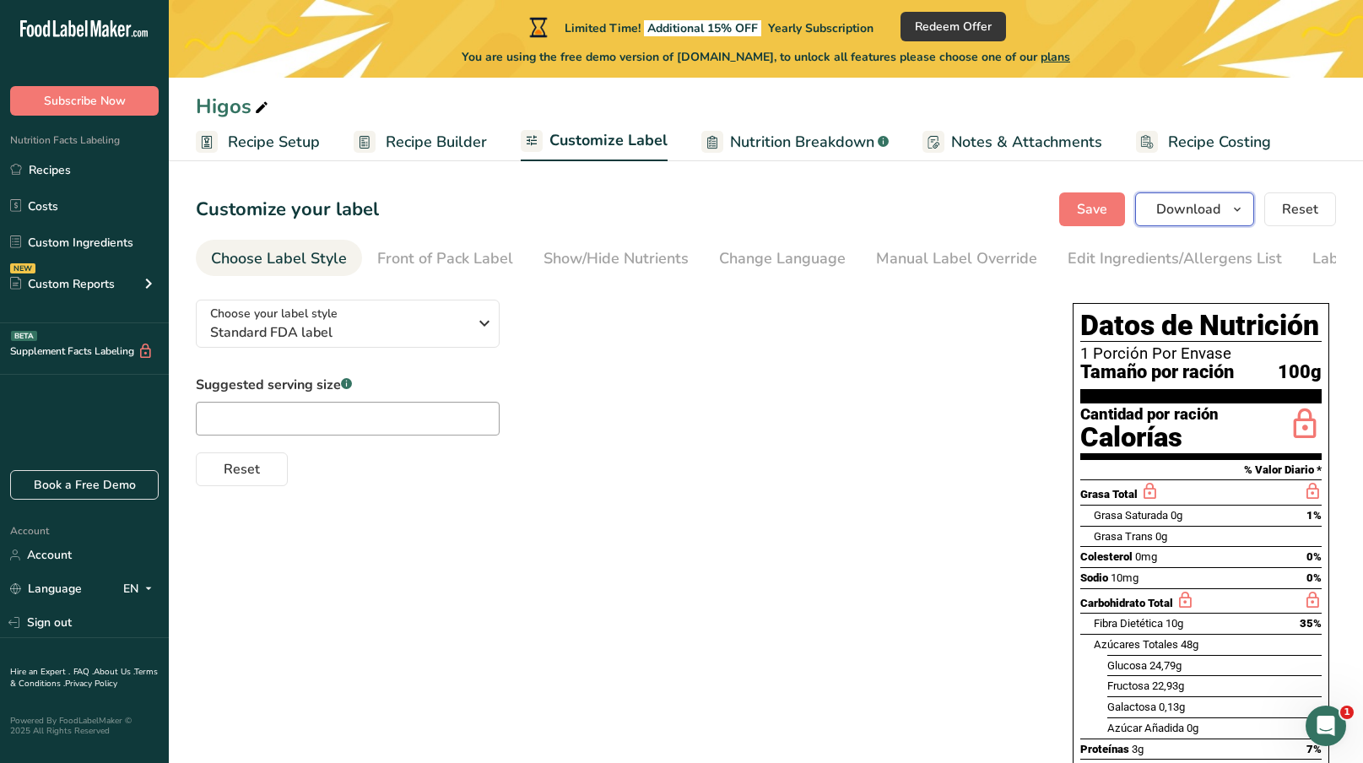
click at [1215, 205] on span "Download" at bounding box center [1188, 209] width 64 height 20
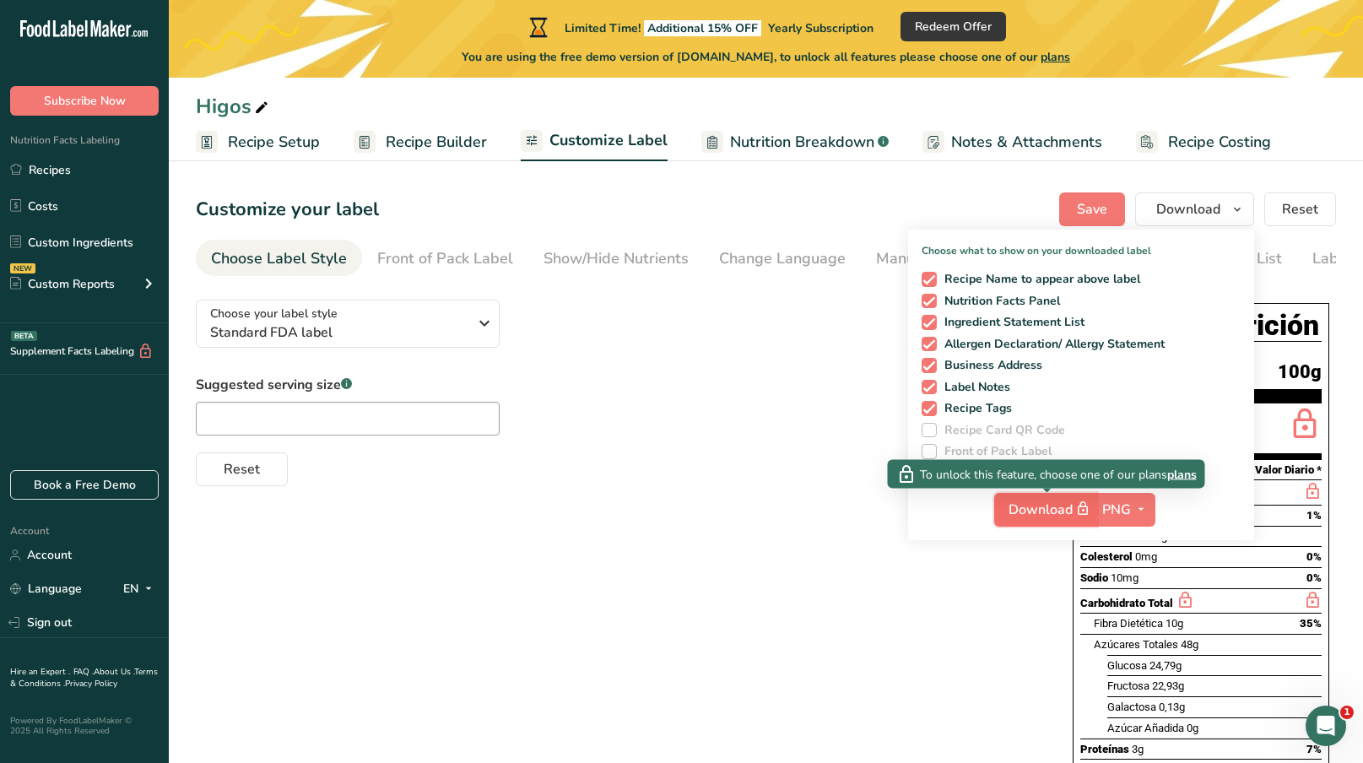
click at [1057, 513] on span "Download" at bounding box center [1051, 509] width 84 height 21
click at [1077, 508] on icon "button" at bounding box center [1082, 509] width 15 height 24
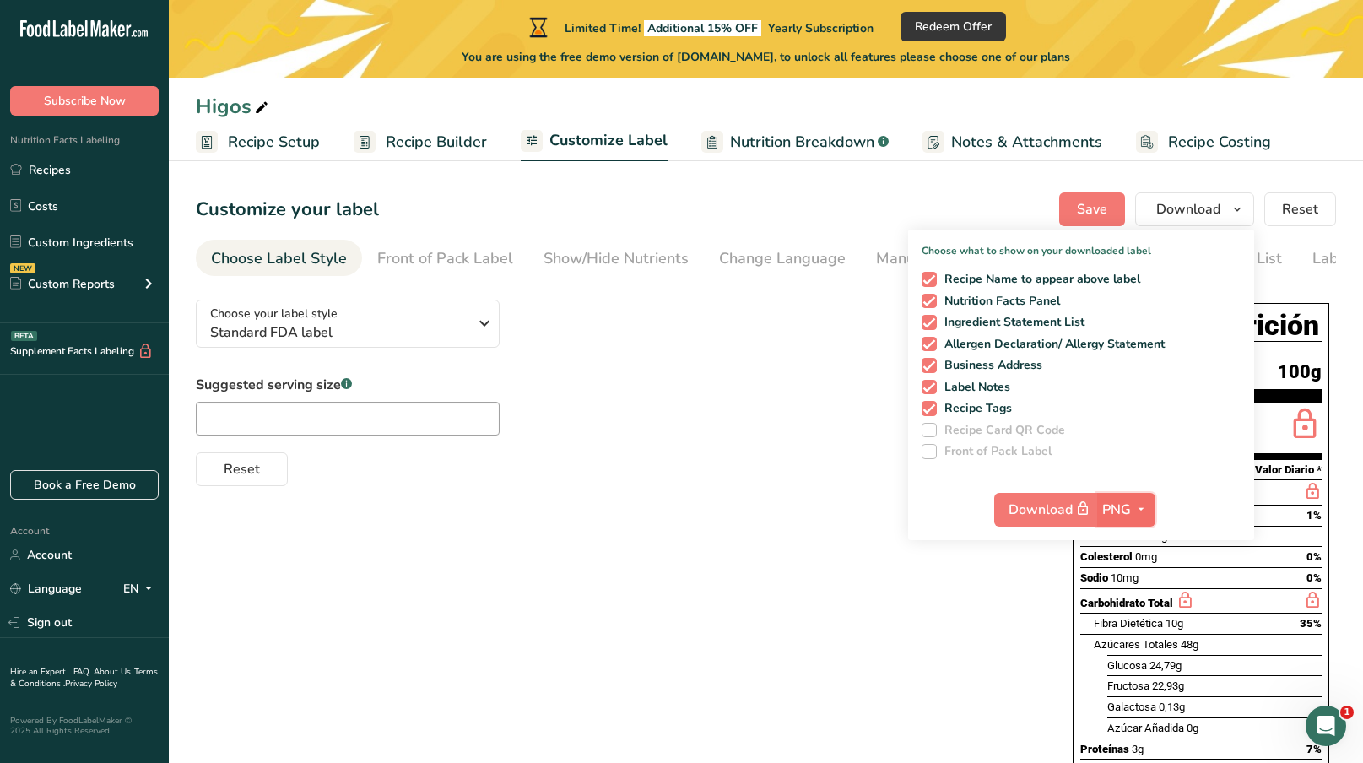
click at [1148, 516] on icon "button" at bounding box center [1141, 509] width 14 height 21
click at [1138, 627] on link "PDF" at bounding box center [1128, 628] width 54 height 28
click at [1129, 509] on span "PDF" at bounding box center [1116, 510] width 26 height 20
click at [1131, 649] on link "TXT" at bounding box center [1127, 655] width 54 height 28
checkbox input "false"
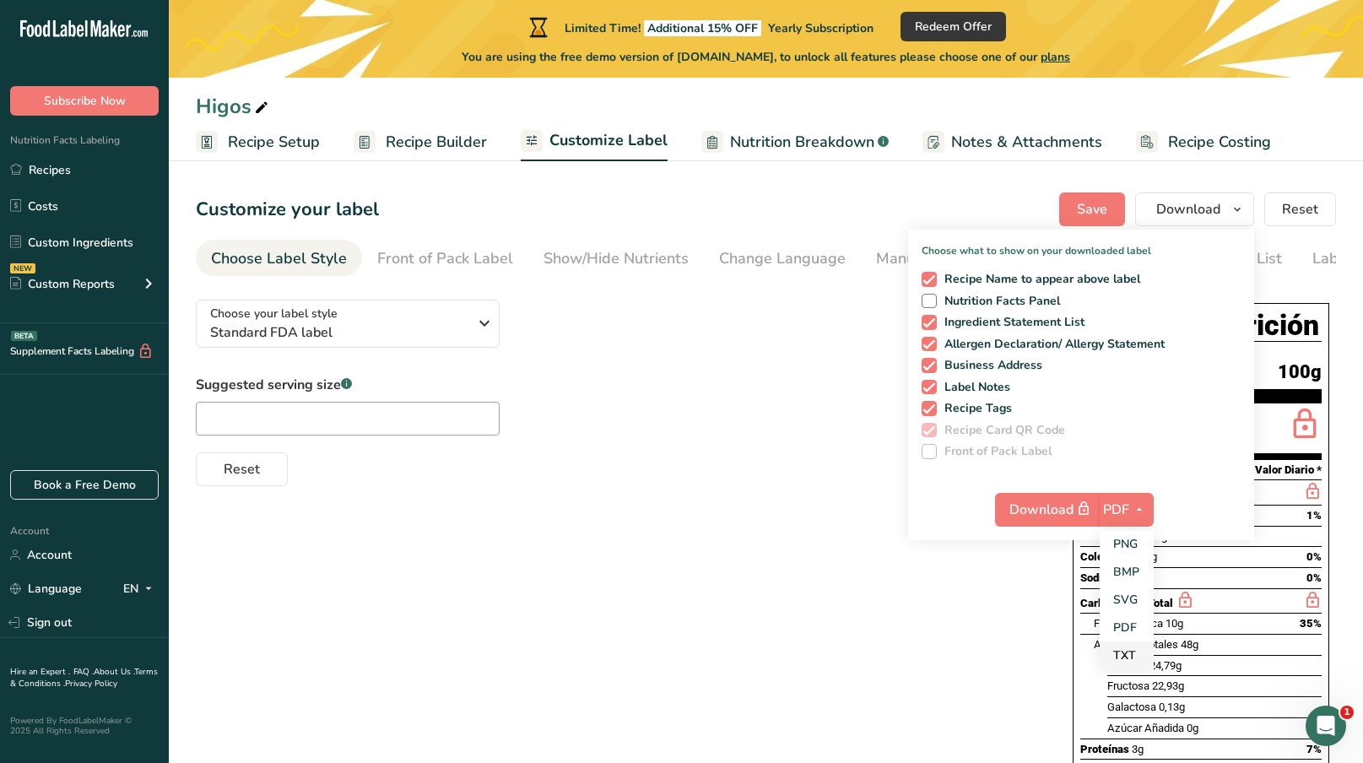
checkbox input "true"
click at [1124, 518] on span "TXT" at bounding box center [1116, 510] width 26 height 20
click at [1134, 532] on link "PNG" at bounding box center [1127, 544] width 54 height 28
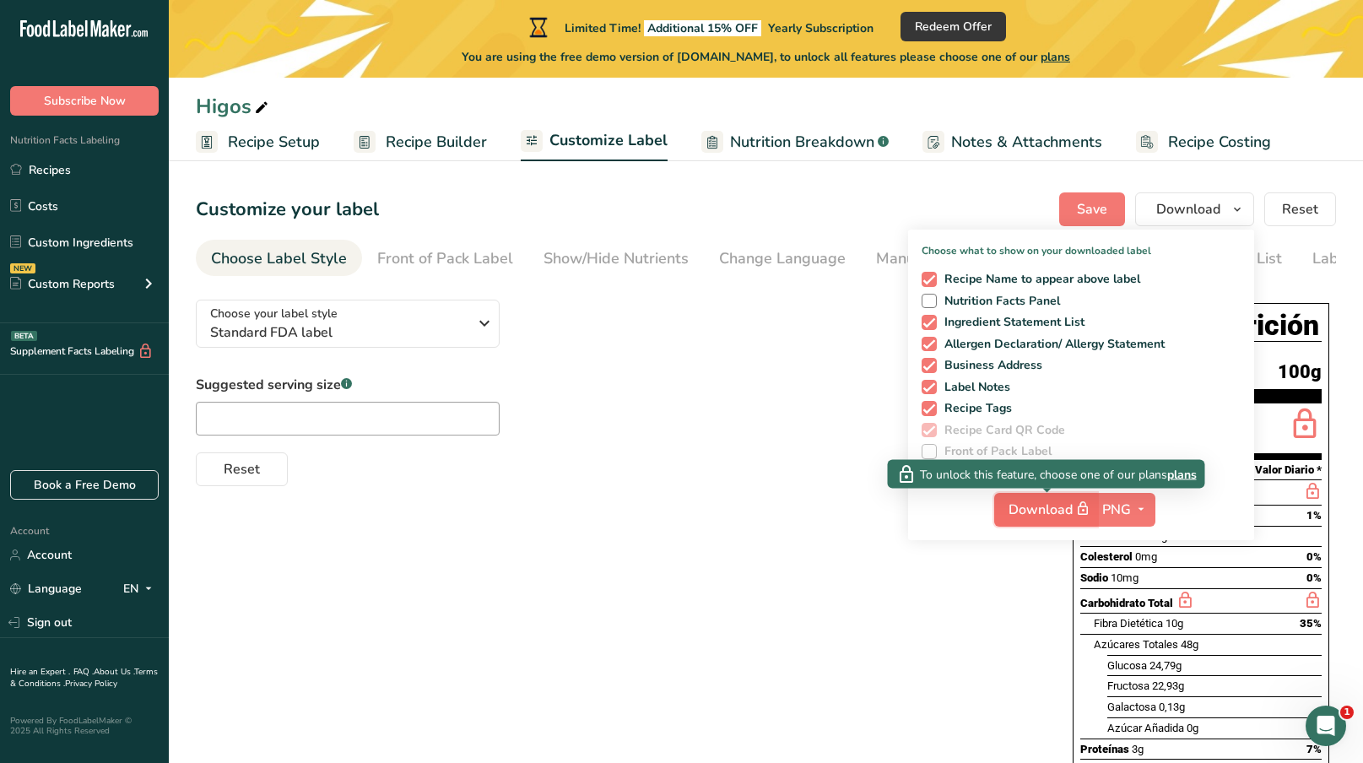
click at [1037, 507] on span "Download" at bounding box center [1051, 509] width 84 height 21
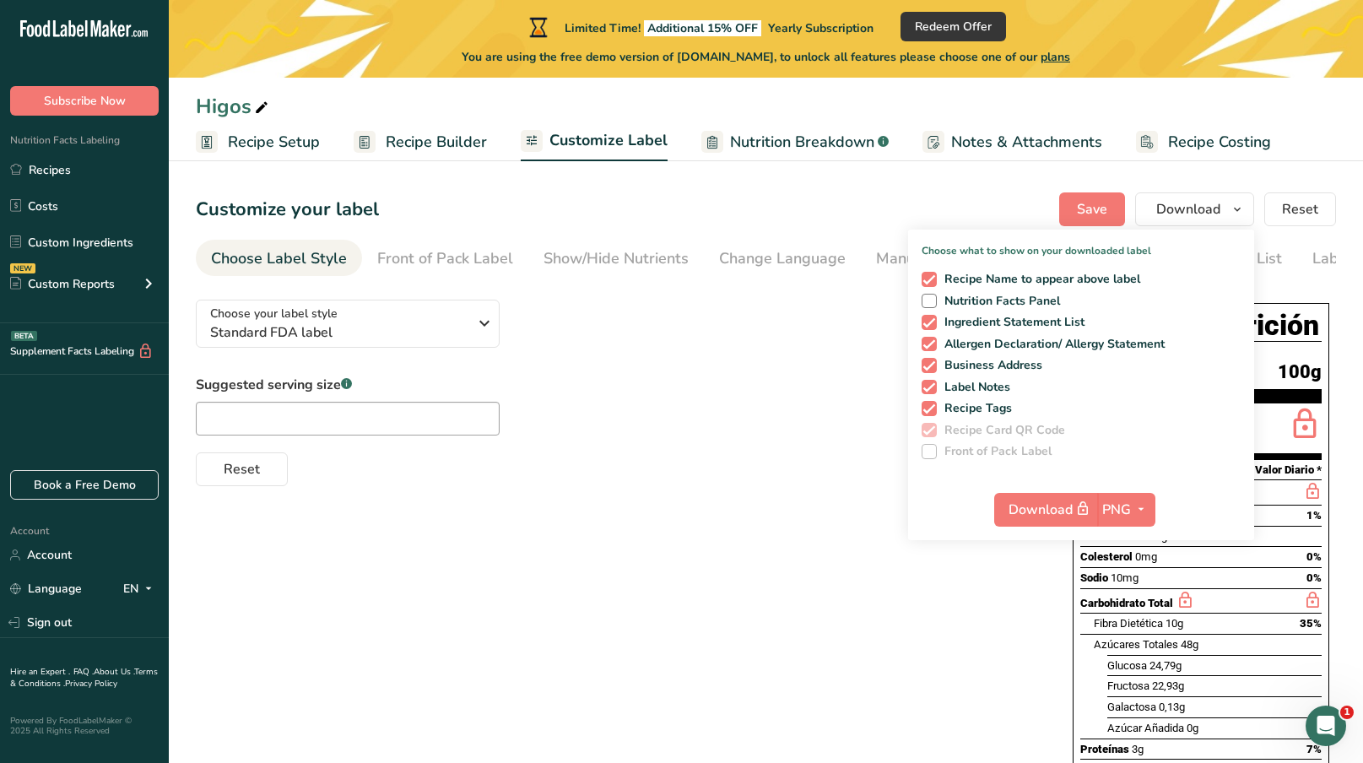
click at [797, 484] on div "Reset" at bounding box center [617, 466] width 843 height 41
